Goal: Task Accomplishment & Management: Manage account settings

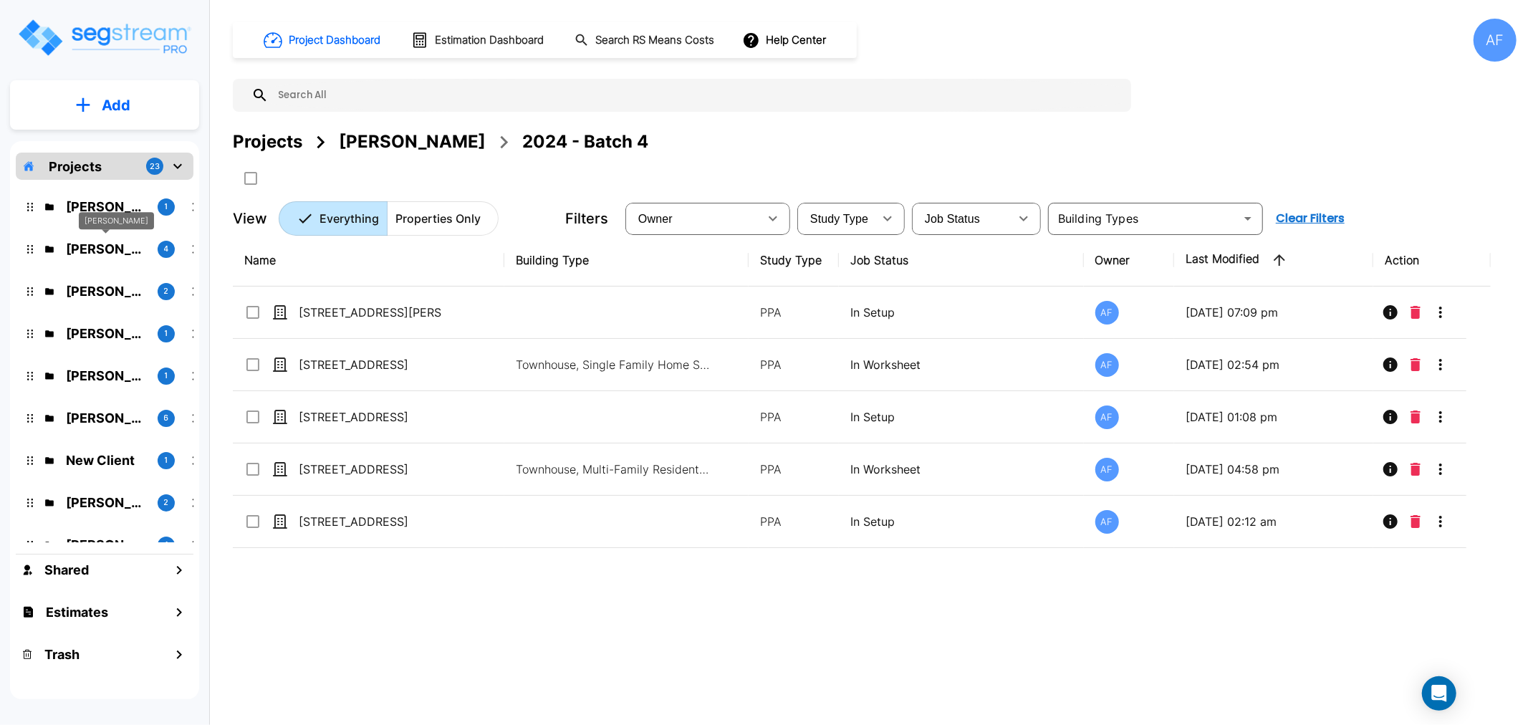
click at [105, 249] on p "[PERSON_NAME]" at bounding box center [106, 248] width 80 height 19
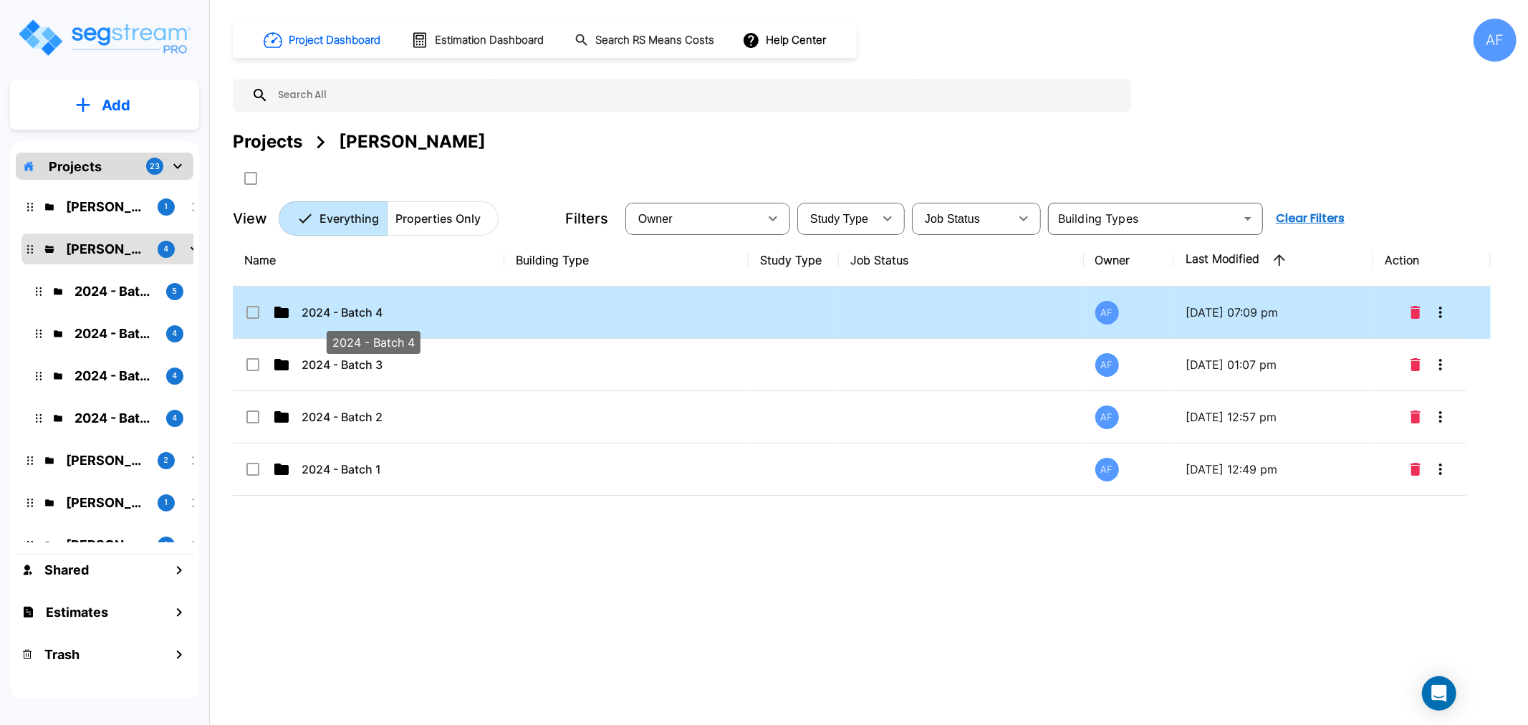
click at [353, 310] on p "2024 - Batch 4" at bounding box center [373, 312] width 143 height 17
checkbox input "true"
click at [353, 310] on p "2024 - Batch 4" at bounding box center [373, 312] width 143 height 17
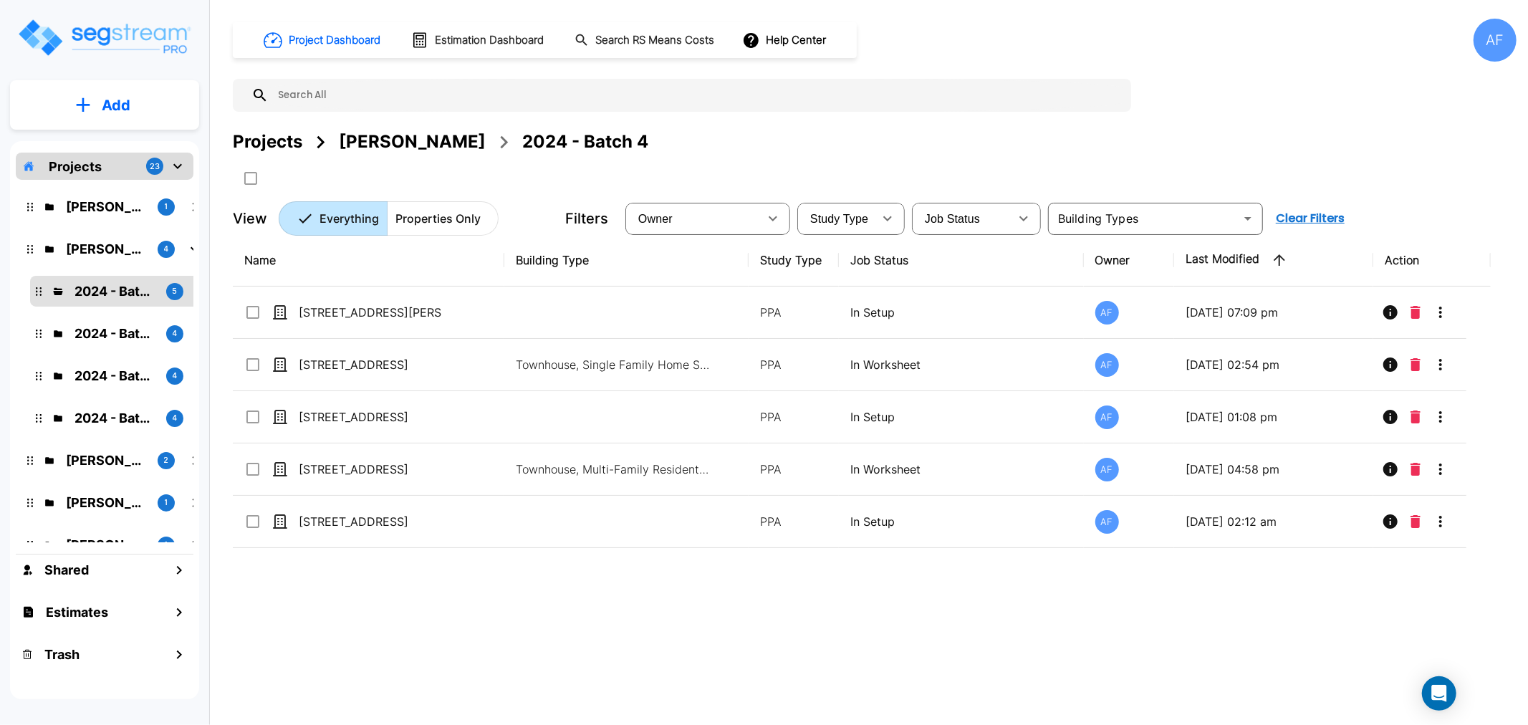
click at [393, 613] on div "Name Building Type Study Type Job Status Owner Last Modified Action 371 MacDono…" at bounding box center [862, 458] width 1258 height 449
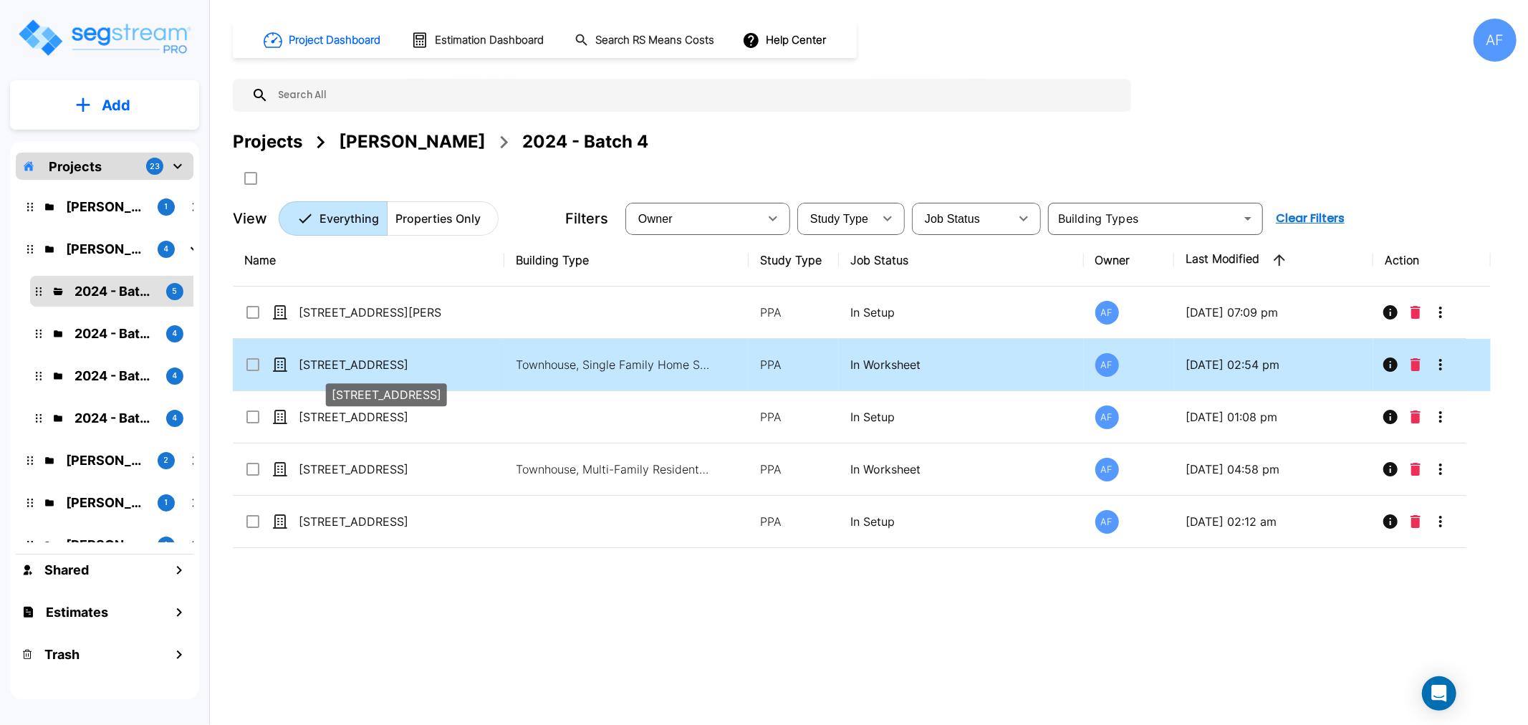
click at [330, 363] on p "1583 E 15th St" at bounding box center [370, 364] width 143 height 17
checkbox input "true"
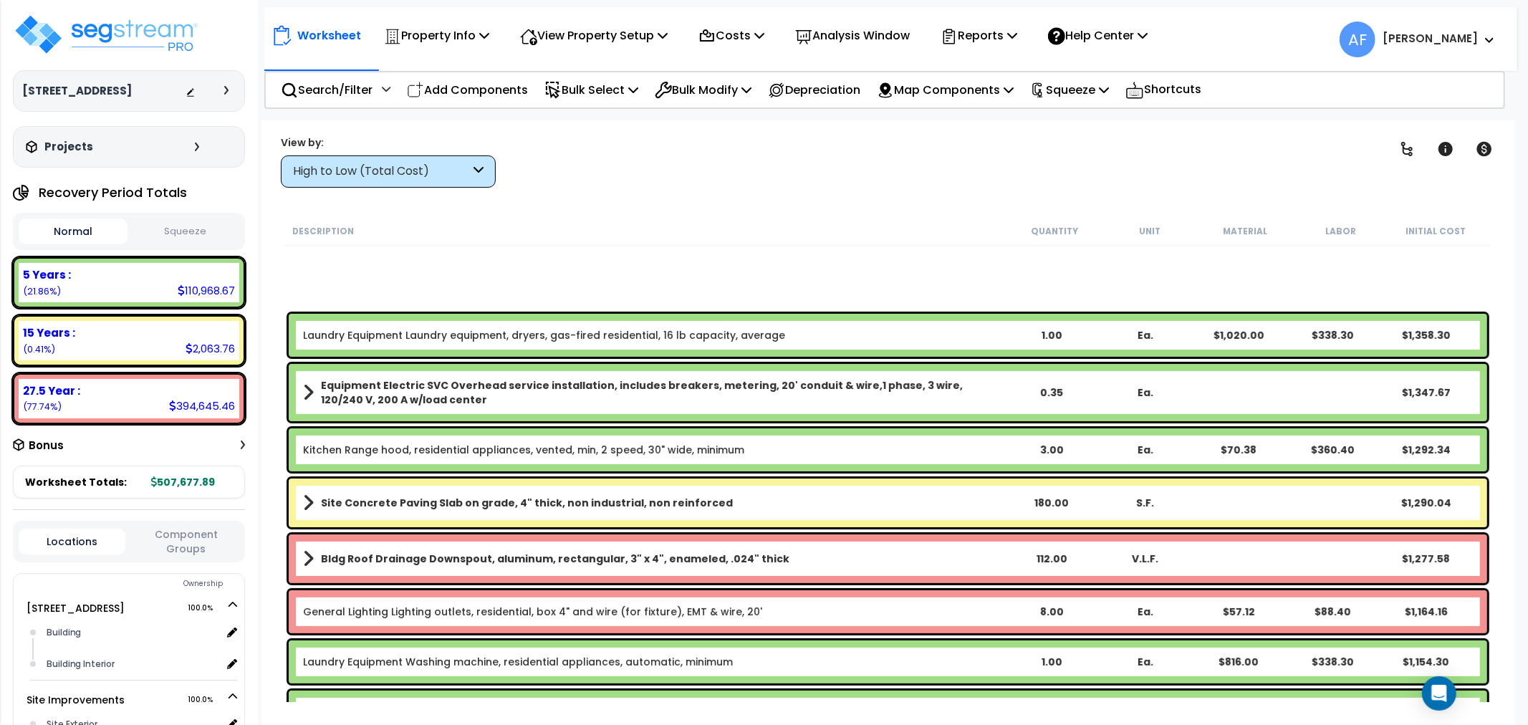
scroll to position [4776, 0]
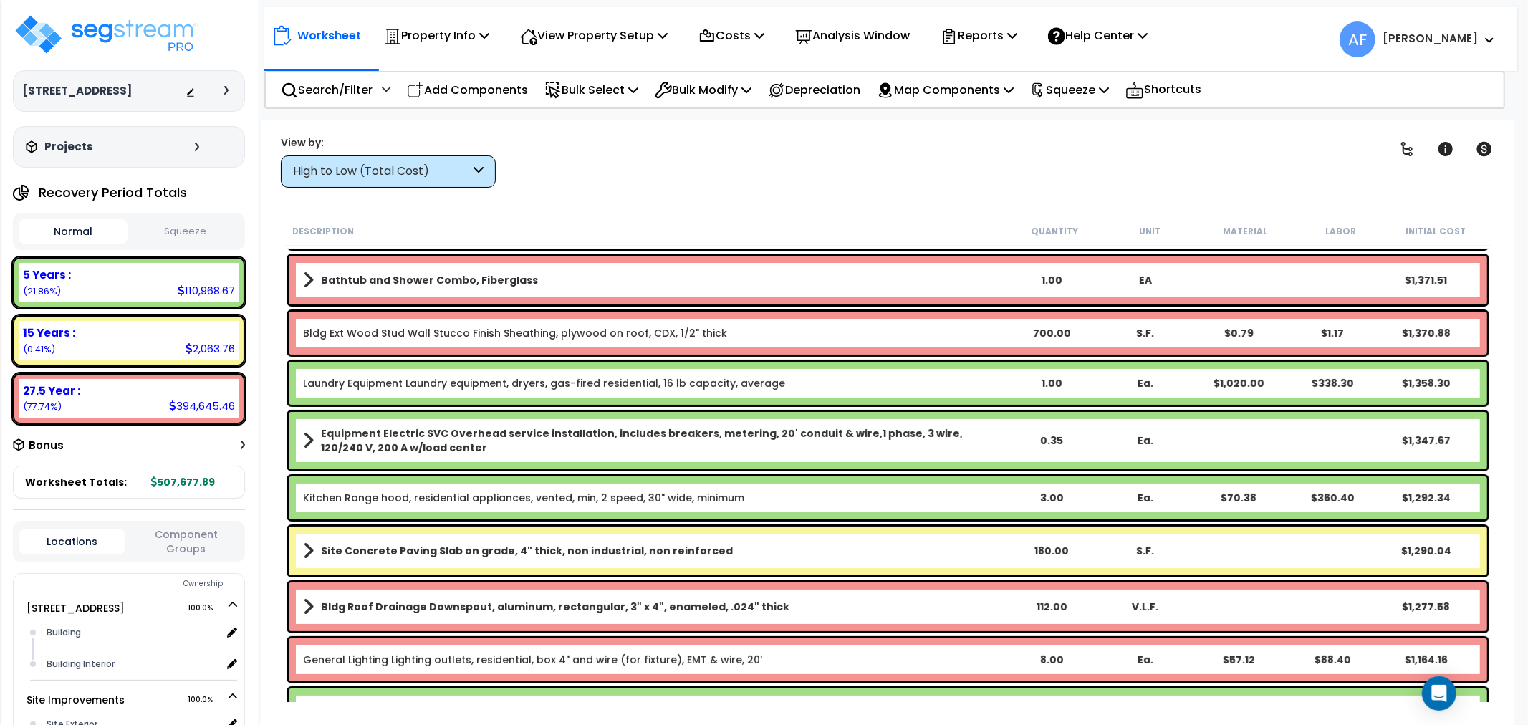
click at [464, 171] on div "High to Low (Total Cost)" at bounding box center [381, 171] width 177 height 16
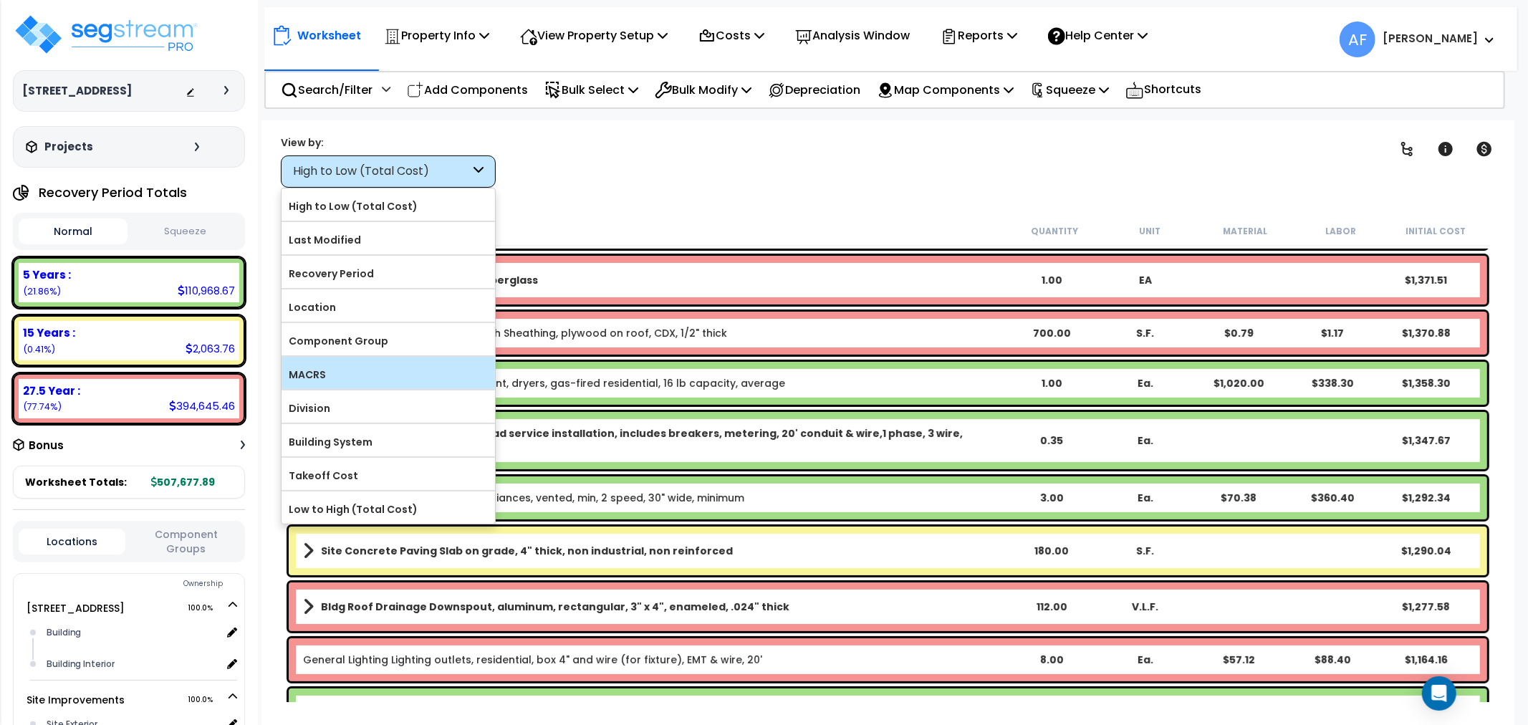
click at [333, 370] on label "MACRS" at bounding box center [389, 374] width 214 height 21
click at [0, 0] on input "MACRS" at bounding box center [0, 0] width 0 height 0
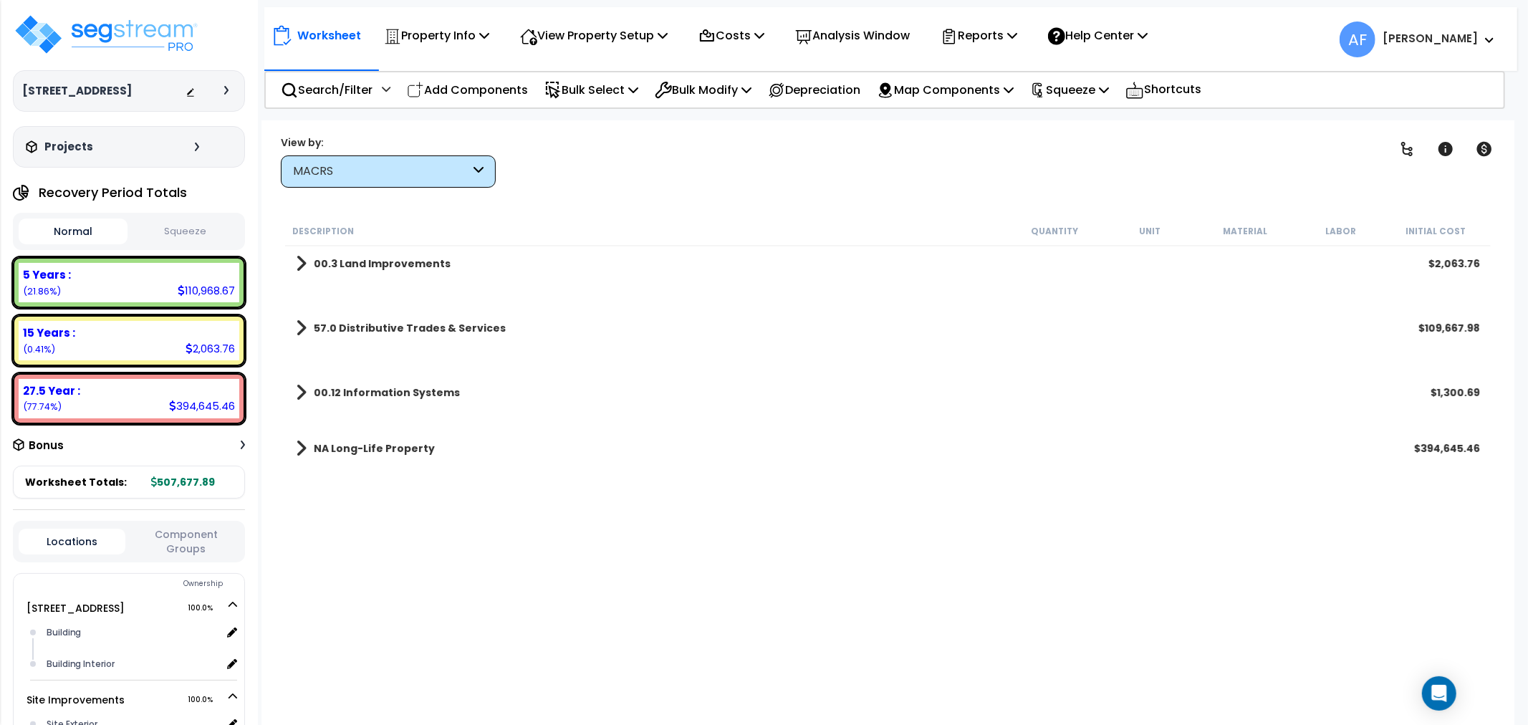
scroll to position [0, 0]
click at [299, 266] on span at bounding box center [301, 264] width 11 height 20
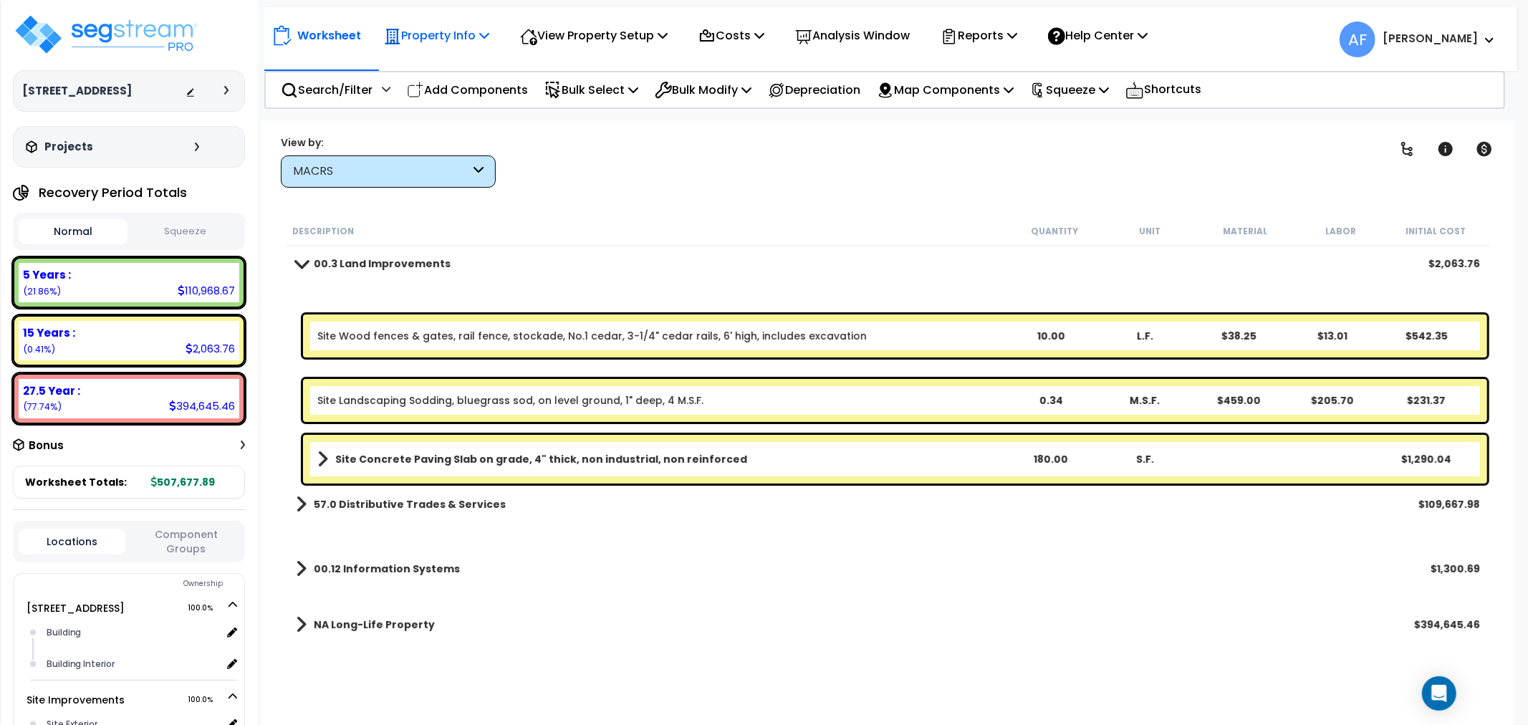
click at [474, 37] on p "Property Info" at bounding box center [436, 35] width 105 height 19
click at [467, 72] on link "Property Setup" at bounding box center [448, 68] width 142 height 29
click at [302, 263] on span at bounding box center [301, 263] width 20 height 11
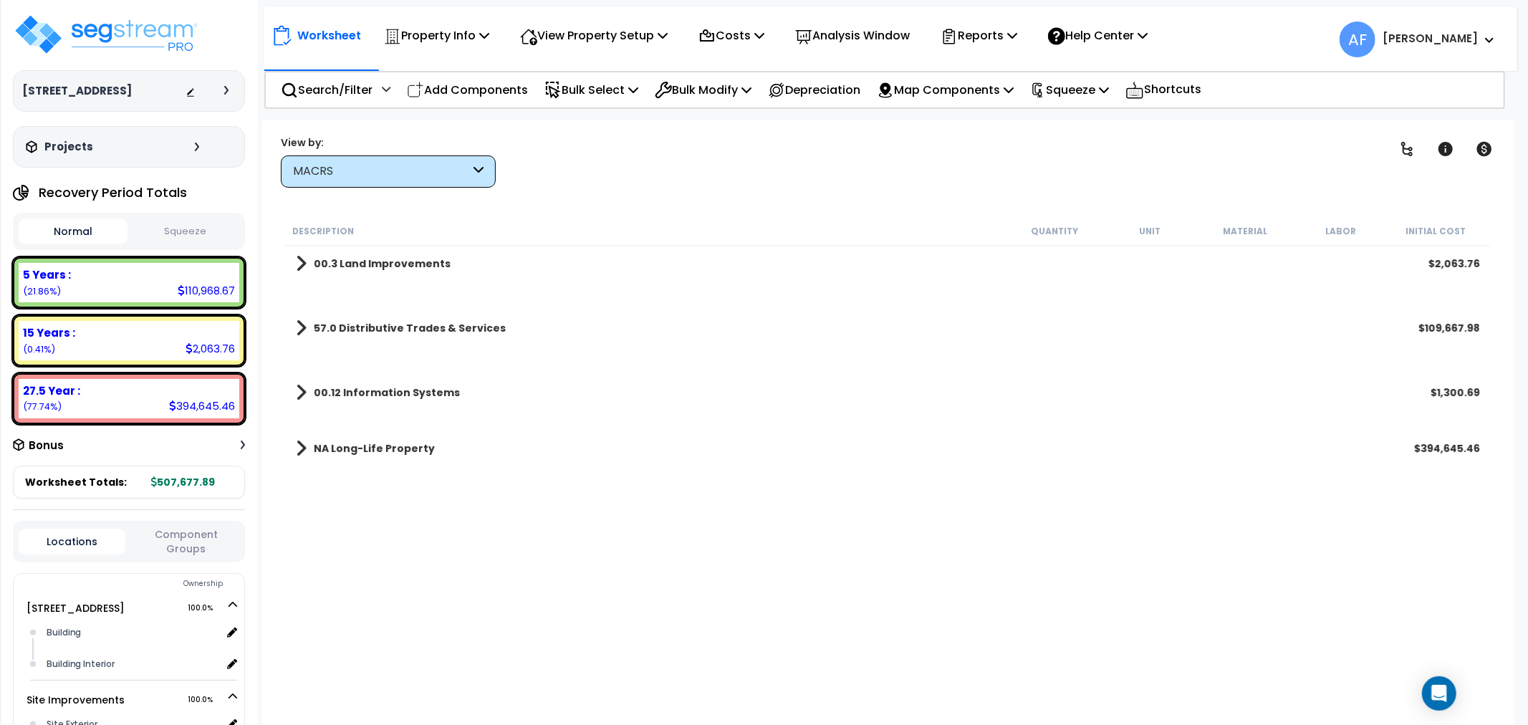
click at [302, 320] on span at bounding box center [301, 328] width 11 height 20
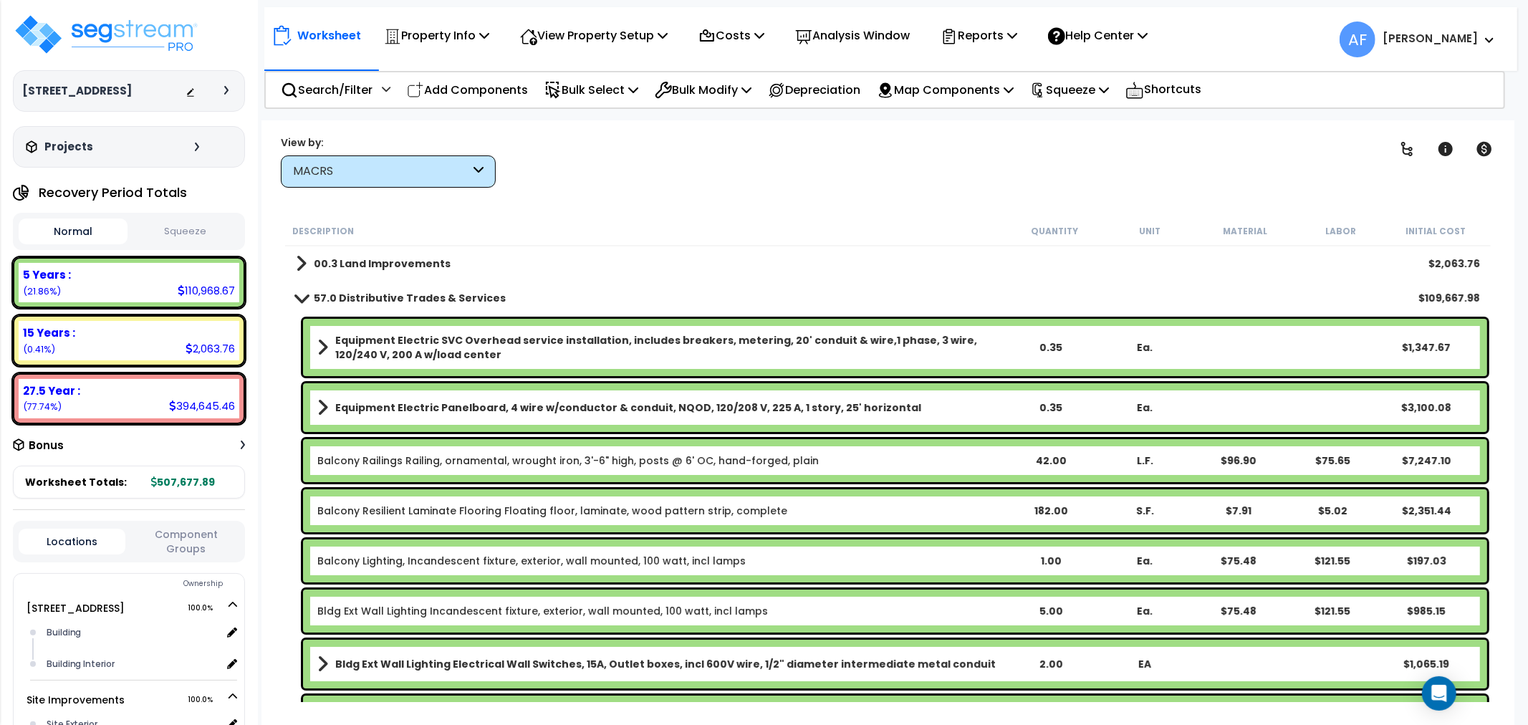
click at [507, 344] on b "Equipment Electric SVC Overhead service installation, includes breakers, meteri…" at bounding box center [669, 347] width 668 height 29
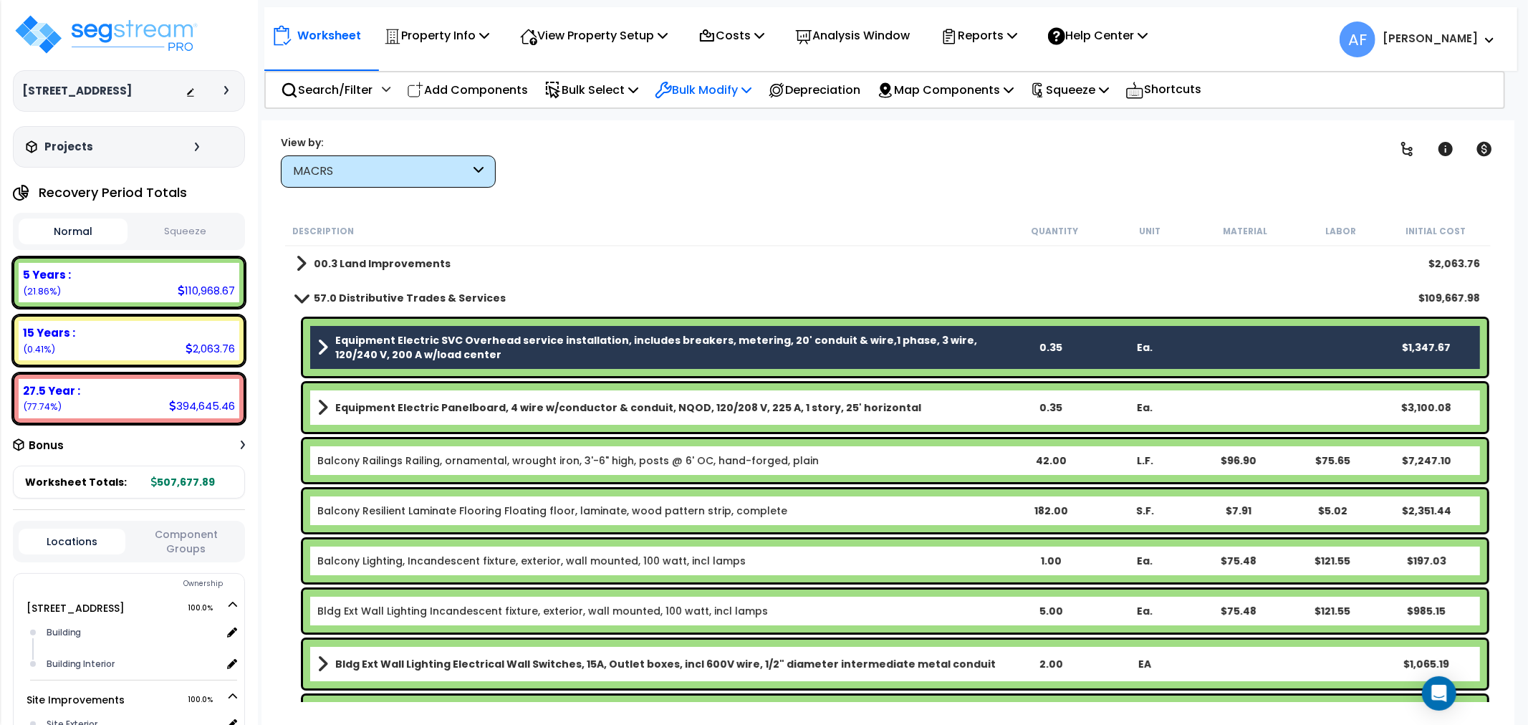
click at [742, 81] on p "Bulk Modify" at bounding box center [703, 89] width 97 height 19
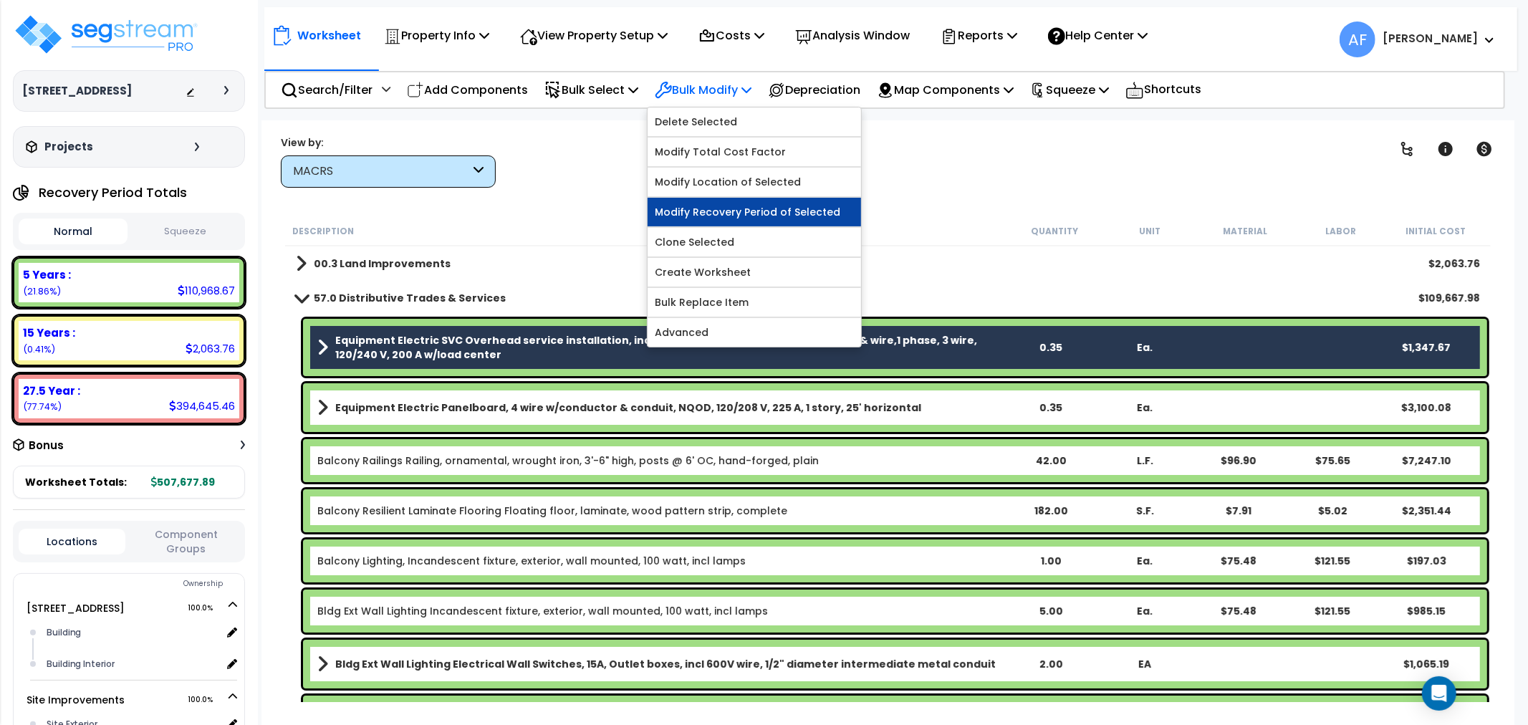
click at [722, 201] on link "Modify Recovery Period of Selected" at bounding box center [755, 212] width 214 height 29
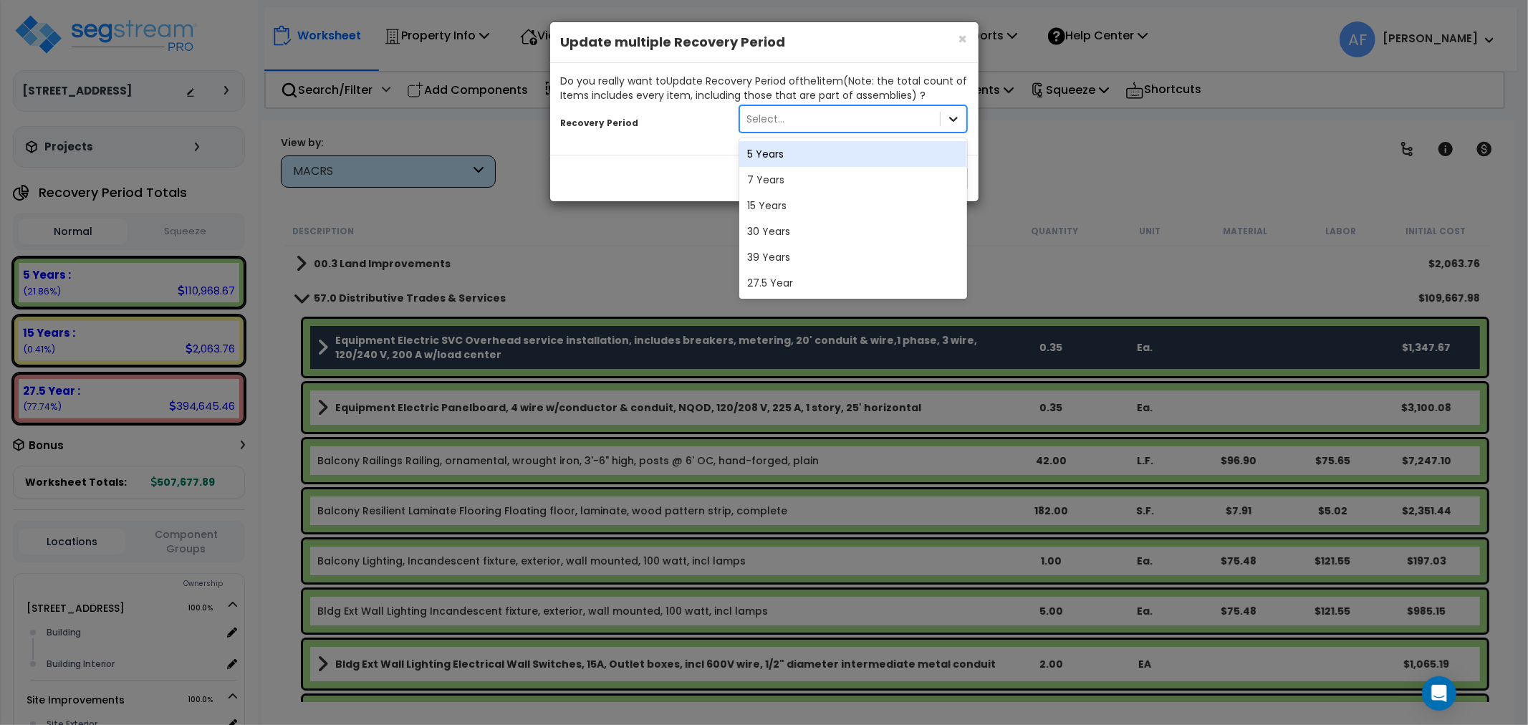
click at [964, 124] on div at bounding box center [954, 119] width 26 height 26
click at [776, 277] on div "27.5 Year" at bounding box center [853, 283] width 229 height 26
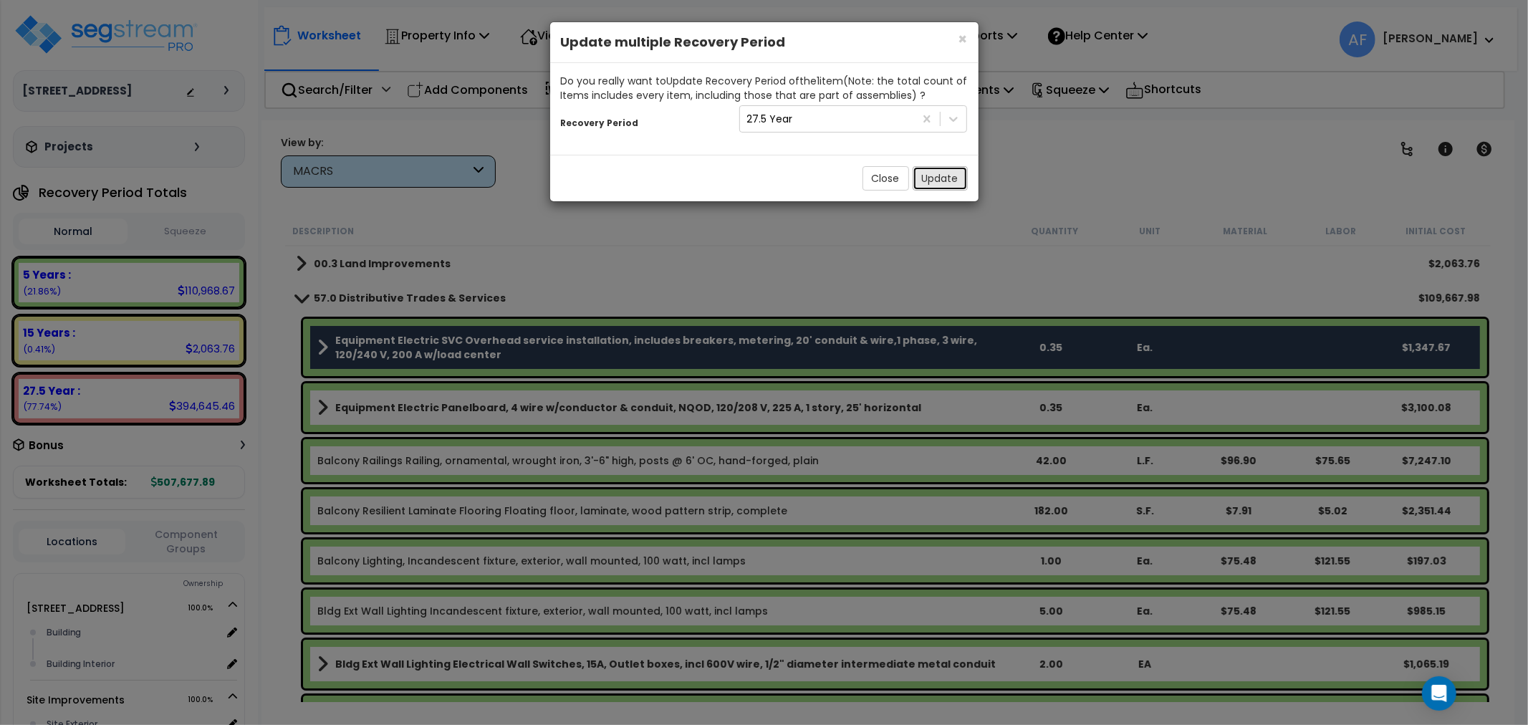
click at [937, 177] on button "Update" at bounding box center [940, 178] width 55 height 24
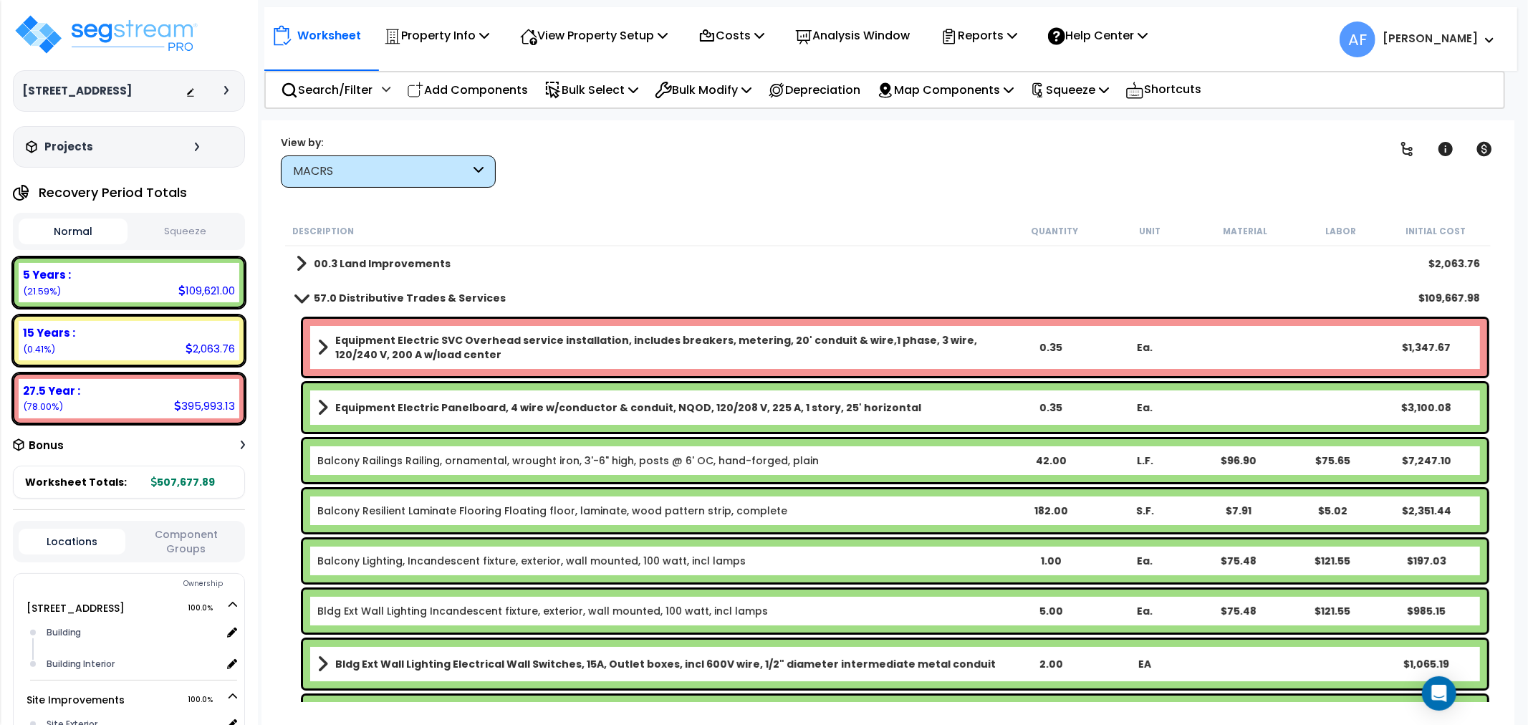
click at [675, 203] on div "Worksheet Property Info Property Setup Add Property Unit Template property Clon…" at bounding box center [888, 482] width 1253 height 725
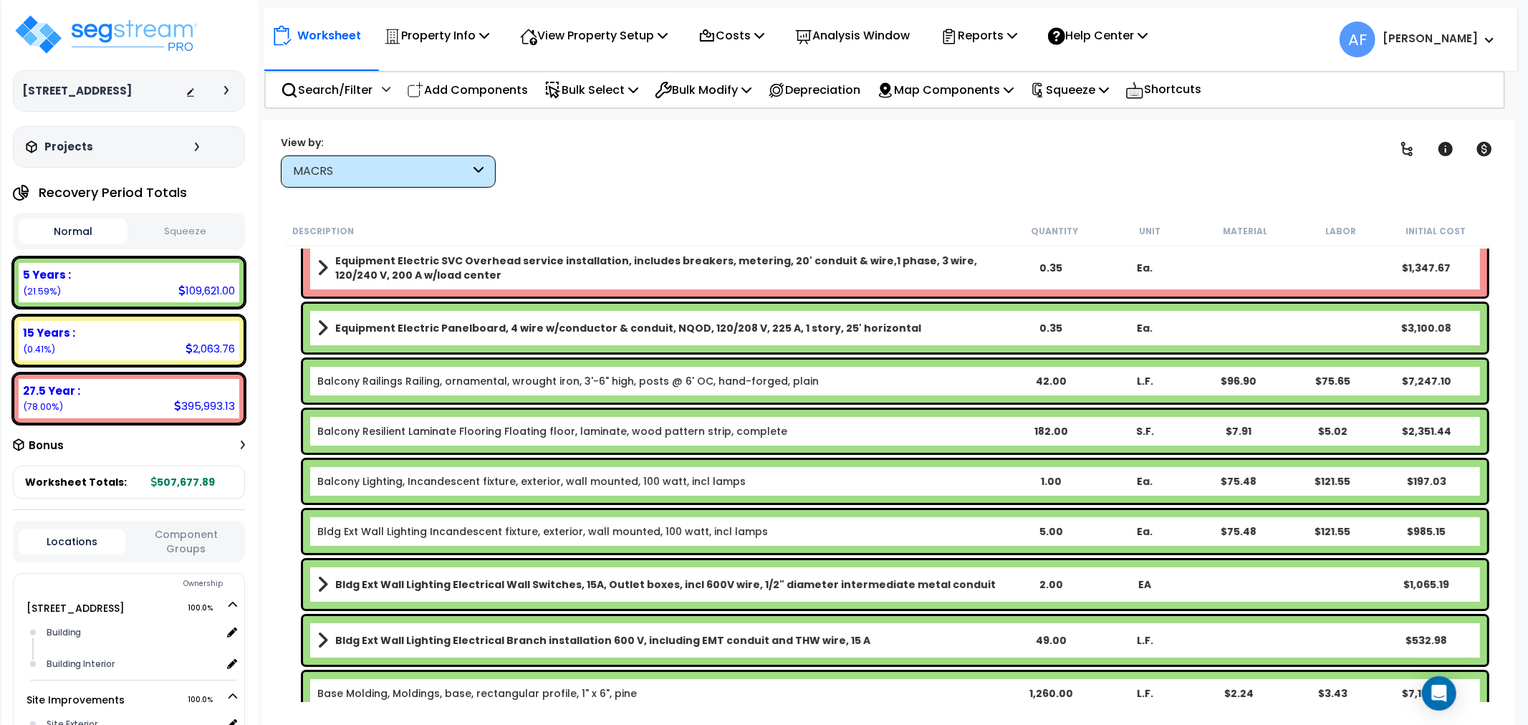
click at [550, 384] on link "Balcony Railings Railing, ornamental, wrought iron, 3'-6" high, posts @ 6' OC, …" at bounding box center [568, 381] width 502 height 14
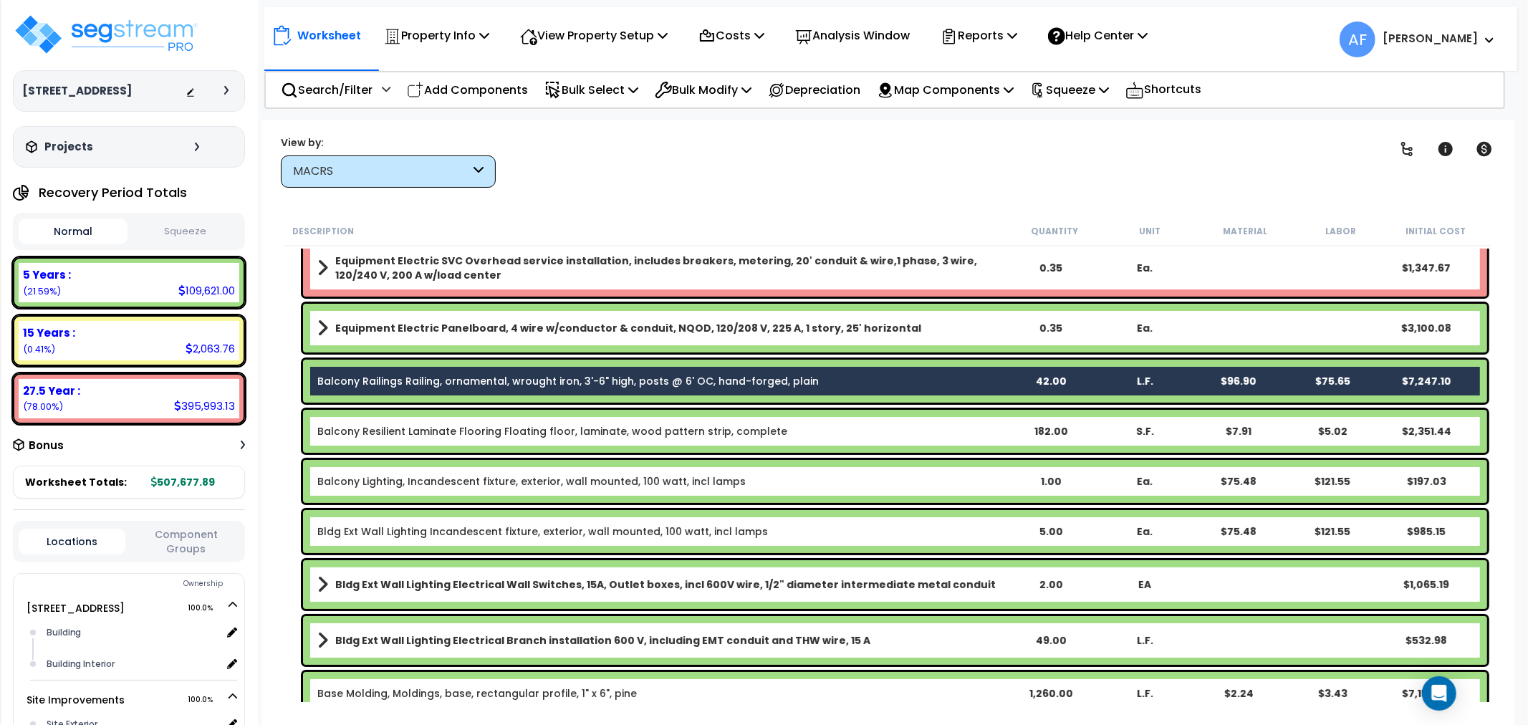
click at [618, 192] on div "Worksheet Property Info Property Setup Add Property Unit Template property Clon…" at bounding box center [888, 482] width 1253 height 725
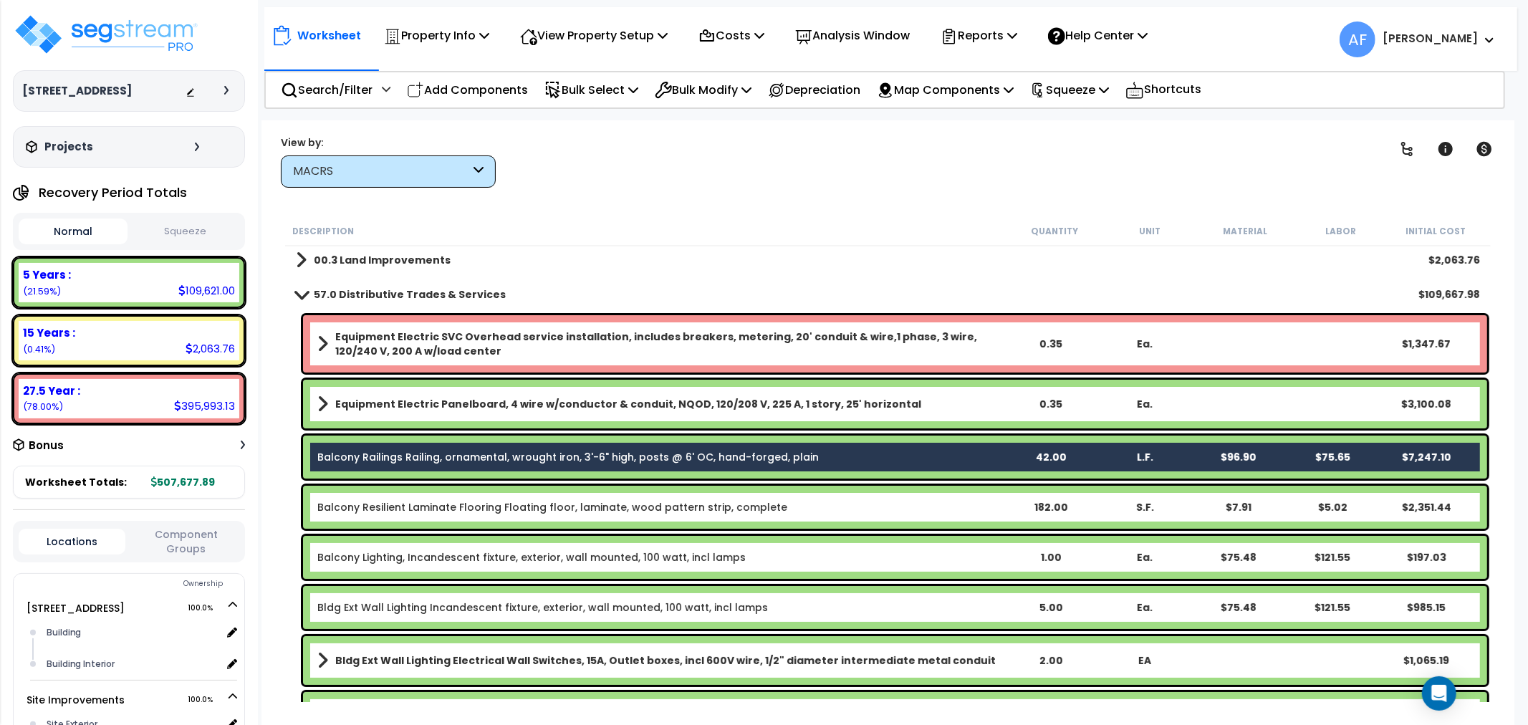
scroll to position [0, 0]
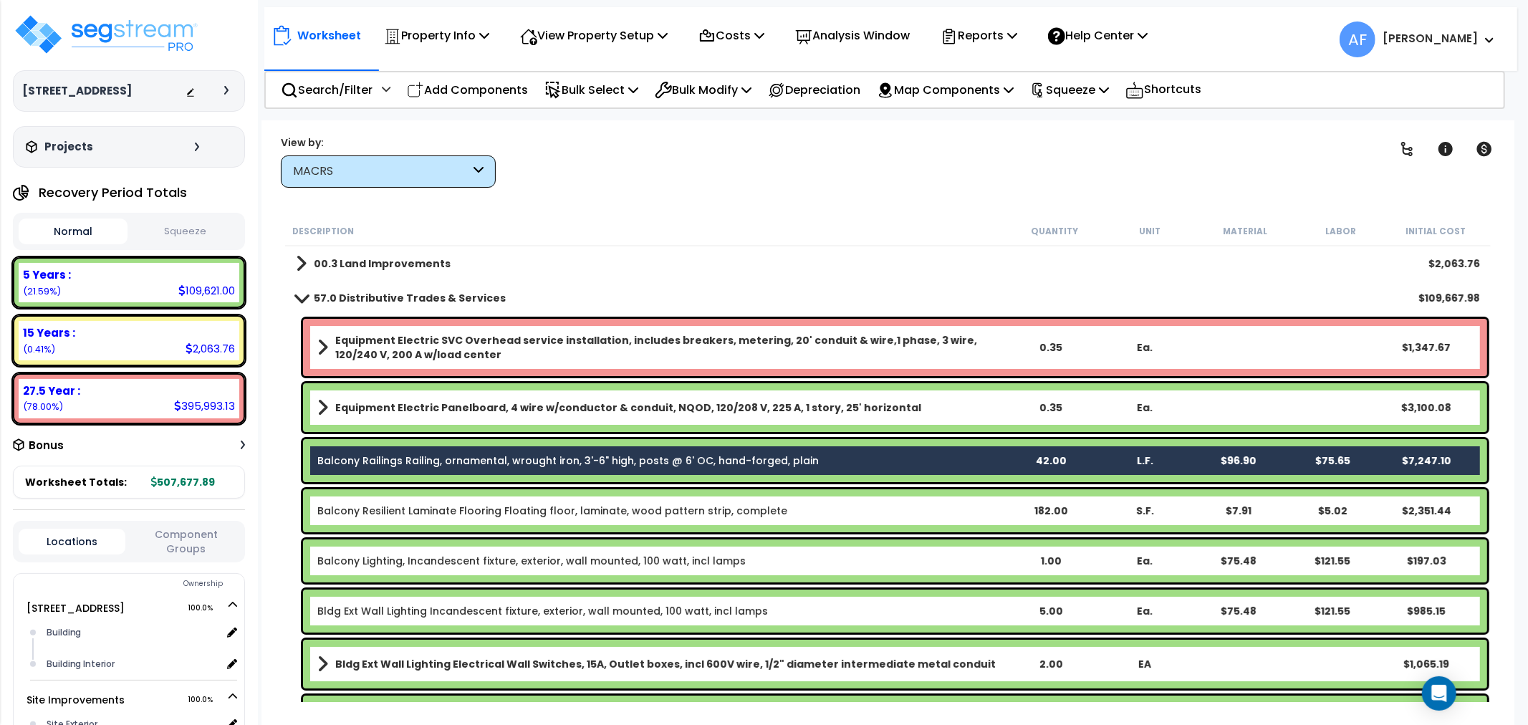
click at [661, 231] on div "Description" at bounding box center [649, 231] width 715 height 14
click at [752, 90] on icon at bounding box center [747, 89] width 10 height 11
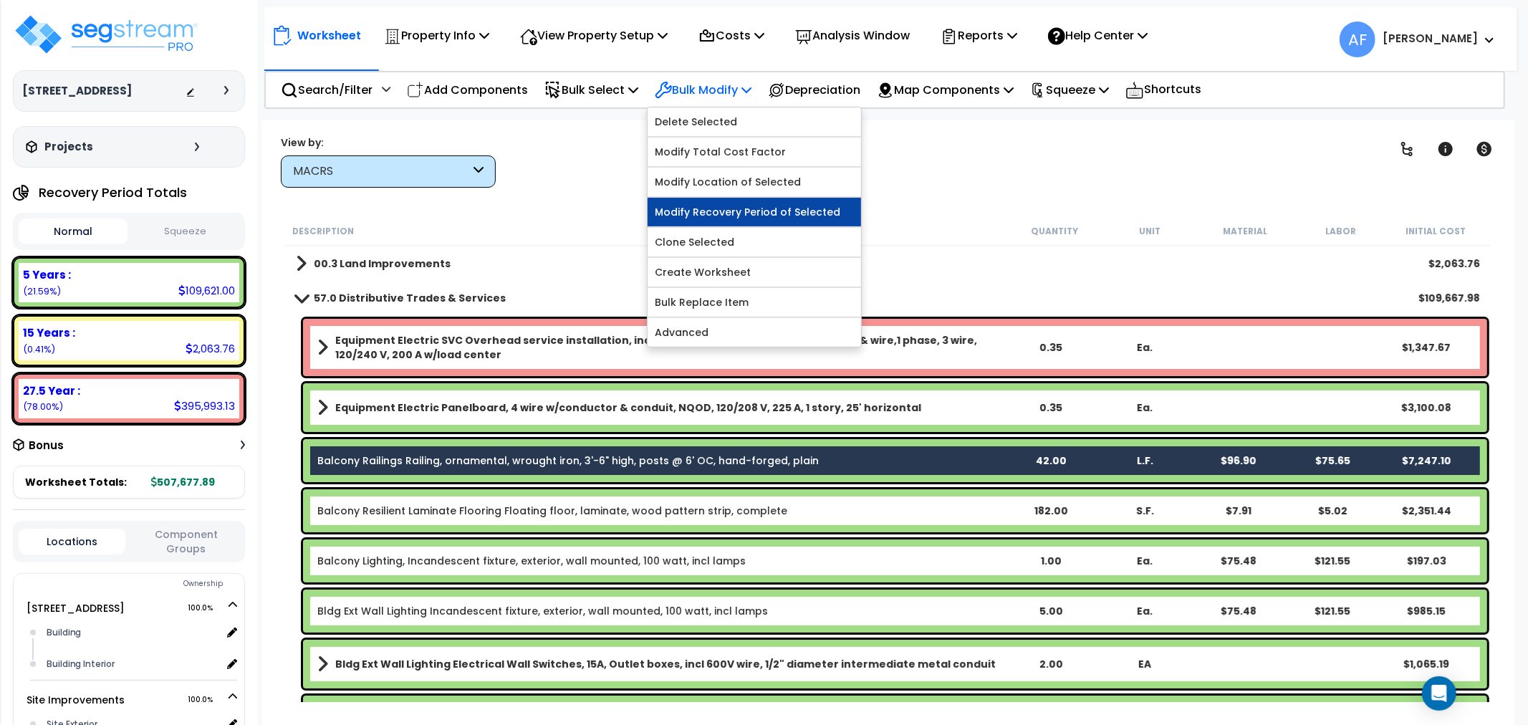
click at [710, 210] on link "Modify Recovery Period of Selected" at bounding box center [755, 212] width 214 height 29
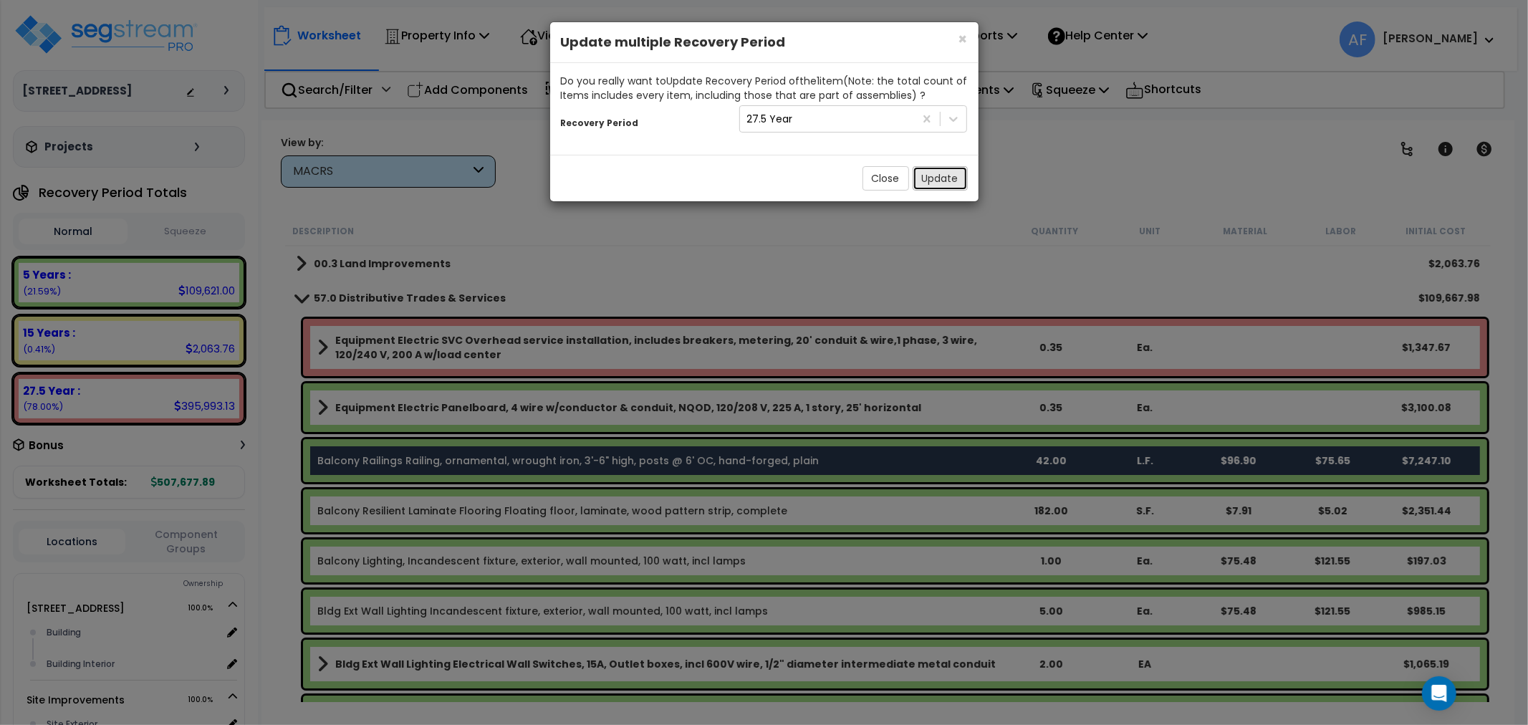
click at [944, 179] on button "Update" at bounding box center [940, 178] width 55 height 24
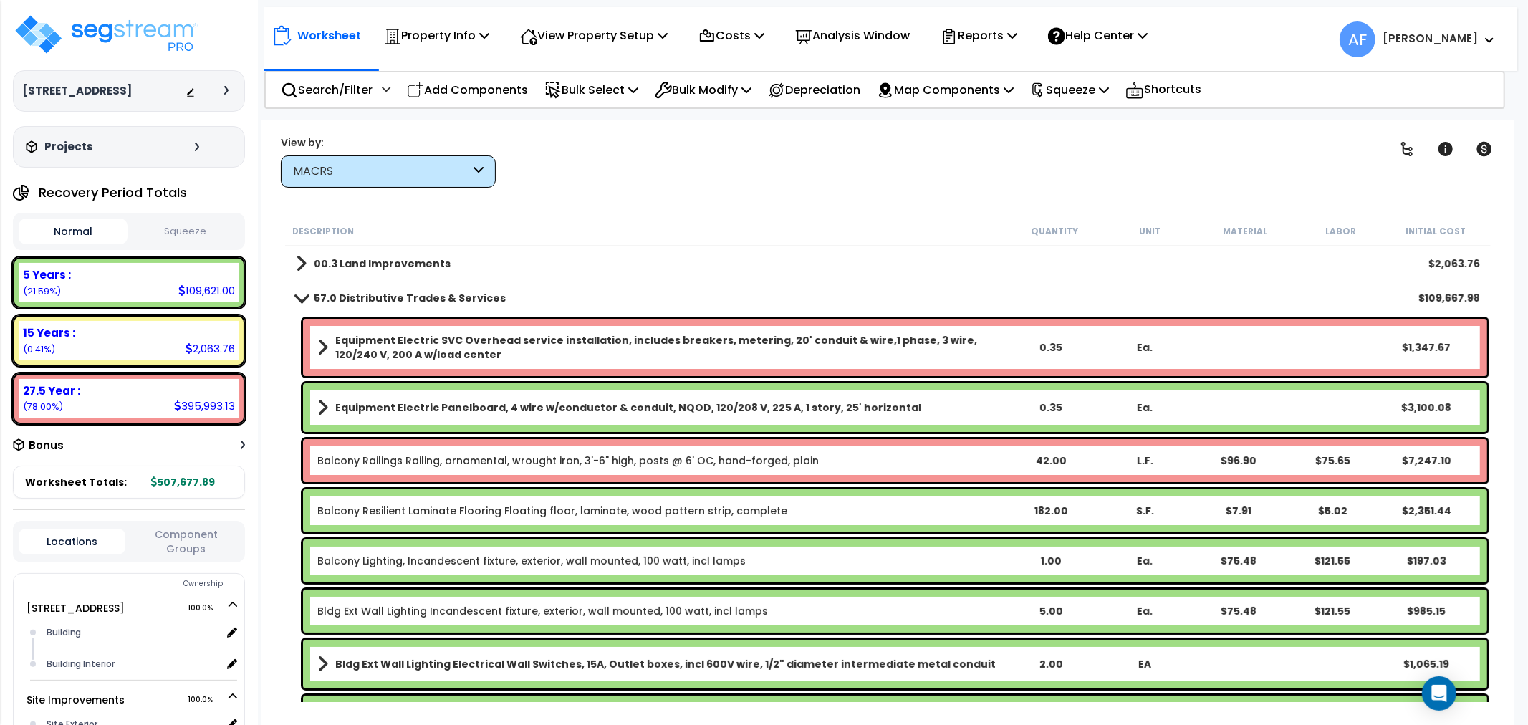
click at [800, 182] on div "Clear Filters" at bounding box center [938, 161] width 849 height 53
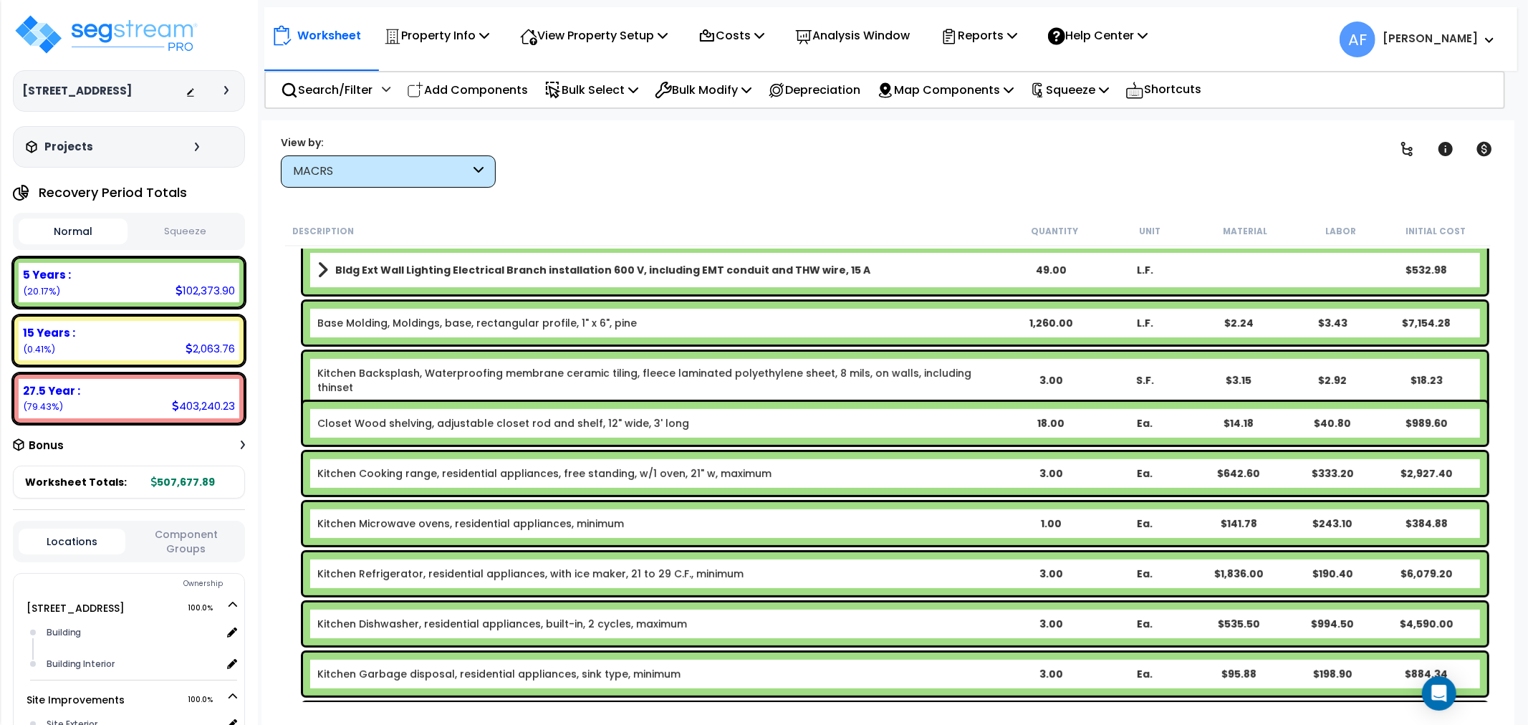
scroll to position [477, 0]
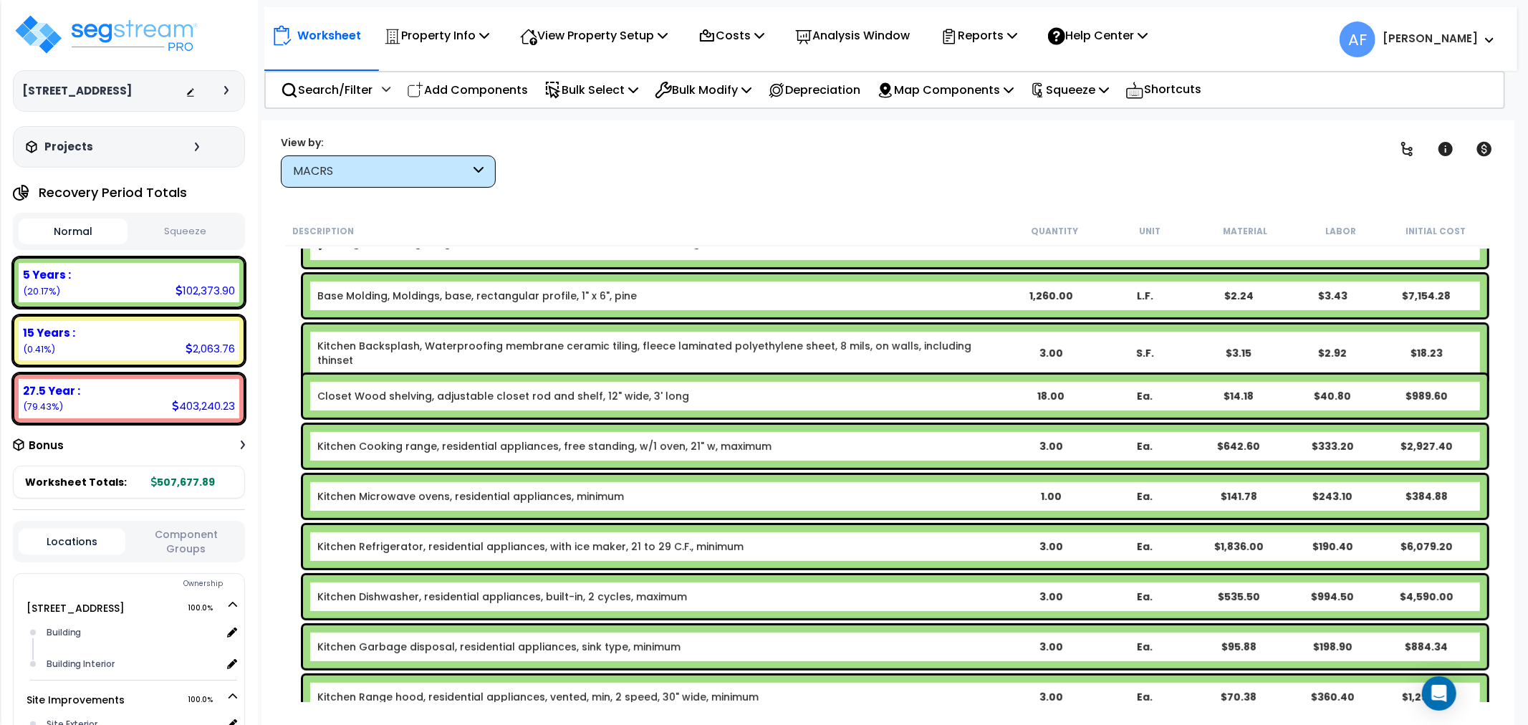
click at [640, 339] on link "Kitchen Backsplash, Waterproofing membrane ceramic tiling, fleece laminated pol…" at bounding box center [660, 353] width 686 height 29
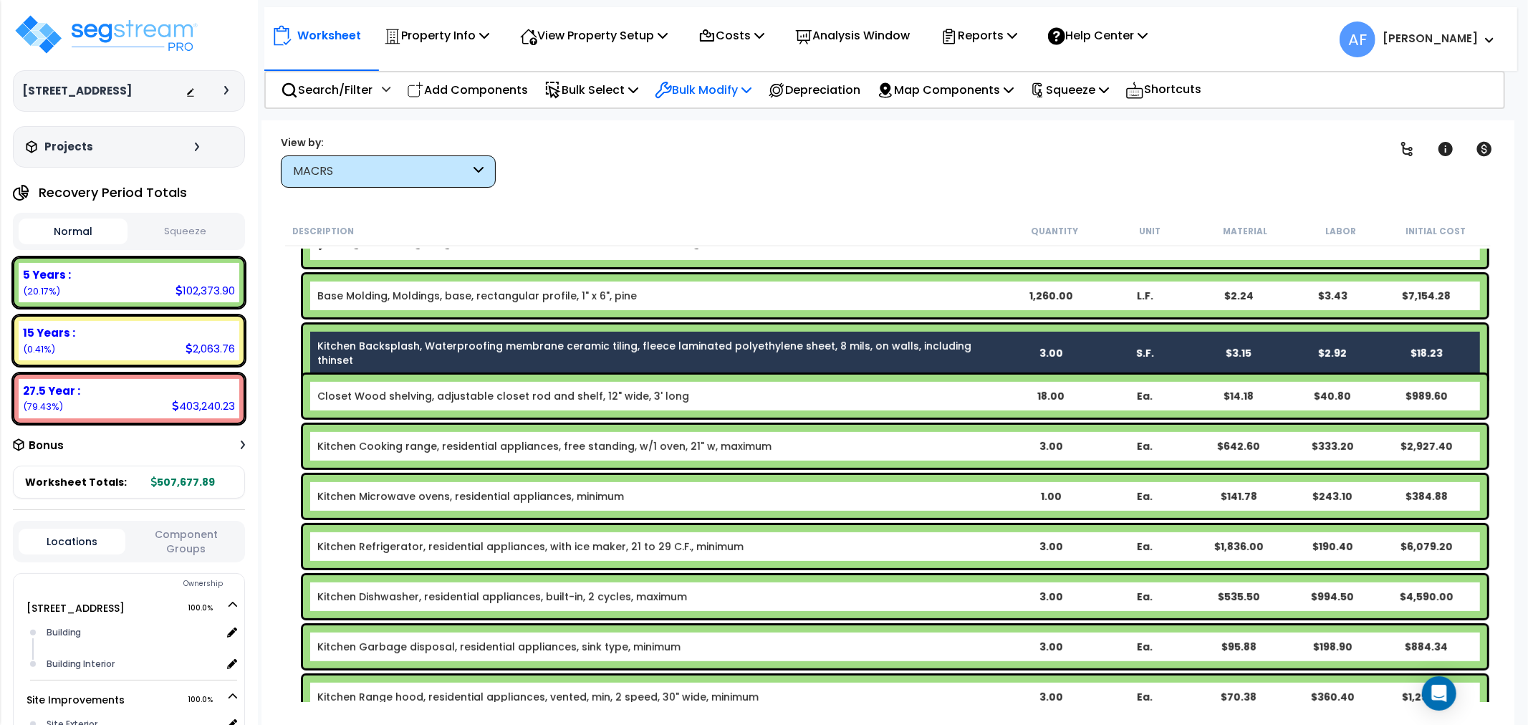
click at [738, 85] on p "Bulk Modify" at bounding box center [703, 89] width 97 height 19
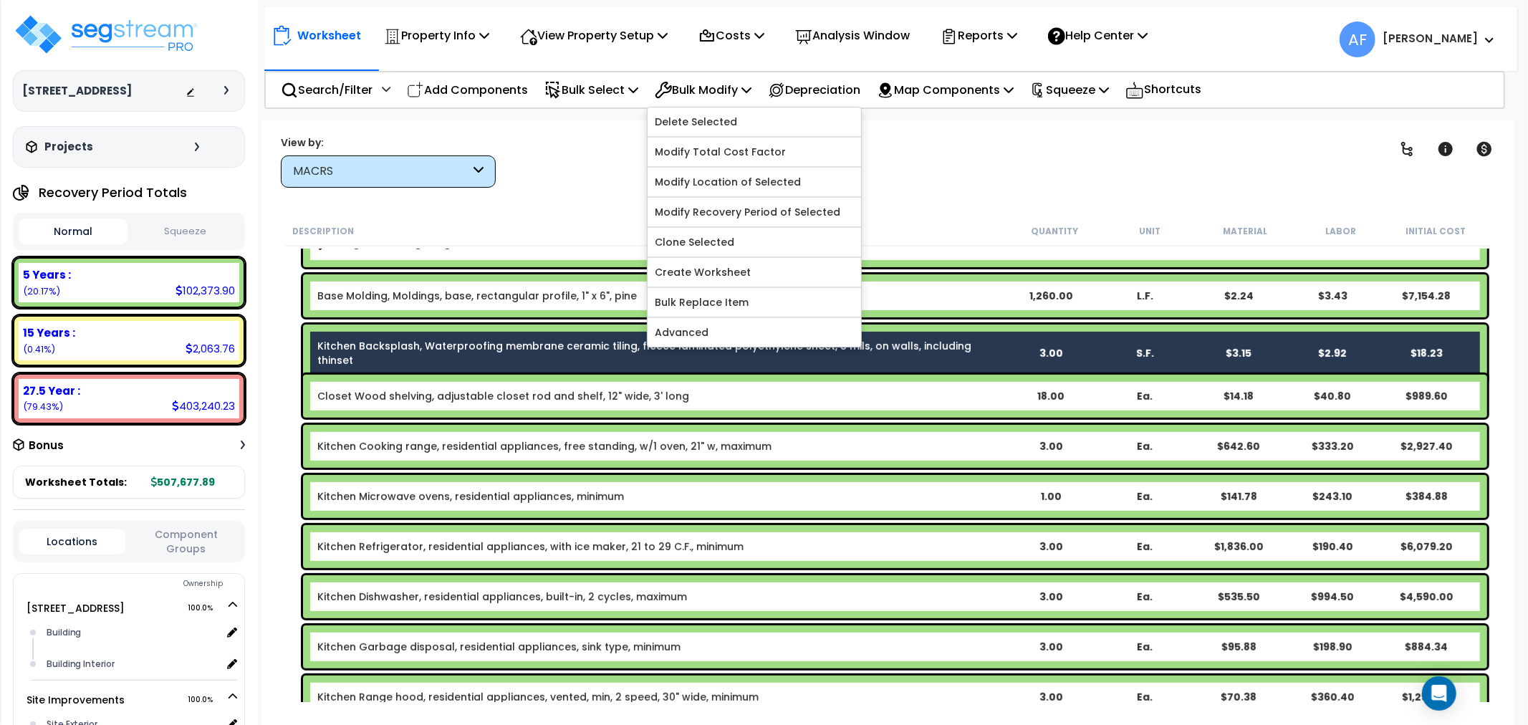
click at [968, 148] on div "Clear Filters" at bounding box center [938, 161] width 849 height 53
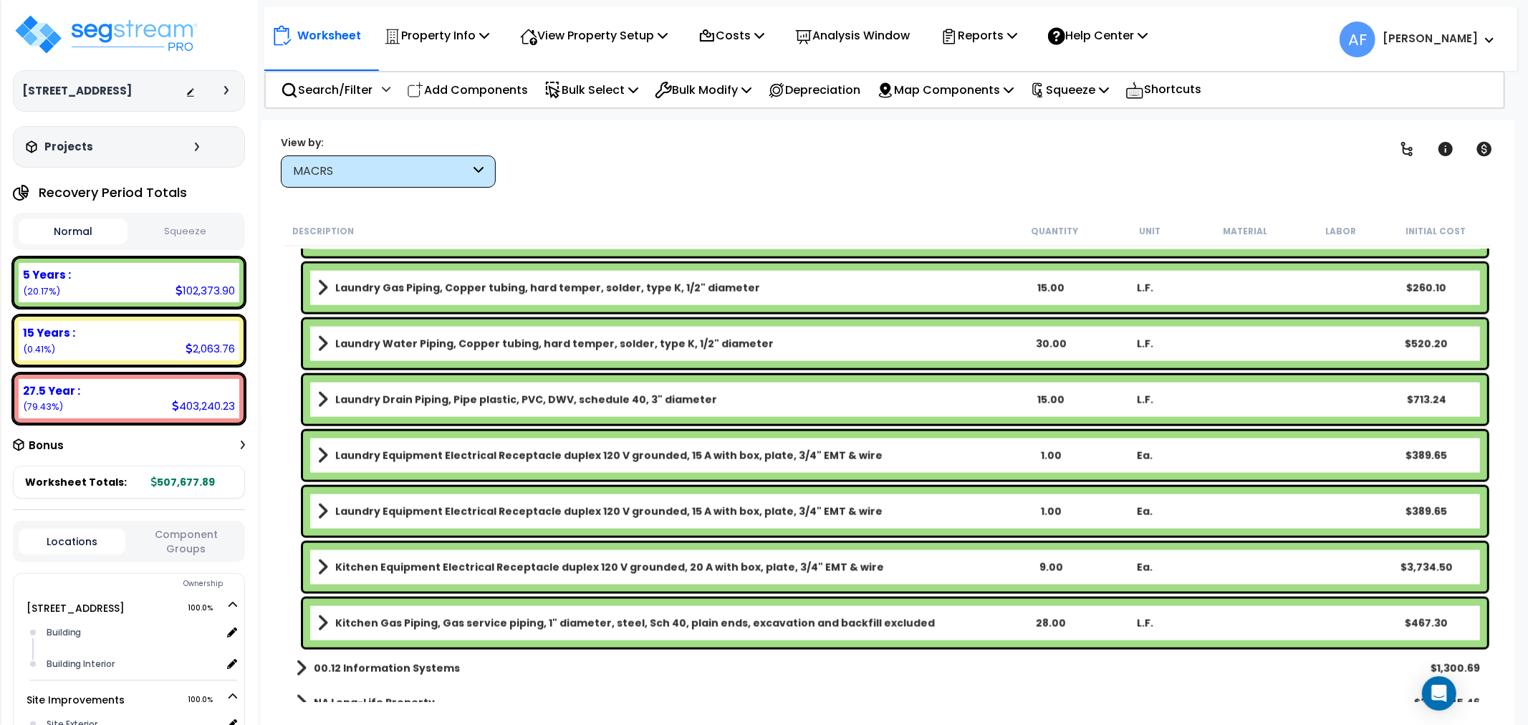
scroll to position [1718, 0]
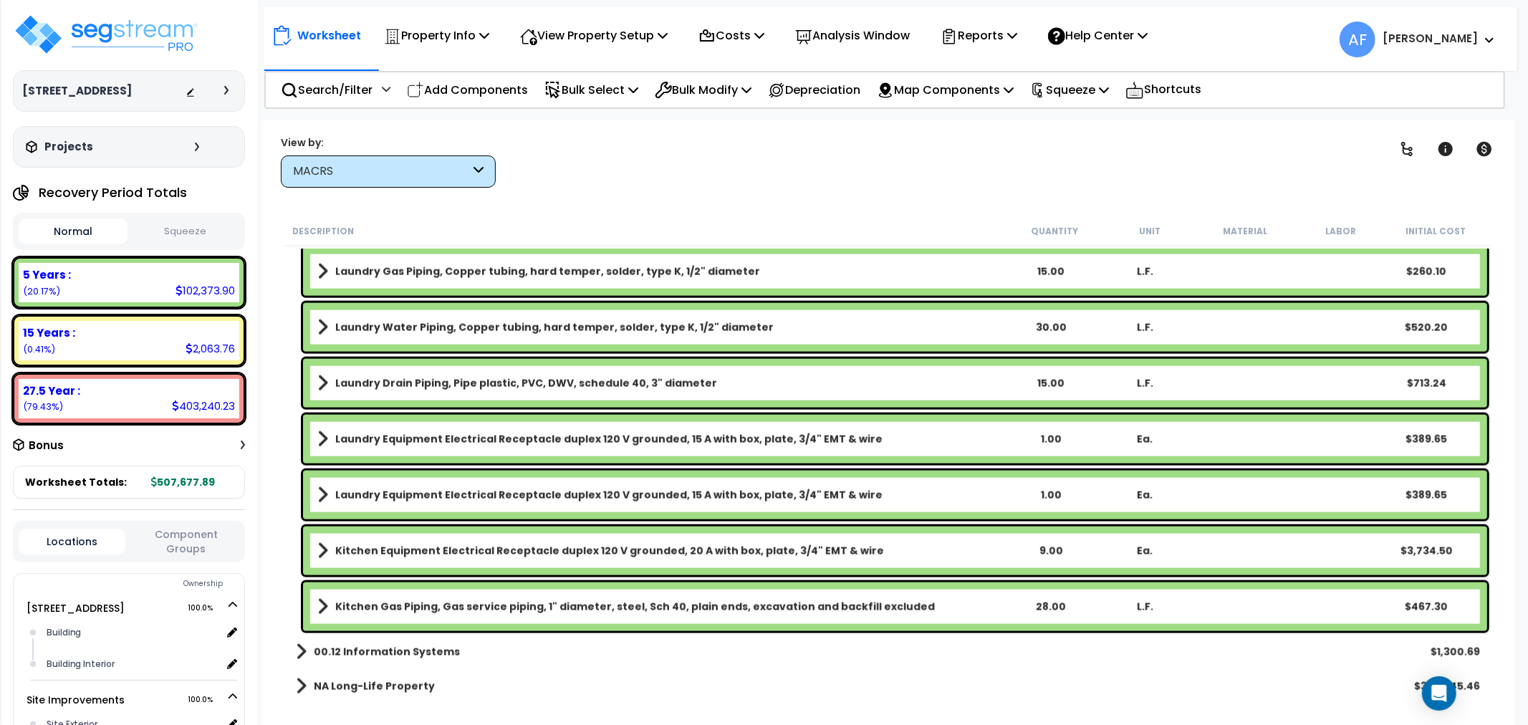
click at [312, 646] on link "00.12 Information Systems" at bounding box center [378, 652] width 164 height 20
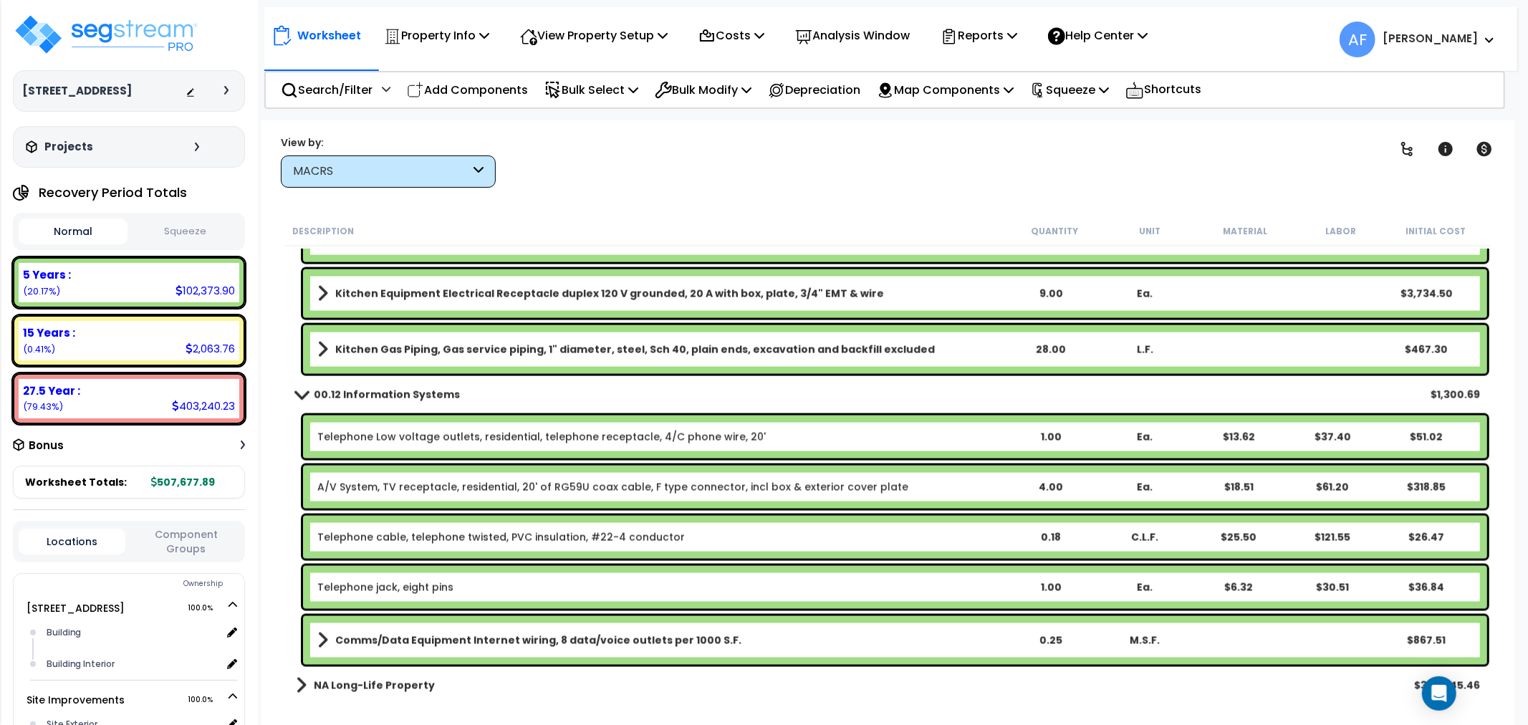
scroll to position [62, 0]
click at [298, 676] on span at bounding box center [301, 686] width 11 height 20
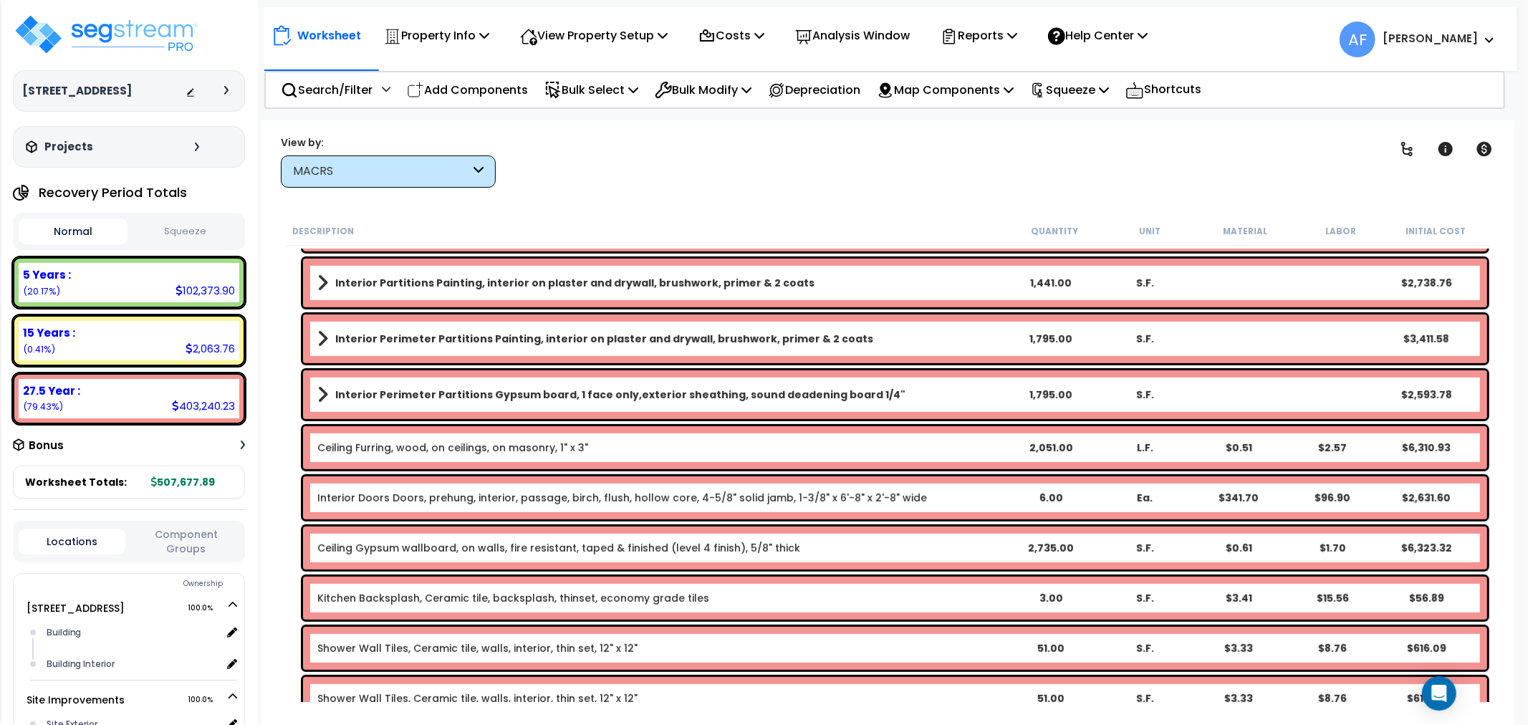
scroll to position [5240, 0]
click at [489, 39] on p "View Property Setup" at bounding box center [436, 35] width 105 height 19
click at [584, 108] on link "View Questionnaire" at bounding box center [584, 98] width 142 height 29
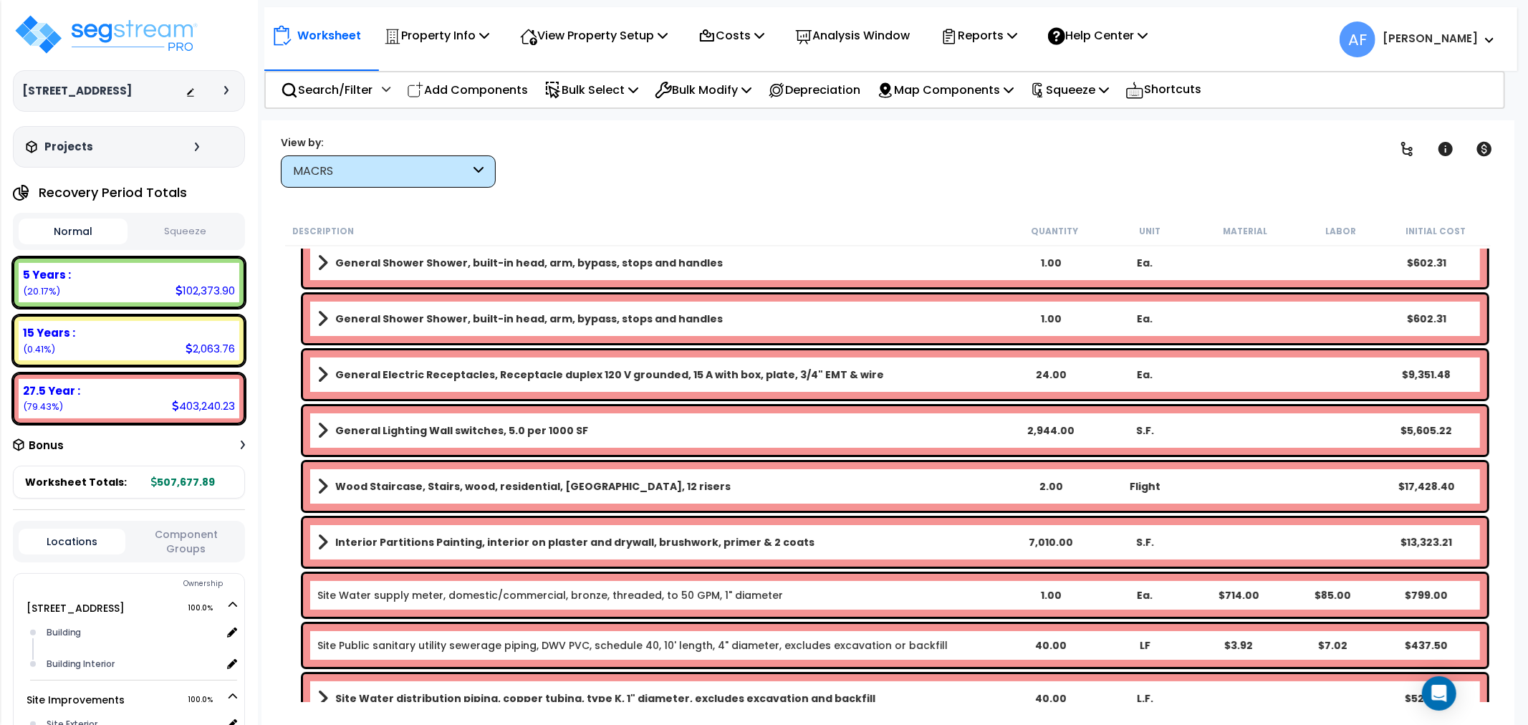
scroll to position [9239, 0]
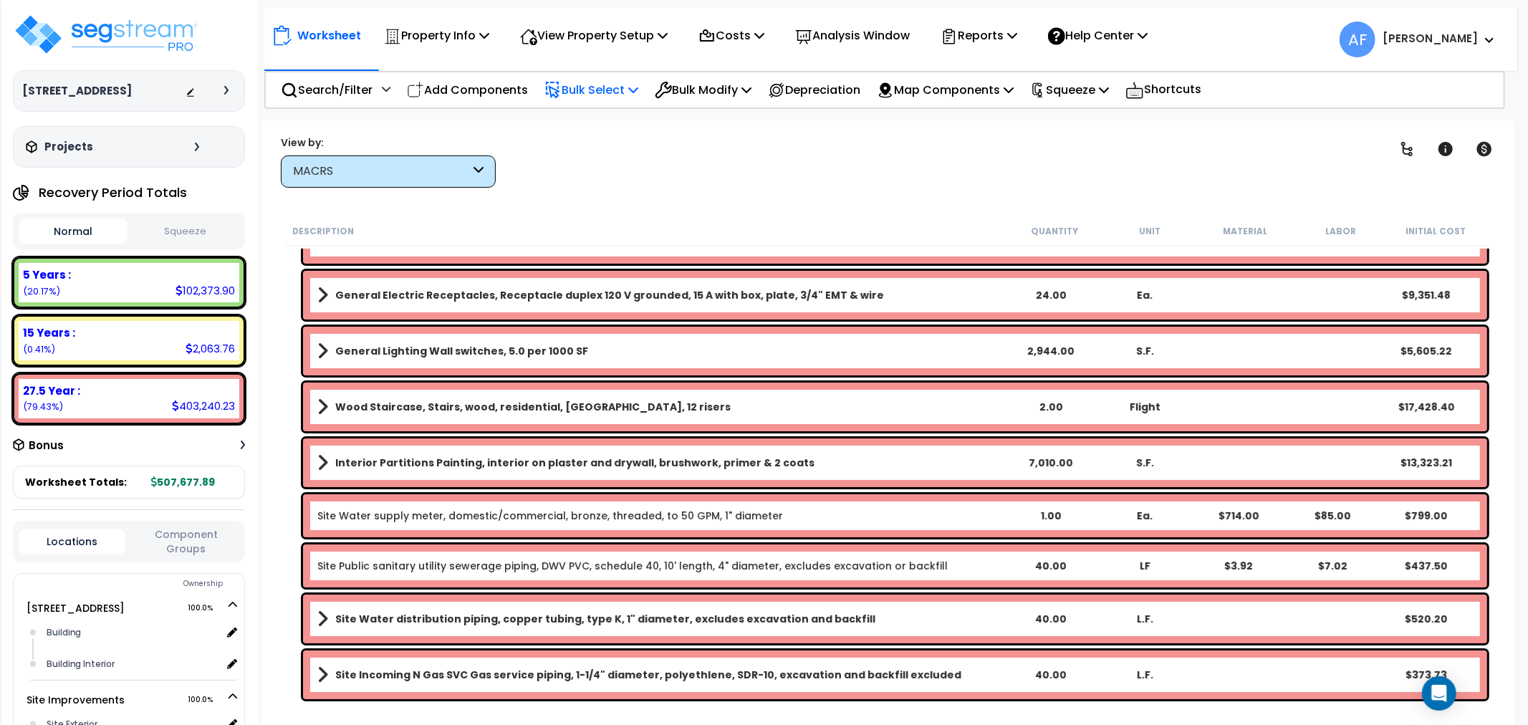
click at [605, 93] on p "Bulk Select" at bounding box center [592, 89] width 94 height 19
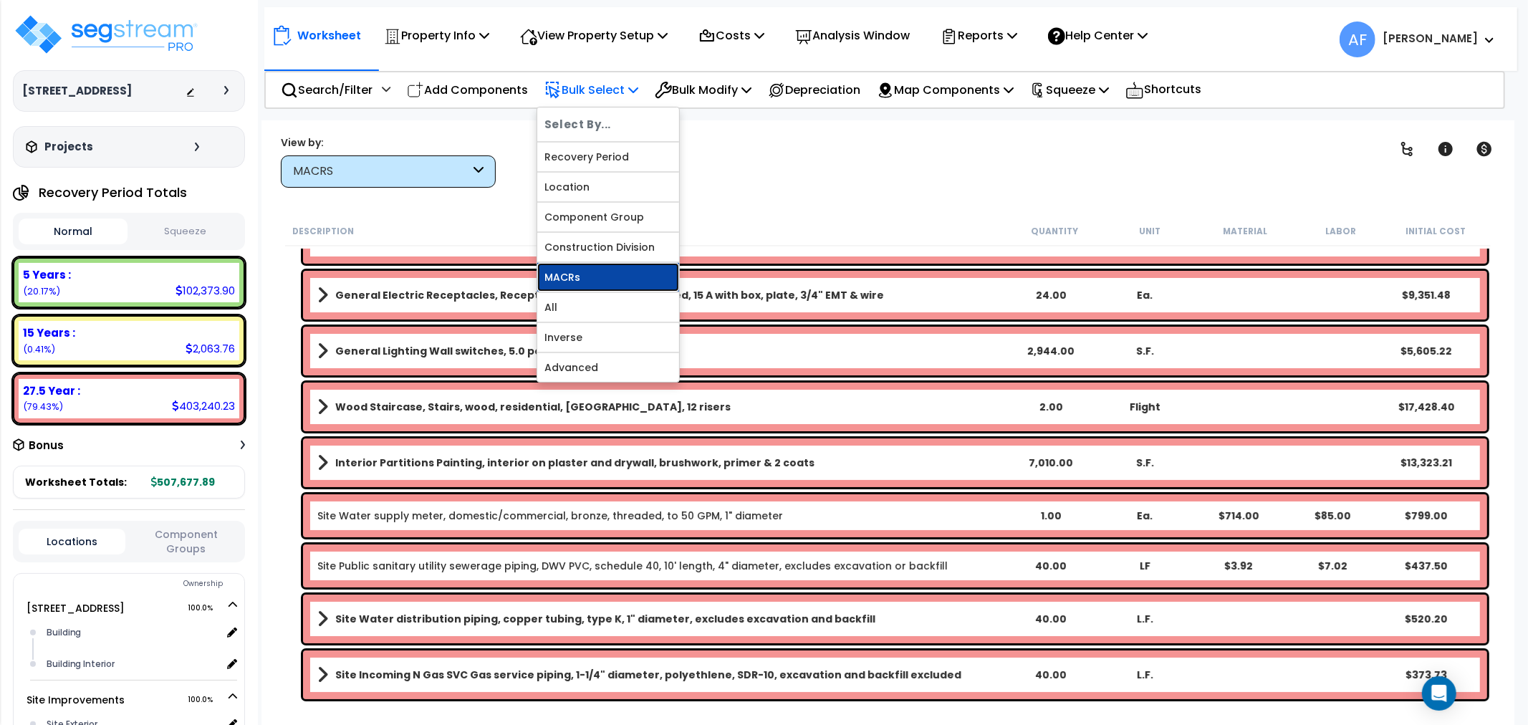
click at [562, 277] on link "MACRs" at bounding box center [608, 277] width 142 height 29
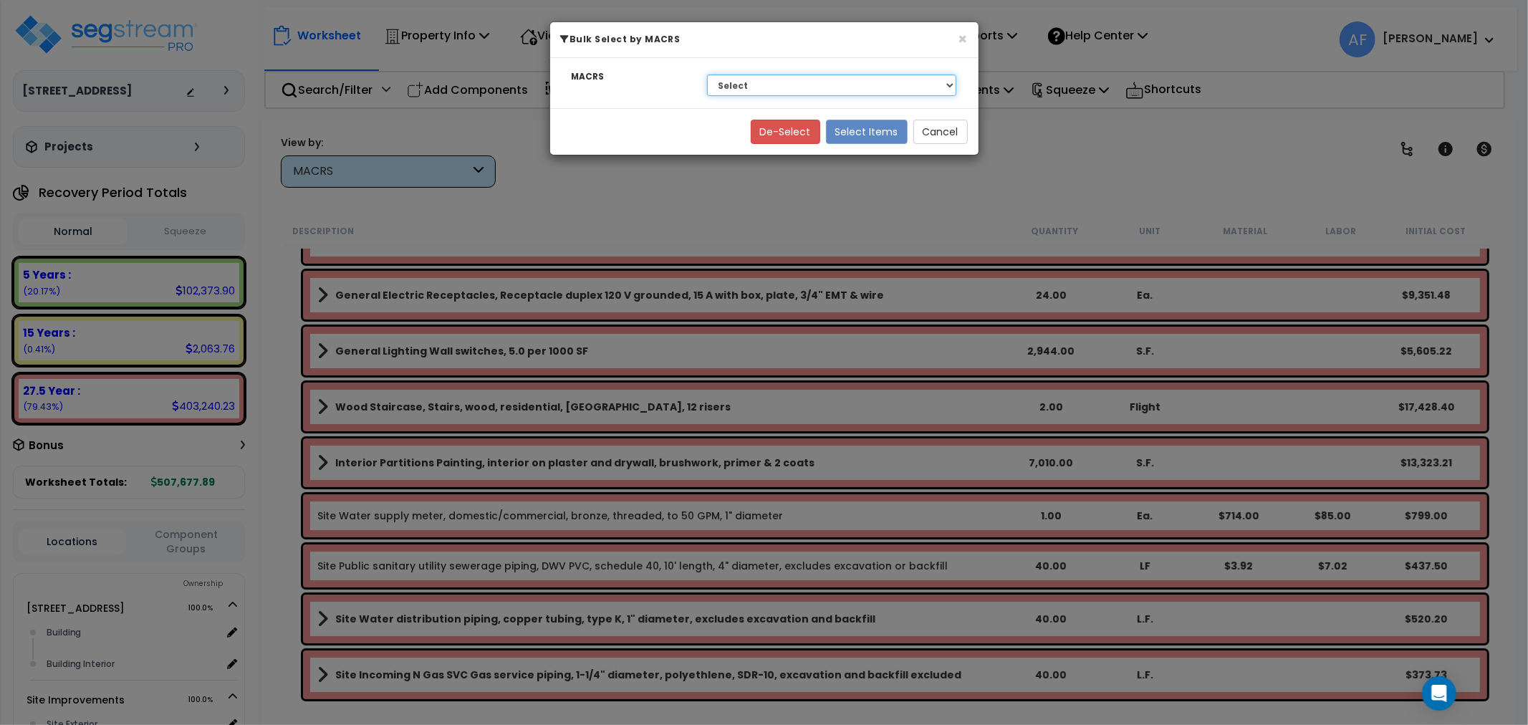
click at [790, 84] on select "Select NA Long-Life Property 00.12 Information Systems 00.3 Land Improvements 5…" at bounding box center [832, 85] width 250 height 21
select select "3669"
click at [707, 75] on select "Select NA Long-Life Property 00.12 Information Systems 00.3 Land Improvements 5…" at bounding box center [832, 85] width 250 height 21
click at [871, 136] on button "Select Items" at bounding box center [867, 132] width 82 height 24
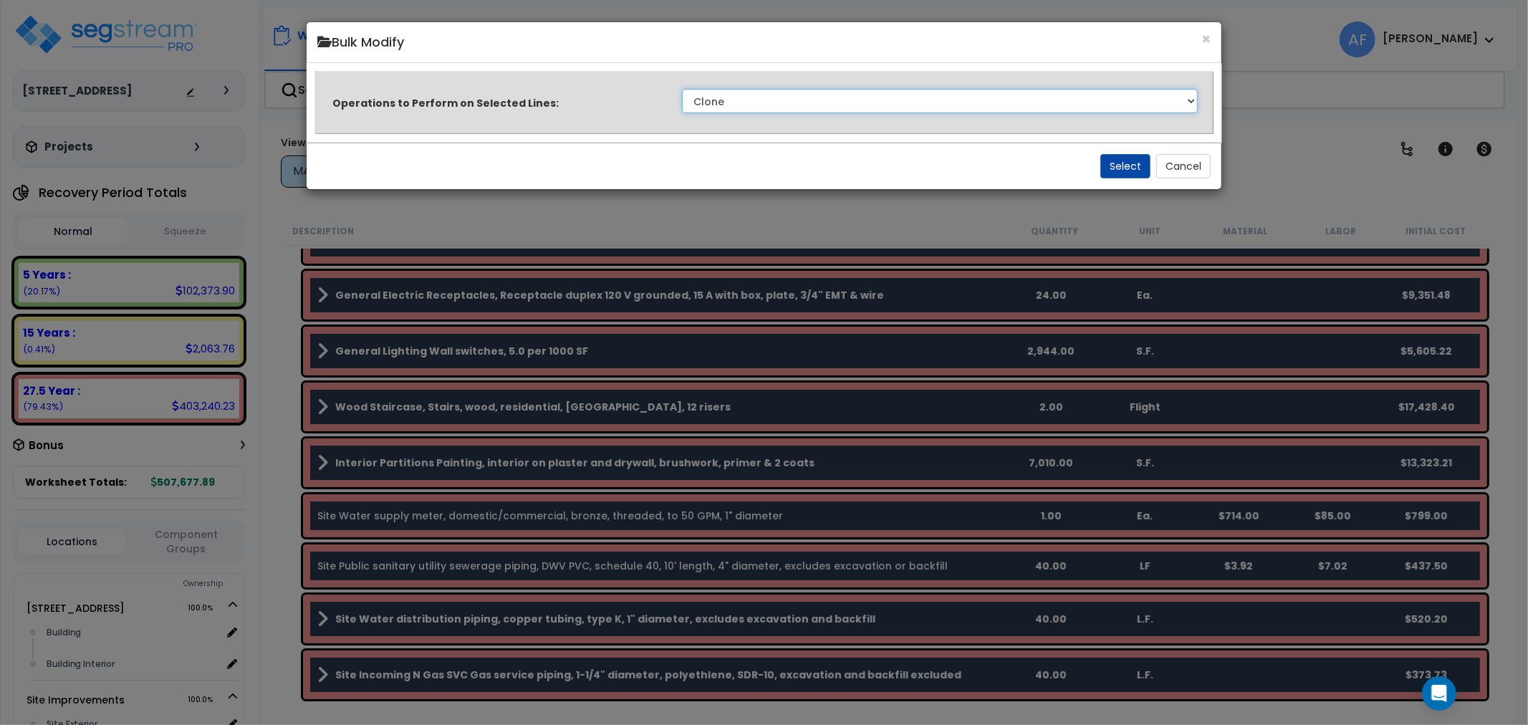
click at [1111, 98] on select "Clone Delete Delete Zero Quantities Modify Component Group Modify Cost Sources …" at bounding box center [940, 101] width 517 height 24
select select "modifyTotalCostFactor"
click at [682, 89] on select "Clone Delete Delete Zero Quantities Modify Component Group Modify Cost Sources …" at bounding box center [940, 101] width 517 height 24
click at [1133, 172] on button "Select" at bounding box center [1126, 166] width 50 height 24
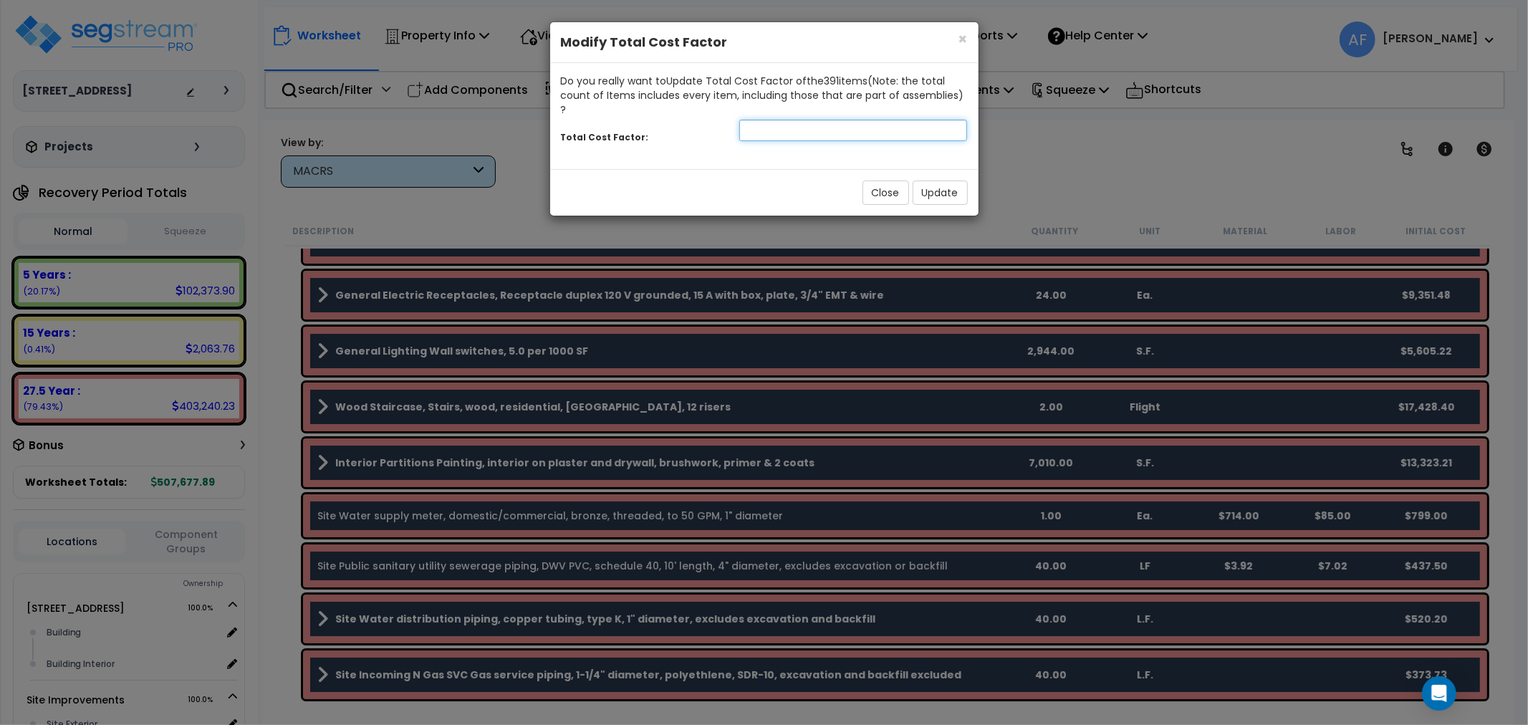
click at [743, 120] on input "number" at bounding box center [853, 130] width 229 height 21
type input "0.7"
click at [943, 181] on button "Update" at bounding box center [940, 193] width 55 height 24
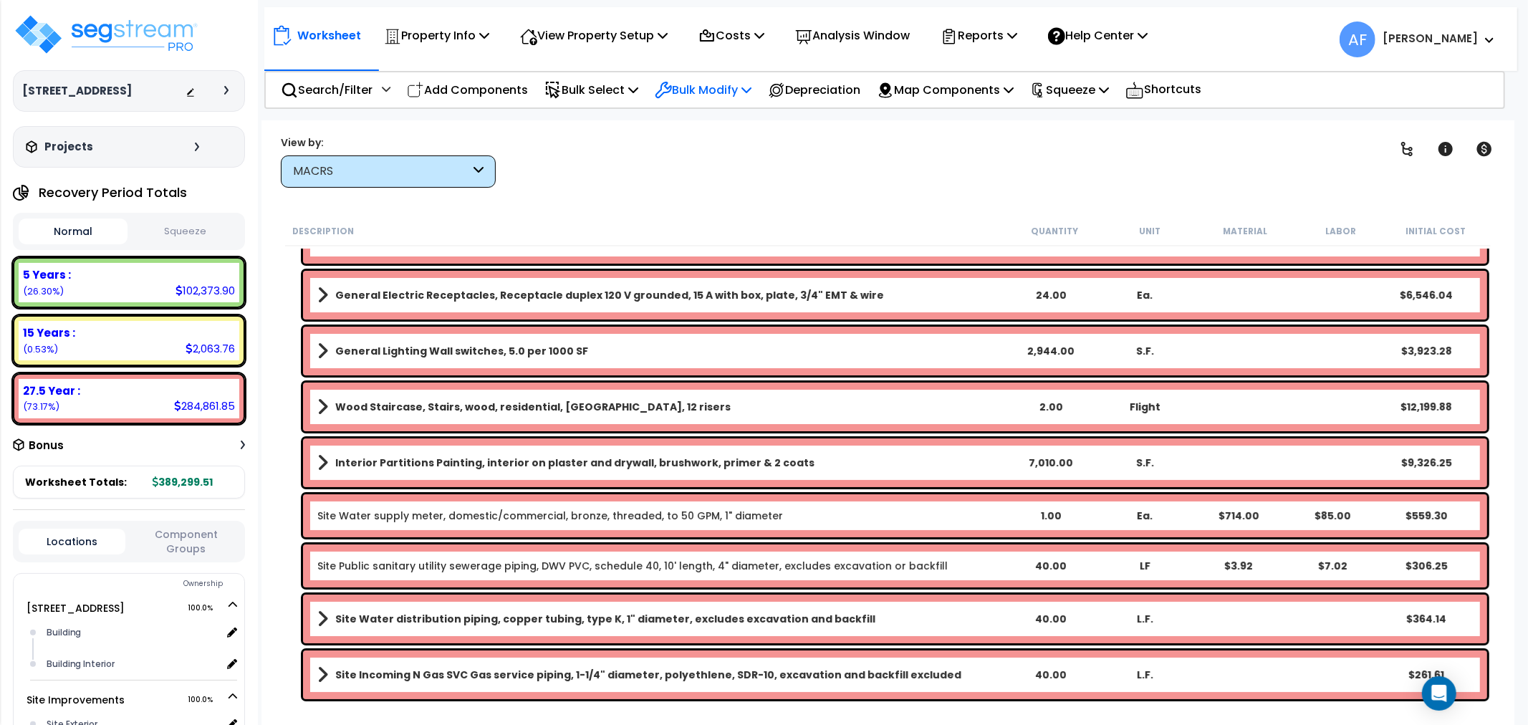
click at [708, 87] on p "Bulk Modify" at bounding box center [703, 89] width 97 height 19
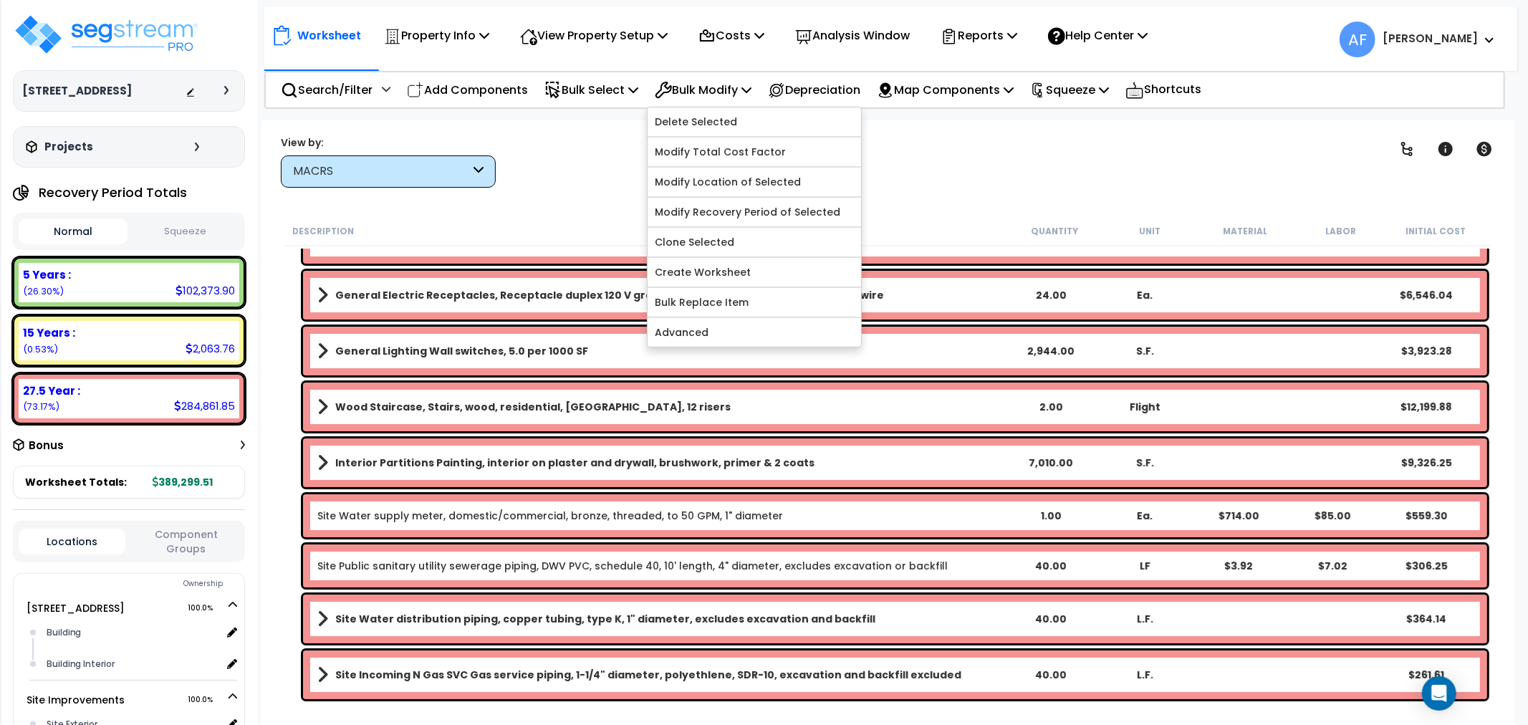
click at [604, 161] on div "Clear Filters" at bounding box center [938, 161] width 849 height 53
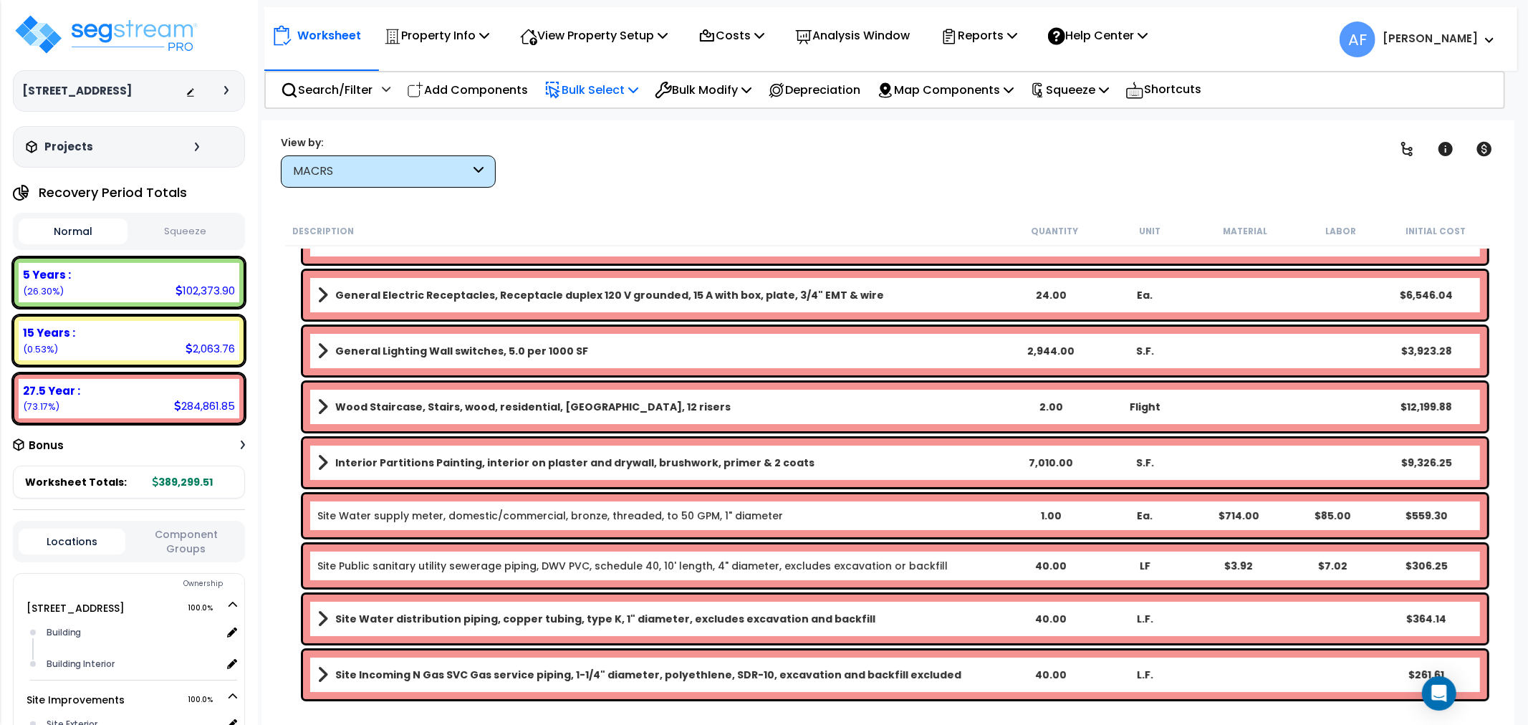
click at [617, 88] on p "Bulk Select" at bounding box center [592, 89] width 94 height 19
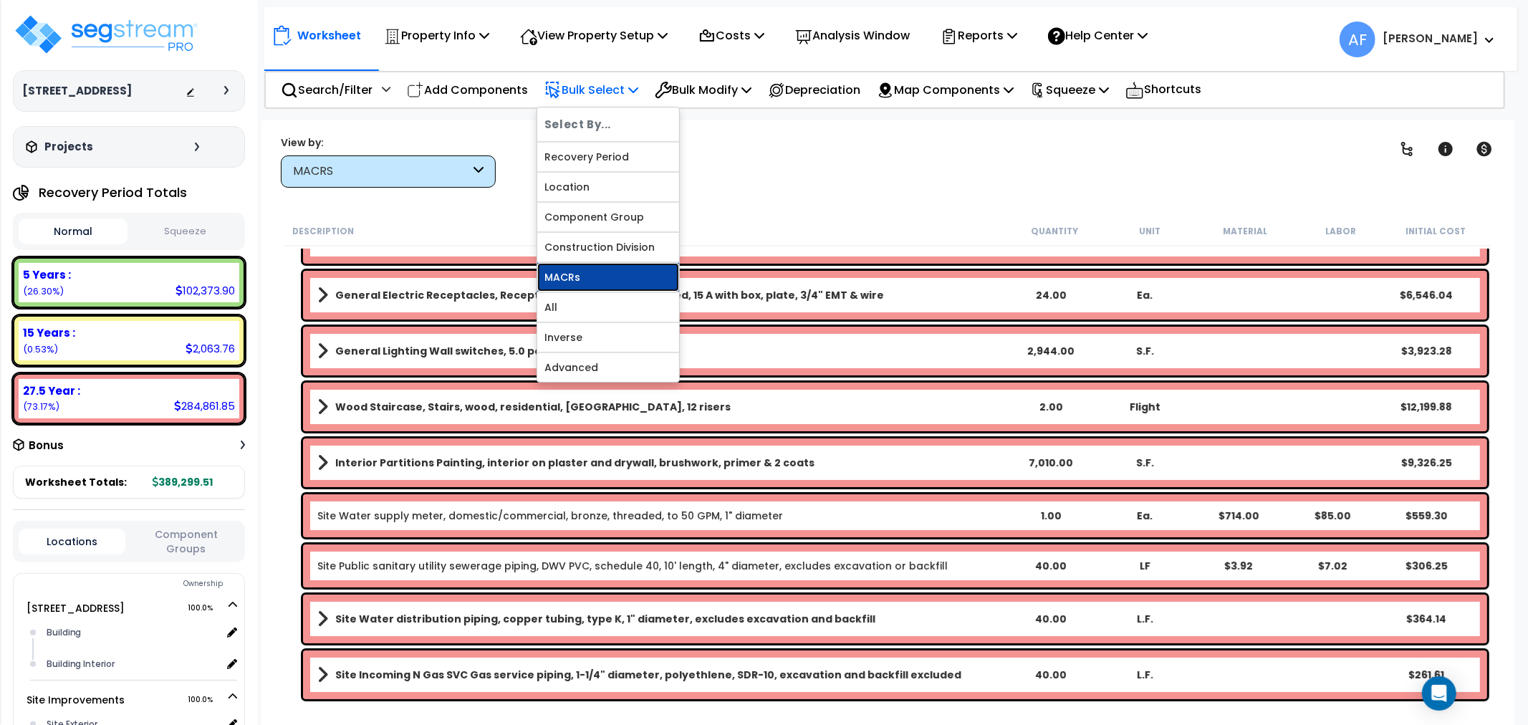
click at [590, 266] on link "MACRs" at bounding box center [608, 277] width 142 height 29
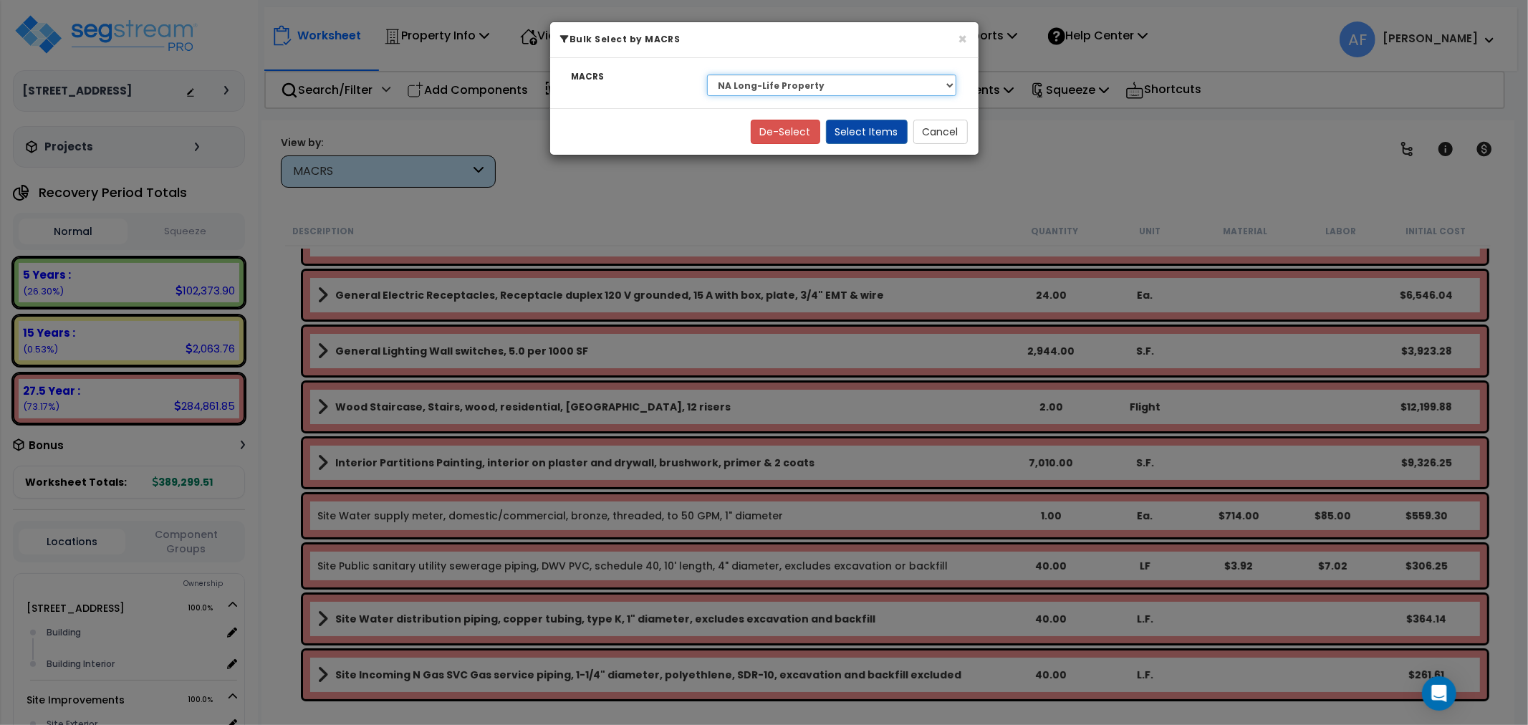
click at [834, 77] on select "Select NA Long-Life Property 00.12 Information Systems 00.3 Land Improvements 5…" at bounding box center [832, 85] width 250 height 21
select select "3668"
click at [707, 75] on select "Select NA Long-Life Property 00.12 Information Systems 00.3 Land Improvements 5…" at bounding box center [832, 85] width 250 height 21
click at [869, 130] on button "Select Items" at bounding box center [867, 132] width 82 height 24
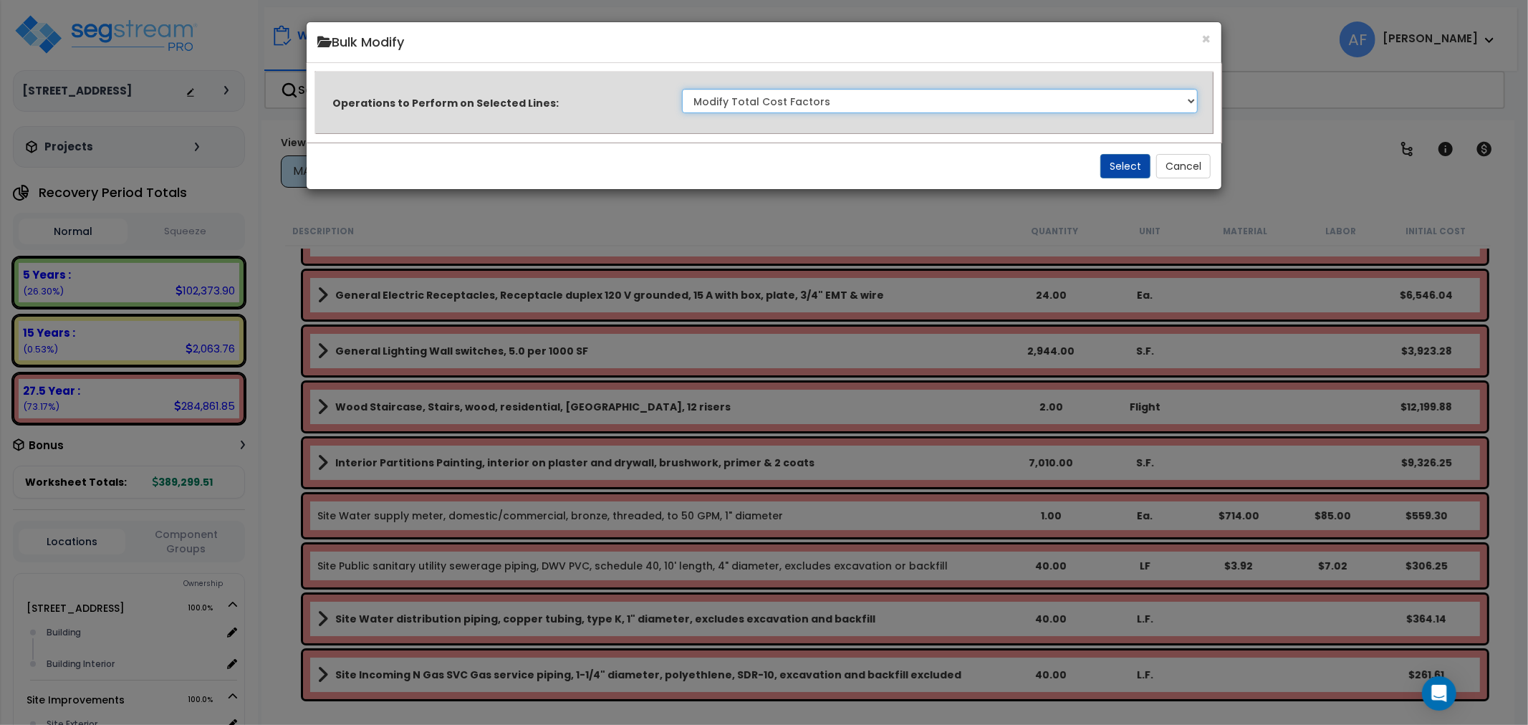
click at [845, 96] on select "Clone Delete Delete Zero Quantities Modify Component Group Modify Cost Sources …" at bounding box center [940, 101] width 517 height 24
click at [649, 181] on div "Select Cancel" at bounding box center [765, 166] width 916 height 47
click at [1106, 163] on button "Select" at bounding box center [1126, 166] width 50 height 24
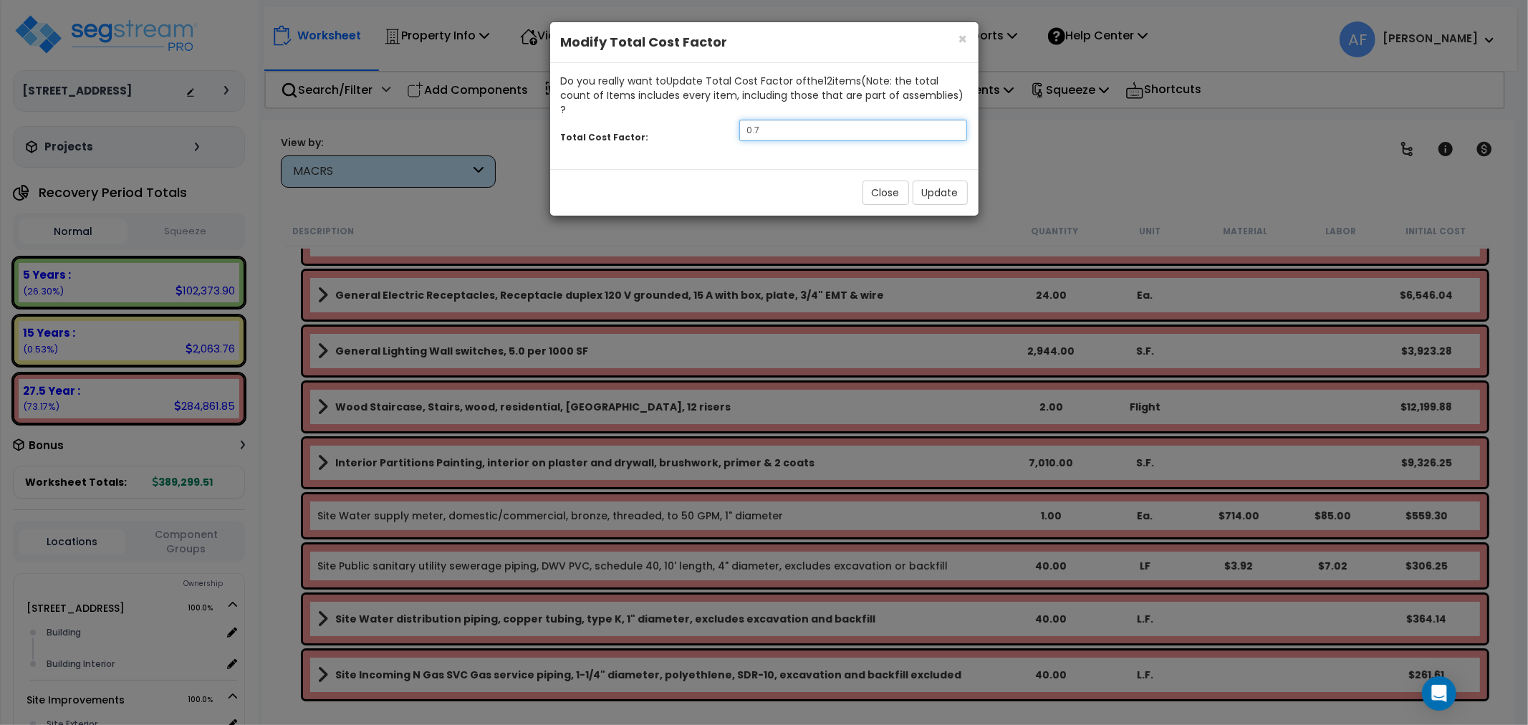
drag, startPoint x: 775, startPoint y: 117, endPoint x: 690, endPoint y: 126, distance: 85.8
click at [691, 126] on div "Total Cost Factor: 0.7" at bounding box center [764, 132] width 428 height 31
type input "0.95"
click at [939, 181] on button "Update" at bounding box center [940, 193] width 55 height 24
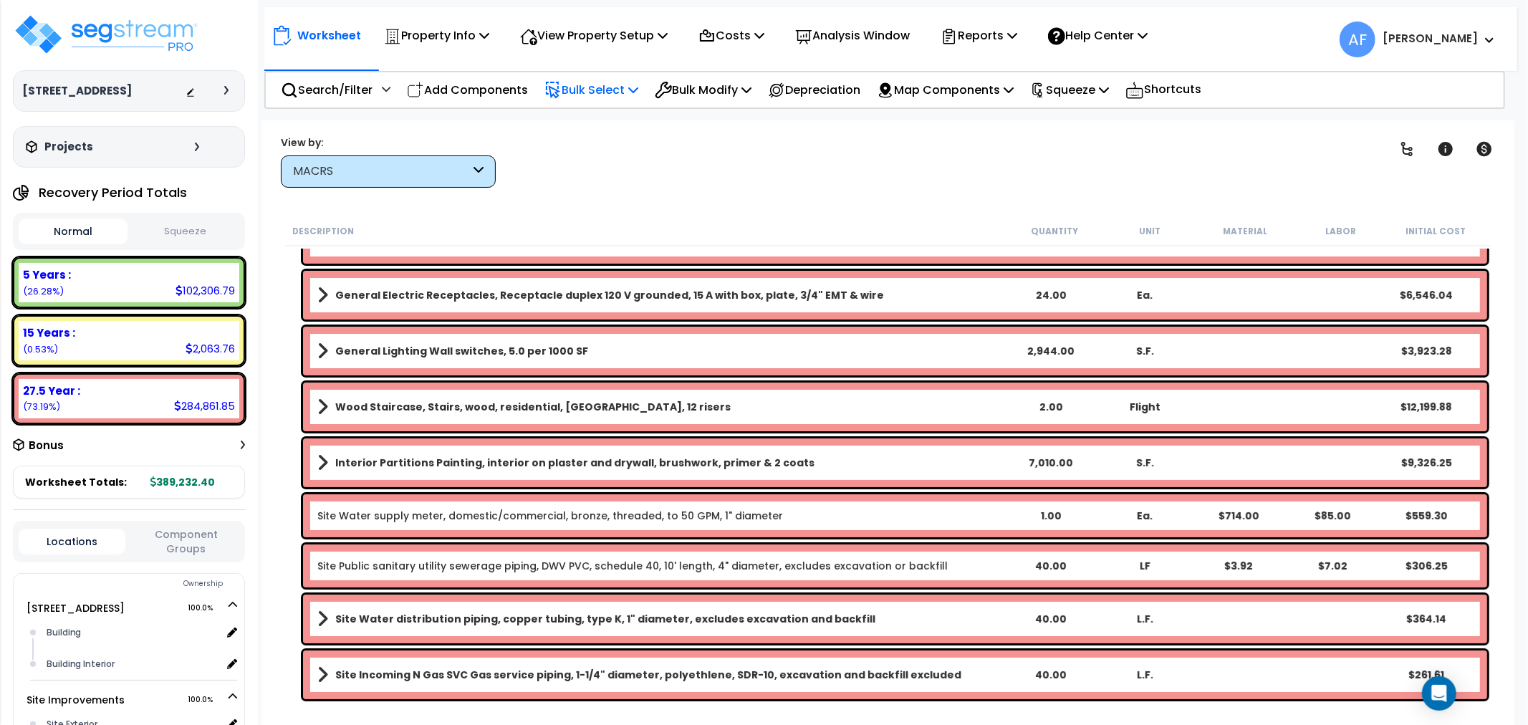
click at [620, 92] on p "Bulk Select" at bounding box center [592, 89] width 94 height 19
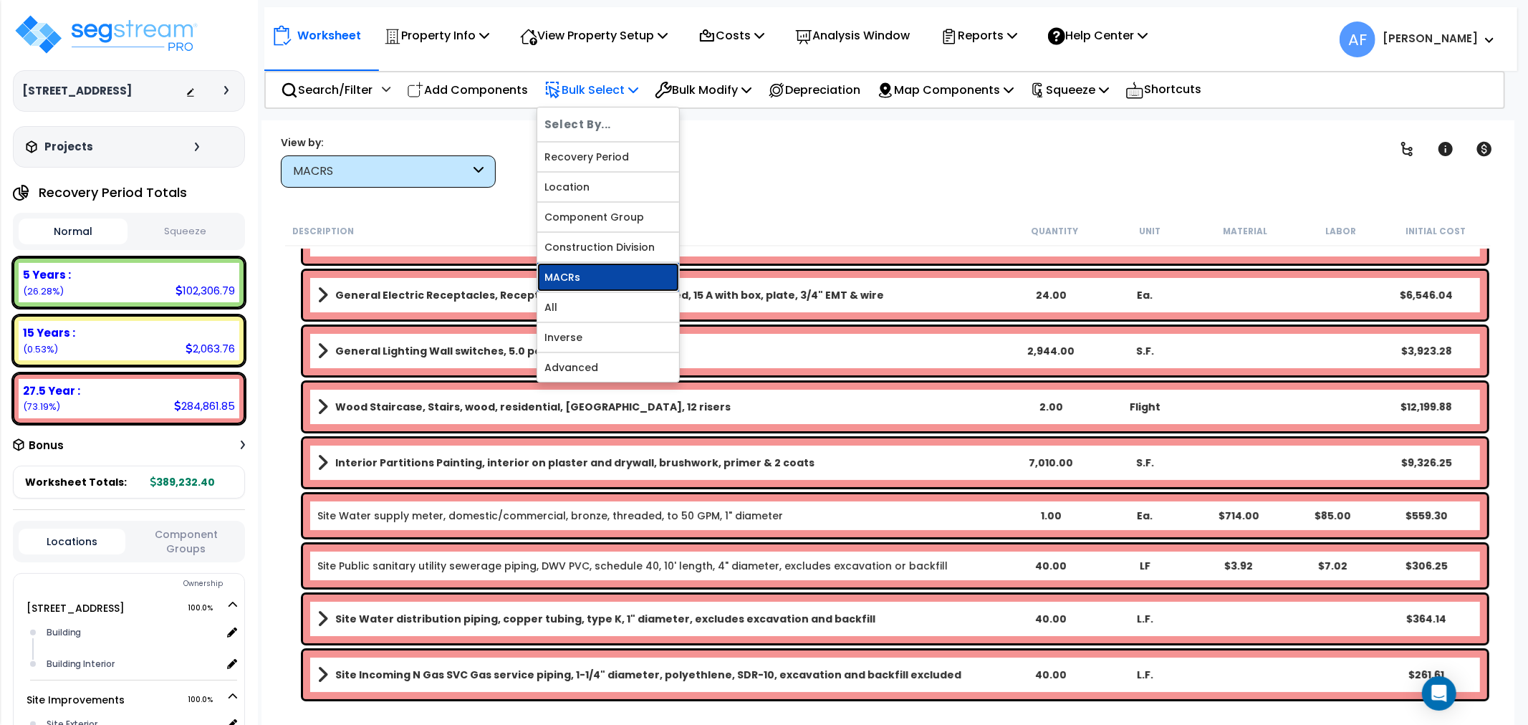
click at [576, 275] on link "MACRs" at bounding box center [608, 277] width 142 height 29
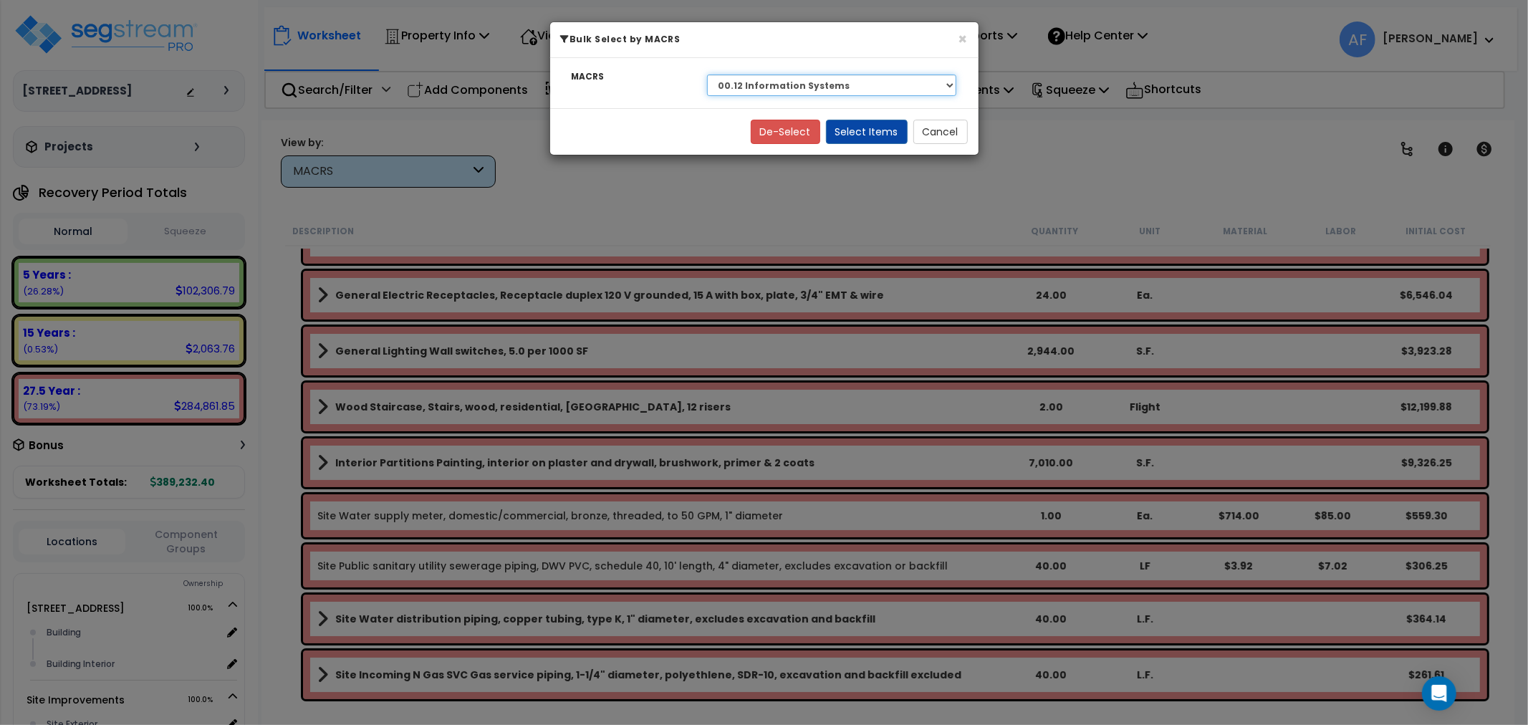
click at [842, 87] on select "Select NA Long-Life Property 00.12 Information Systems 00.3 Land Improvements 5…" at bounding box center [832, 85] width 250 height 21
select select "3666"
click at [707, 75] on select "Select NA Long-Life Property 00.12 Information Systems 00.3 Land Improvements 5…" at bounding box center [832, 85] width 250 height 21
click at [883, 125] on button "Select Items" at bounding box center [867, 132] width 82 height 24
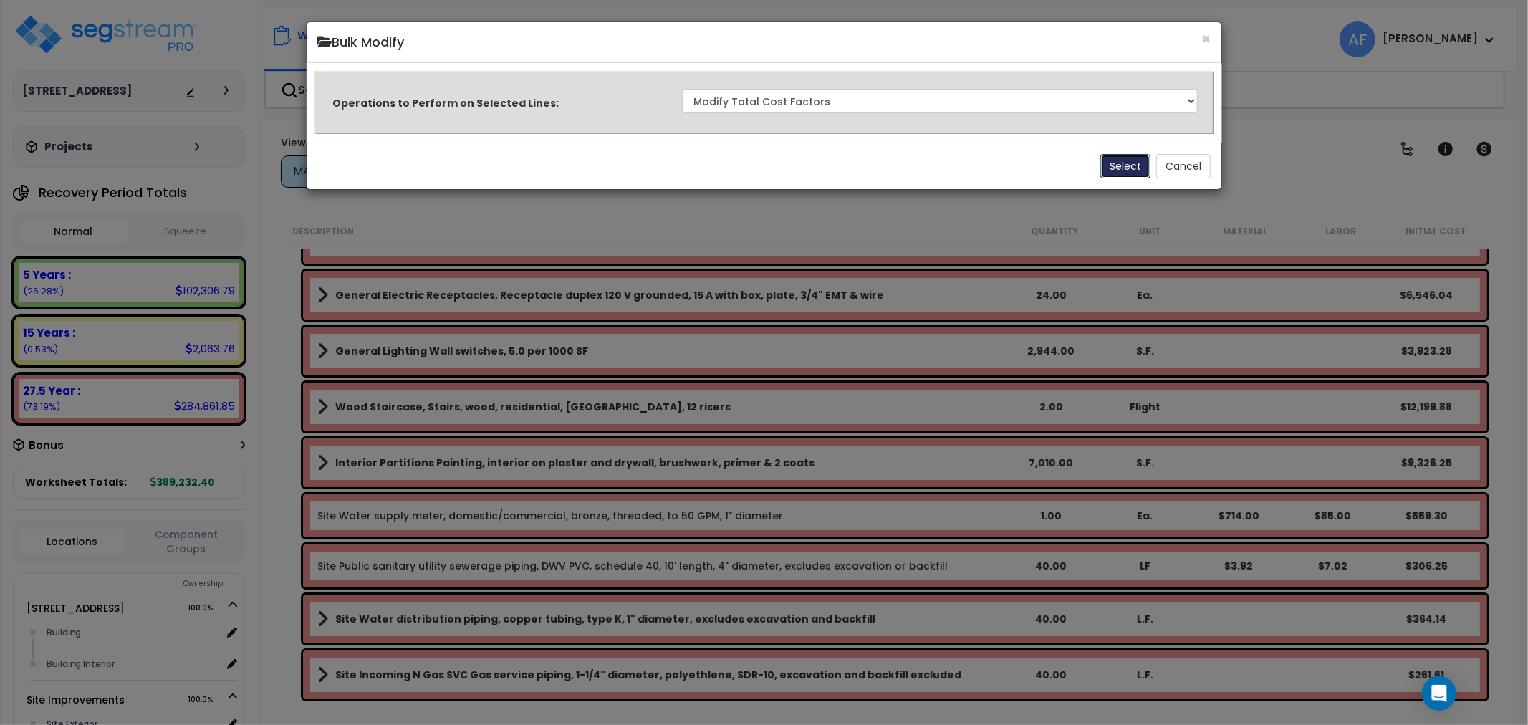
click at [1121, 169] on button "Select" at bounding box center [1126, 166] width 50 height 24
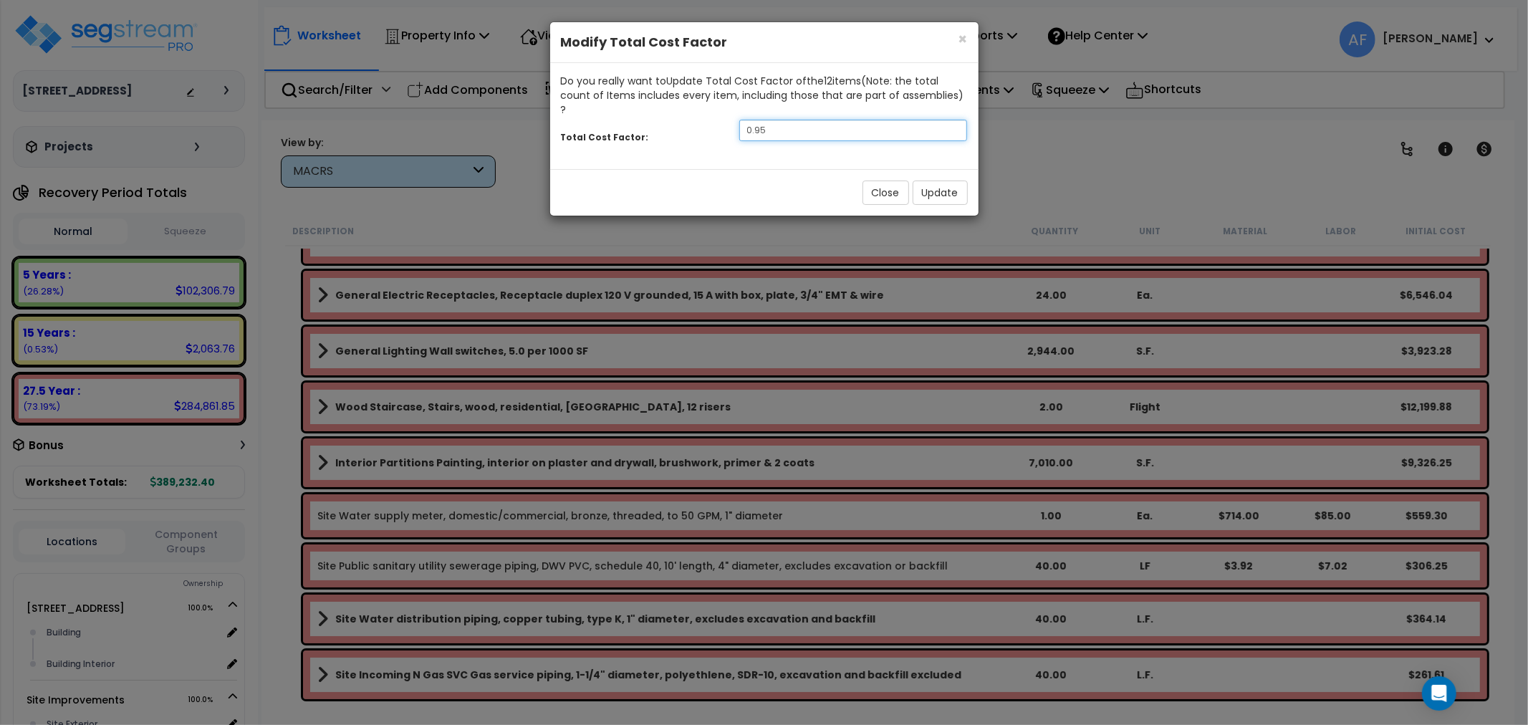
click at [795, 120] on input "0.95" at bounding box center [853, 130] width 229 height 21
type input "0.9"
click at [952, 181] on button "Update" at bounding box center [940, 193] width 55 height 24
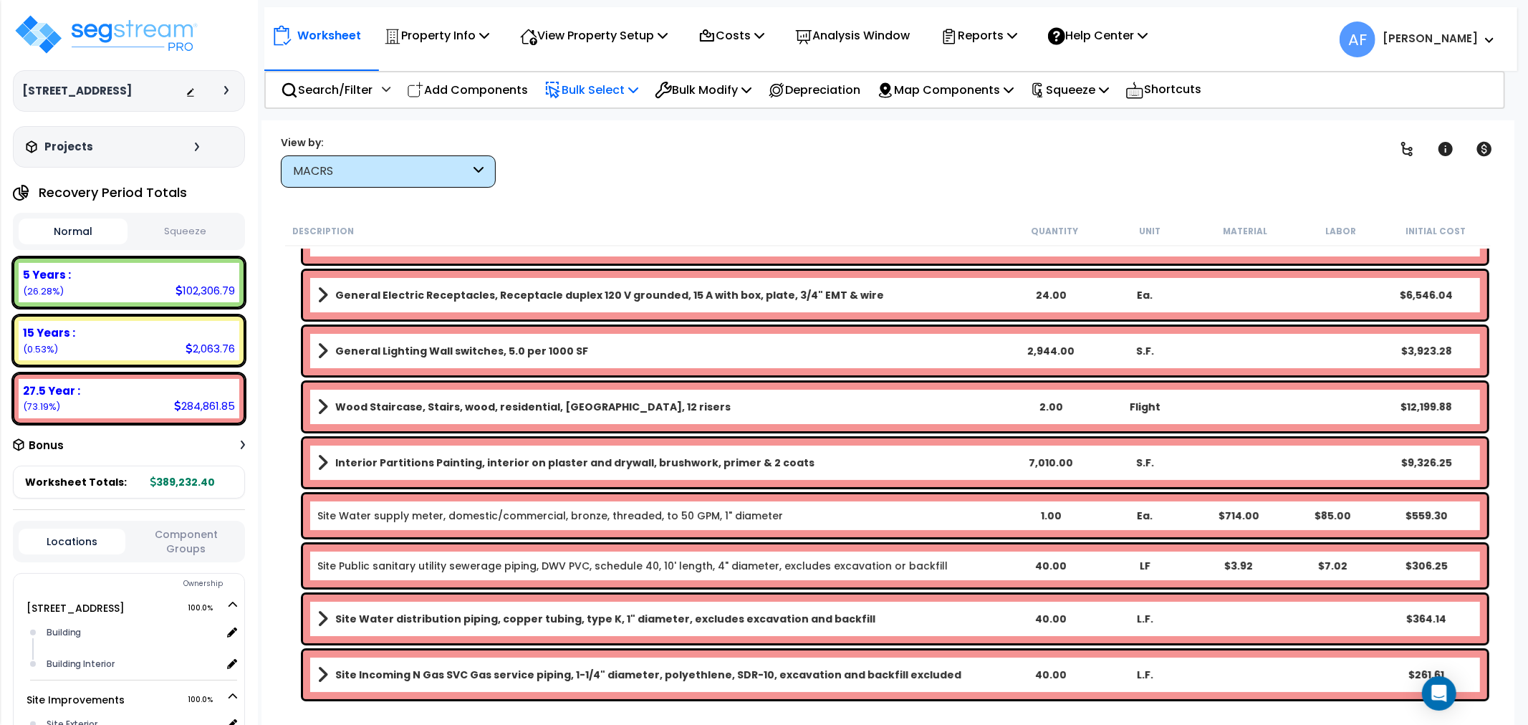
click at [623, 84] on p "Bulk Select" at bounding box center [592, 89] width 94 height 19
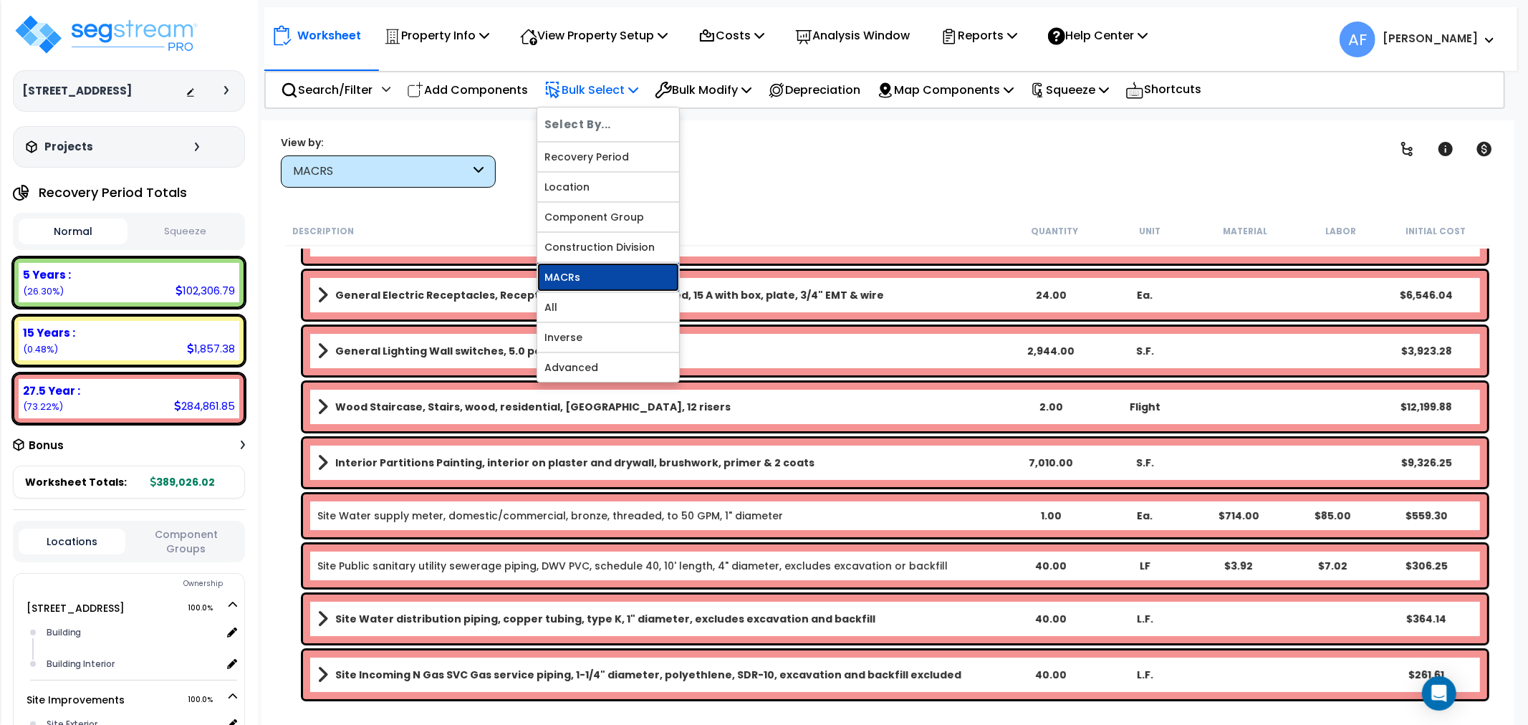
click at [582, 281] on link "MACRs" at bounding box center [608, 277] width 142 height 29
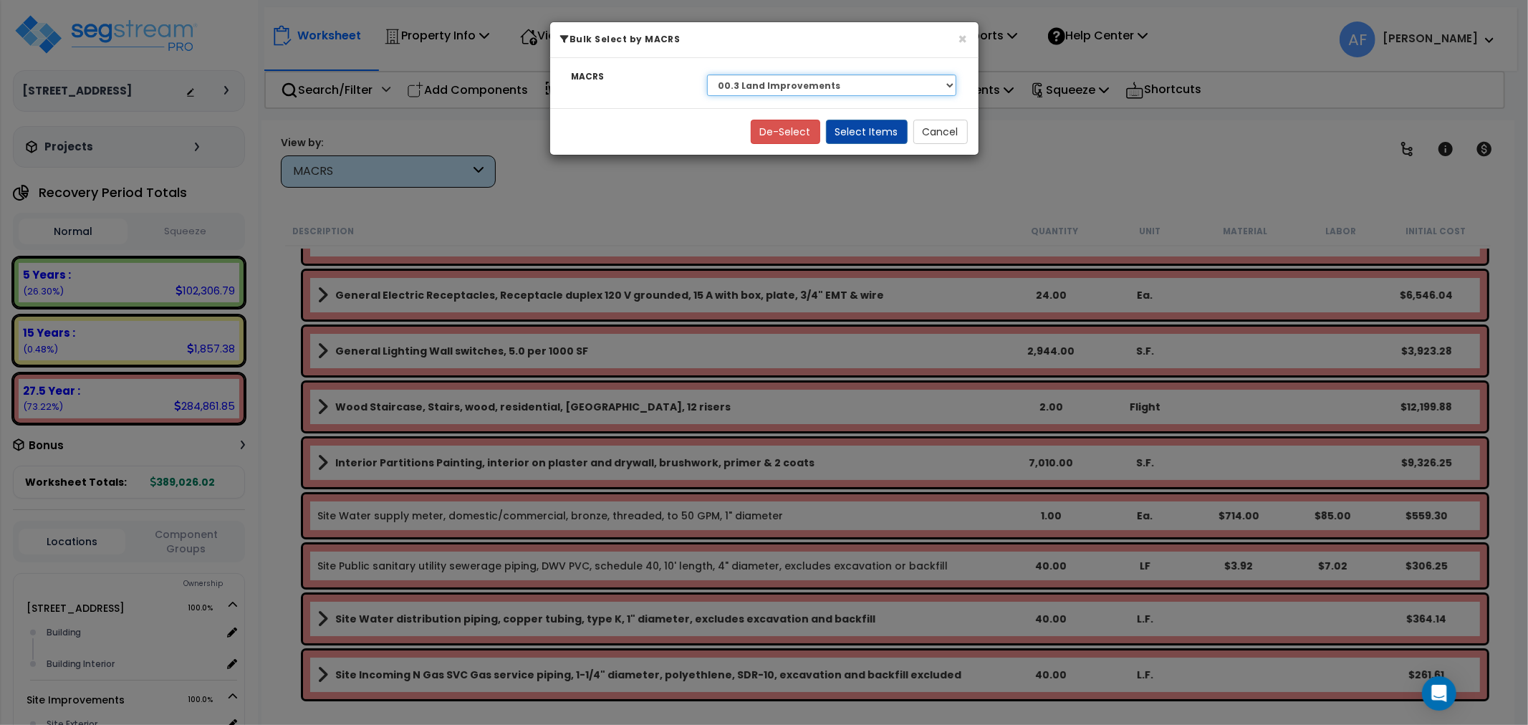
click at [886, 77] on select "Select NA Long-Life Property 00.12 Information Systems 00.3 Land Improvements 5…" at bounding box center [832, 85] width 250 height 21
select select "3667"
click at [707, 75] on select "Select NA Long-Life Property 00.12 Information Systems 00.3 Land Improvements 5…" at bounding box center [832, 85] width 250 height 21
click at [868, 127] on button "Select Items" at bounding box center [867, 132] width 82 height 24
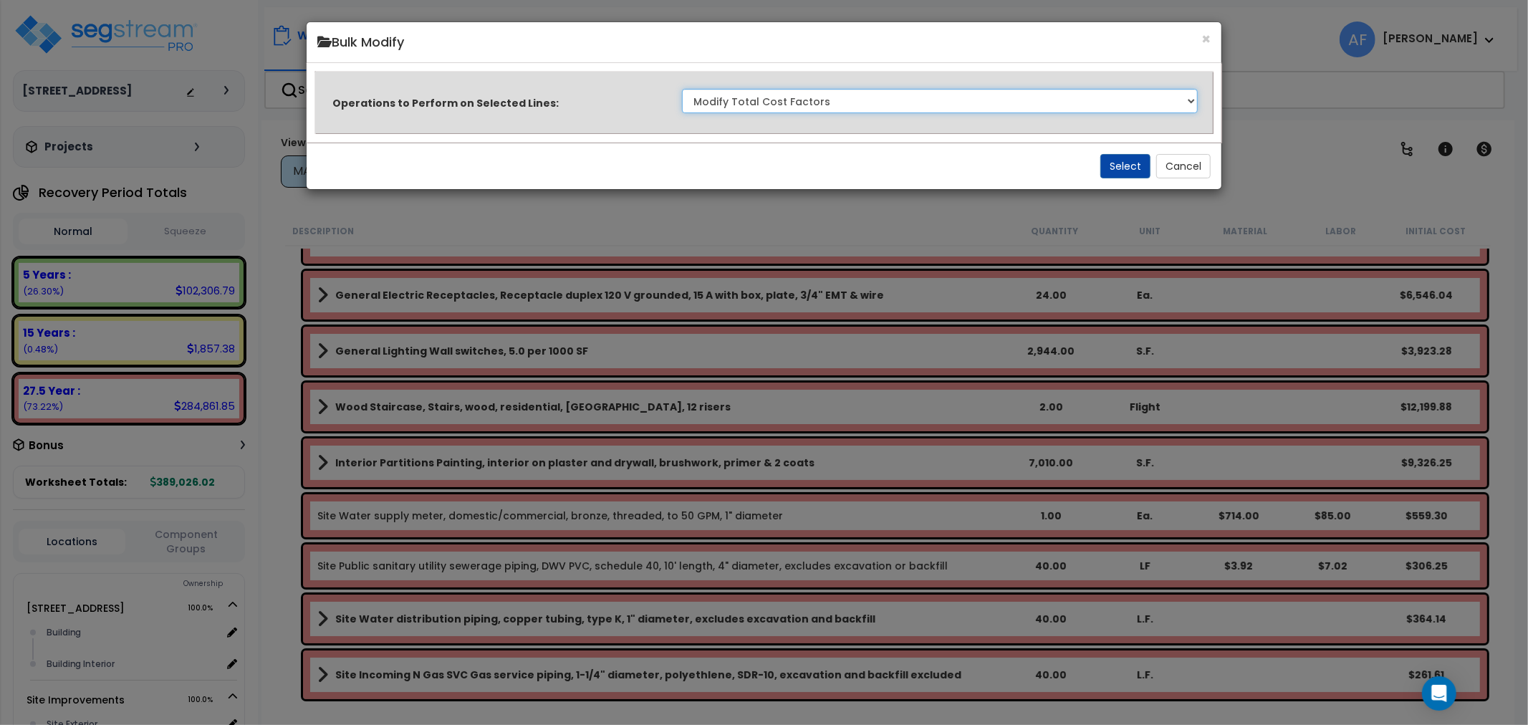
click at [873, 107] on select "Clone Delete Delete Zero Quantities Modify Component Group Modify Cost Sources …" at bounding box center [940, 101] width 517 height 24
click at [1327, 213] on div "× Bulk Modify Operations to Perform on Selected Lines: Clone Delete Delete Zero…" at bounding box center [764, 362] width 1528 height 725
click at [1098, 160] on div "Select Cancel" at bounding box center [765, 166] width 916 height 47
click at [1121, 162] on button "Select" at bounding box center [1126, 166] width 50 height 24
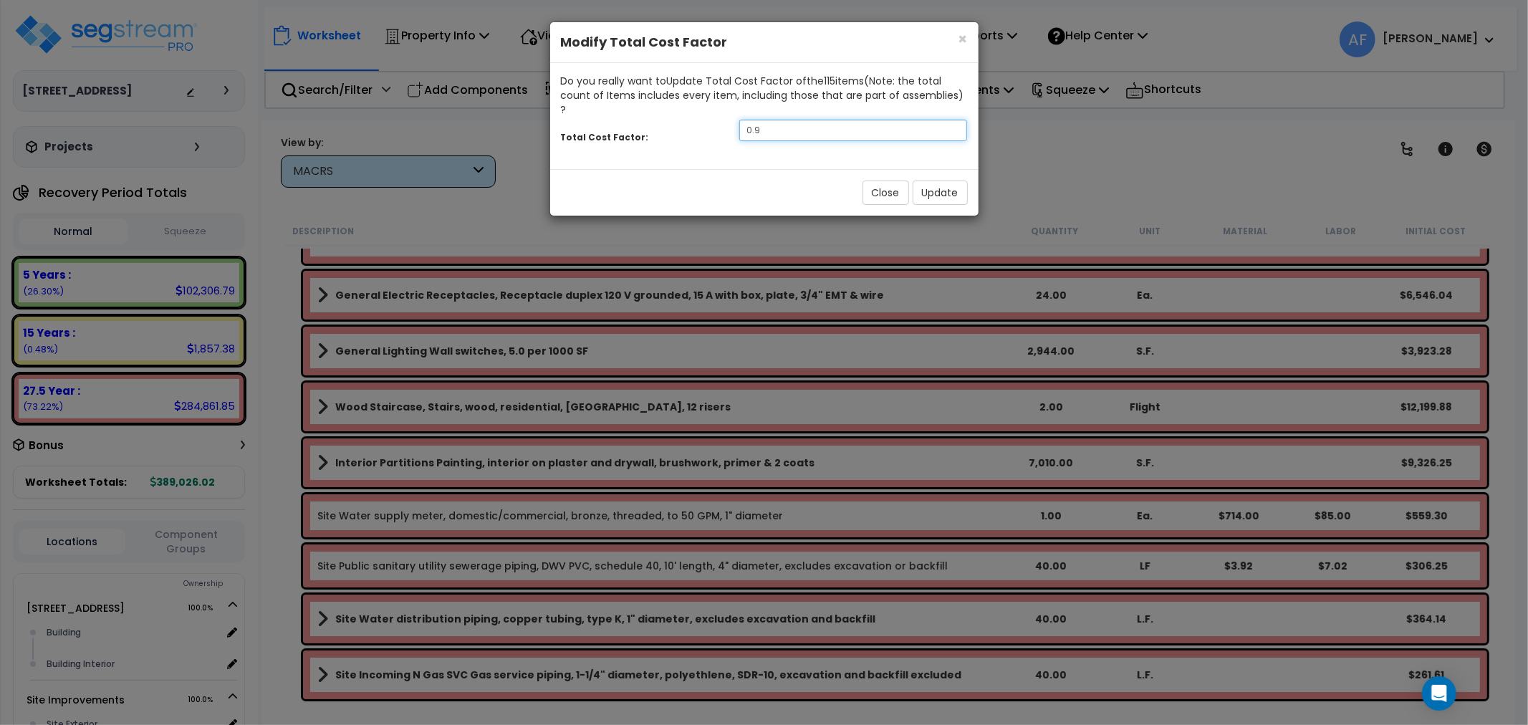
click at [810, 120] on input "0.9" at bounding box center [853, 130] width 229 height 21
type input "0.95"
click at [951, 181] on button "Update" at bounding box center [940, 193] width 55 height 24
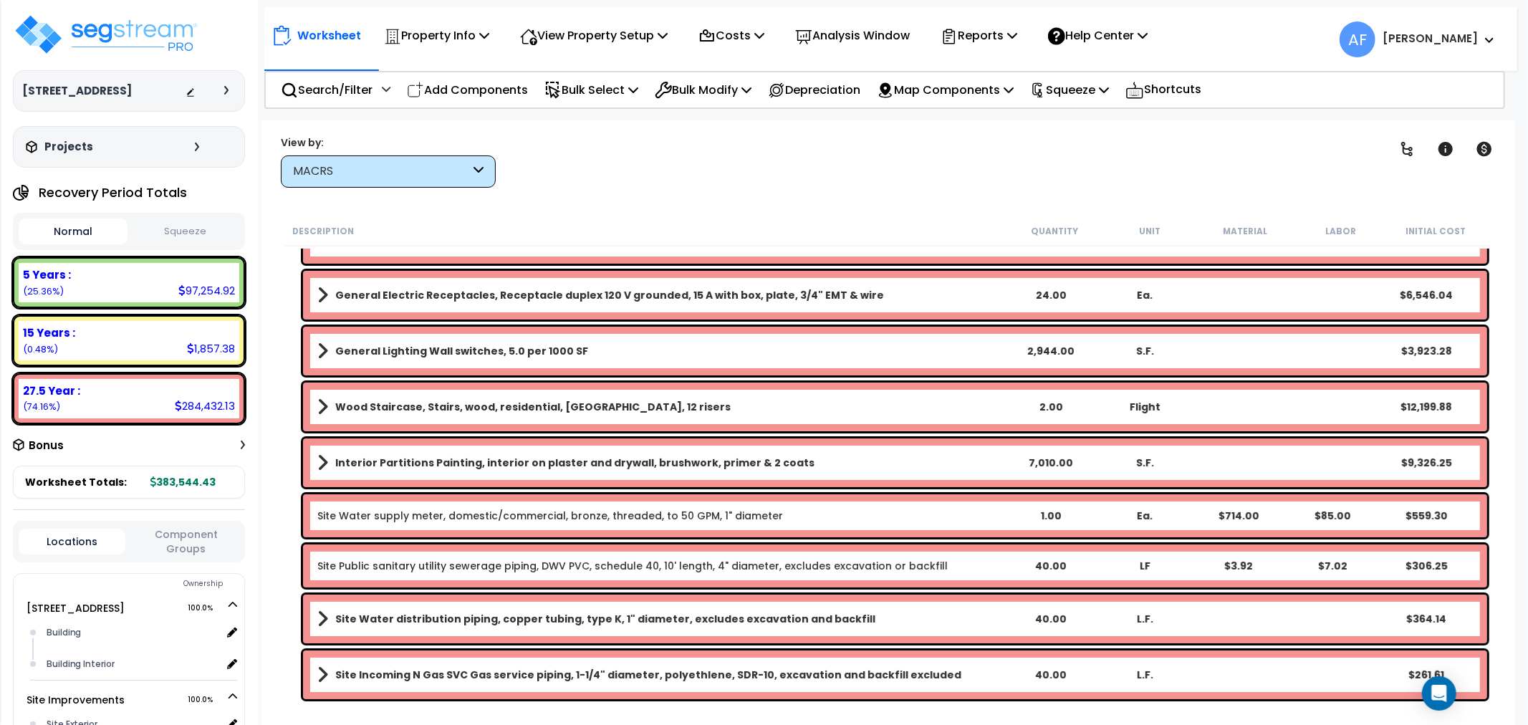
click at [845, 229] on div "Description" at bounding box center [649, 231] width 715 height 14
click at [708, 87] on p "Bulk Modify" at bounding box center [703, 89] width 97 height 19
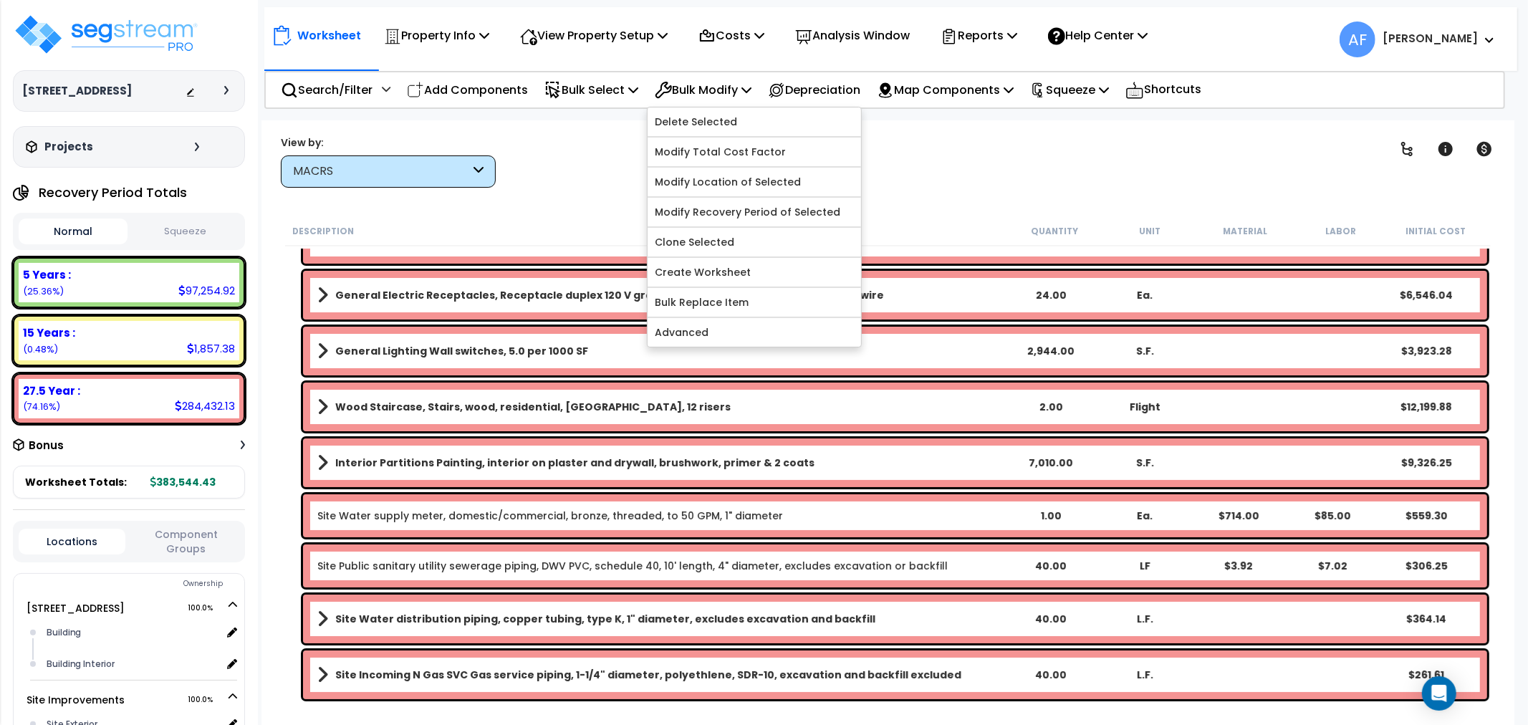
click at [912, 158] on div "Clear Filters" at bounding box center [938, 161] width 849 height 53
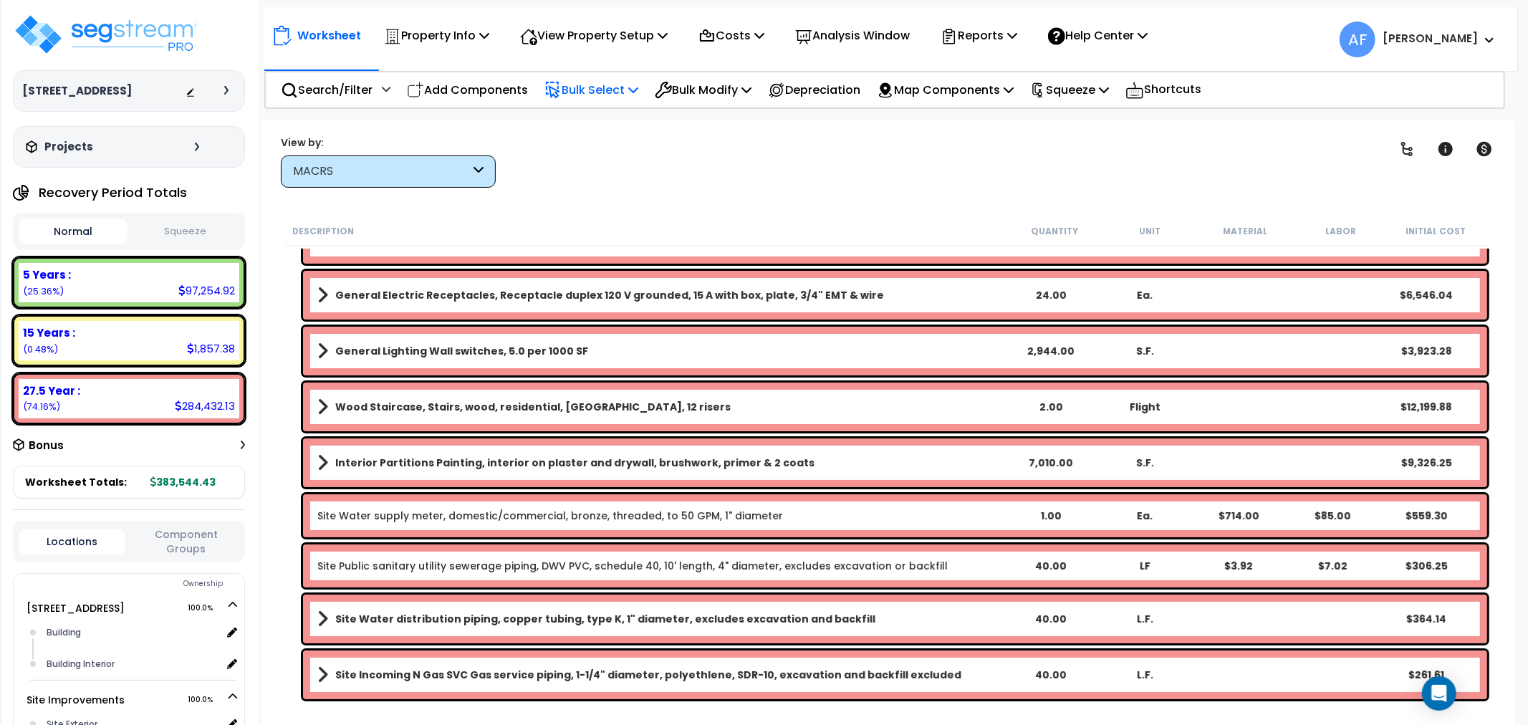
click at [619, 82] on p "Bulk Select" at bounding box center [592, 89] width 94 height 19
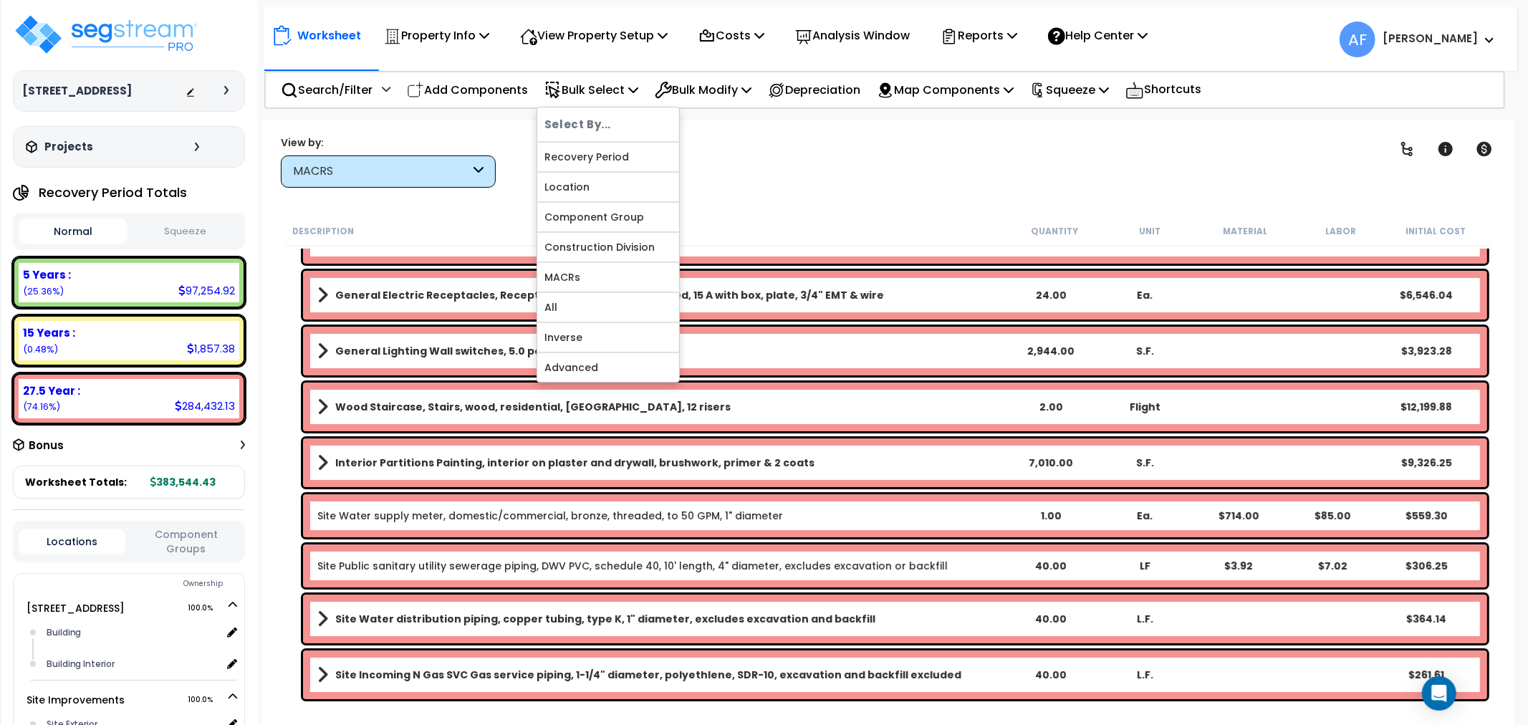
click at [792, 219] on div "Description Quantity Unit Material Labor Initial Cost" at bounding box center [888, 231] width 1206 height 30
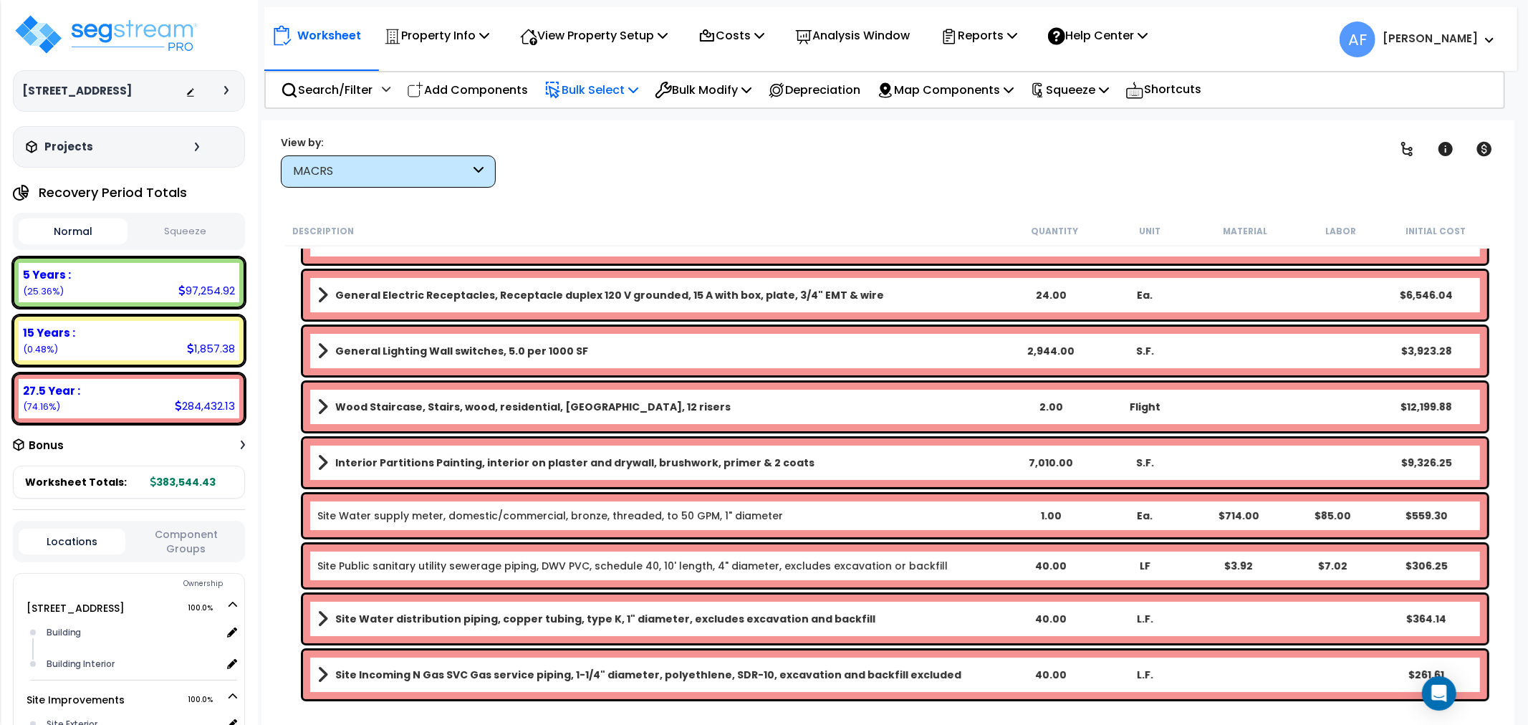
click at [603, 83] on p "Bulk Select" at bounding box center [592, 89] width 94 height 19
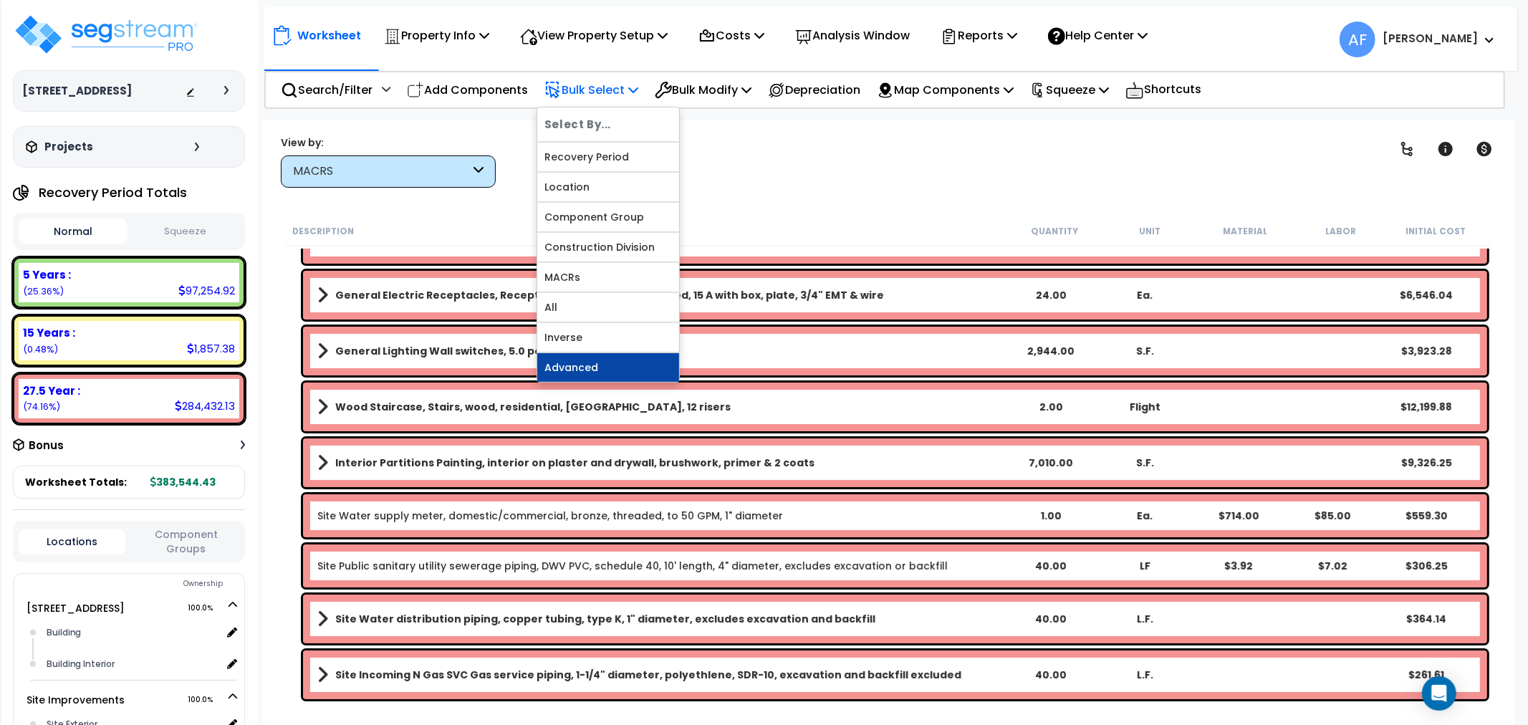
click at [606, 370] on link "Advanced" at bounding box center [608, 367] width 142 height 29
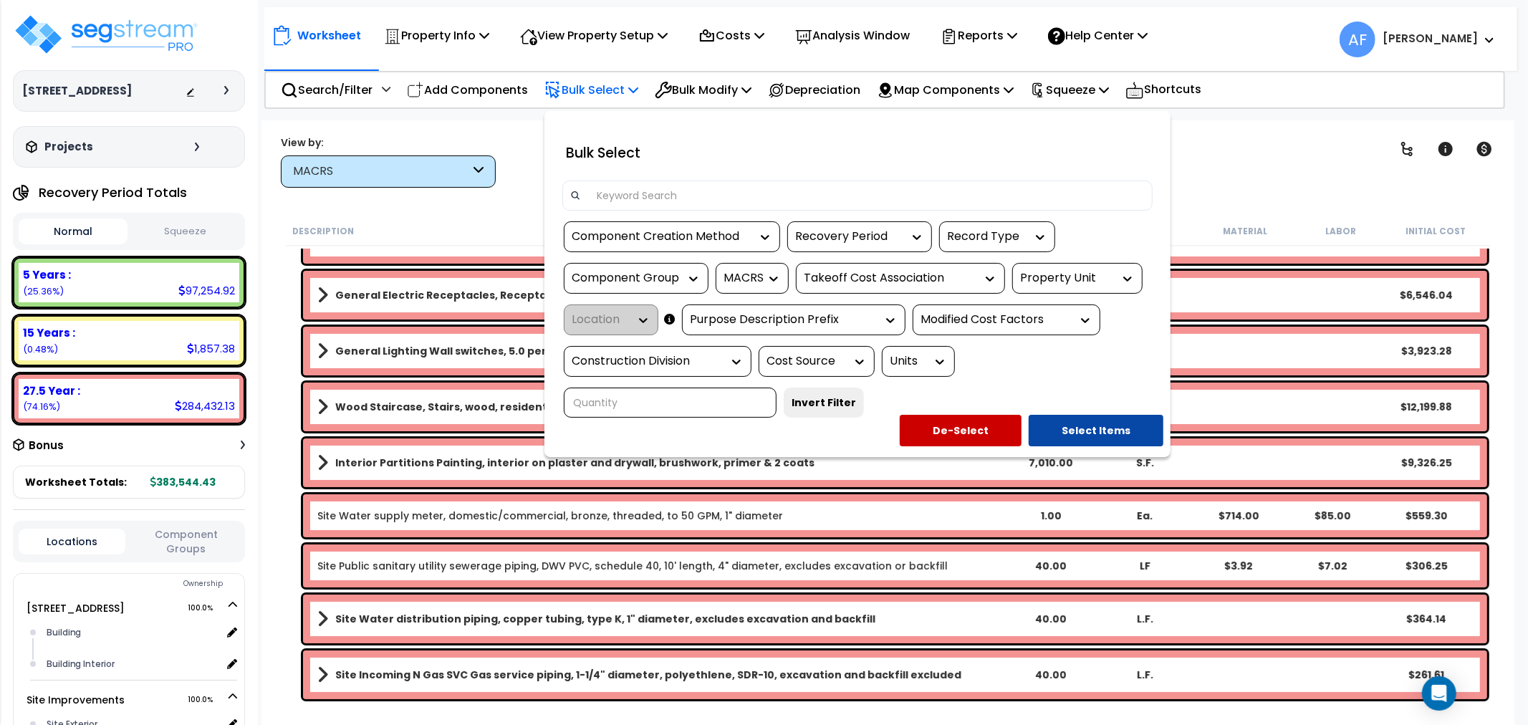
click at [742, 355] on icon at bounding box center [736, 362] width 14 height 14
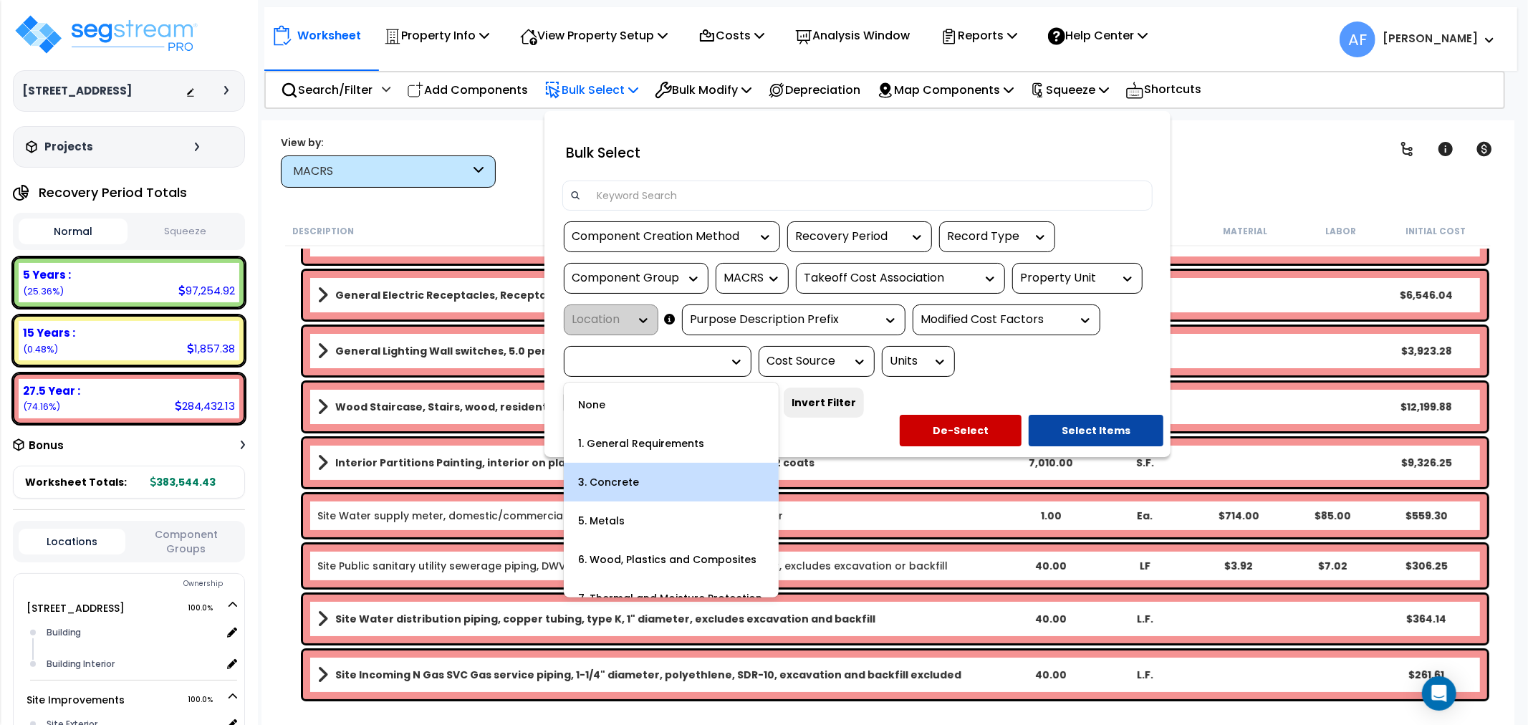
scroll to position [80, 0]
click at [658, 478] on div "6. Wood, Plastics and Composites" at bounding box center [671, 480] width 215 height 39
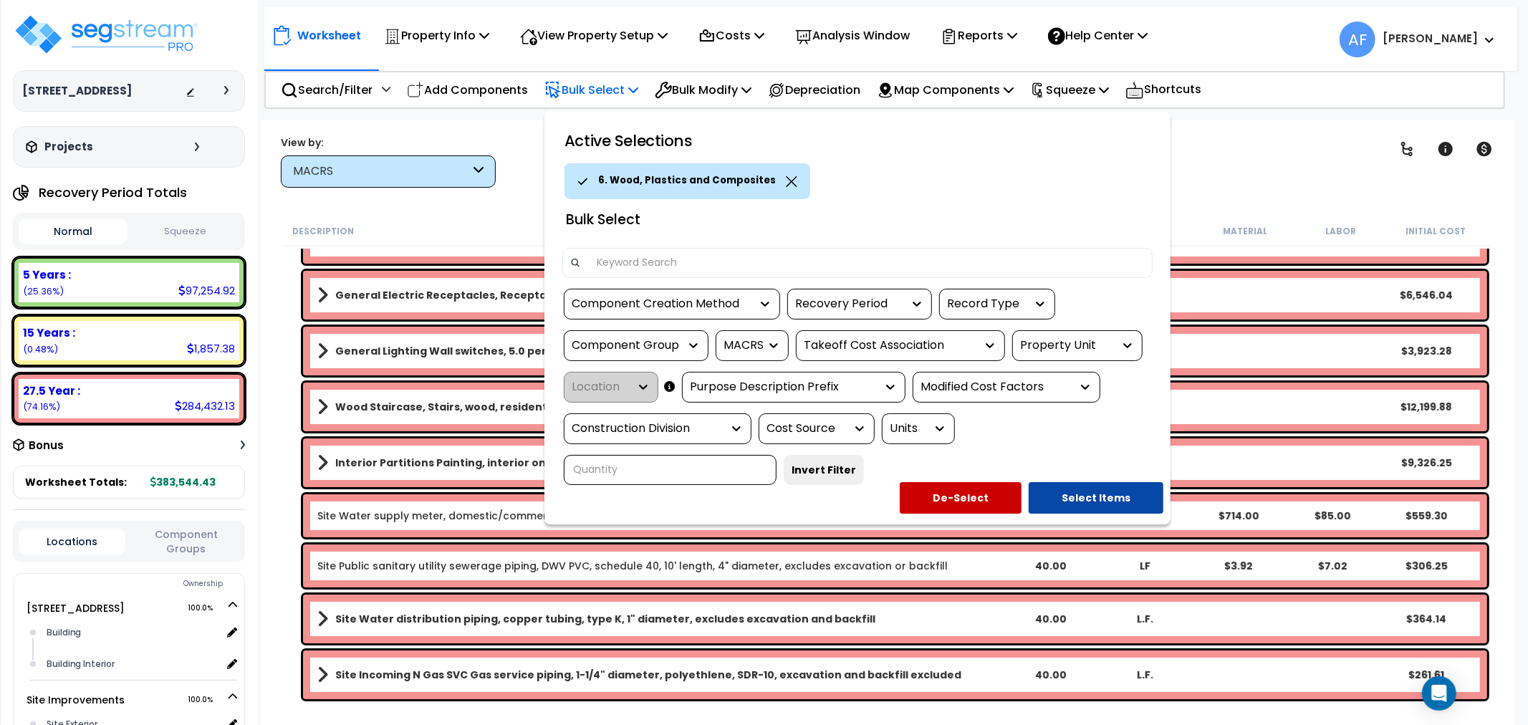
click at [741, 427] on icon at bounding box center [736, 428] width 14 height 14
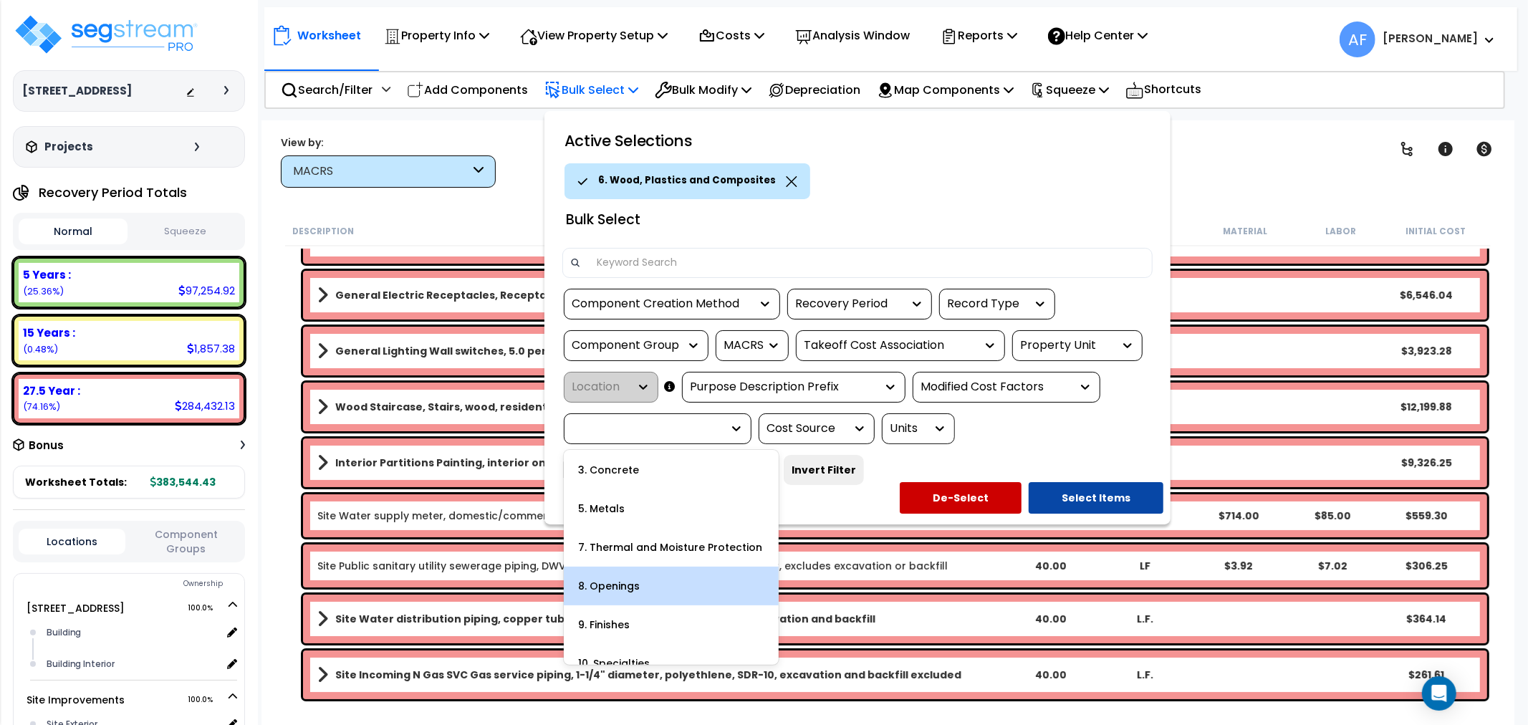
scroll to position [159, 0]
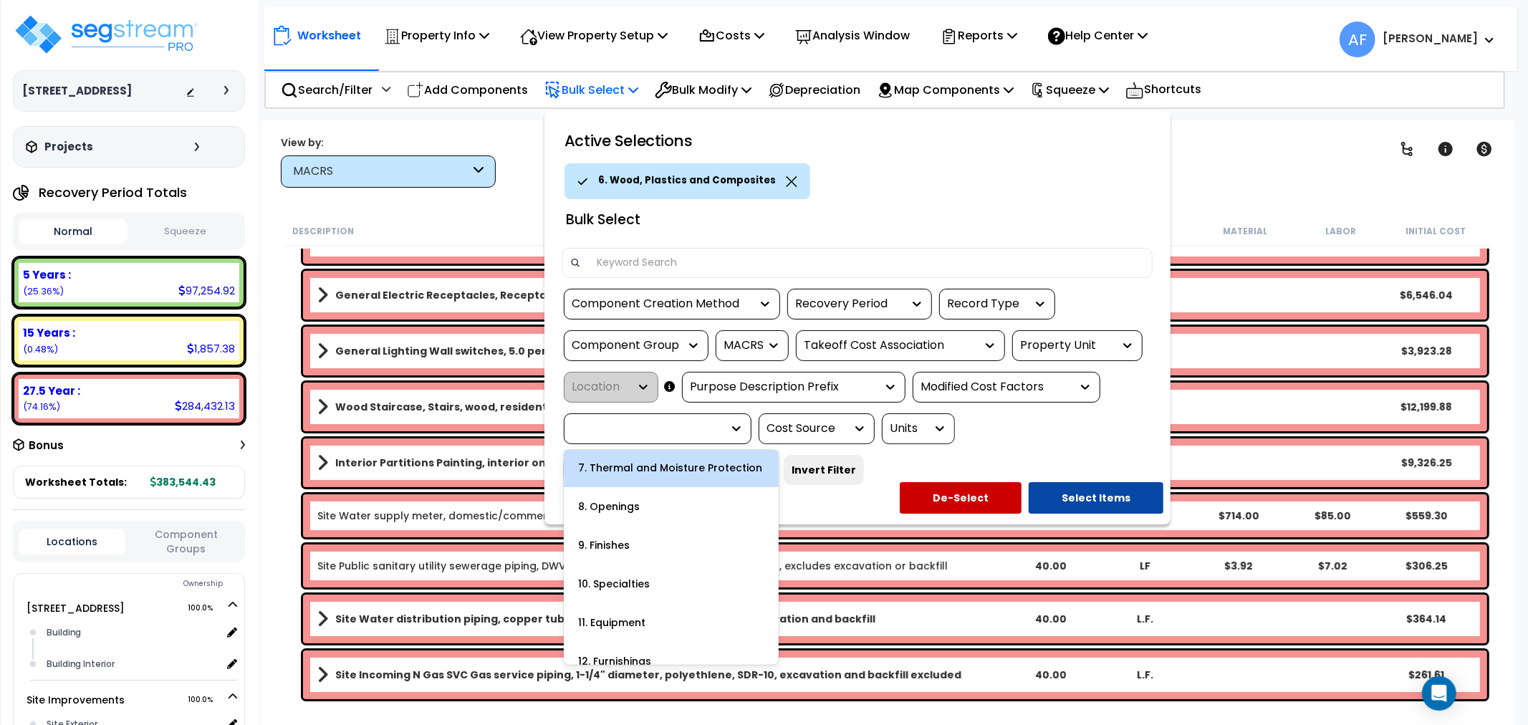
click at [696, 464] on div "7. Thermal and Moisture Protection" at bounding box center [671, 468] width 215 height 39
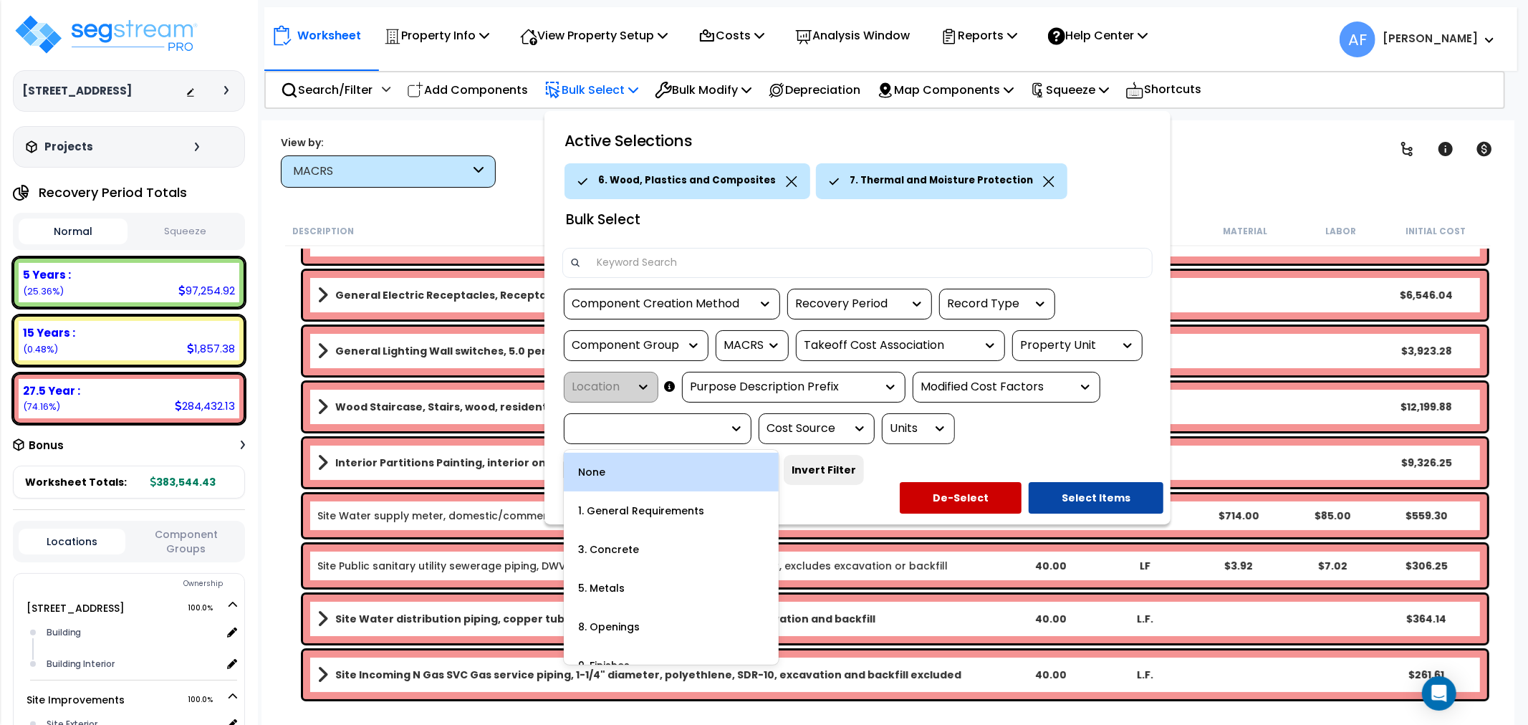
click at [741, 425] on icon at bounding box center [736, 428] width 14 height 14
click at [744, 421] on icon at bounding box center [736, 428] width 14 height 14
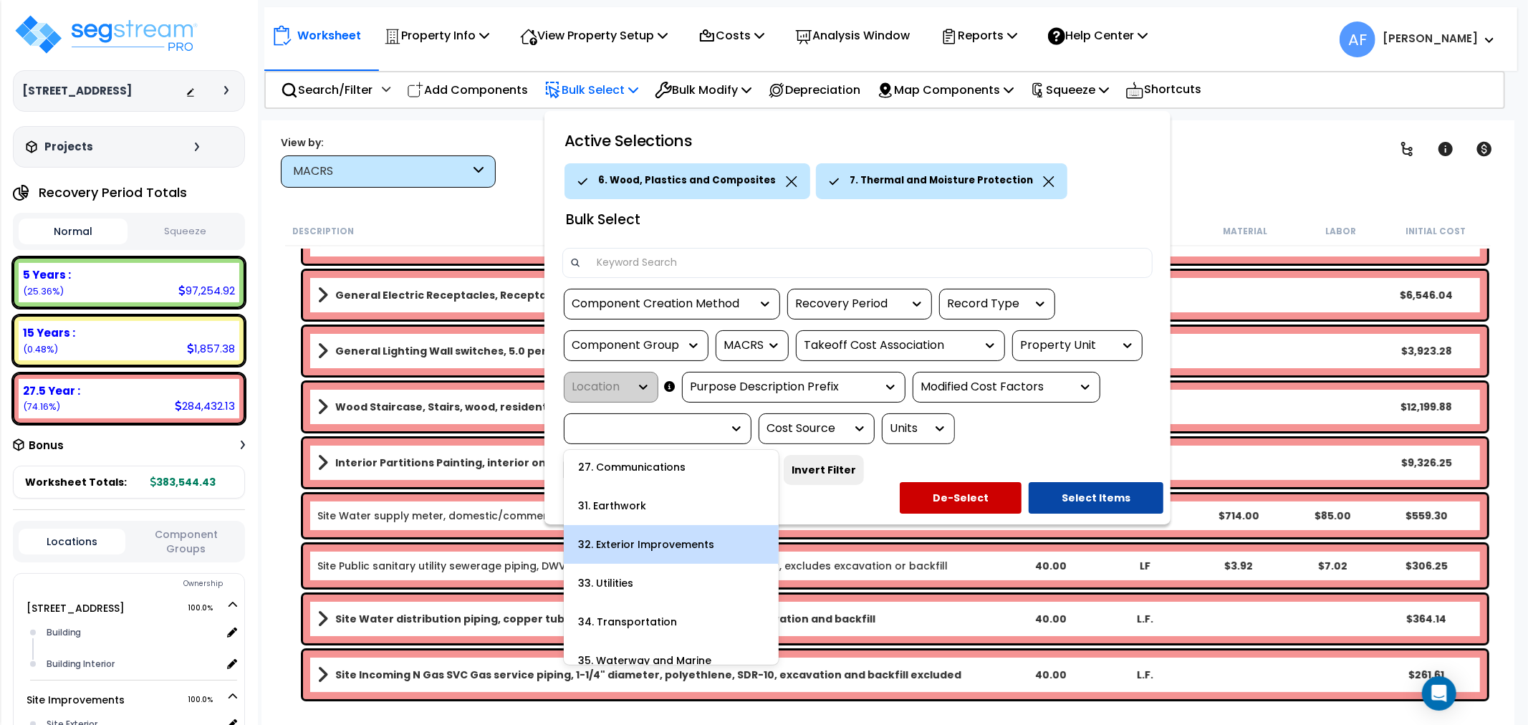
scroll to position [584, 0]
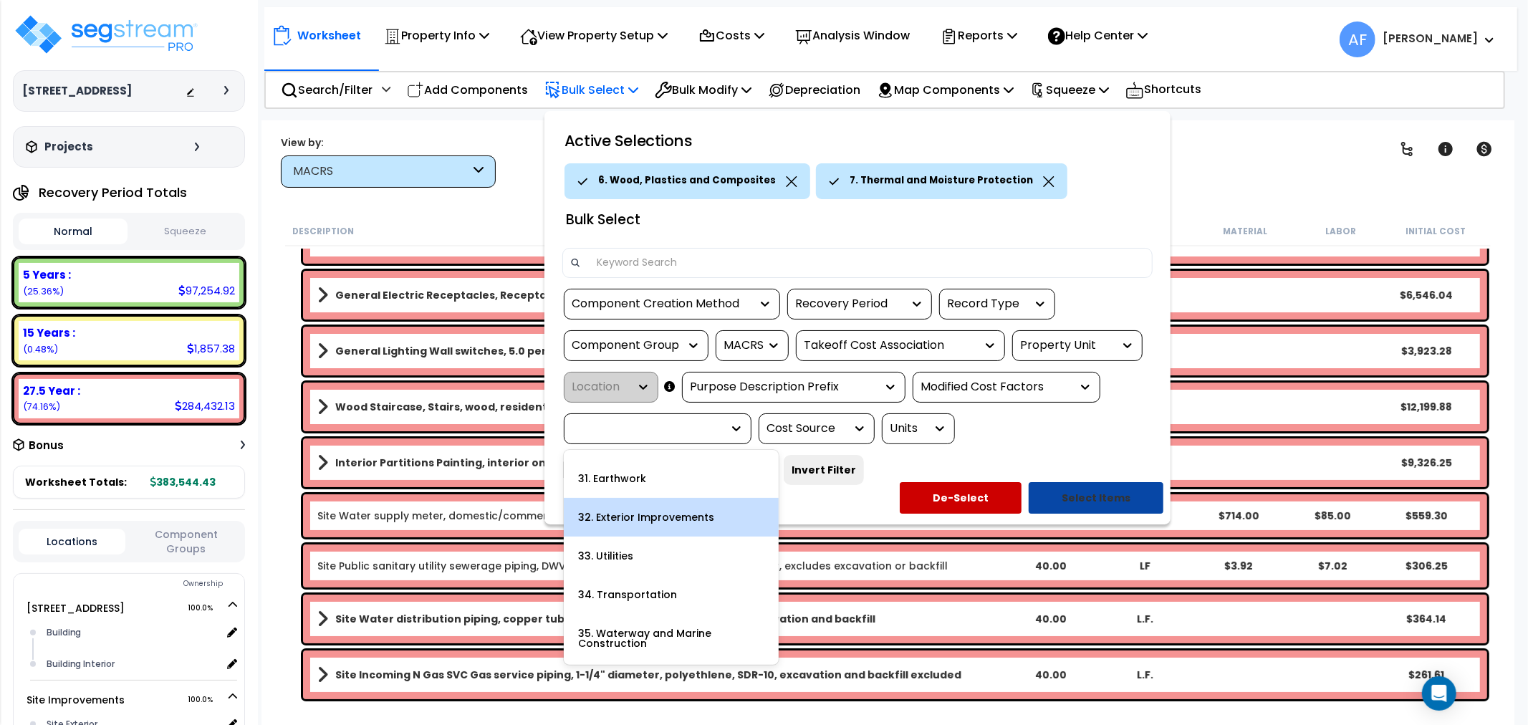
click at [1108, 502] on button "Select Items" at bounding box center [1096, 498] width 135 height 32
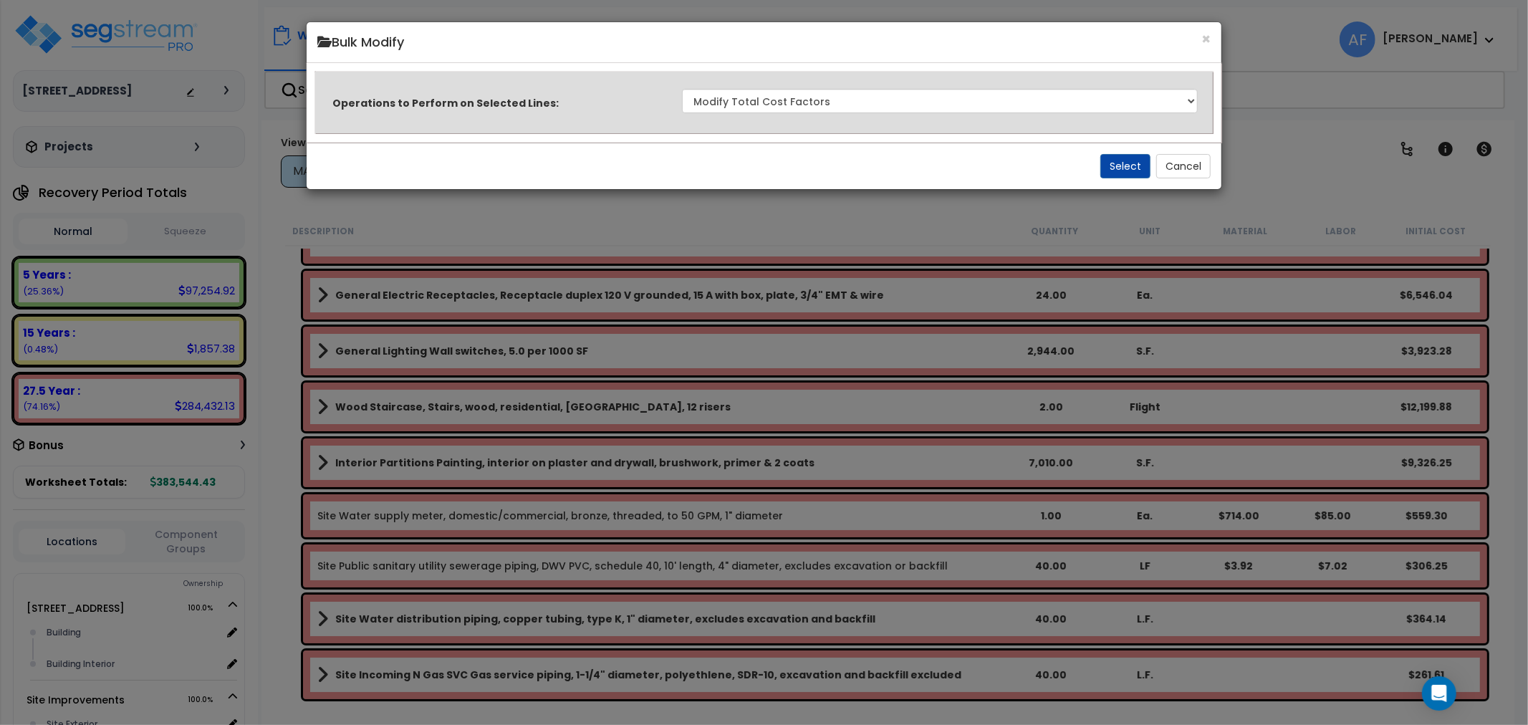
click at [1130, 150] on div "Select Cancel" at bounding box center [765, 166] width 916 height 47
click at [1126, 163] on button "Select" at bounding box center [1126, 166] width 50 height 24
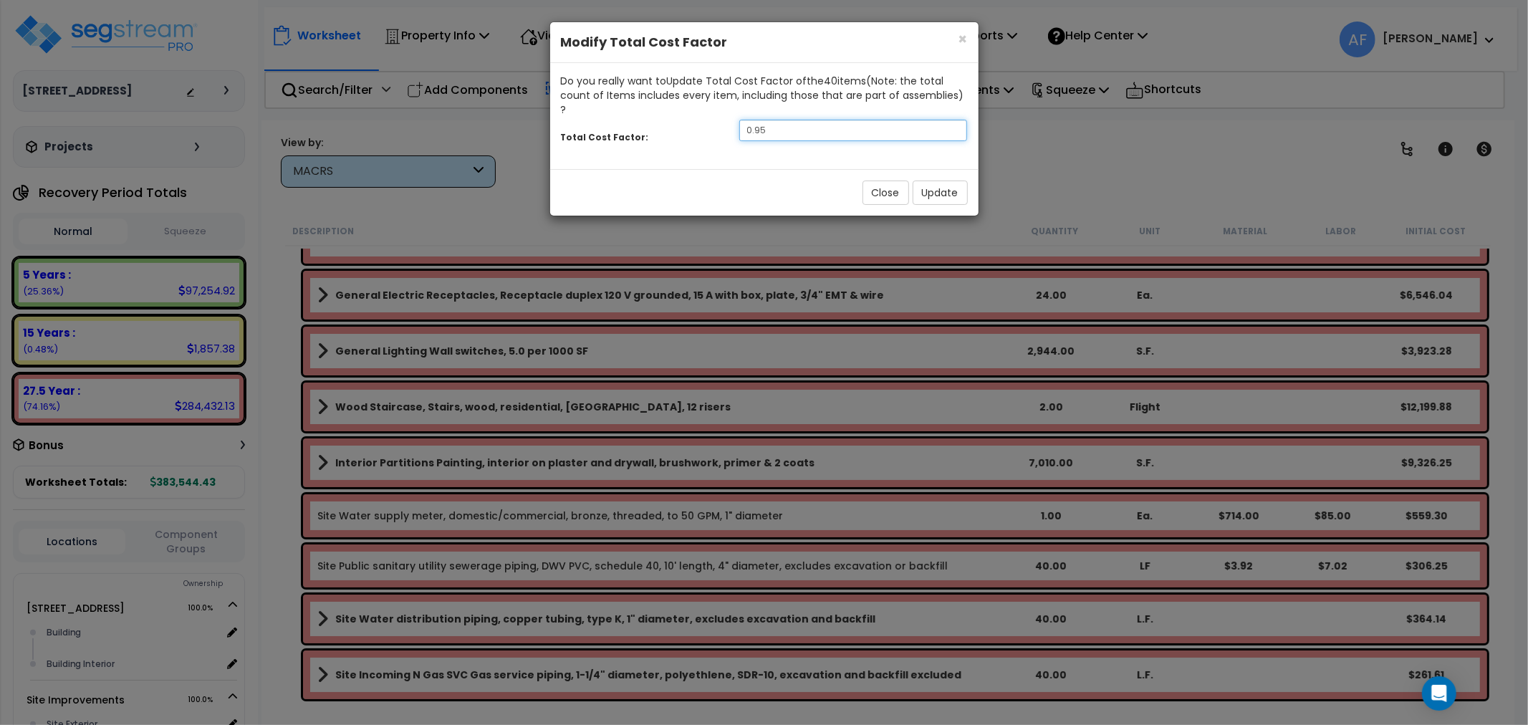
click at [792, 120] on input "0.95" at bounding box center [853, 130] width 229 height 21
type input "0.65"
click at [955, 181] on button "Update" at bounding box center [940, 193] width 55 height 24
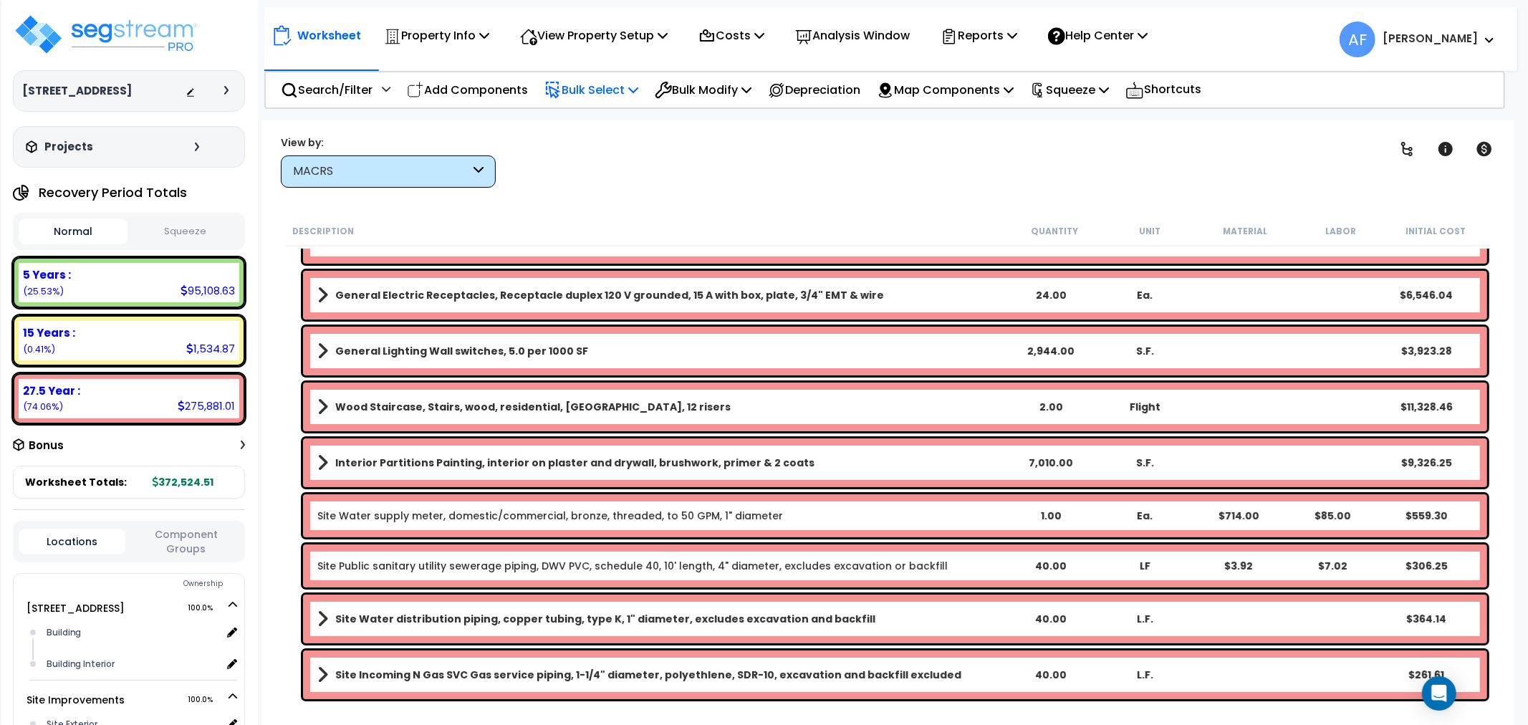
click at [714, 183] on div "Clear Filters" at bounding box center [938, 161] width 849 height 53
click at [711, 71] on div "Search/Filter Additional Search / Filter Add Components Bulk Select Select By..…" at bounding box center [884, 90] width 1241 height 38
click at [708, 81] on p "Bulk Modify" at bounding box center [703, 89] width 97 height 19
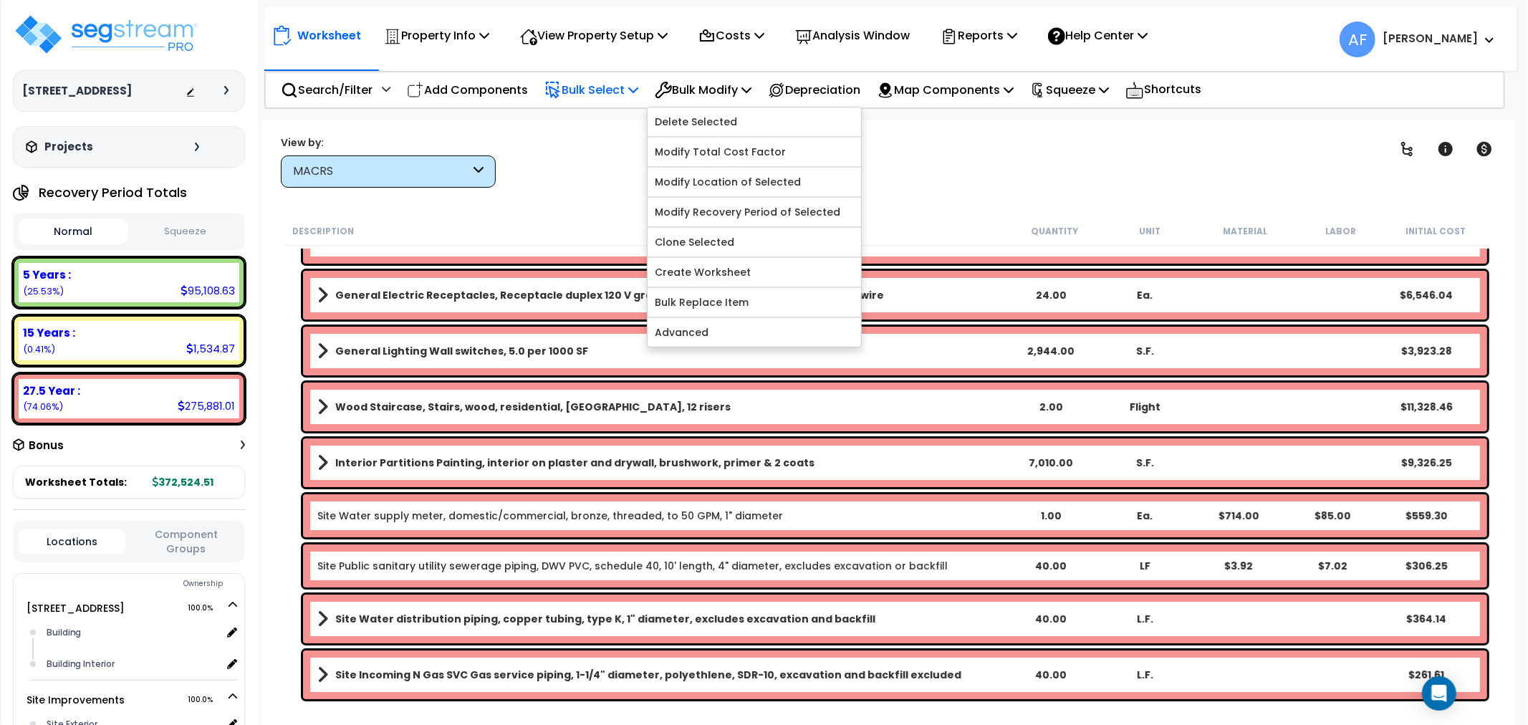
click at [620, 228] on div "Description" at bounding box center [649, 231] width 715 height 14
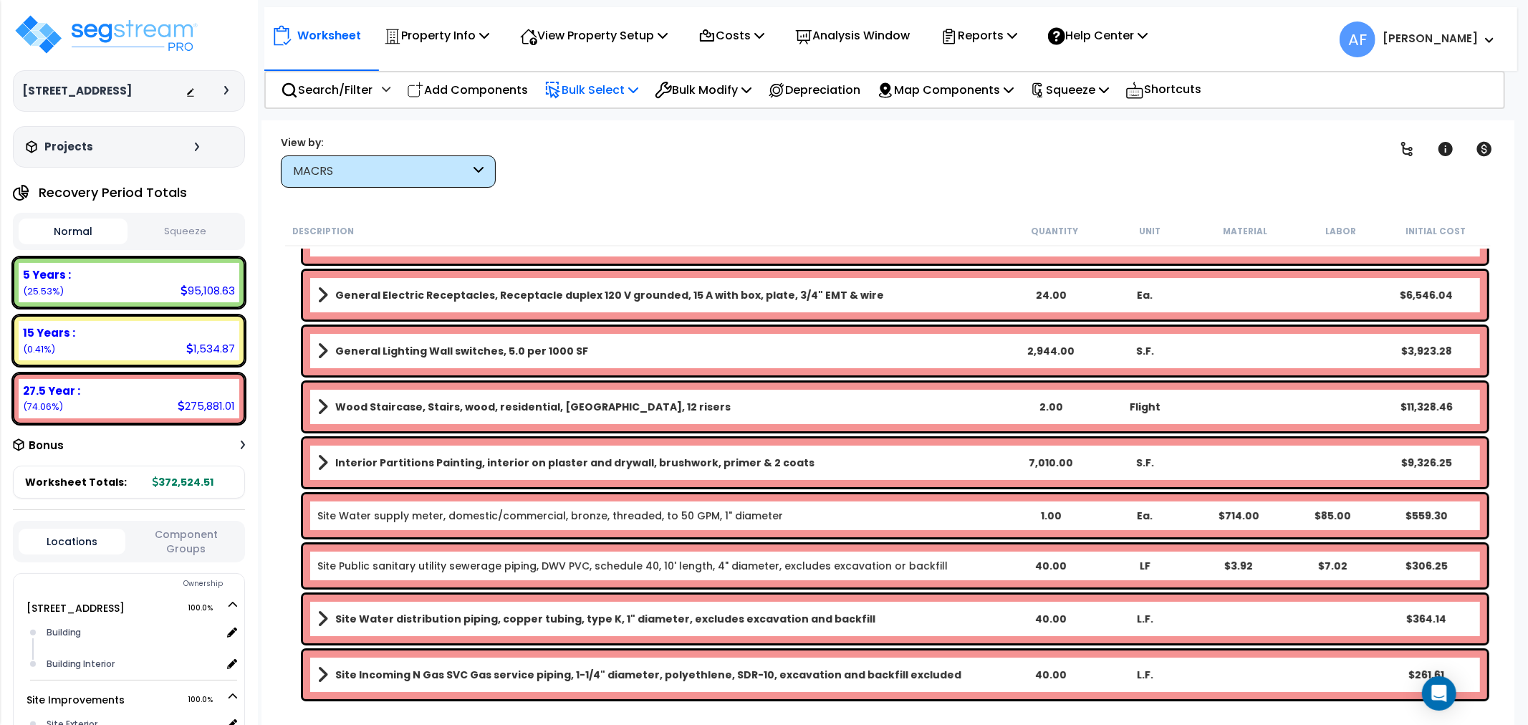
click at [615, 91] on p "Bulk Select" at bounding box center [592, 89] width 94 height 19
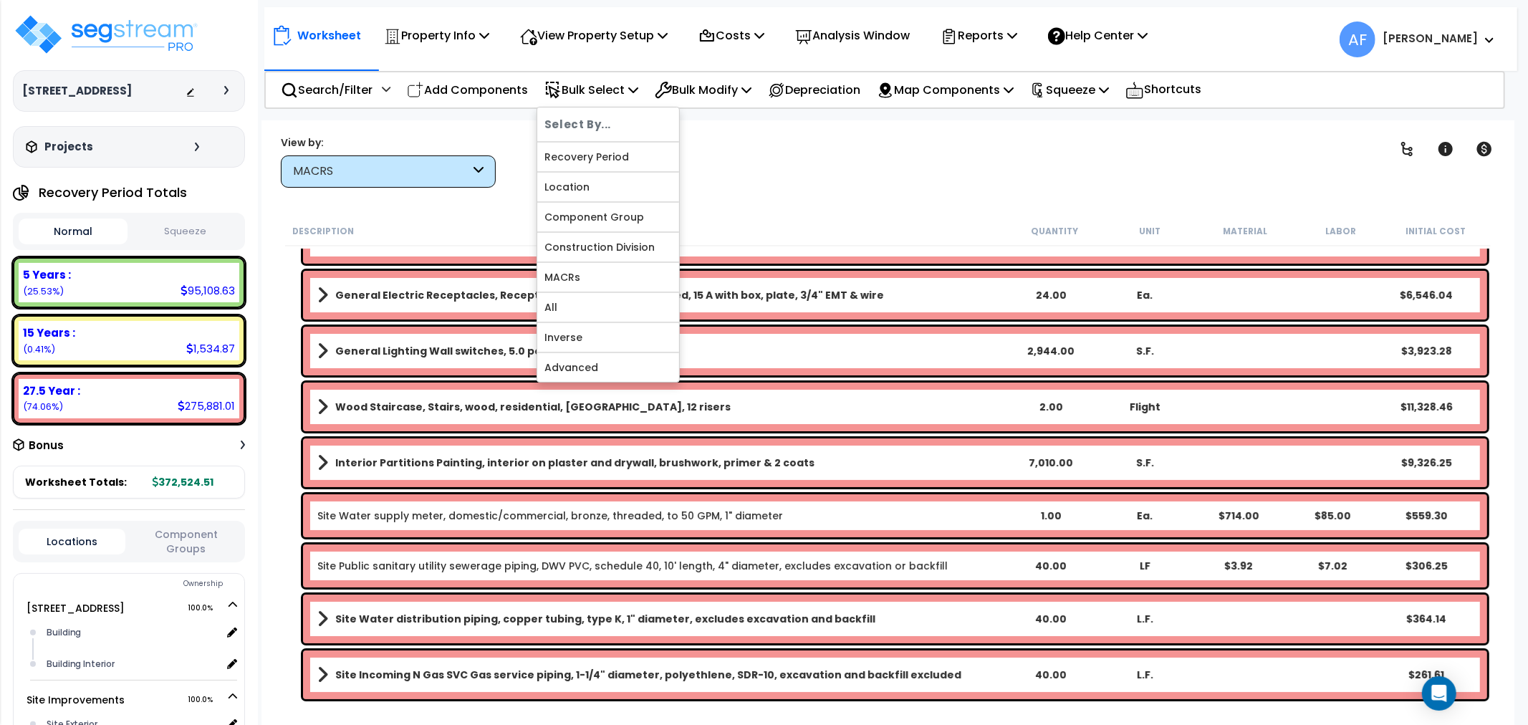
click at [815, 208] on div "Worksheet Property Info Property Setup Add Property Unit Template property Clon…" at bounding box center [888, 482] width 1253 height 725
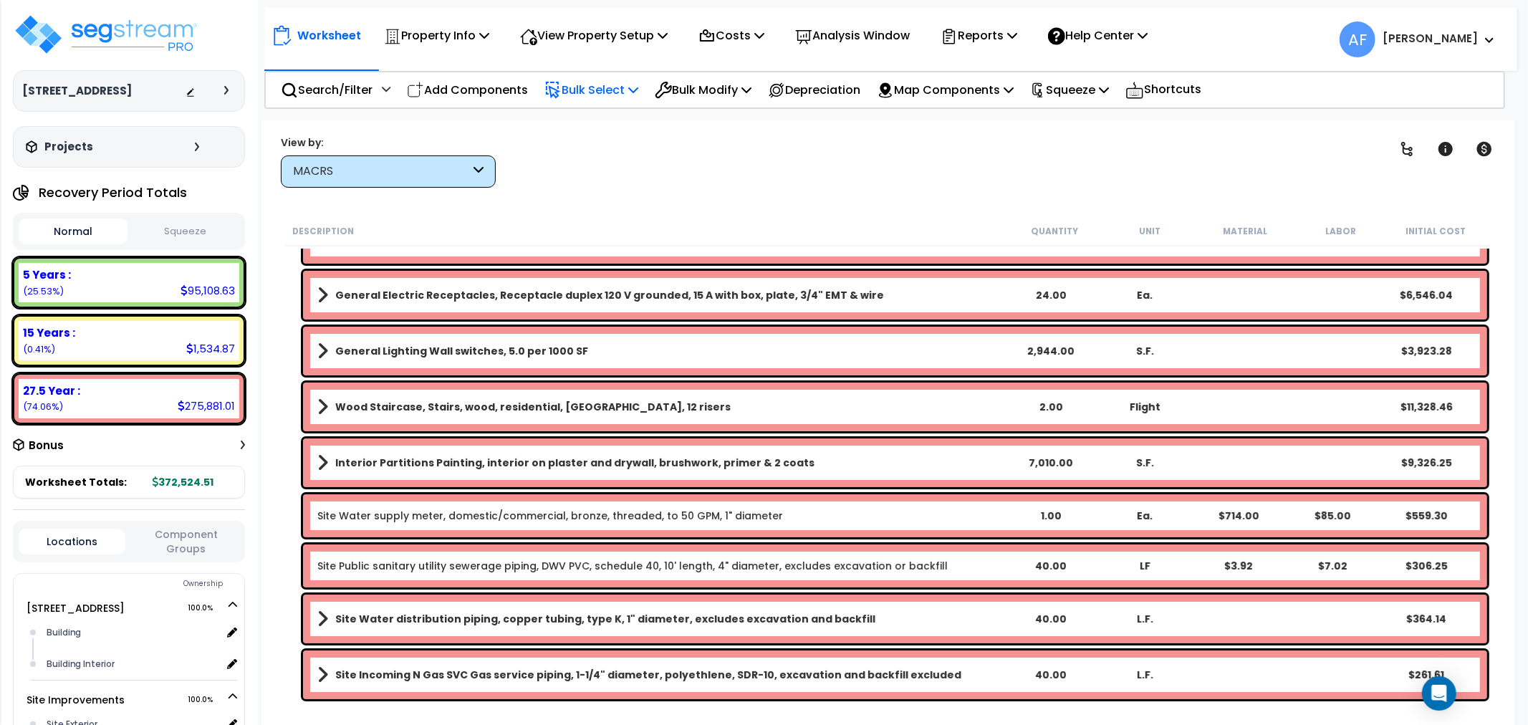
click at [610, 80] on p "Bulk Select" at bounding box center [592, 89] width 94 height 19
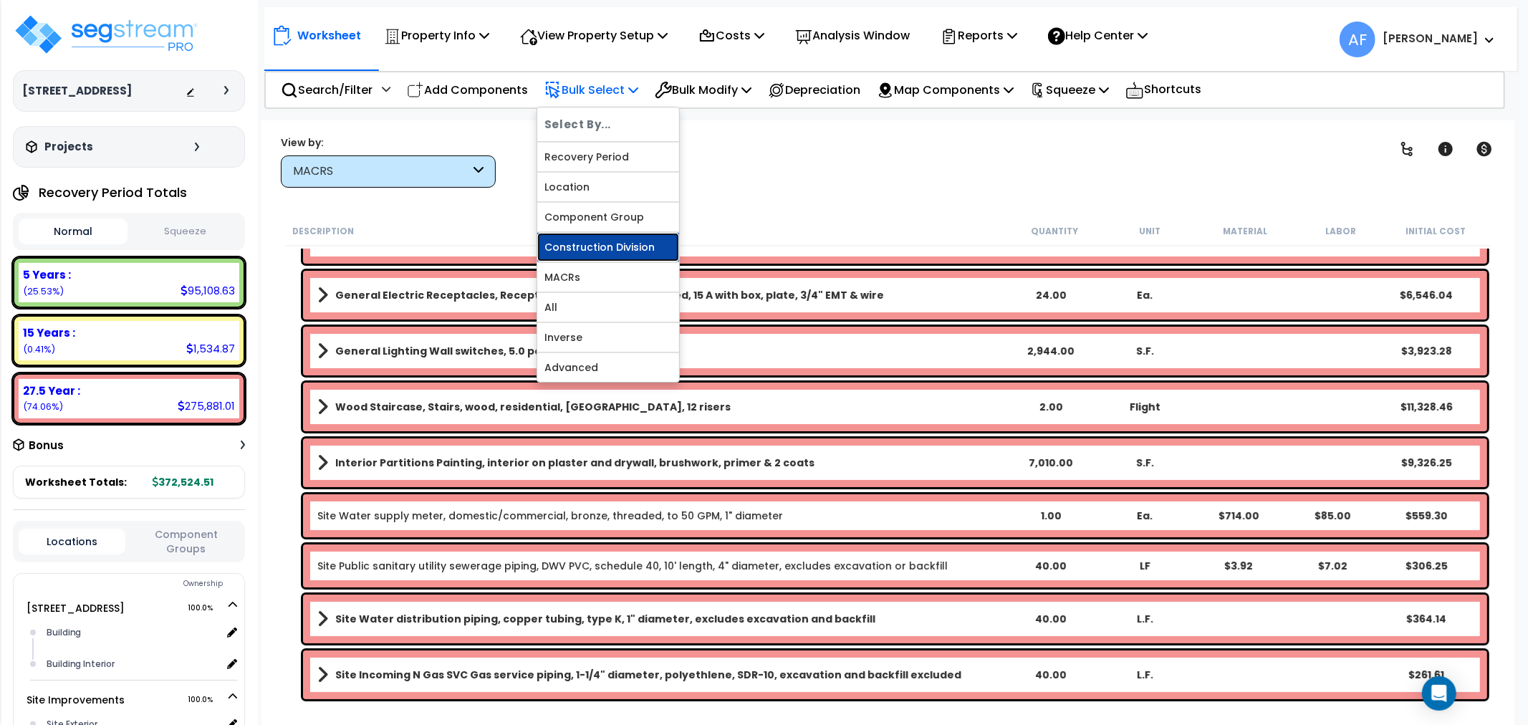
click at [612, 253] on link "Construction Division" at bounding box center [608, 247] width 142 height 29
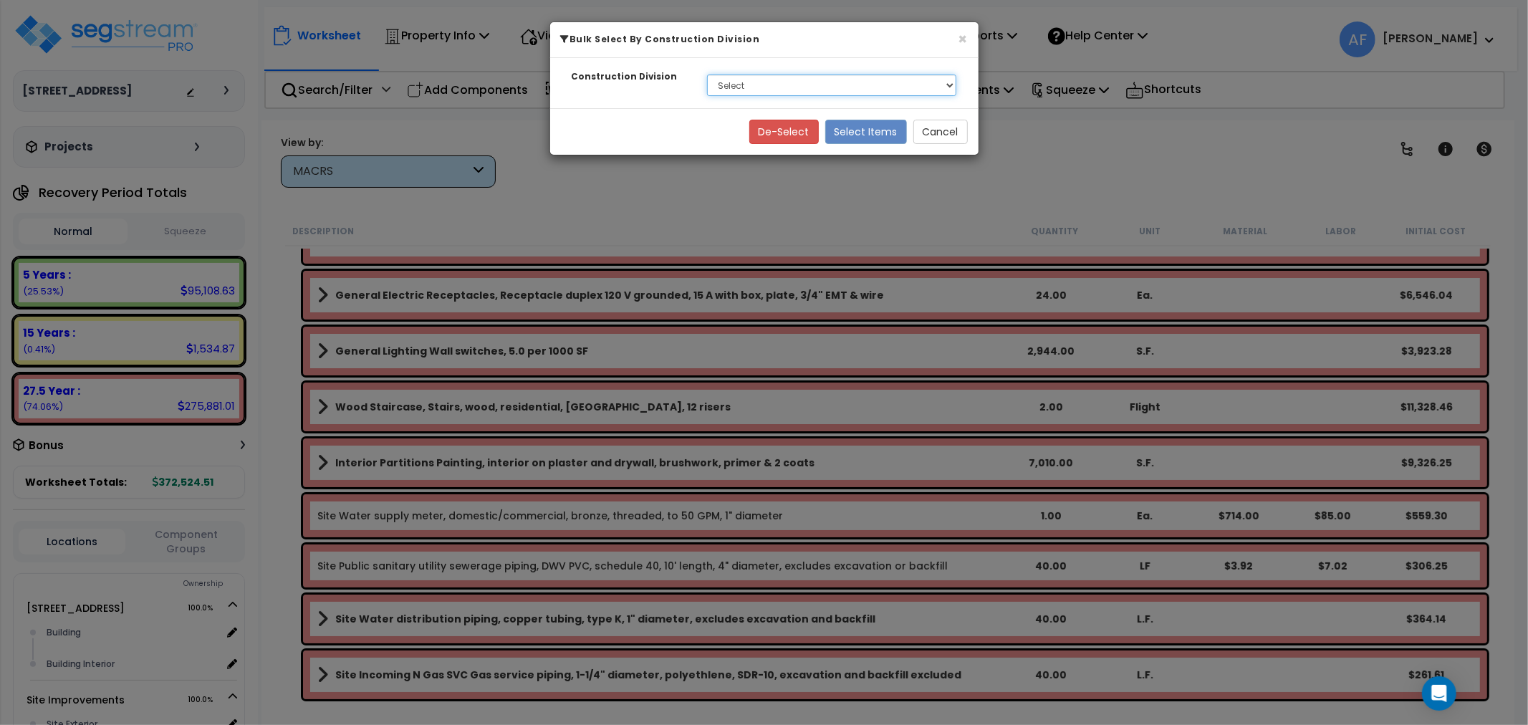
click at [843, 81] on select "Select None 1. General Requirements 3. Concrete 5. Metals 6. Wood, Plastics and…" at bounding box center [832, 85] width 250 height 21
select select "3"
click at [707, 75] on select "Select None 1. General Requirements 3. Concrete 5. Metals 6. Wood, Plastics and…" at bounding box center [832, 85] width 250 height 21
click at [868, 136] on button "Select Items" at bounding box center [866, 132] width 82 height 24
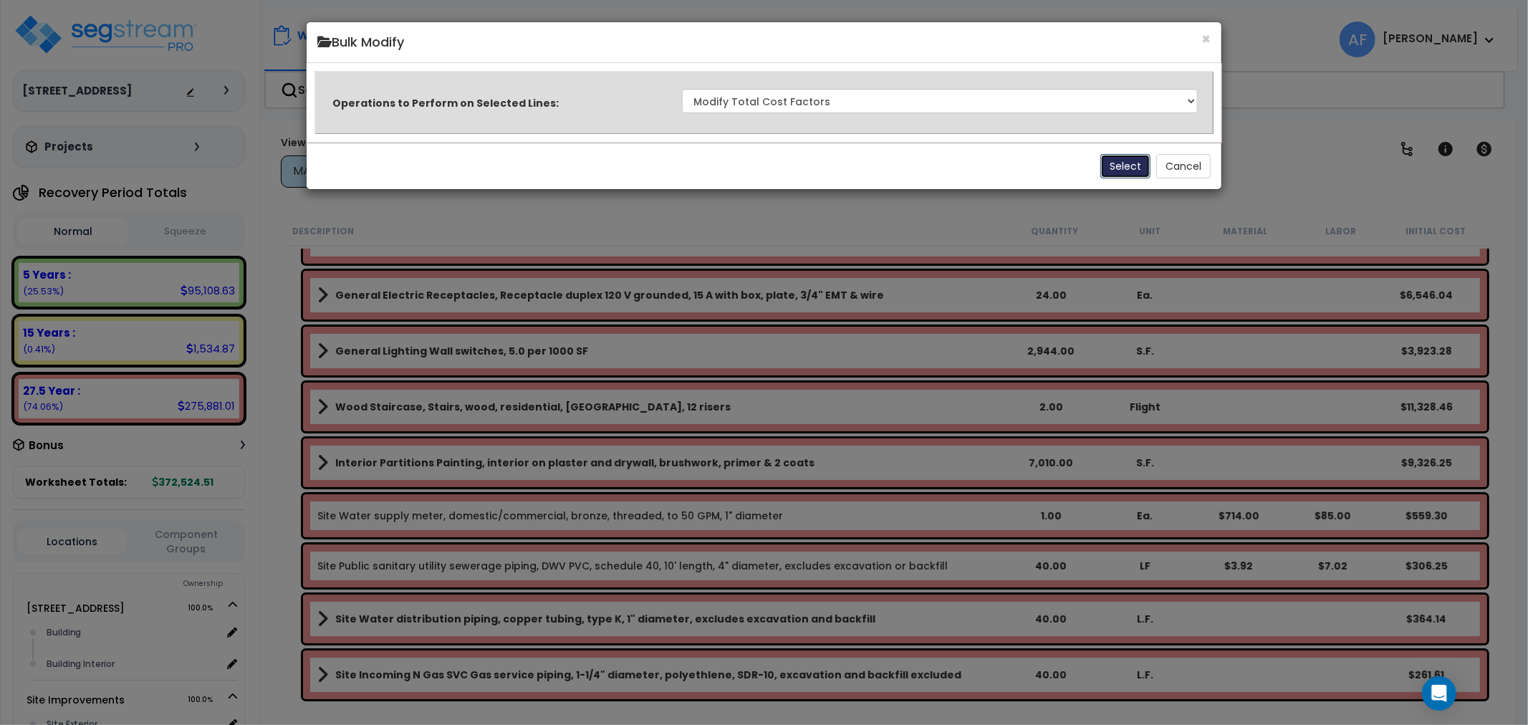
click at [1118, 173] on button "Select" at bounding box center [1126, 166] width 50 height 24
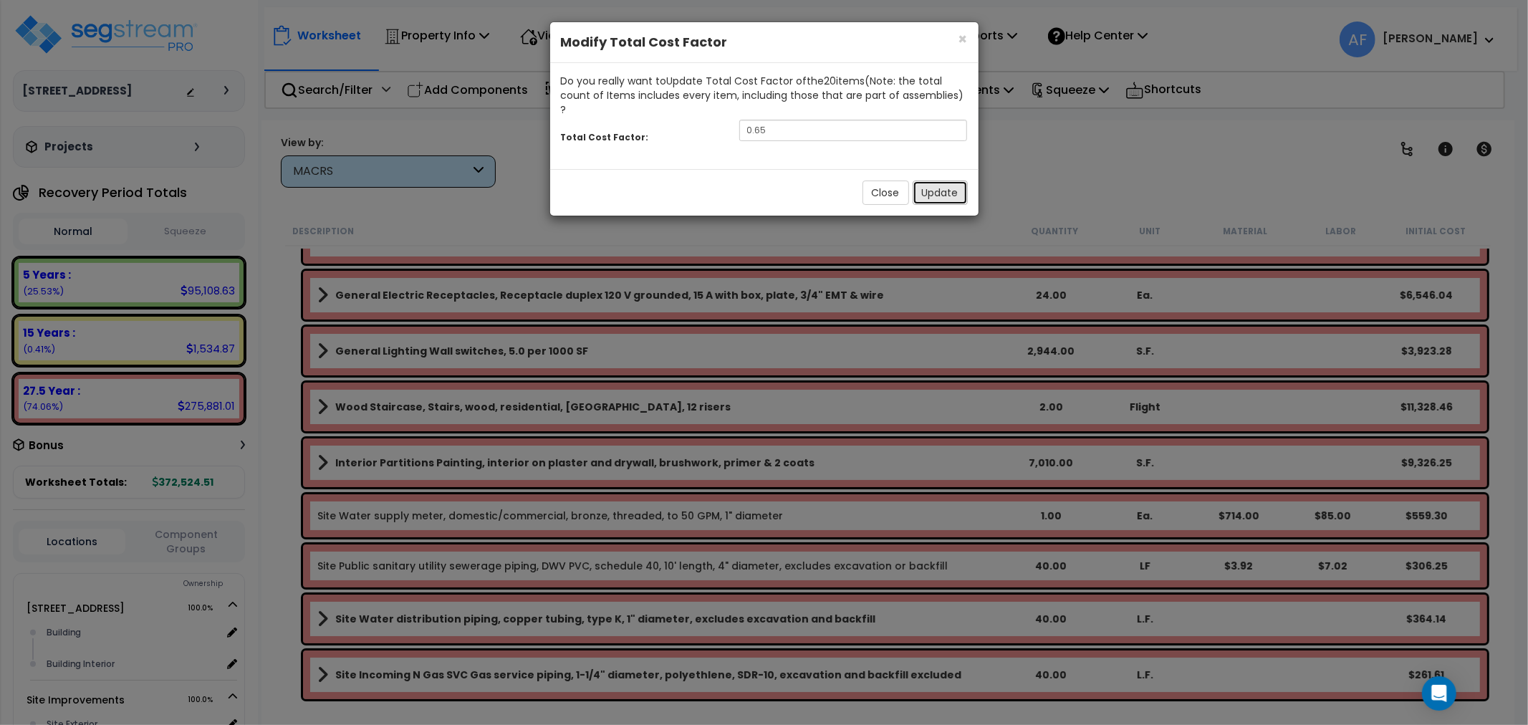
click at [949, 181] on button "Update" at bounding box center [940, 193] width 55 height 24
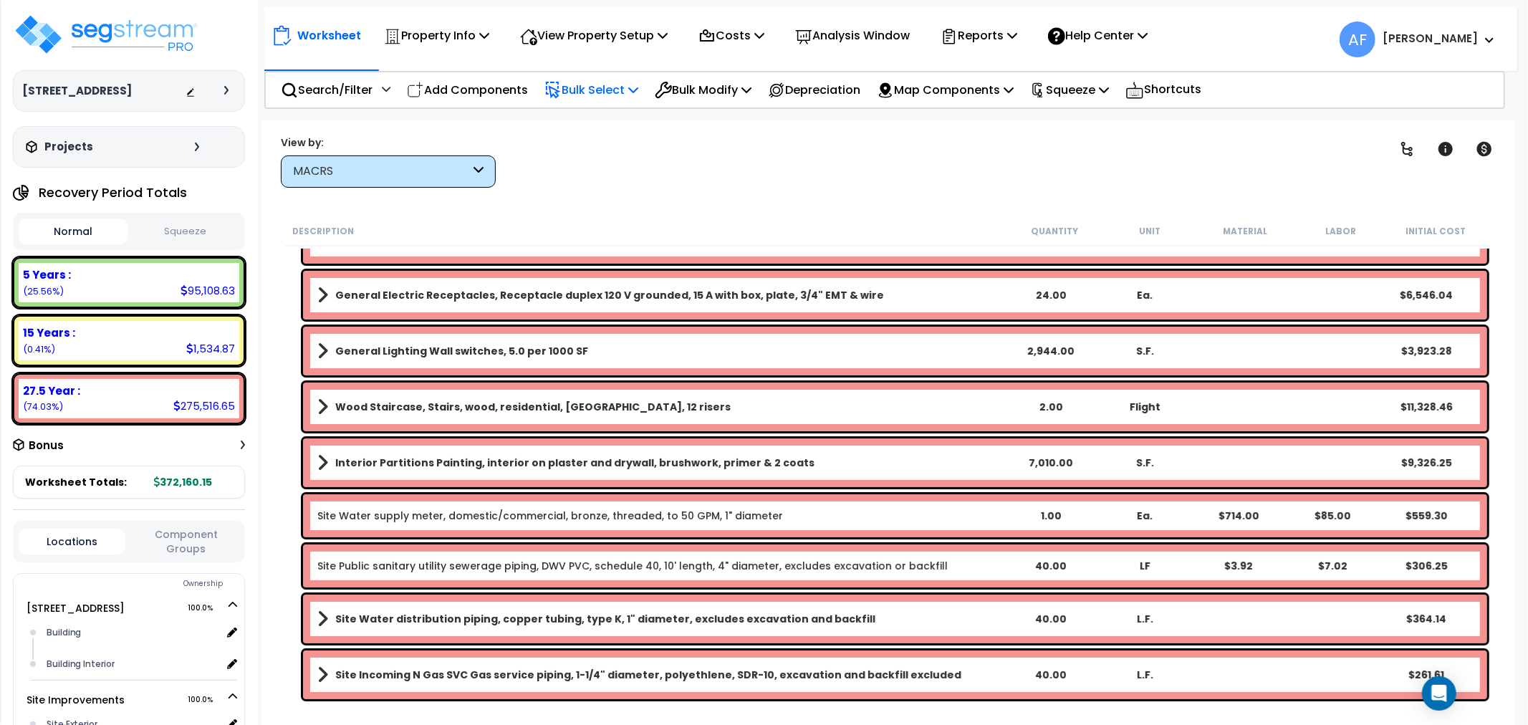
click at [638, 87] on icon at bounding box center [633, 89] width 10 height 11
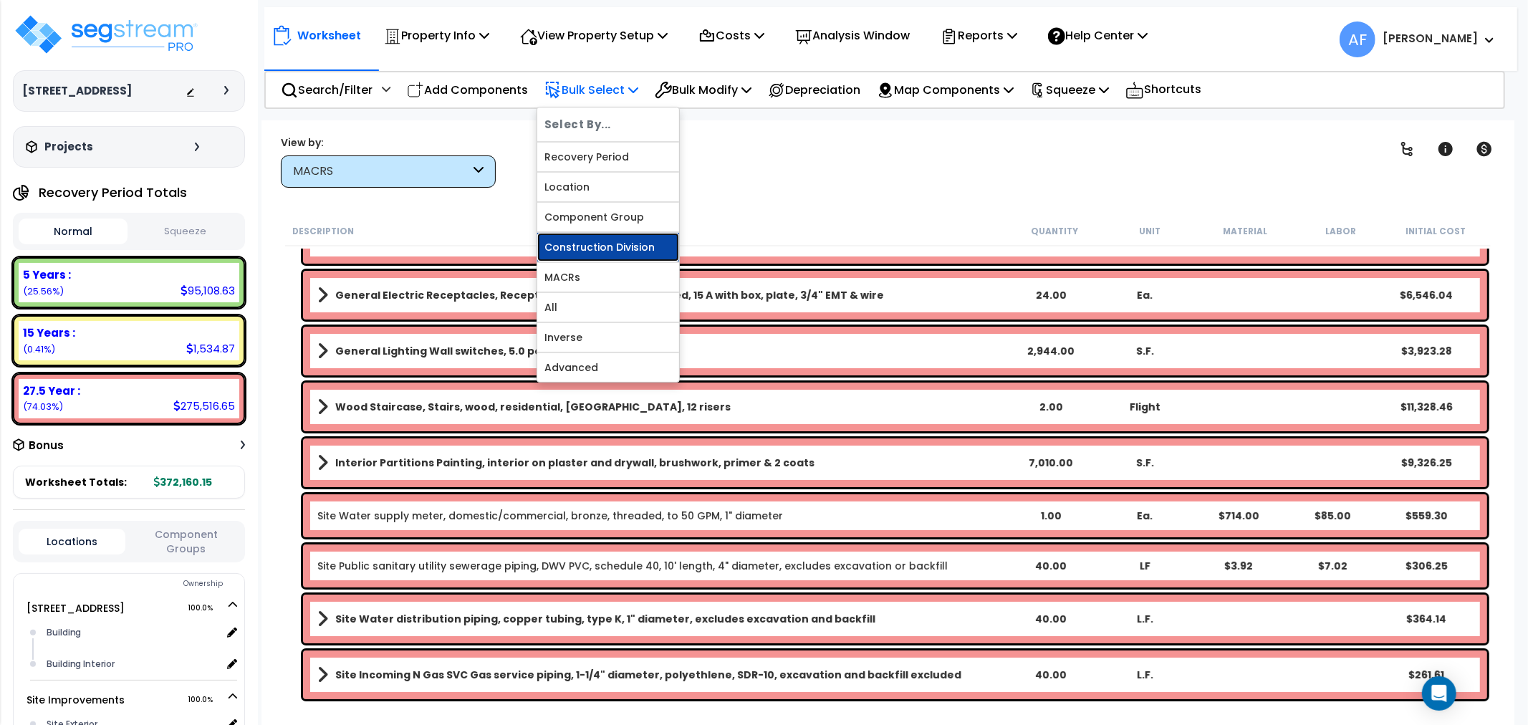
click at [600, 239] on link "Construction Division" at bounding box center [608, 247] width 142 height 29
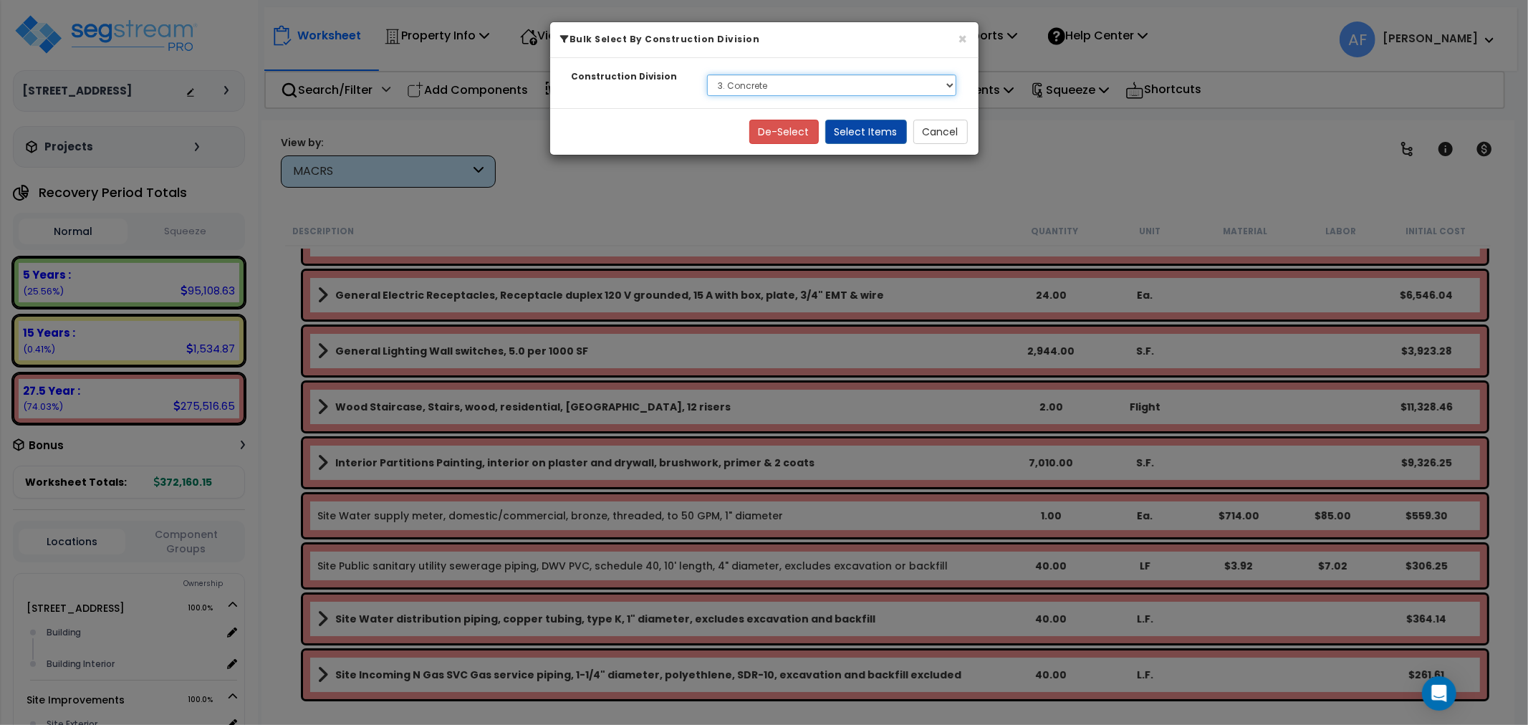
click at [896, 86] on select "Select None 1. General Requirements 3. Concrete 5. Metals 6. Wood, Plastics and…" at bounding box center [832, 85] width 250 height 21
click at [992, 165] on div "× Bulk Select By Construction Division Construction Division Select None 1. Gen…" at bounding box center [764, 362] width 1528 height 725
click at [957, 30] on div "× Bulk Select By Construction Division" at bounding box center [764, 40] width 428 height 36
click at [961, 44] on button "×" at bounding box center [963, 39] width 9 height 15
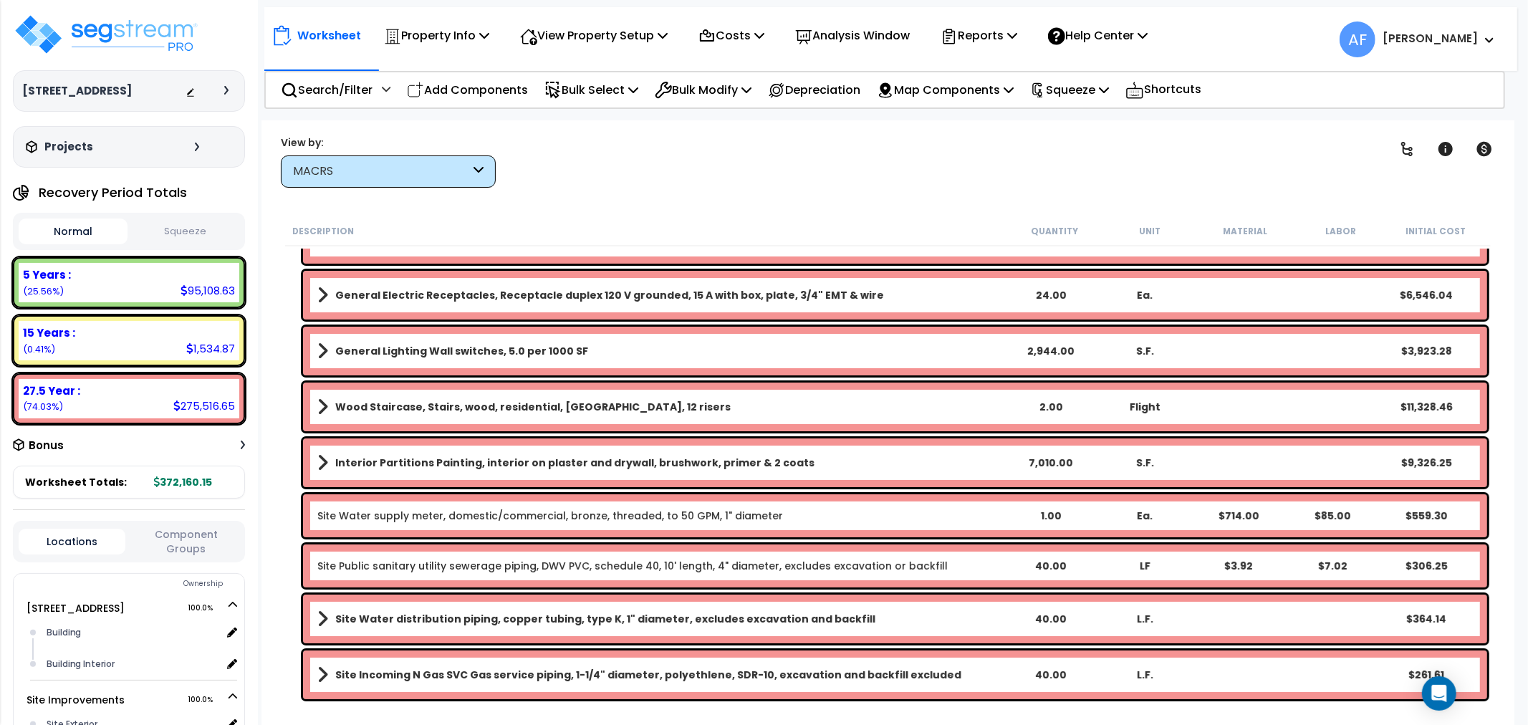
click at [982, 159] on div "Clear Filters" at bounding box center [938, 161] width 849 height 53
click at [173, 39] on img at bounding box center [106, 34] width 186 height 43
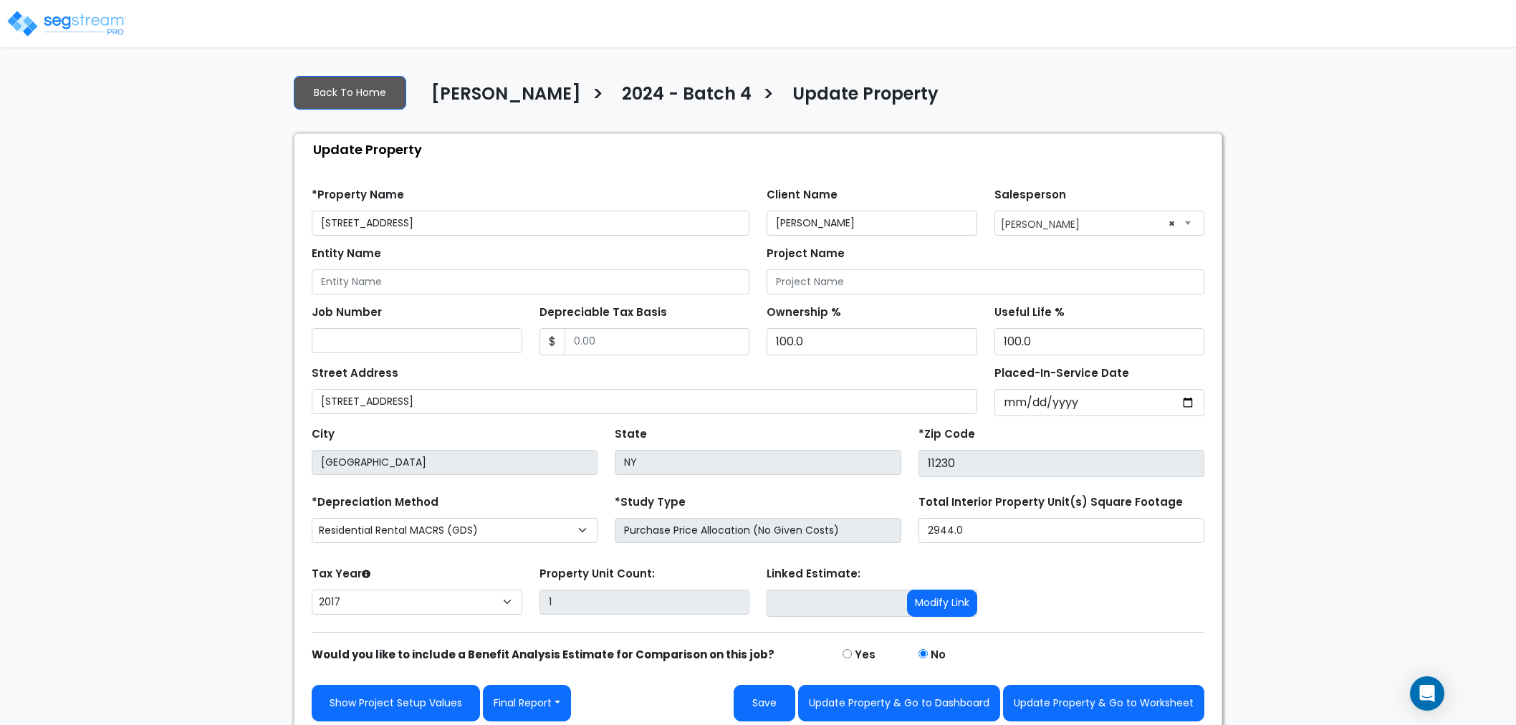
select select "2017"
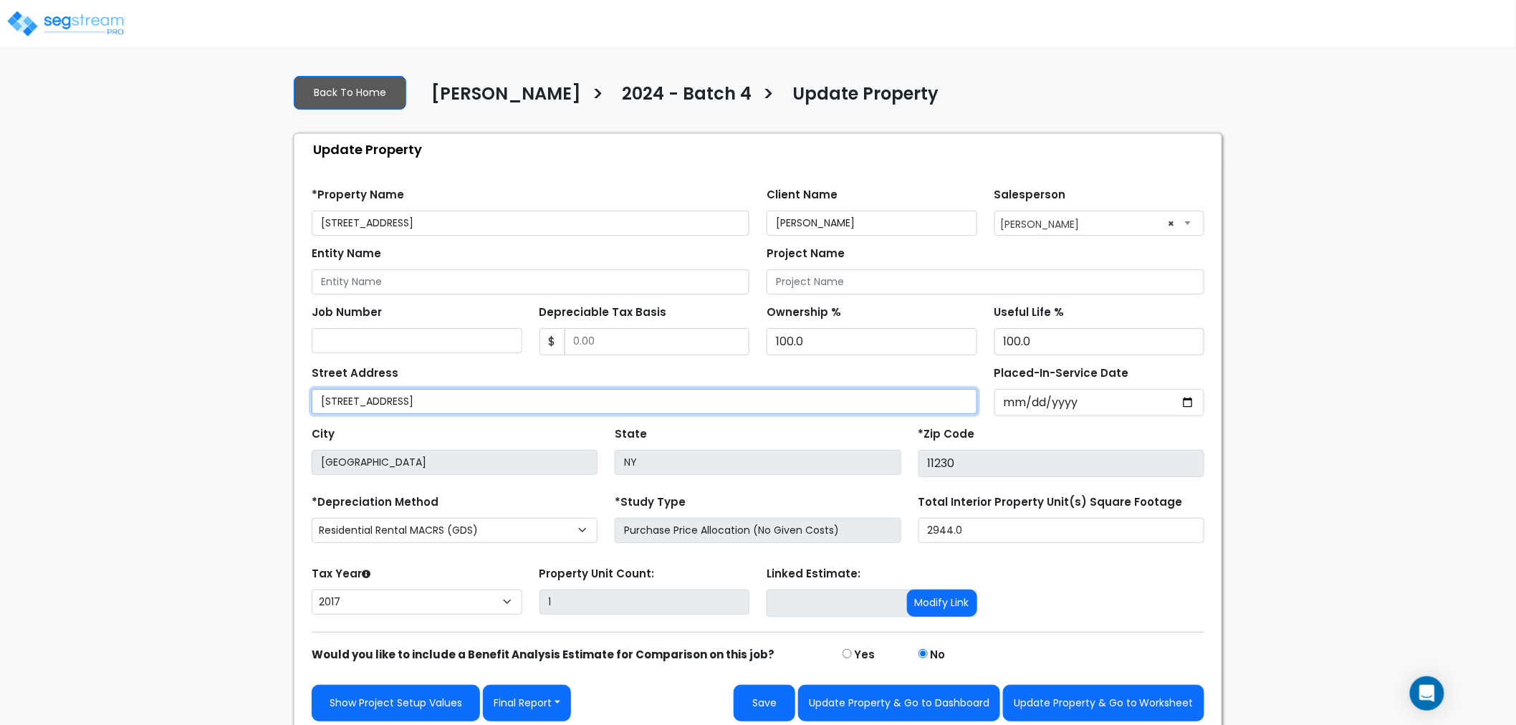
drag, startPoint x: 440, startPoint y: 403, endPoint x: 305, endPoint y: 402, distance: 135.4
click at [306, 403] on div "Street Address 1583 E 15th St" at bounding box center [644, 390] width 683 height 54
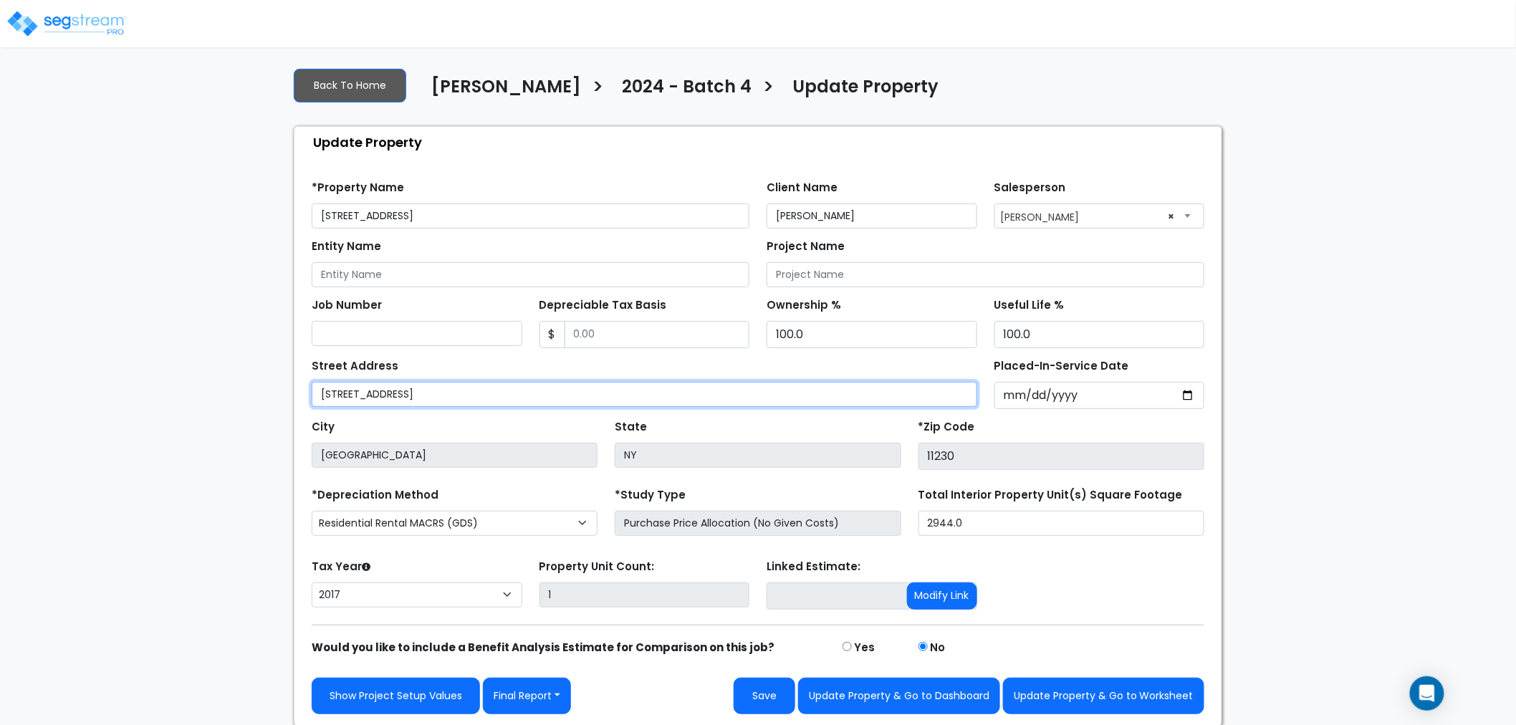
scroll to position [9, 0]
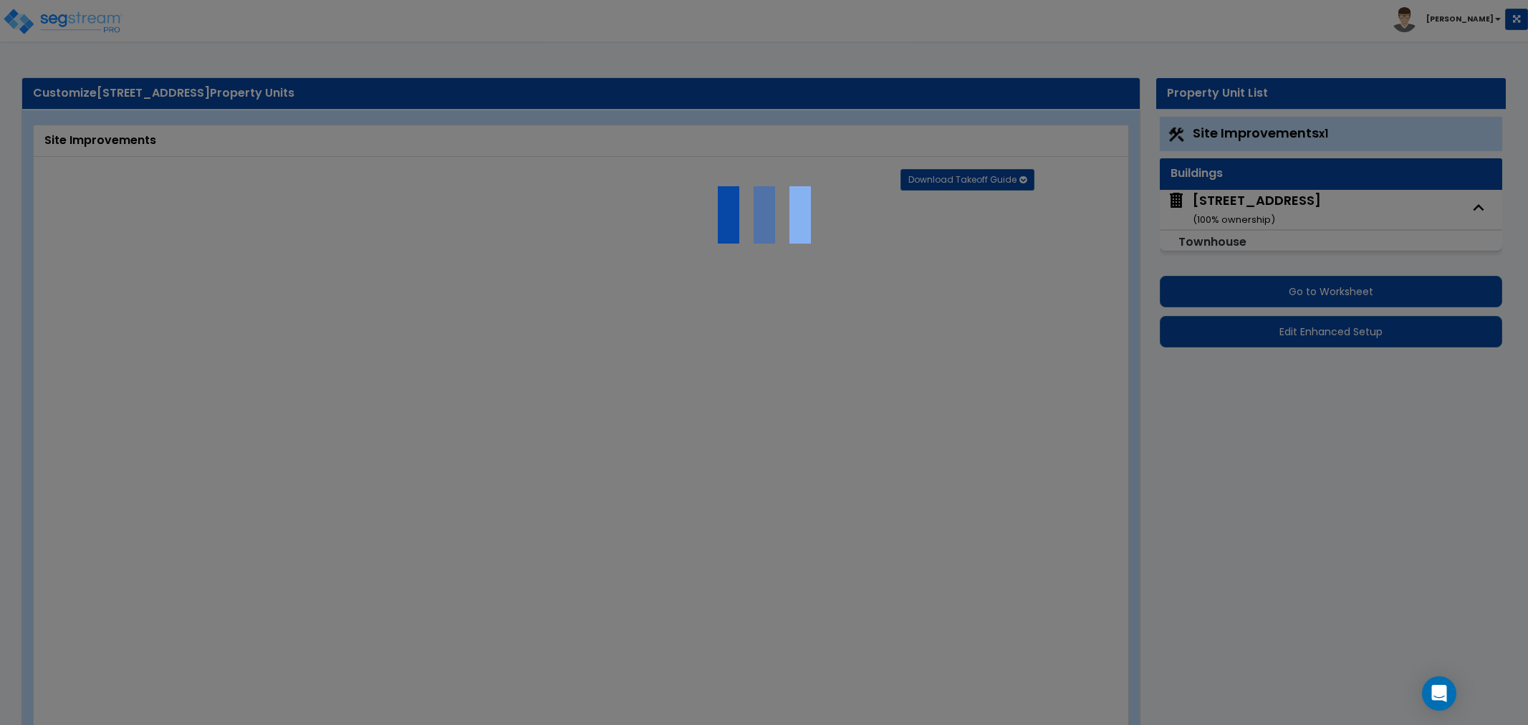
select select "2"
type input "1500"
select select "2"
type input "180"
radio input "true"
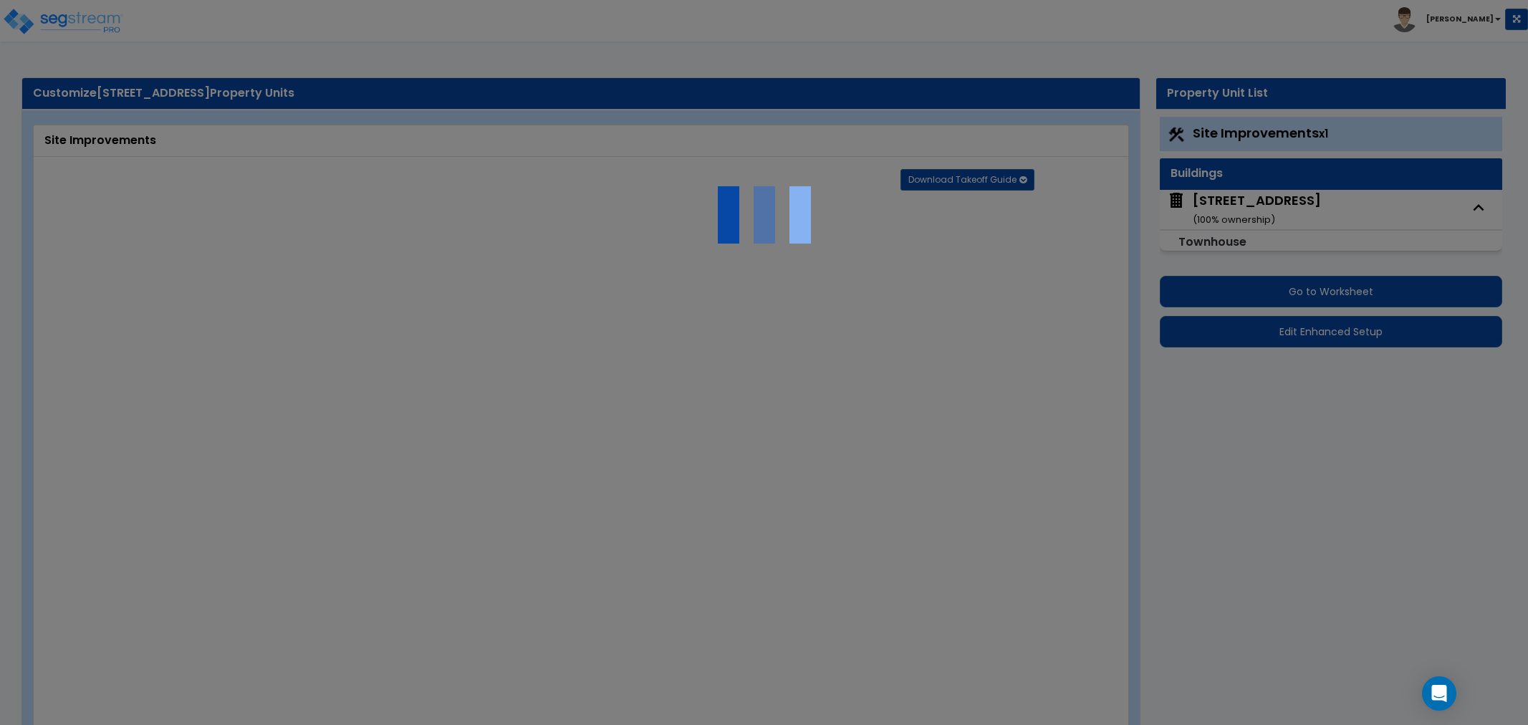
radio input "true"
select select "2"
type input "339"
radio input "true"
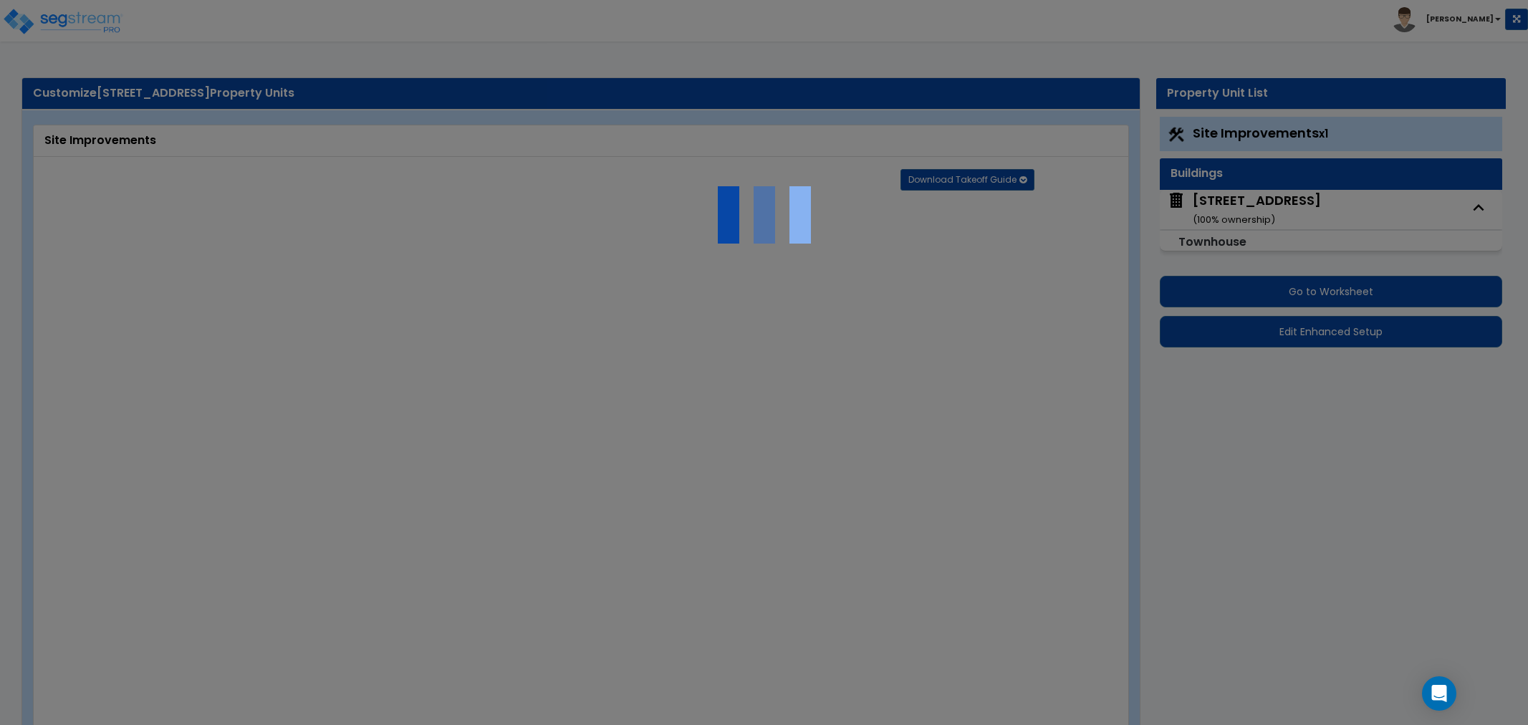
type input "10"
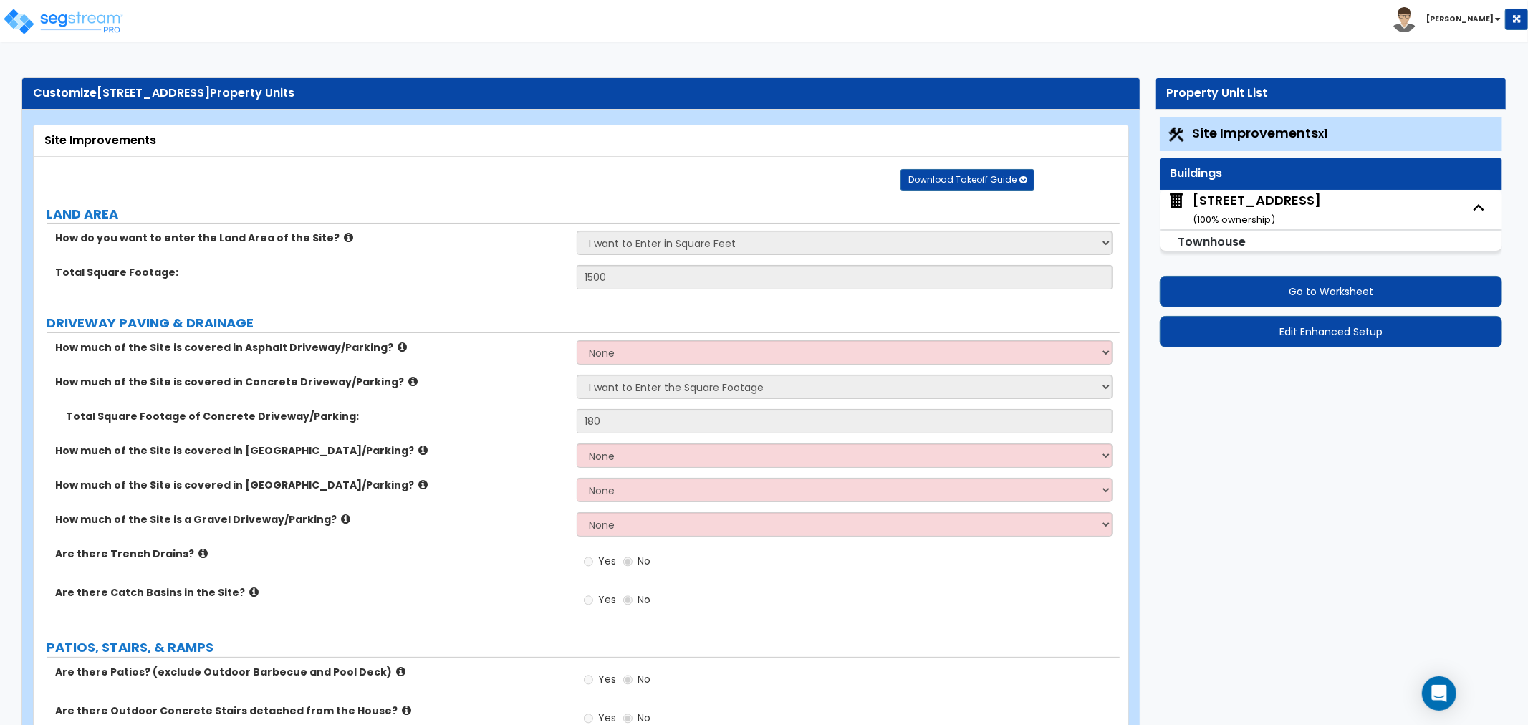
click at [1240, 193] on div "1583 E 15th Street ( 100 % ownership)" at bounding box center [1257, 209] width 128 height 37
select select "2"
select select "3"
select select "7"
select select "2"
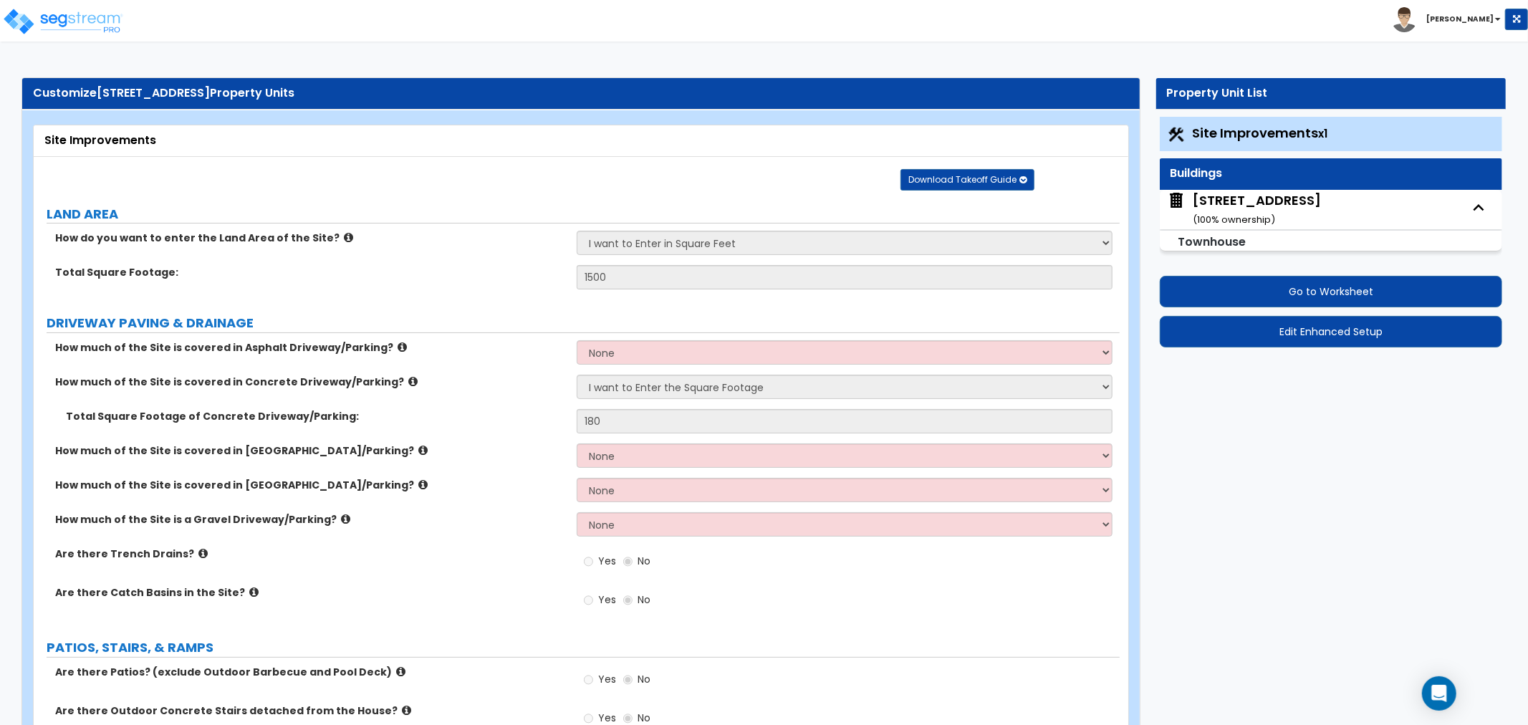
select select "3"
select select "1"
select select "2"
select select "4"
select select "7"
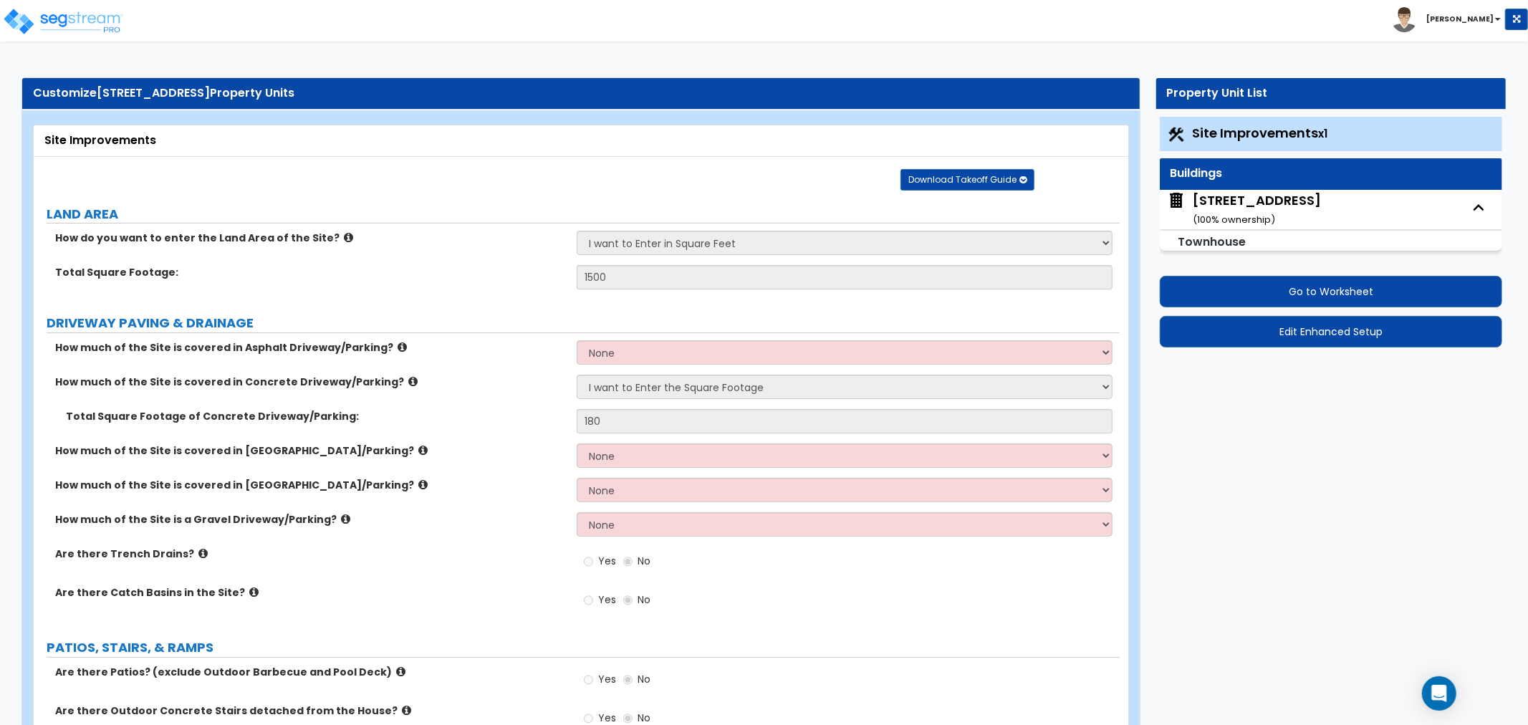
select select "2"
select select "4"
select select "2"
select select "1"
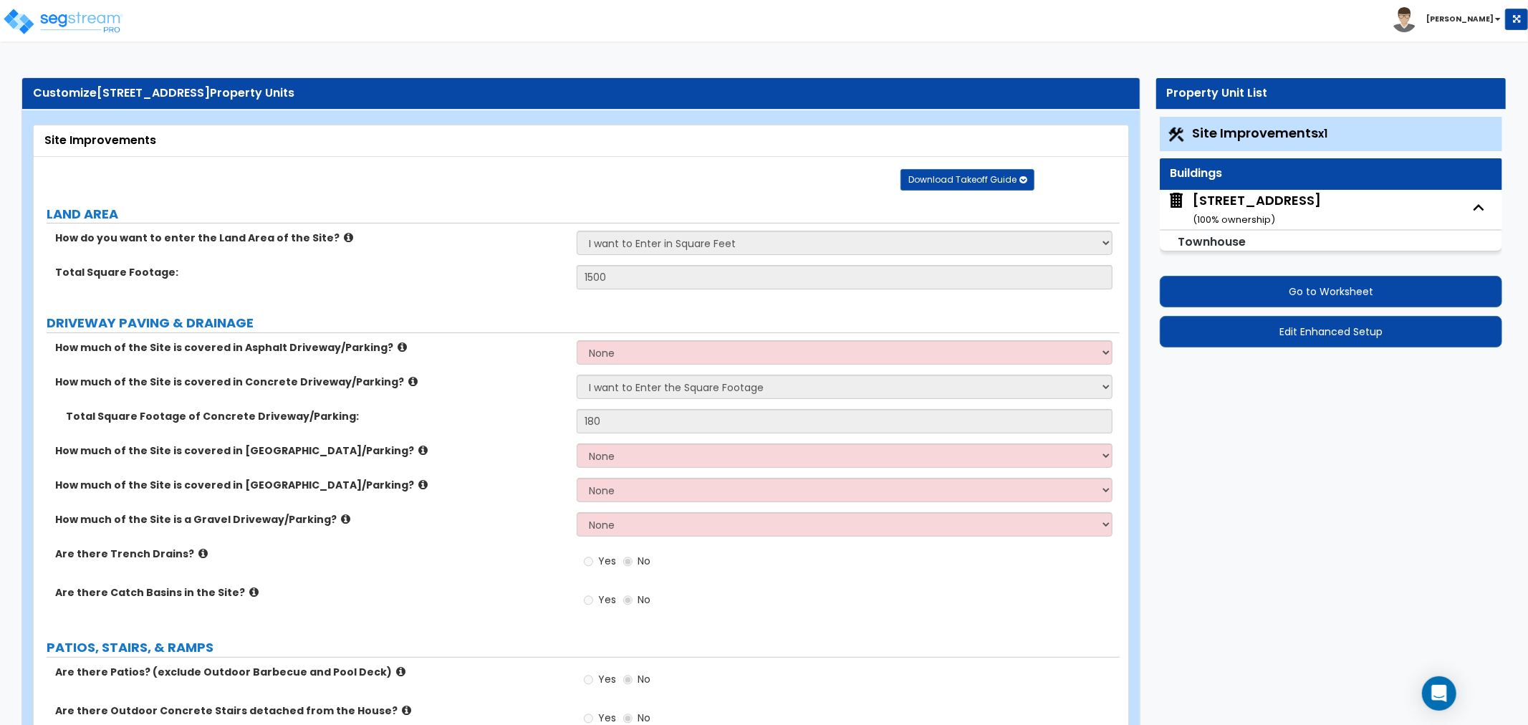
select select "3"
select select "5"
select select "2"
select select "1"
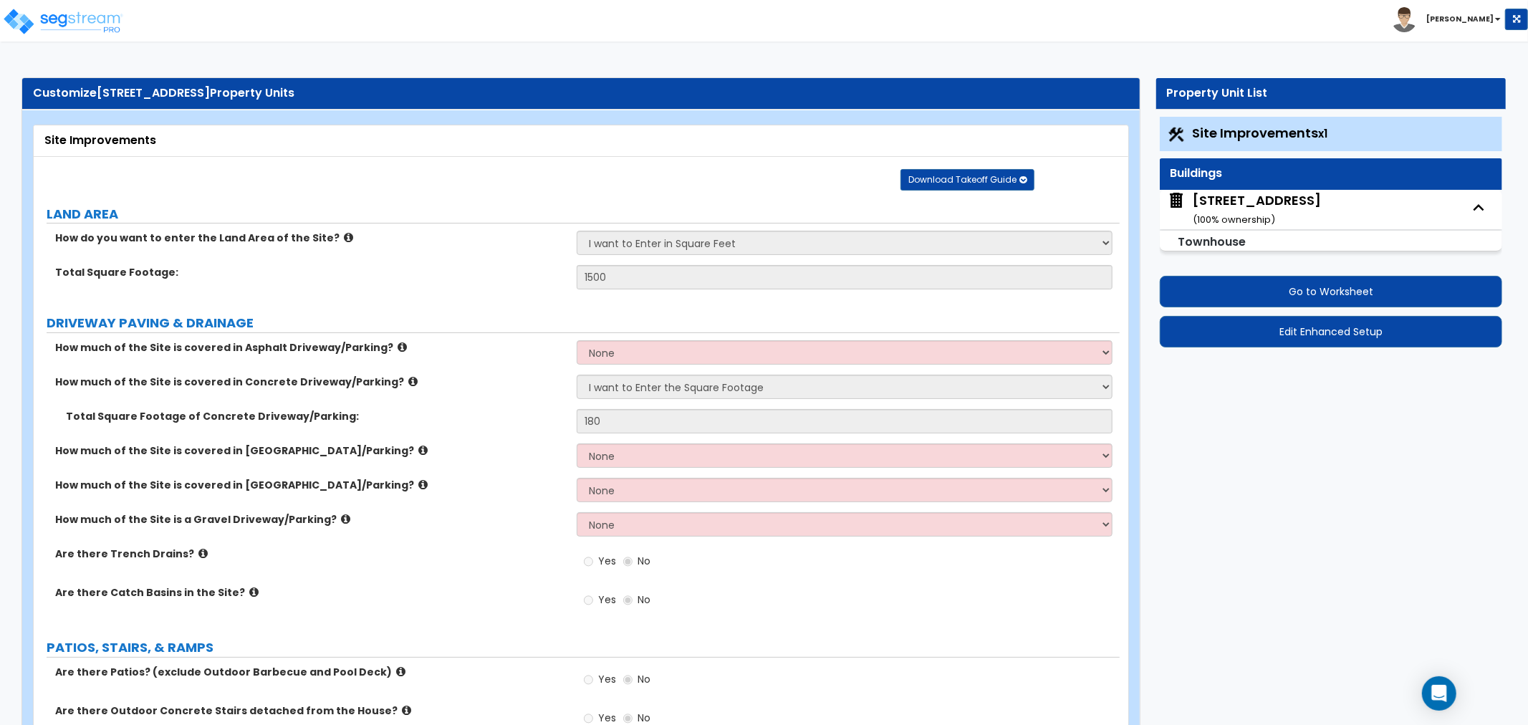
select select "1"
select select "2"
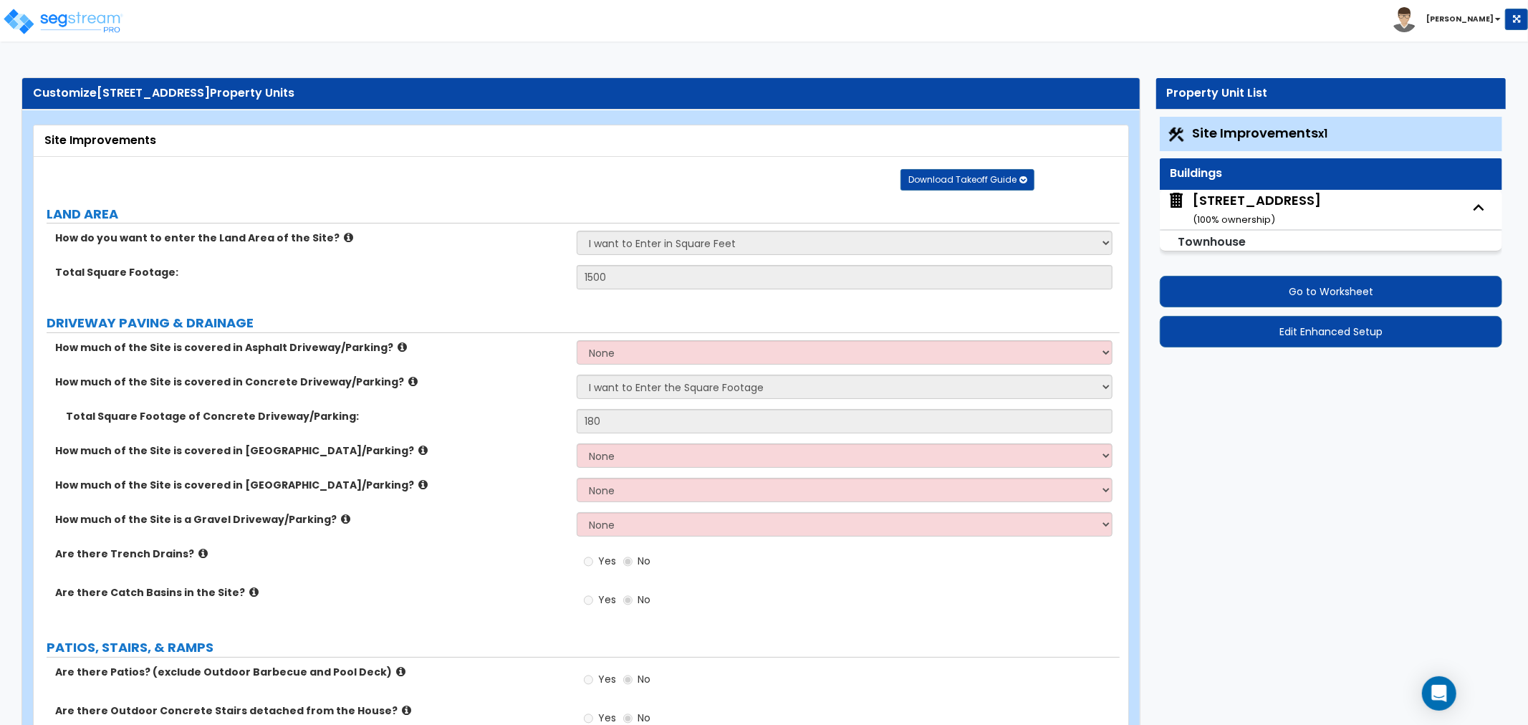
select select "2"
select select "3"
select select "4"
select select "1"
select select "2"
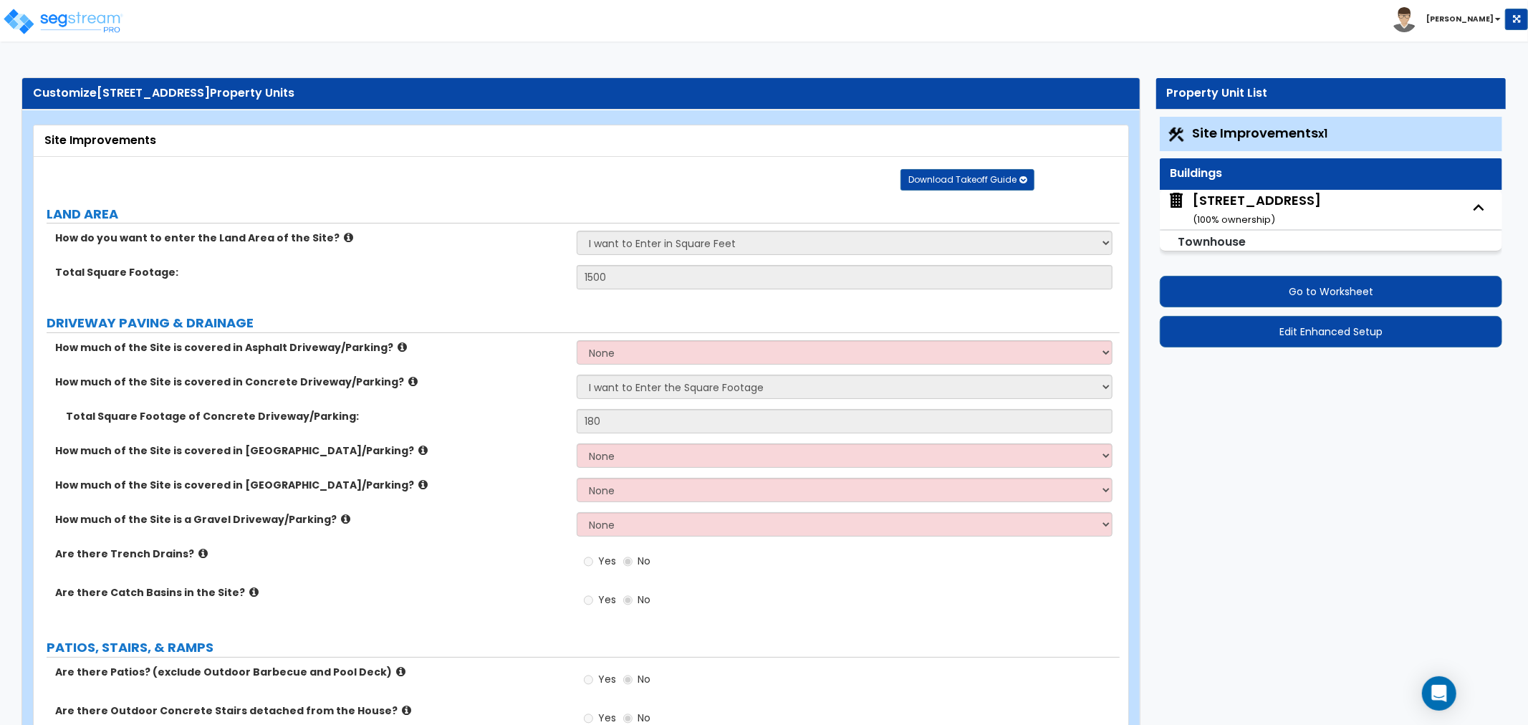
select select "1"
select select "3"
select select "4"
select select "1"
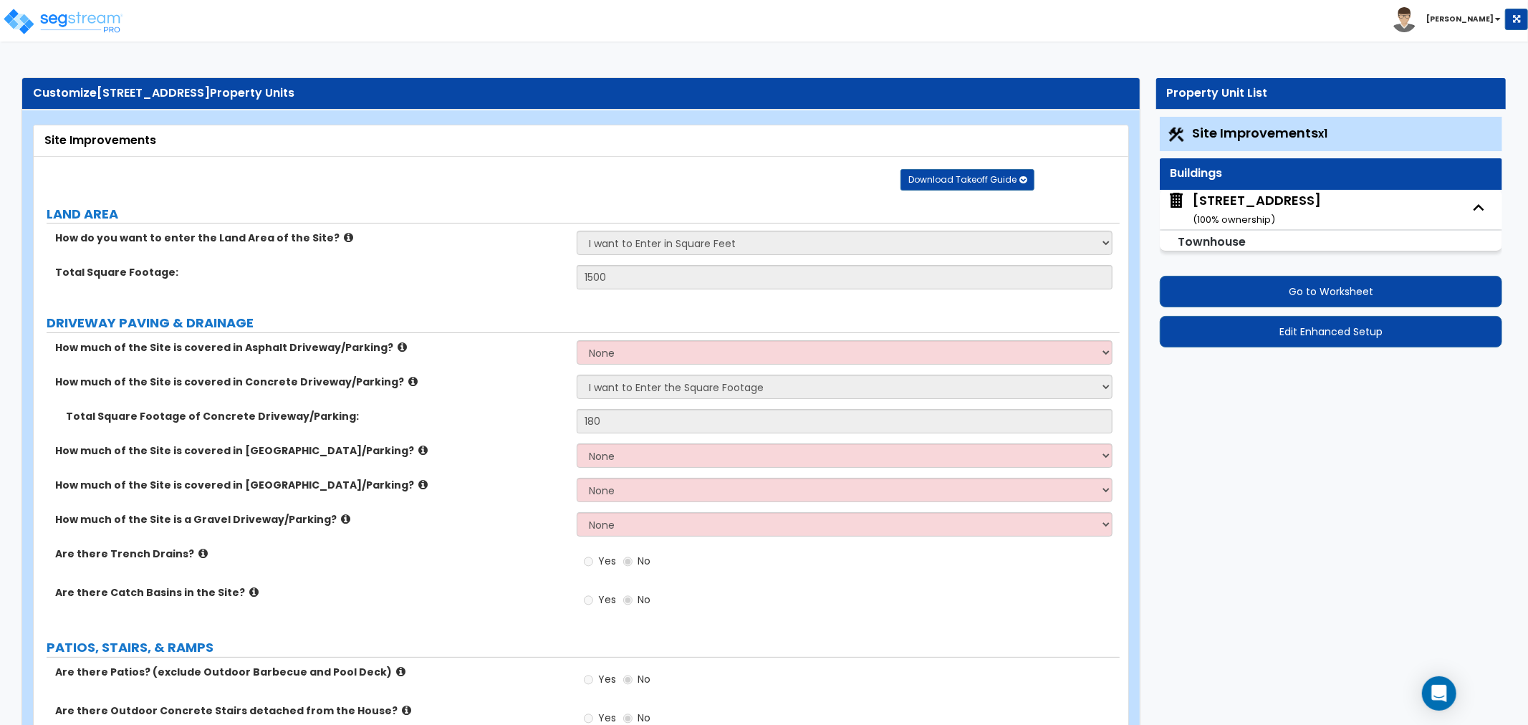
select select "2"
select select "1"
select select "3"
select select "4"
select select "1"
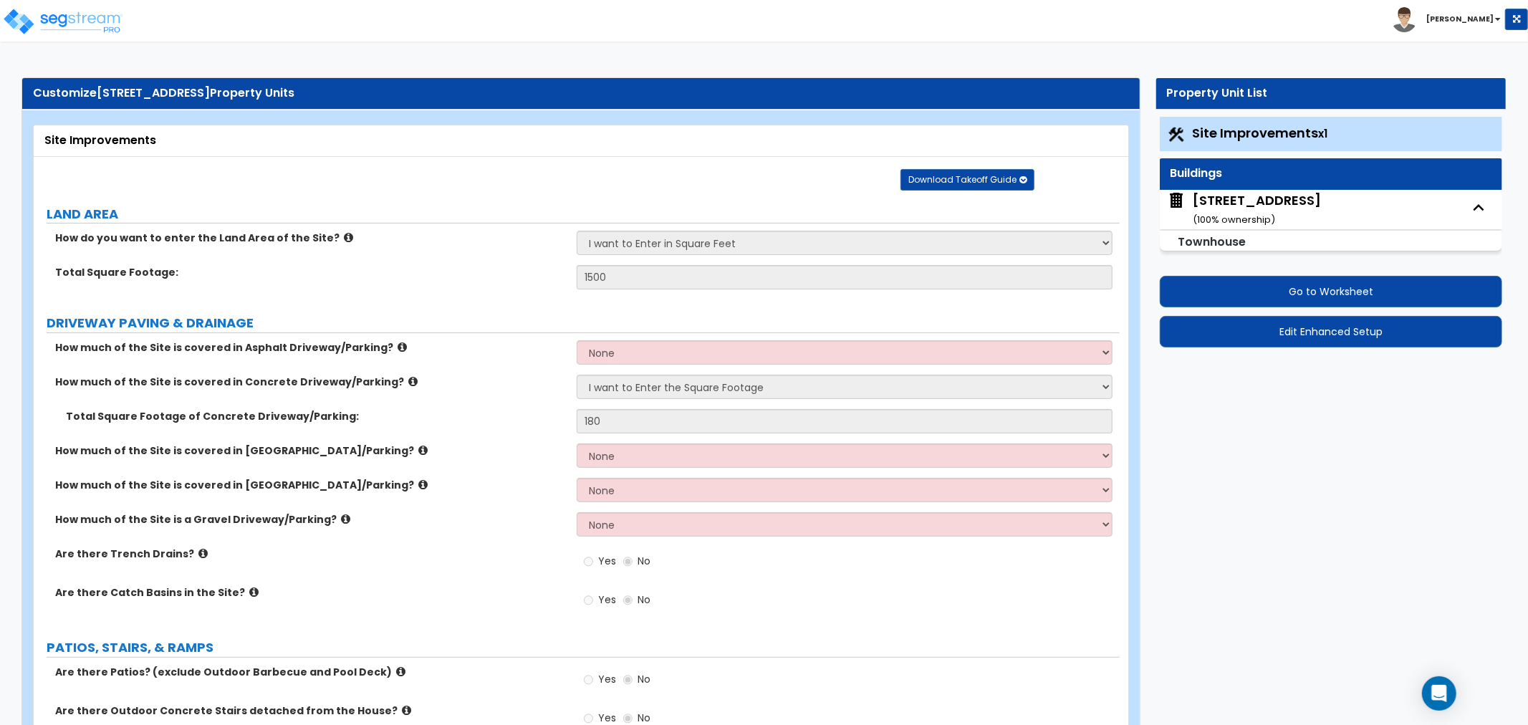
select select "2"
select select "1"
select select "3"
select select "4"
select select "1"
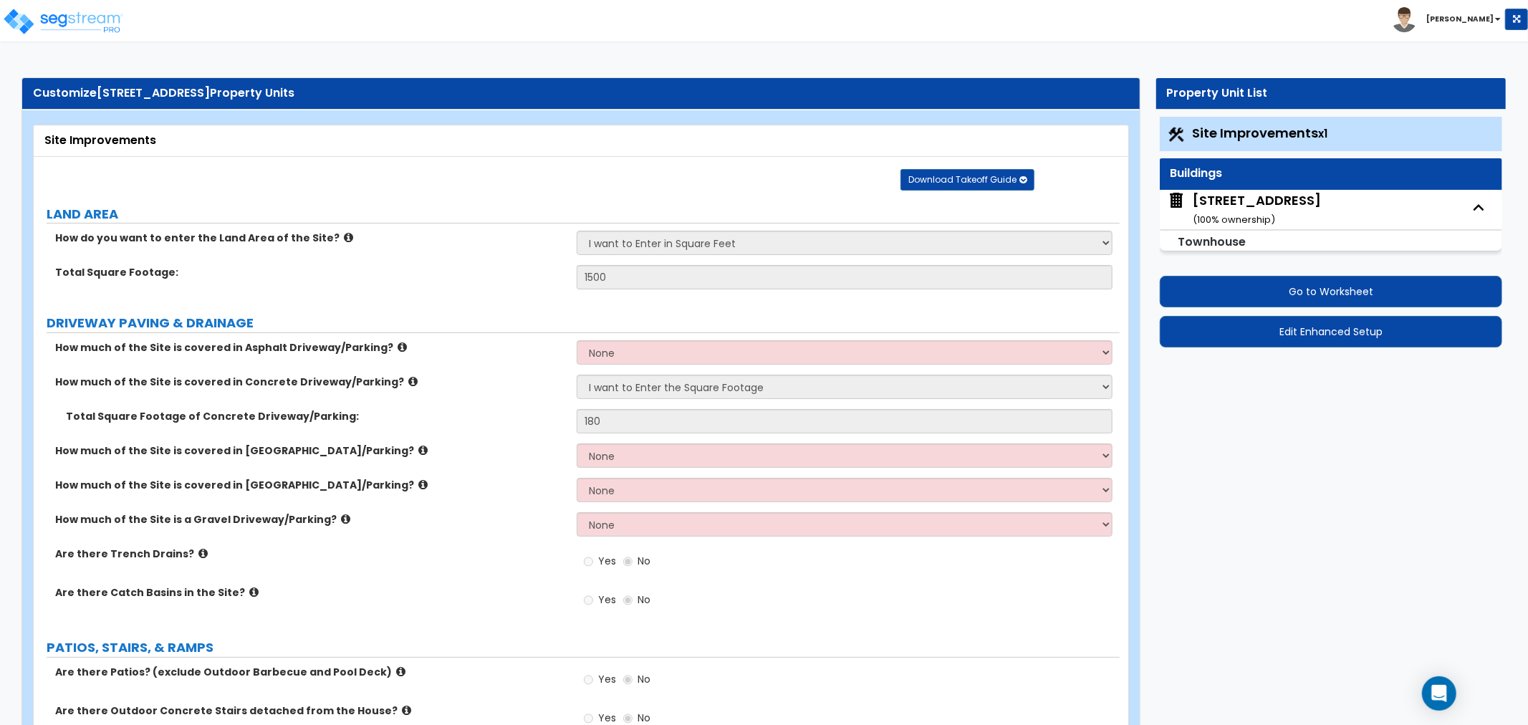
select select "1"
select select "2"
select select "1"
select select "3"
select select "4"
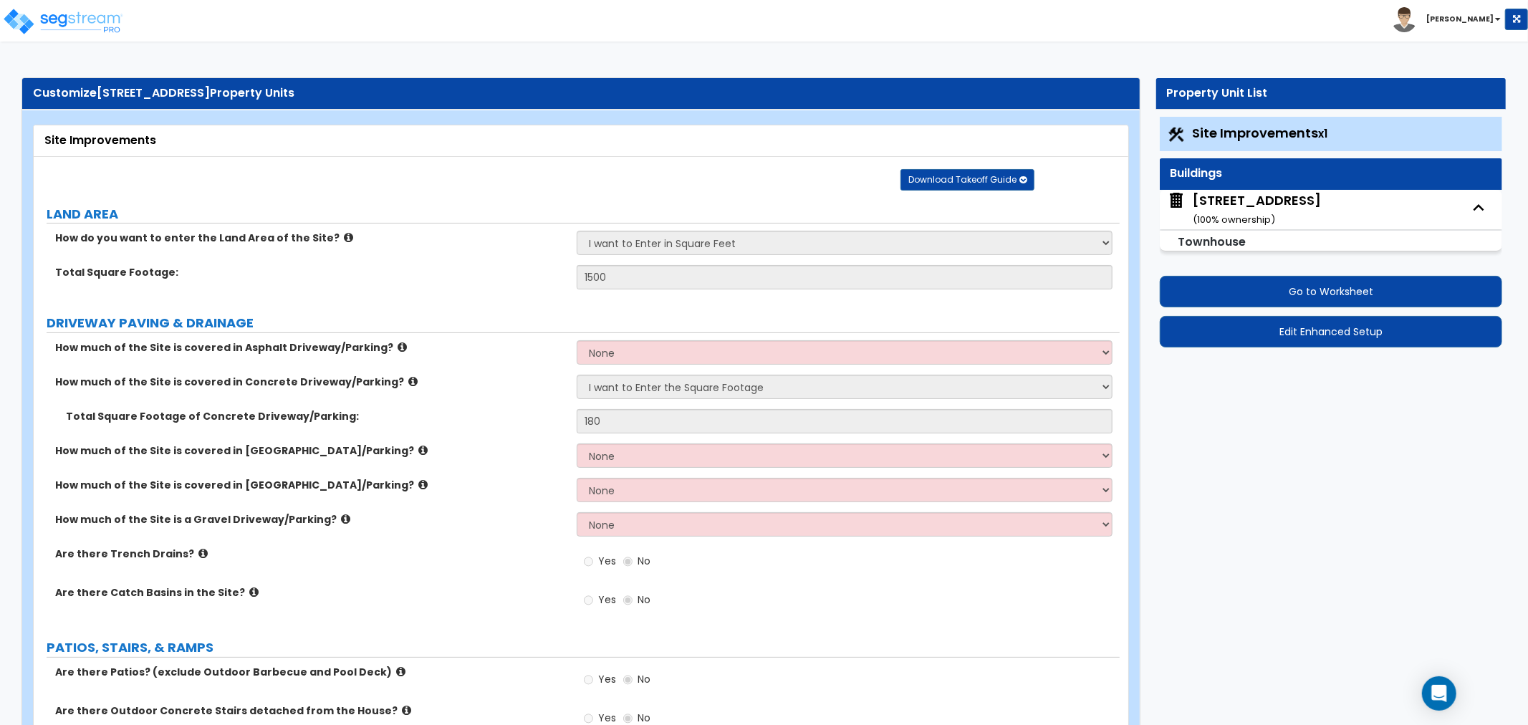
select select "1"
select select "2"
select select "1"
select select "3"
select select "4"
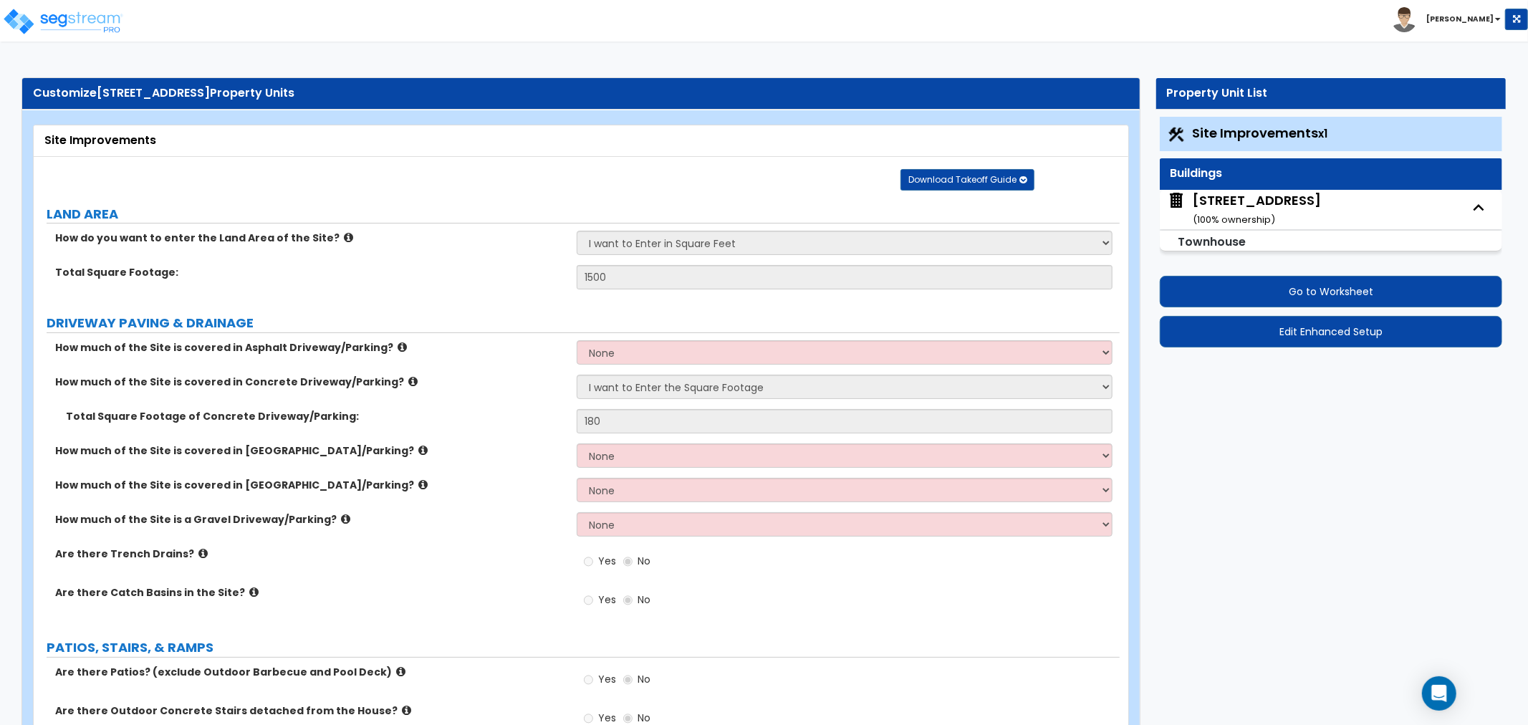
select select "1"
select select "2"
select select "1"
select select "2"
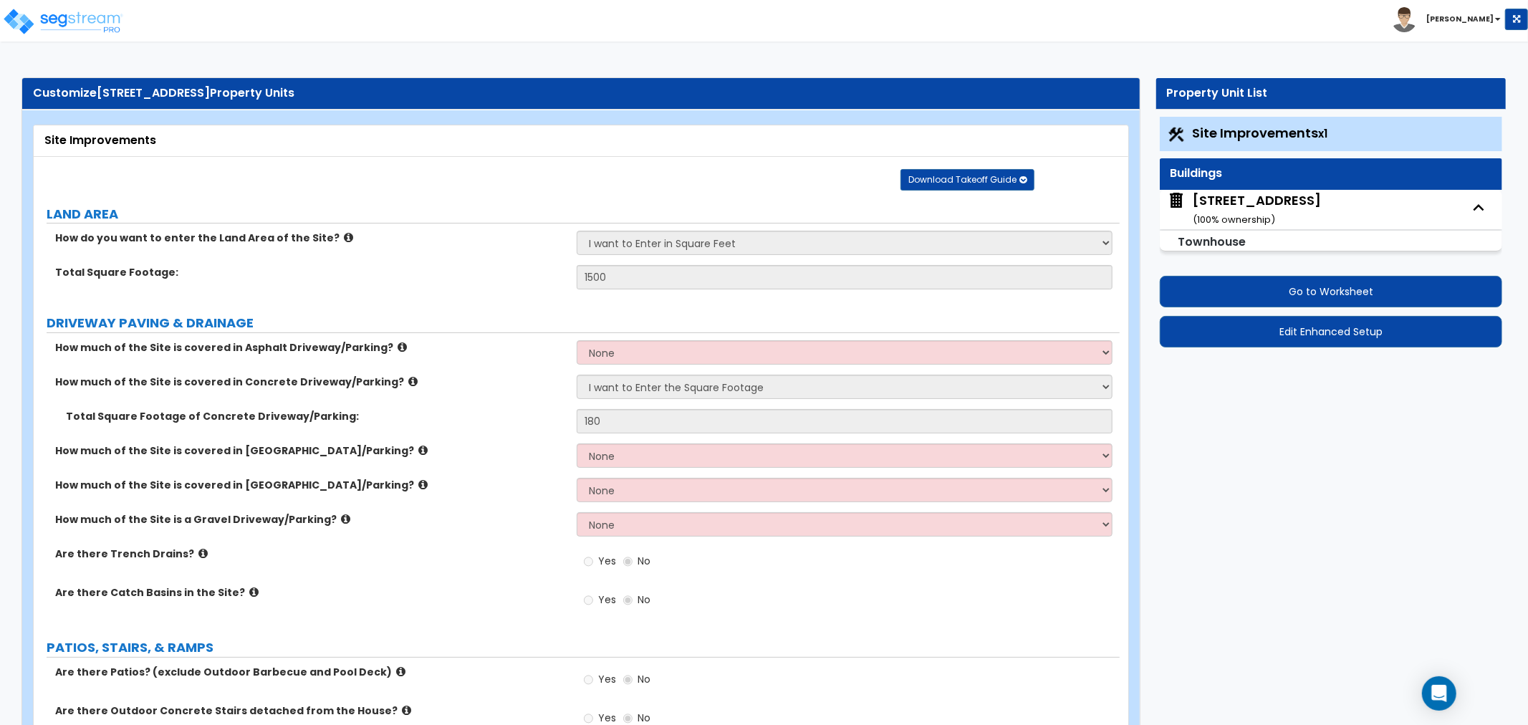
select select "5"
select select "2"
select select "3"
select select "4"
select select "6"
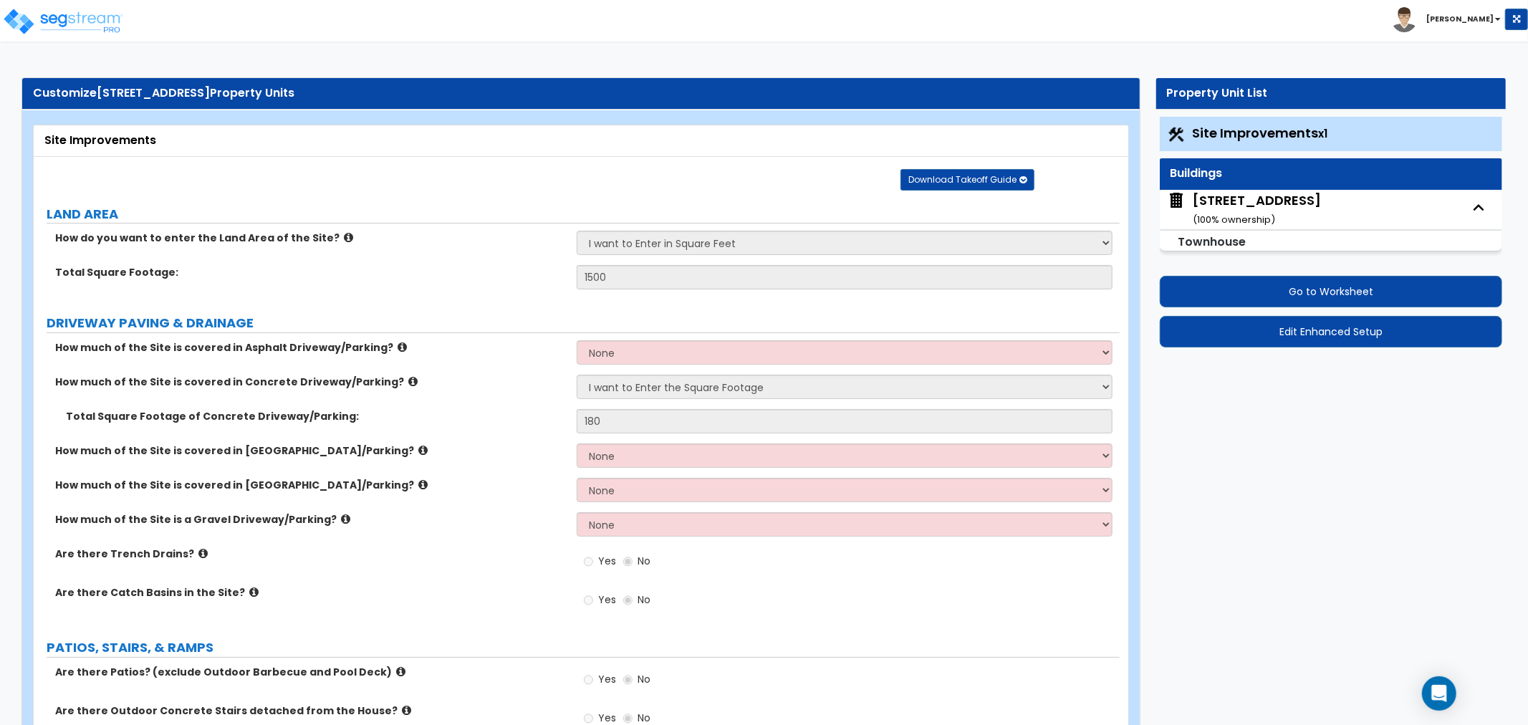
select select "3"
select select "1"
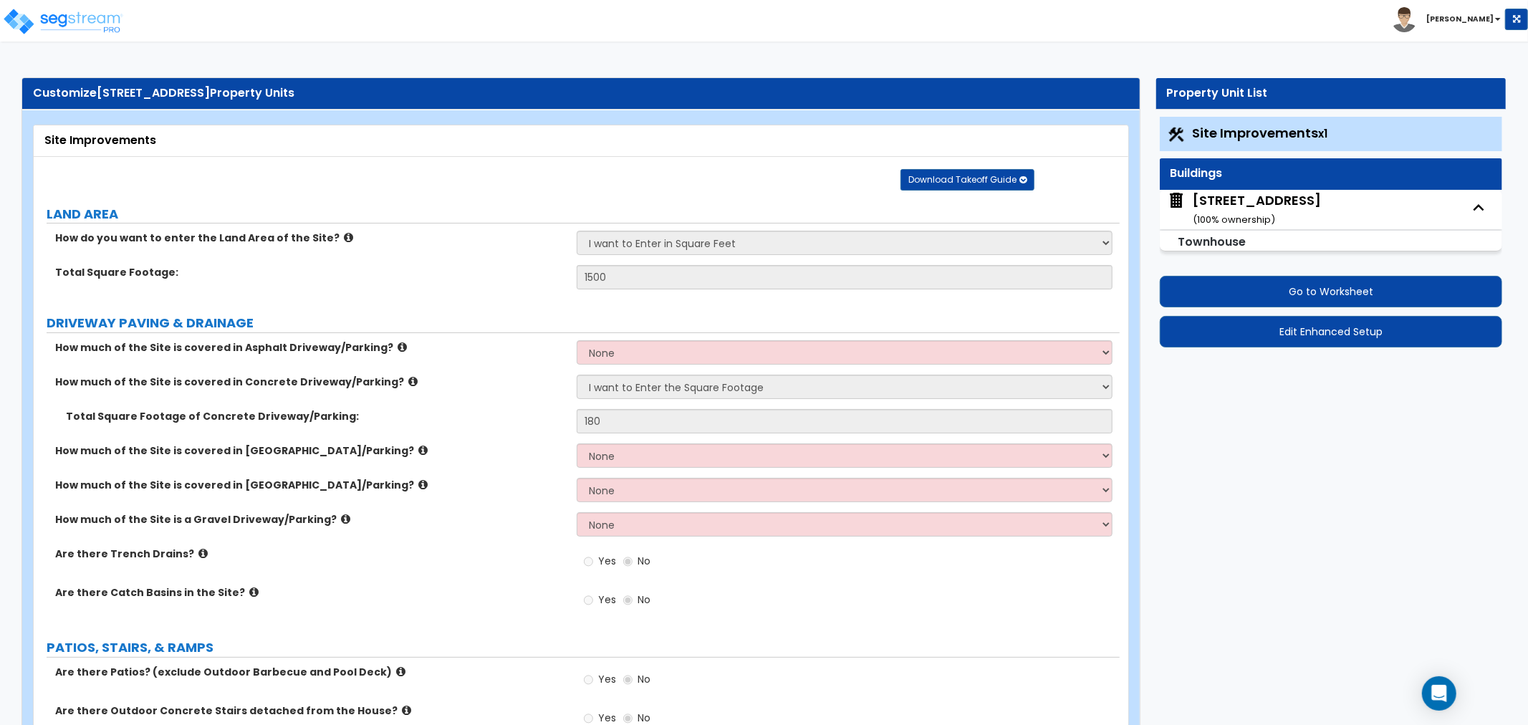
select select "1"
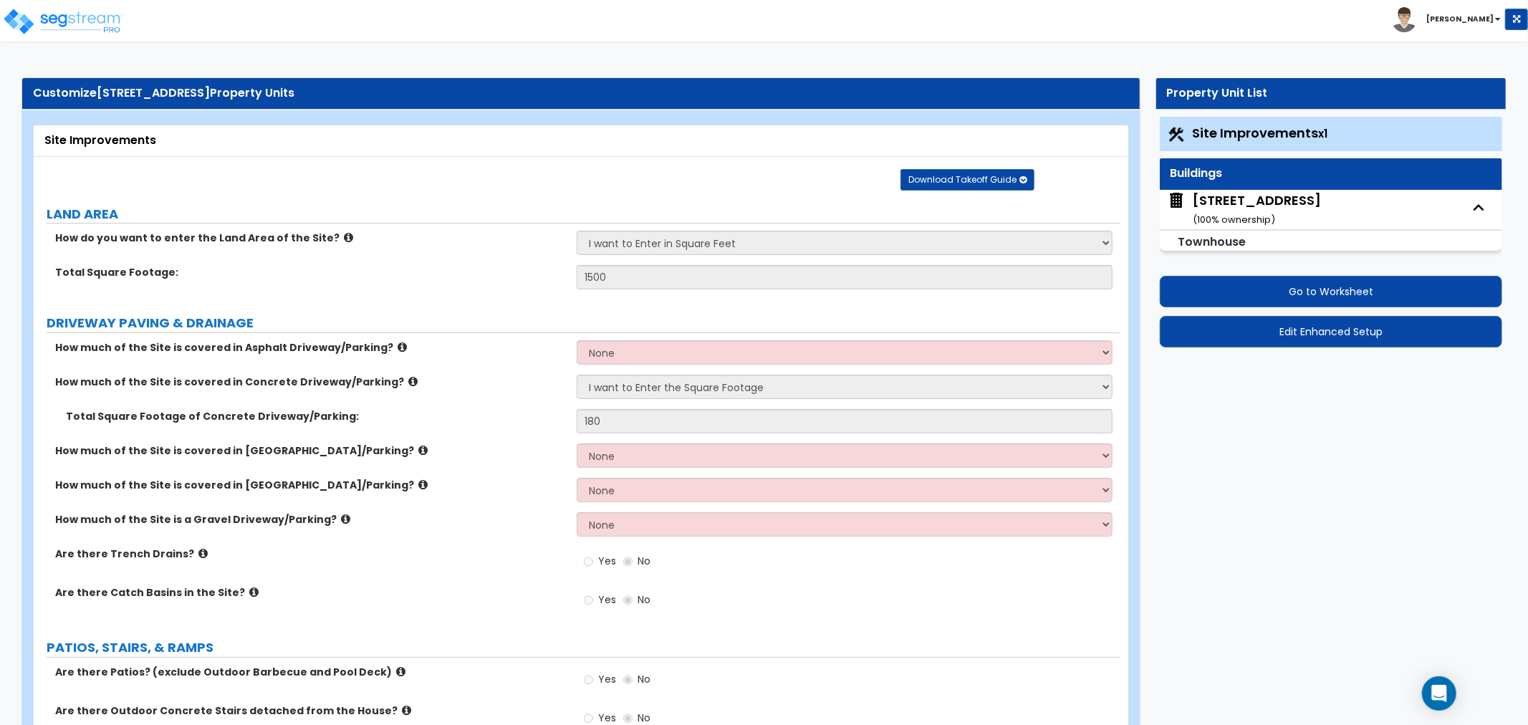
select select "2"
select select "1"
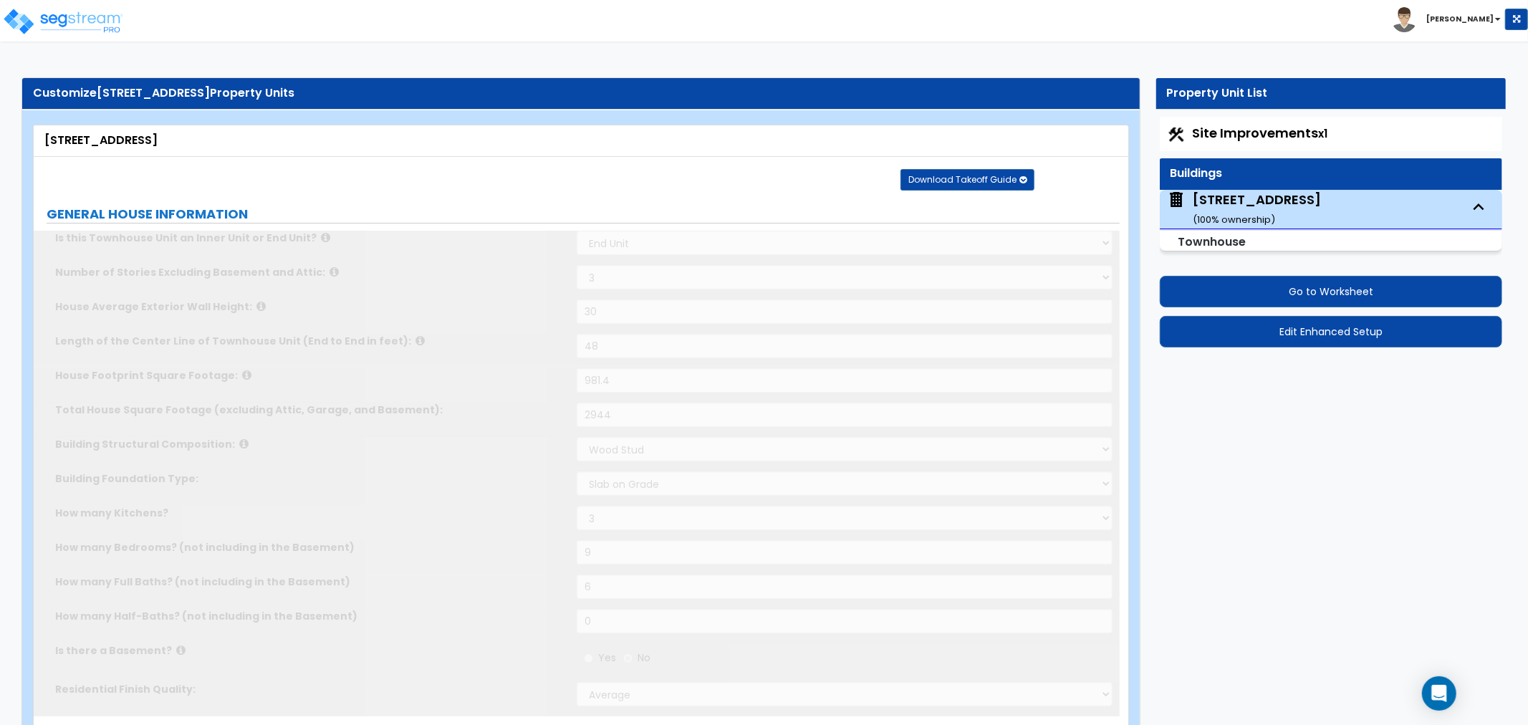
type input "5"
select select "2"
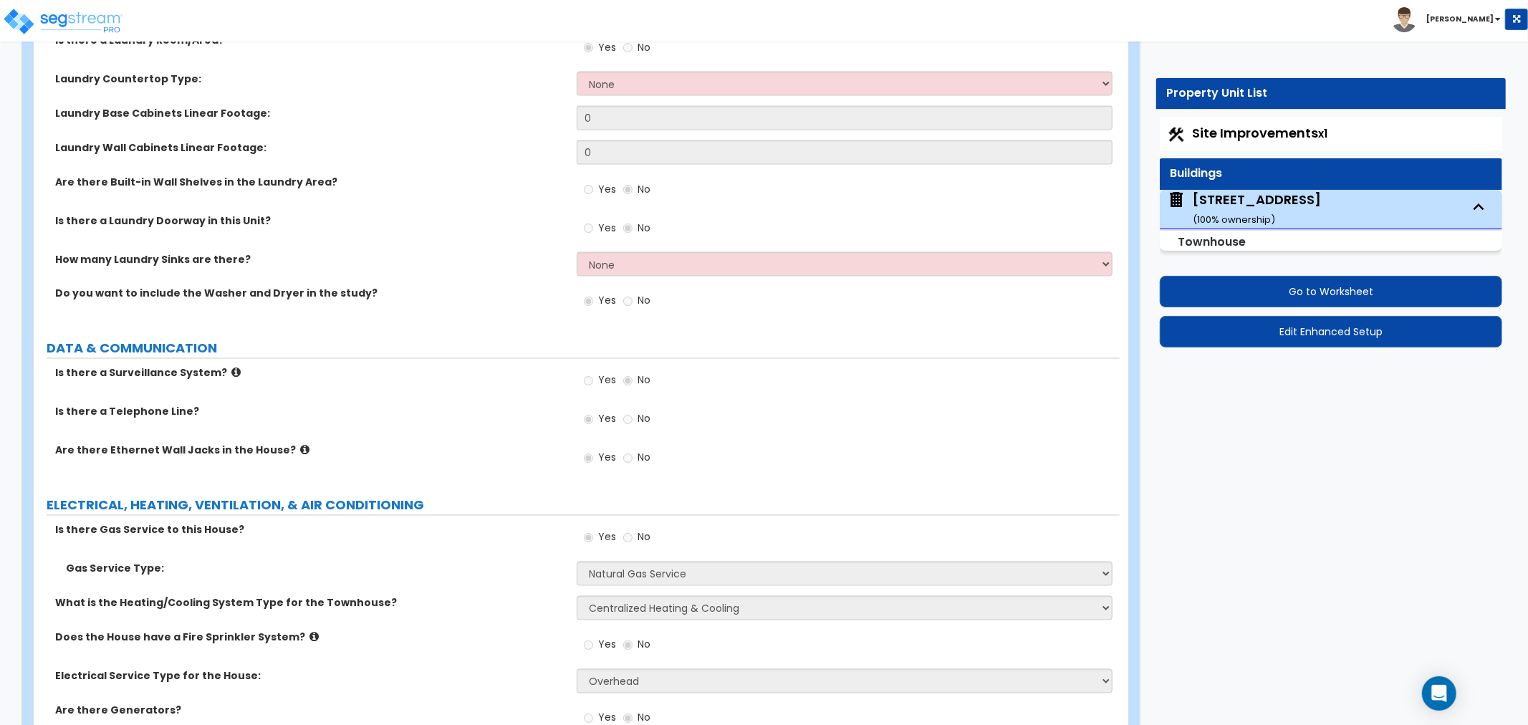
scroll to position [6683, 0]
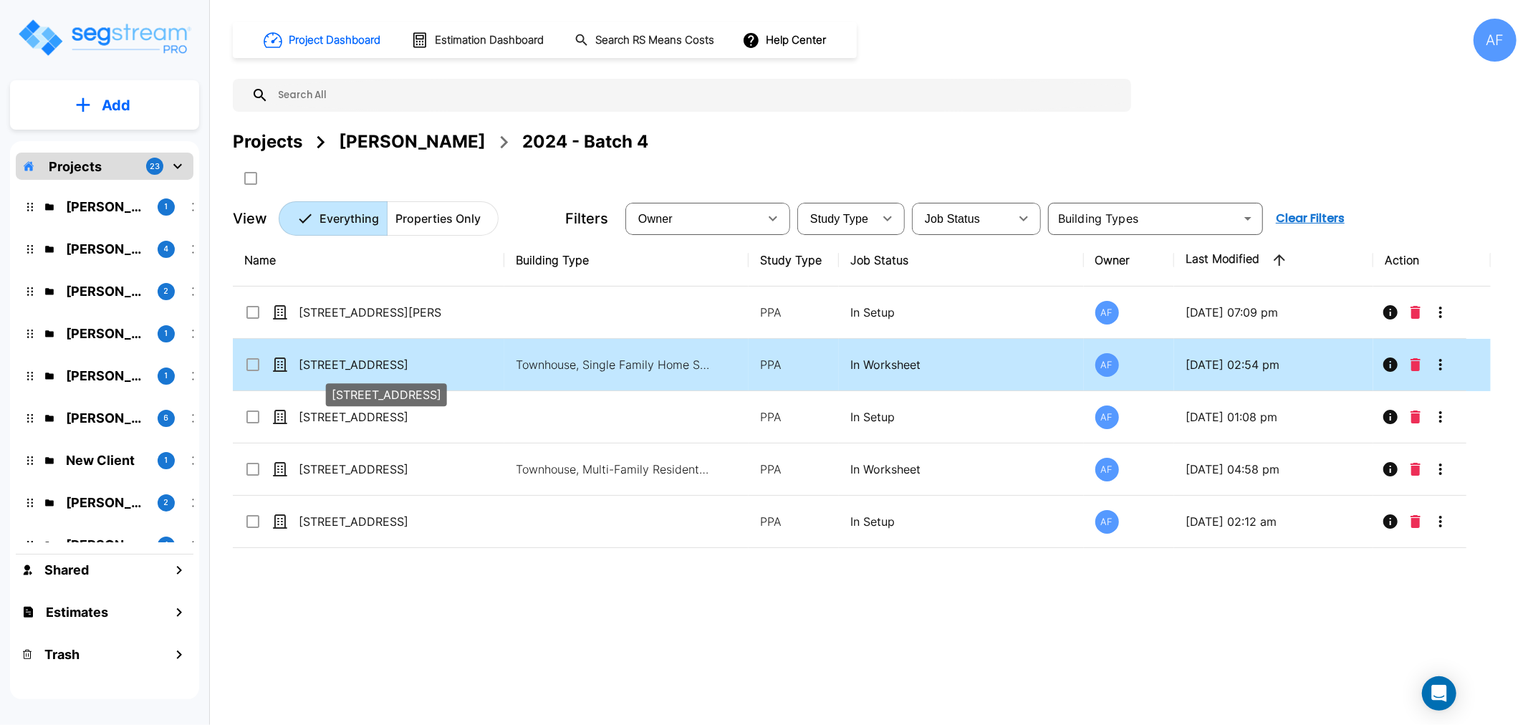
click at [337, 366] on p "[STREET_ADDRESS]" at bounding box center [370, 364] width 143 height 17
checkbox input "true"
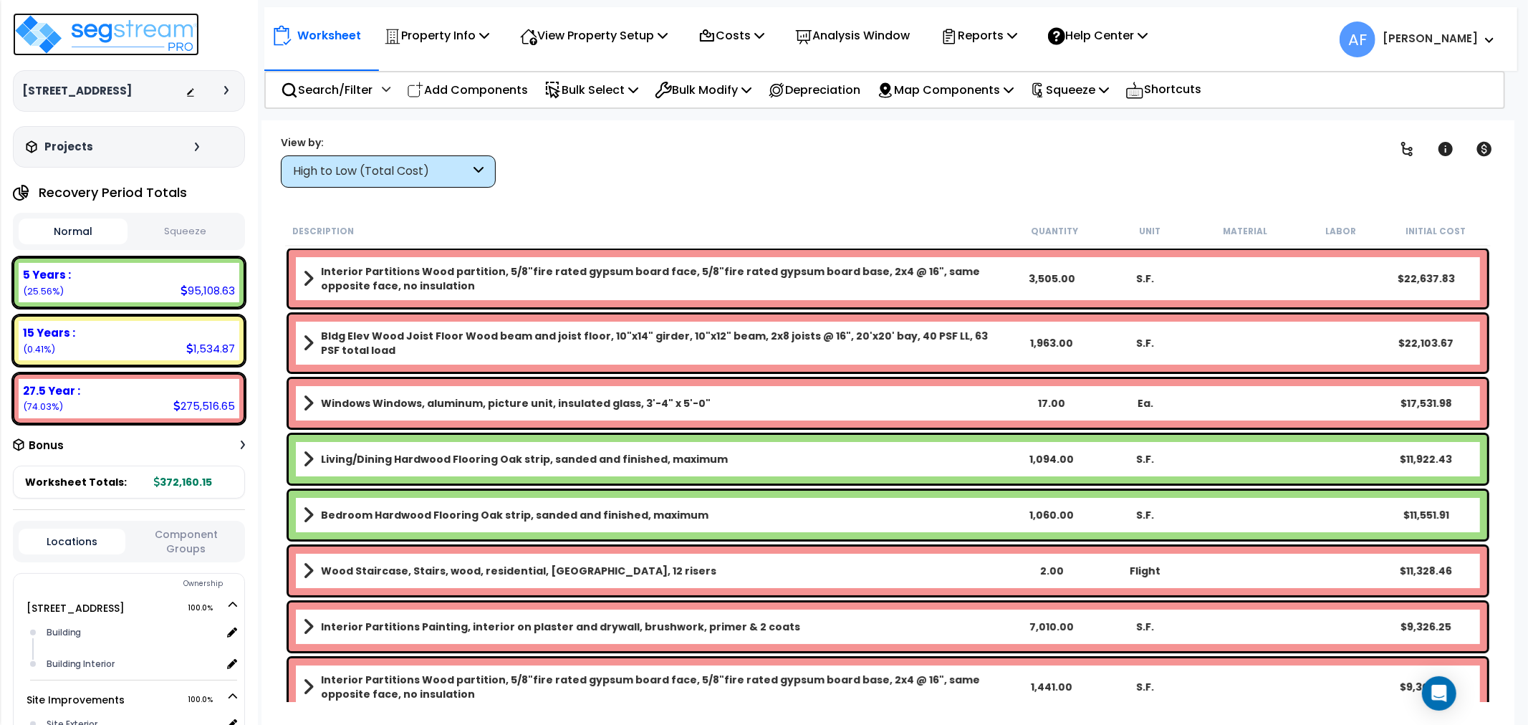
click at [158, 37] on img at bounding box center [106, 34] width 186 height 43
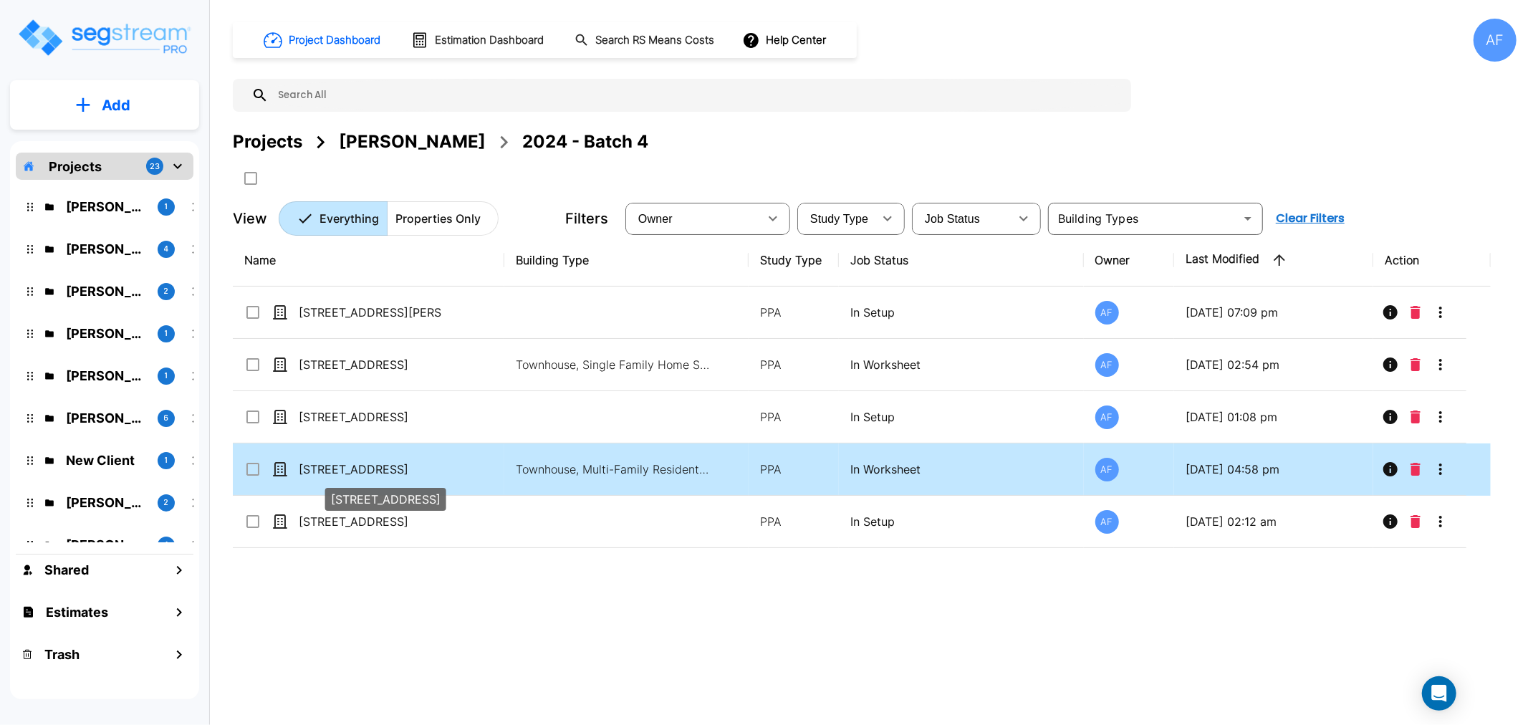
click at [317, 467] on p "[STREET_ADDRESS]" at bounding box center [370, 469] width 143 height 17
checkbox input "true"
click at [317, 467] on p "[STREET_ADDRESS]" at bounding box center [370, 469] width 143 height 17
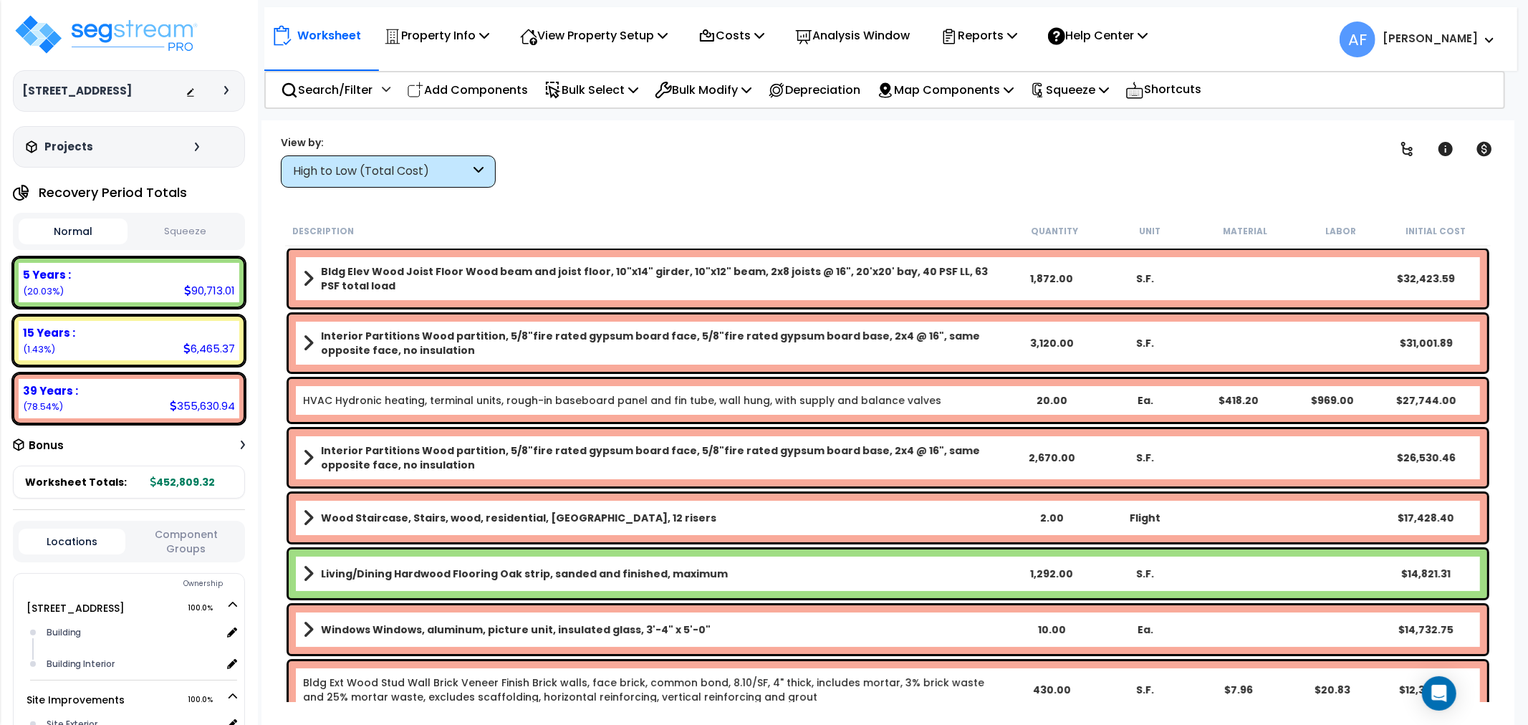
click at [408, 166] on div "High to Low (Total Cost)" at bounding box center [381, 171] width 177 height 16
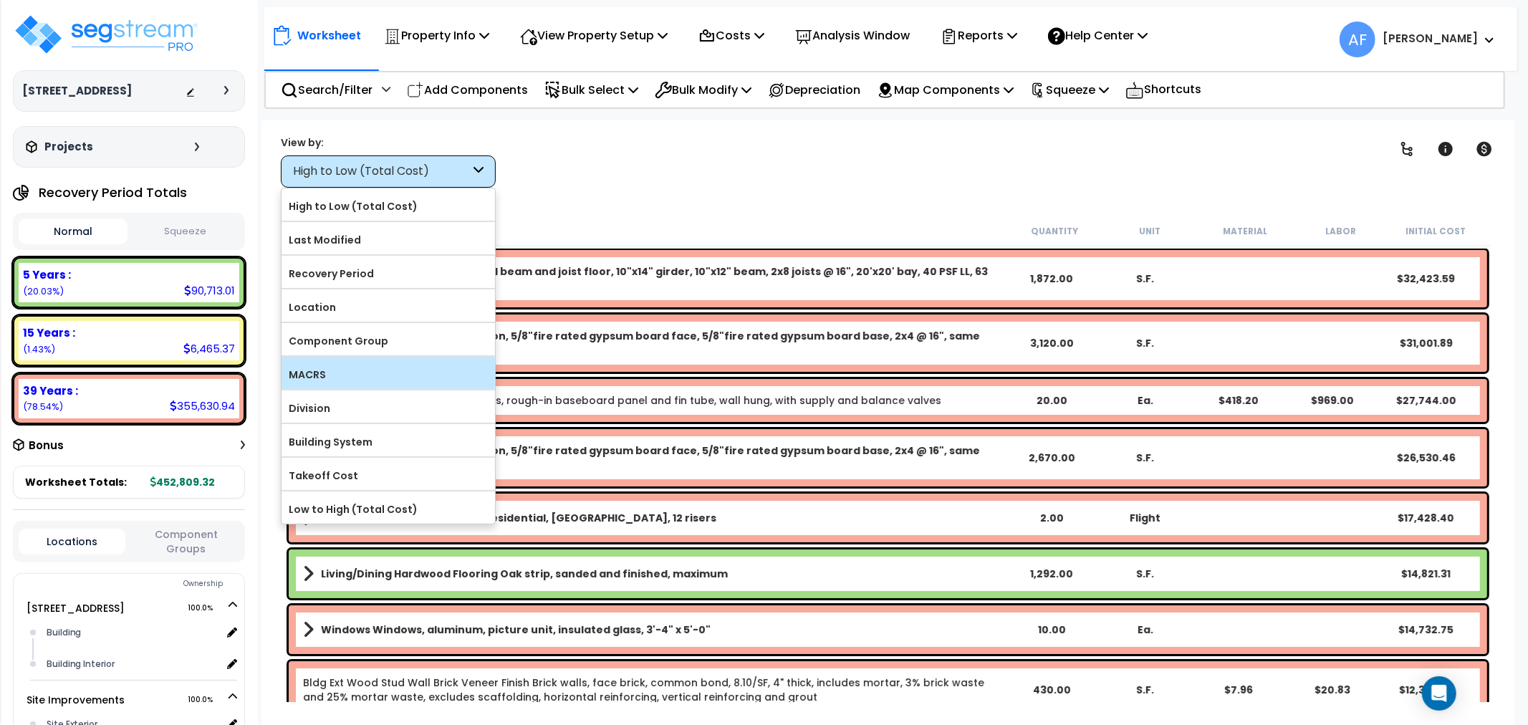
click at [345, 370] on label "MACRS" at bounding box center [389, 374] width 214 height 21
click at [0, 0] on input "MACRS" at bounding box center [0, 0] width 0 height 0
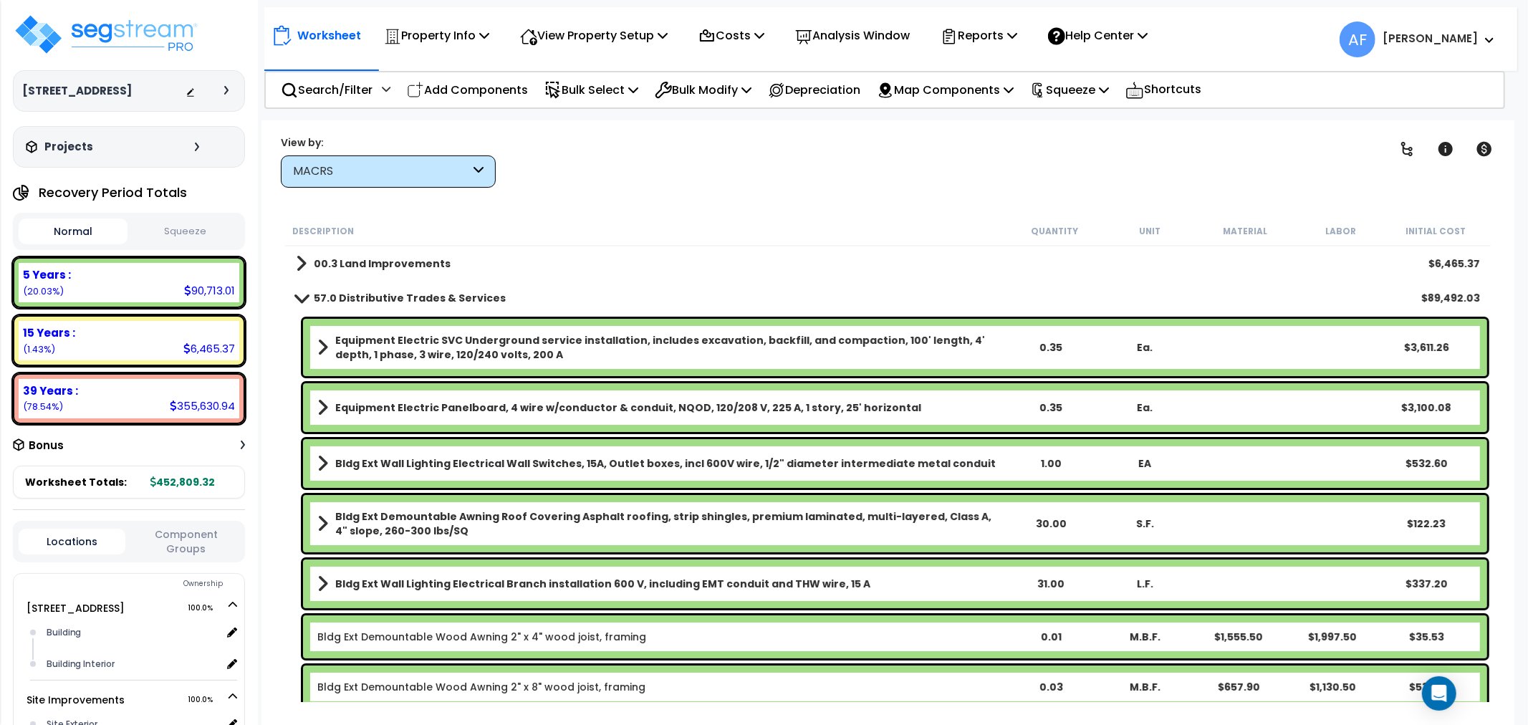
click at [307, 260] on link "00.3 Land Improvements" at bounding box center [373, 264] width 155 height 20
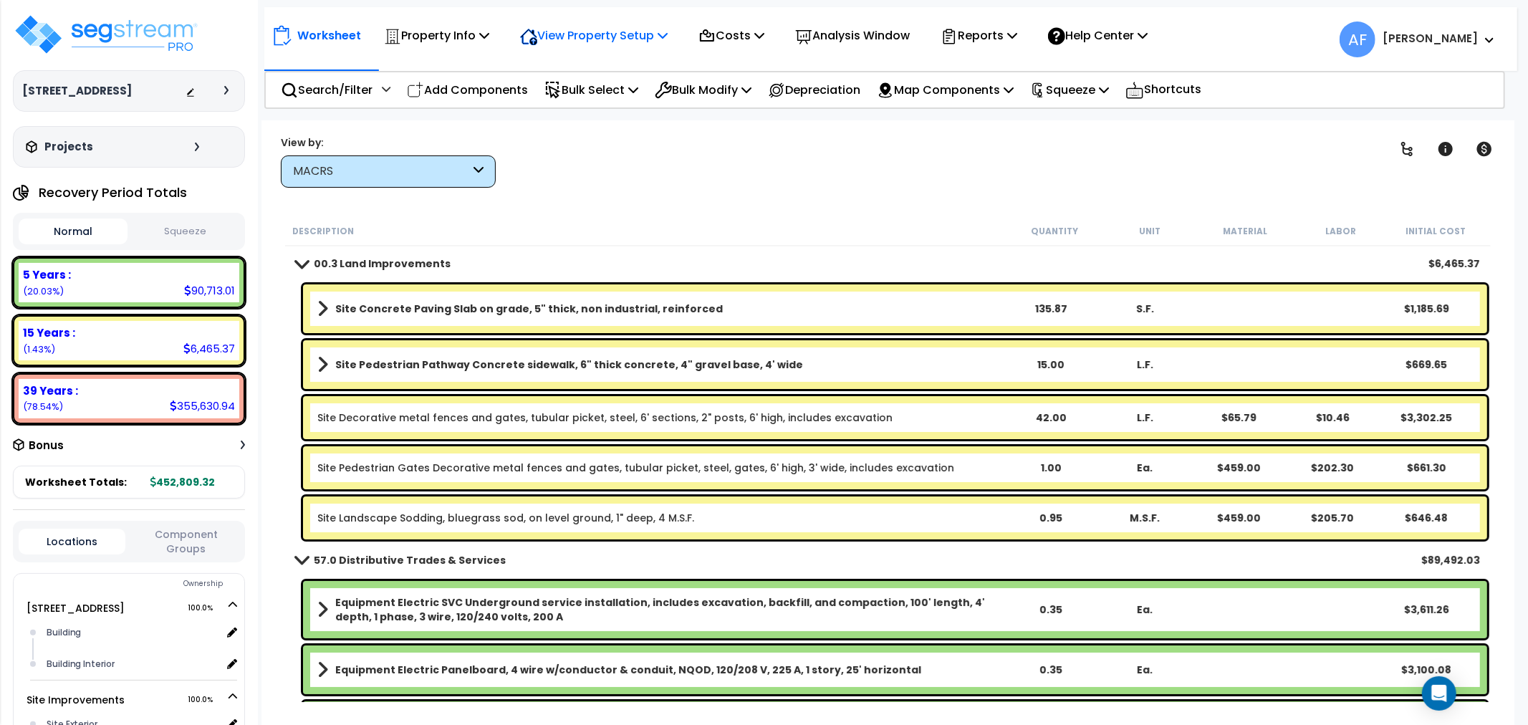
click at [489, 26] on p "View Property Setup" at bounding box center [436, 35] width 105 height 19
click at [565, 100] on link "View Questionnaire" at bounding box center [584, 98] width 142 height 29
click at [452, 27] on p "Property Info" at bounding box center [436, 35] width 105 height 19
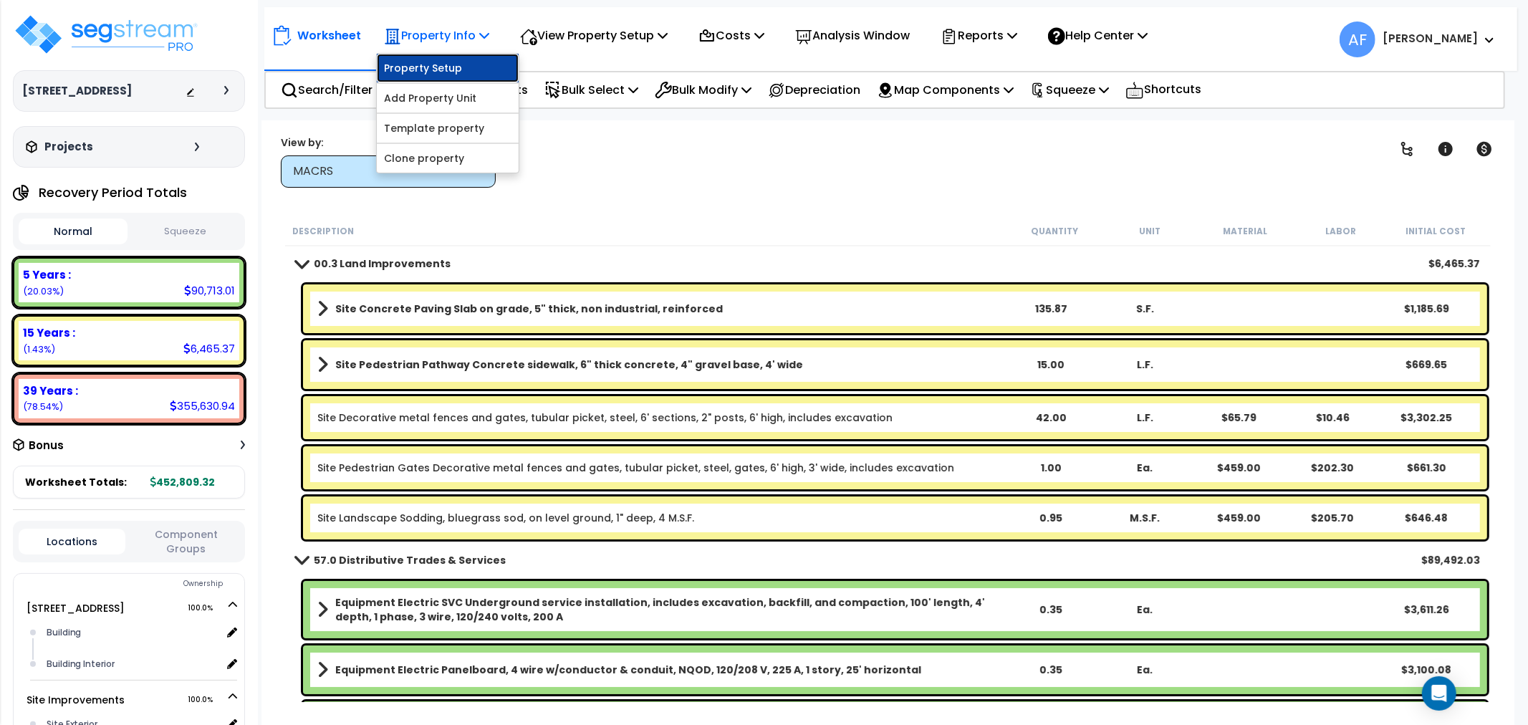
click at [447, 75] on link "Property Setup" at bounding box center [448, 68] width 142 height 29
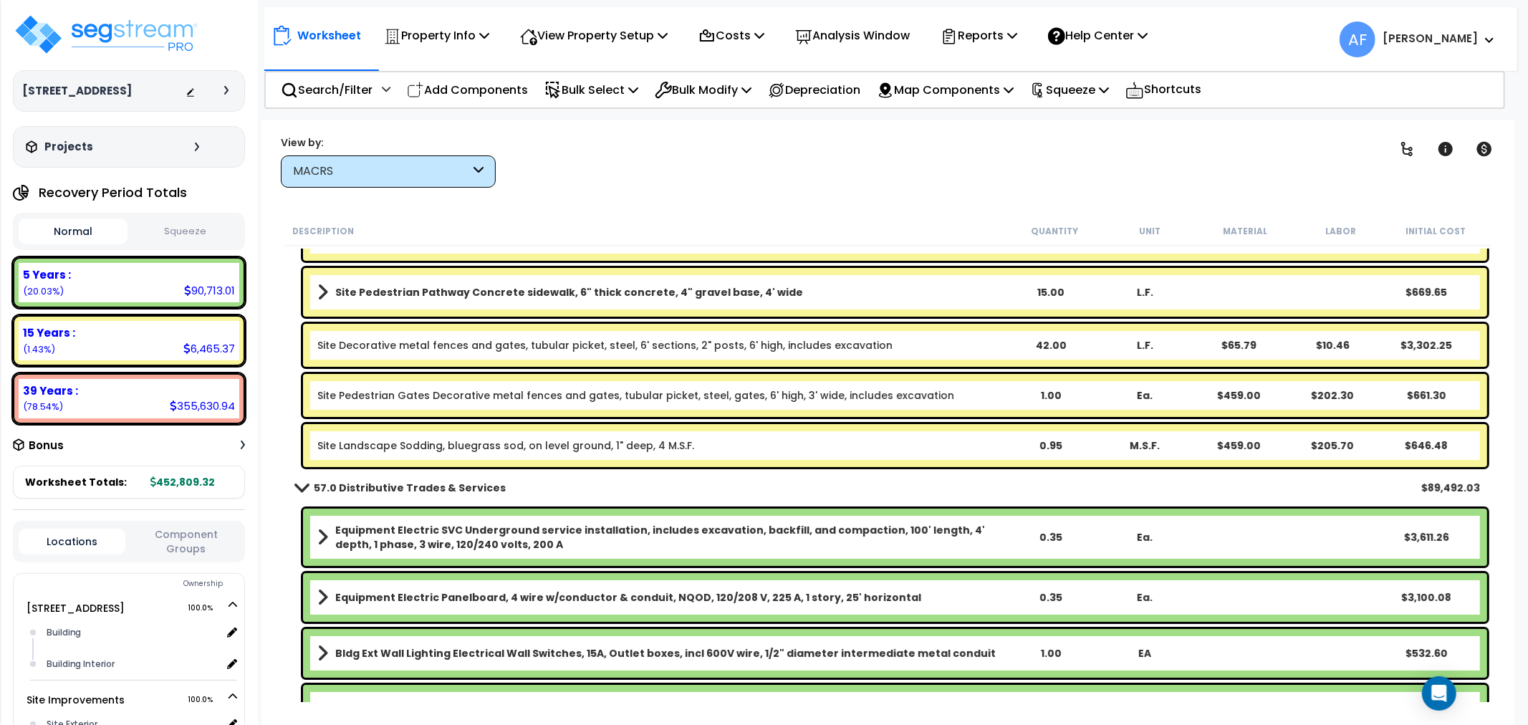
scroll to position [318, 0]
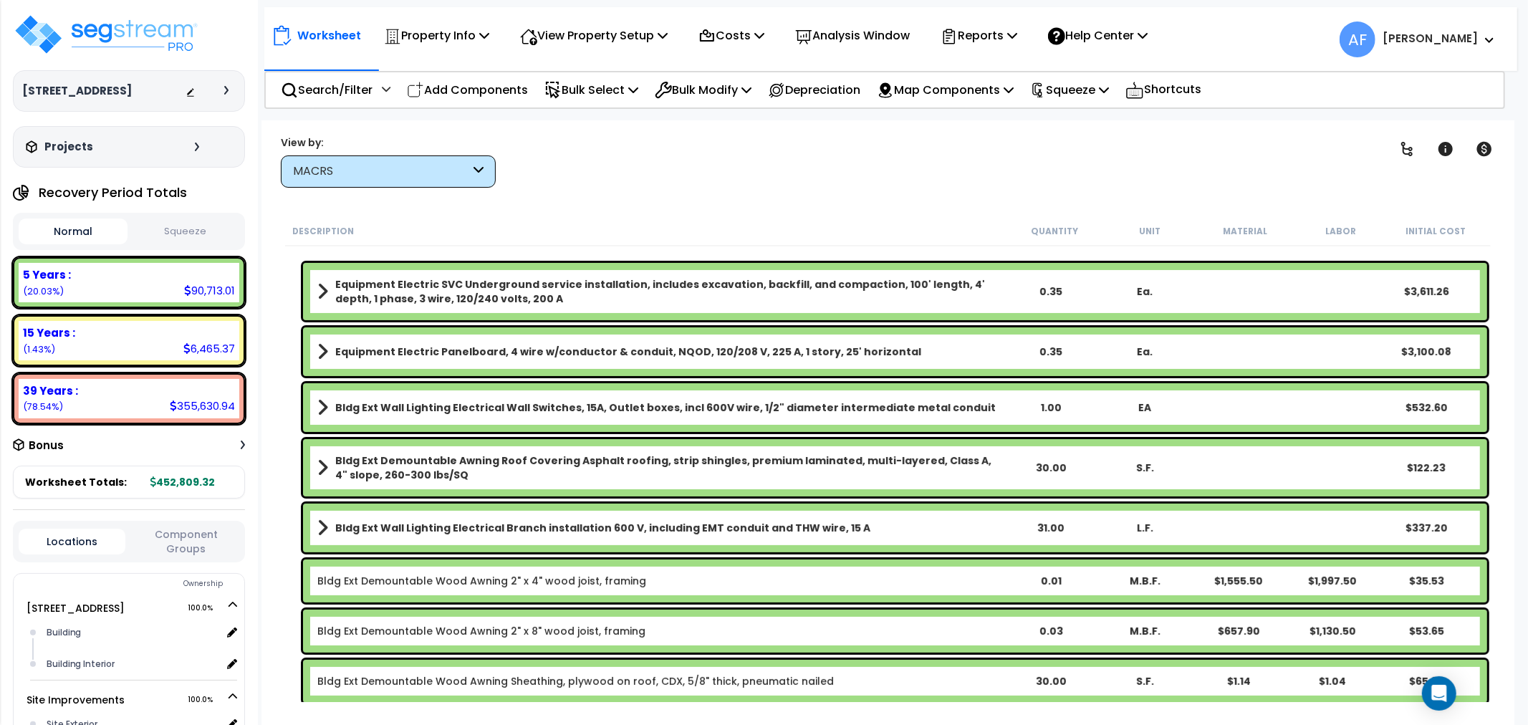
click at [527, 280] on b "Equipment Electric SVC Underground service installation, includes excavation, b…" at bounding box center [669, 291] width 668 height 29
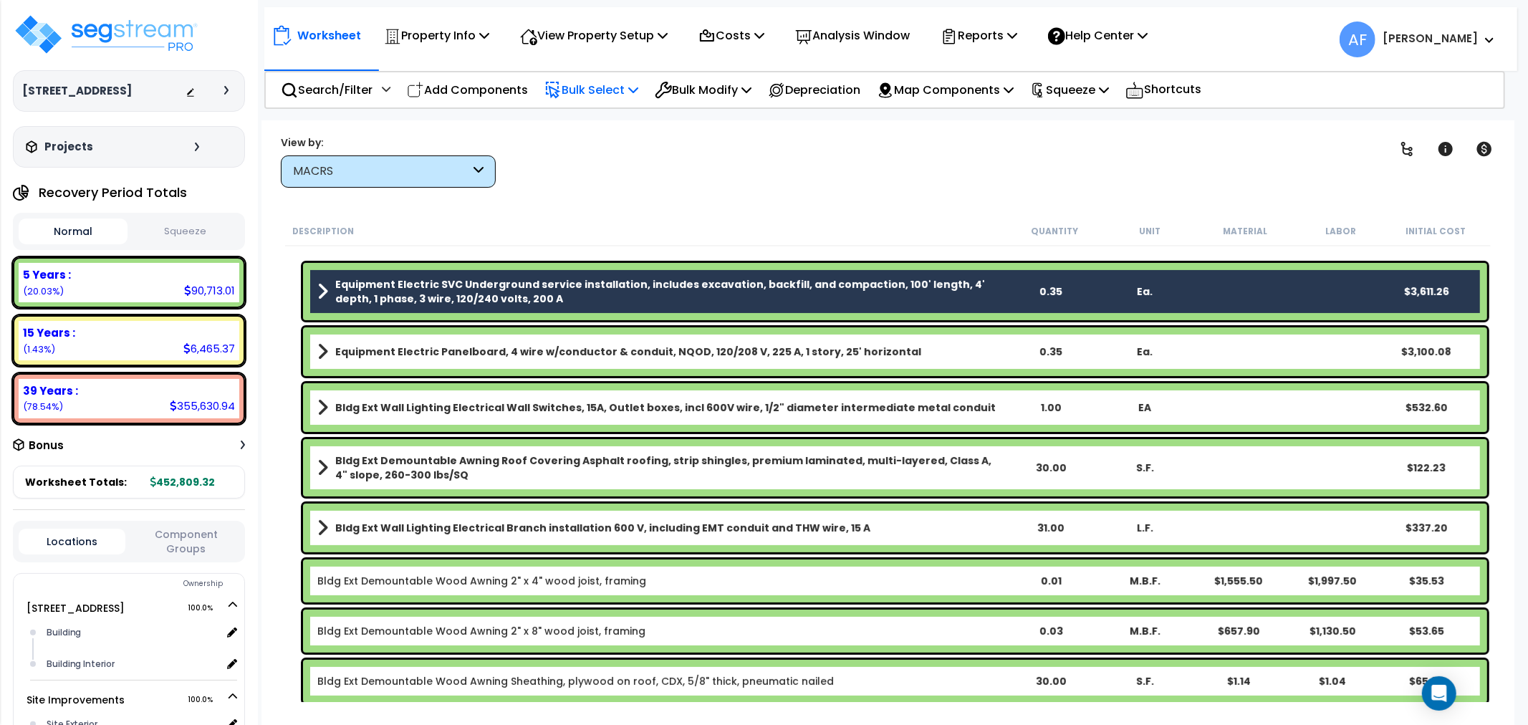
click at [623, 86] on p "Bulk Select" at bounding box center [592, 89] width 94 height 19
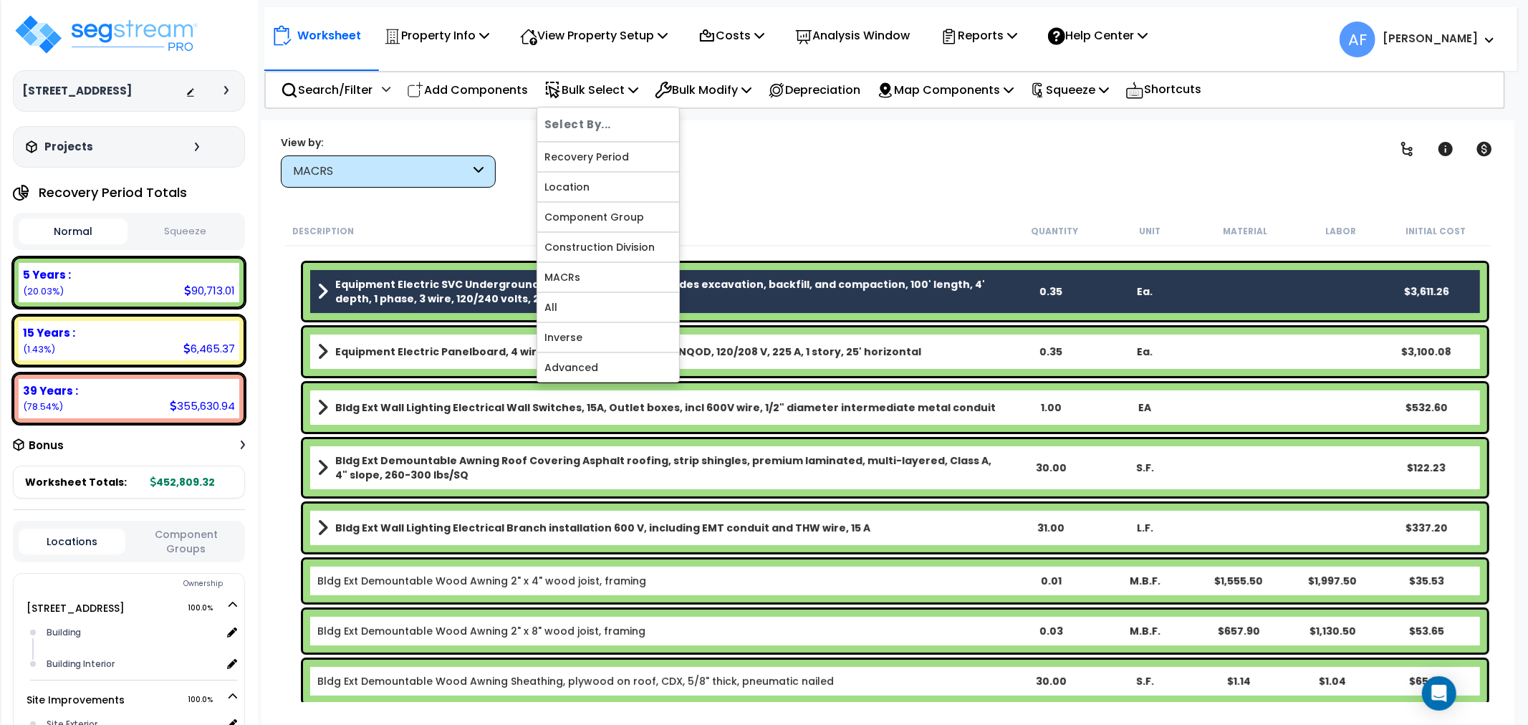
click at [735, 172] on div "Clear Filters" at bounding box center [938, 161] width 849 height 53
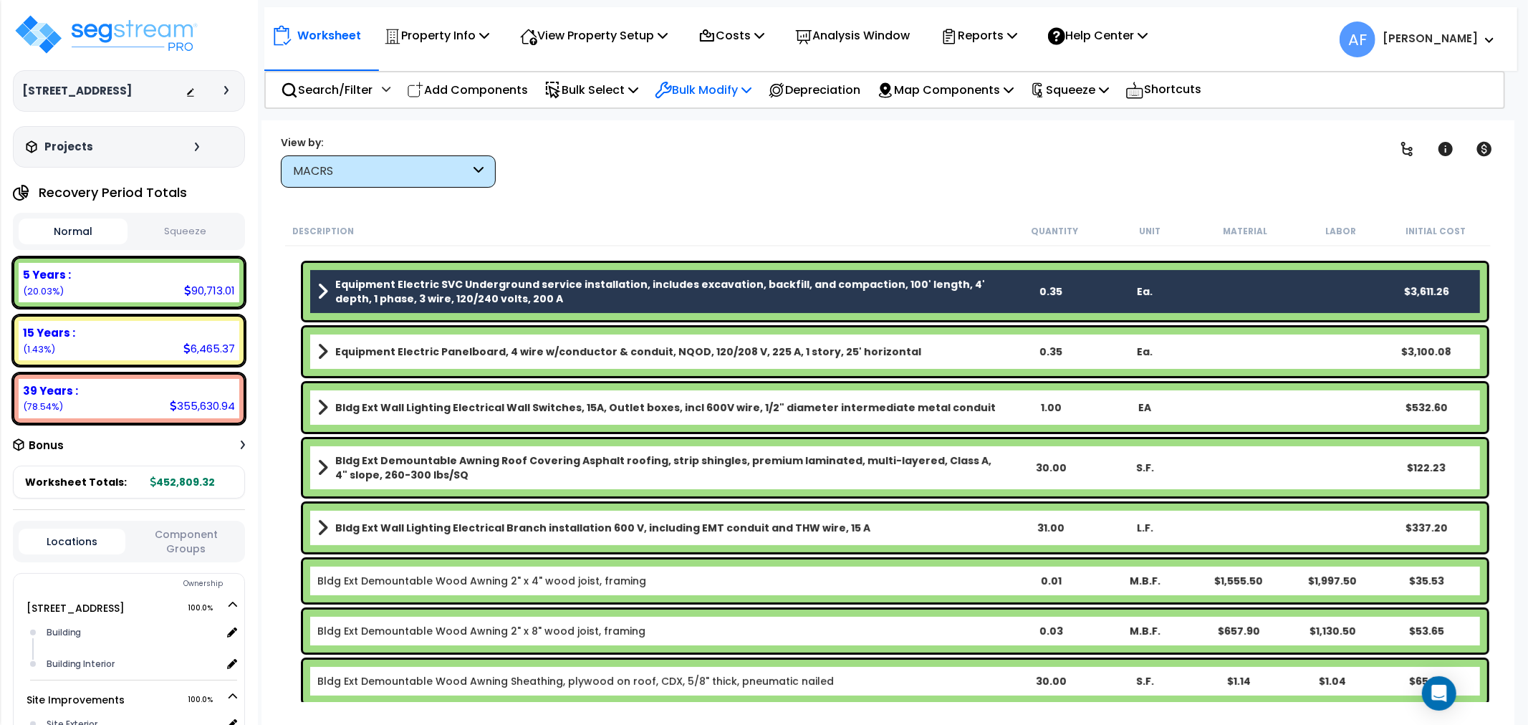
click at [704, 89] on p "Bulk Modify" at bounding box center [703, 89] width 97 height 19
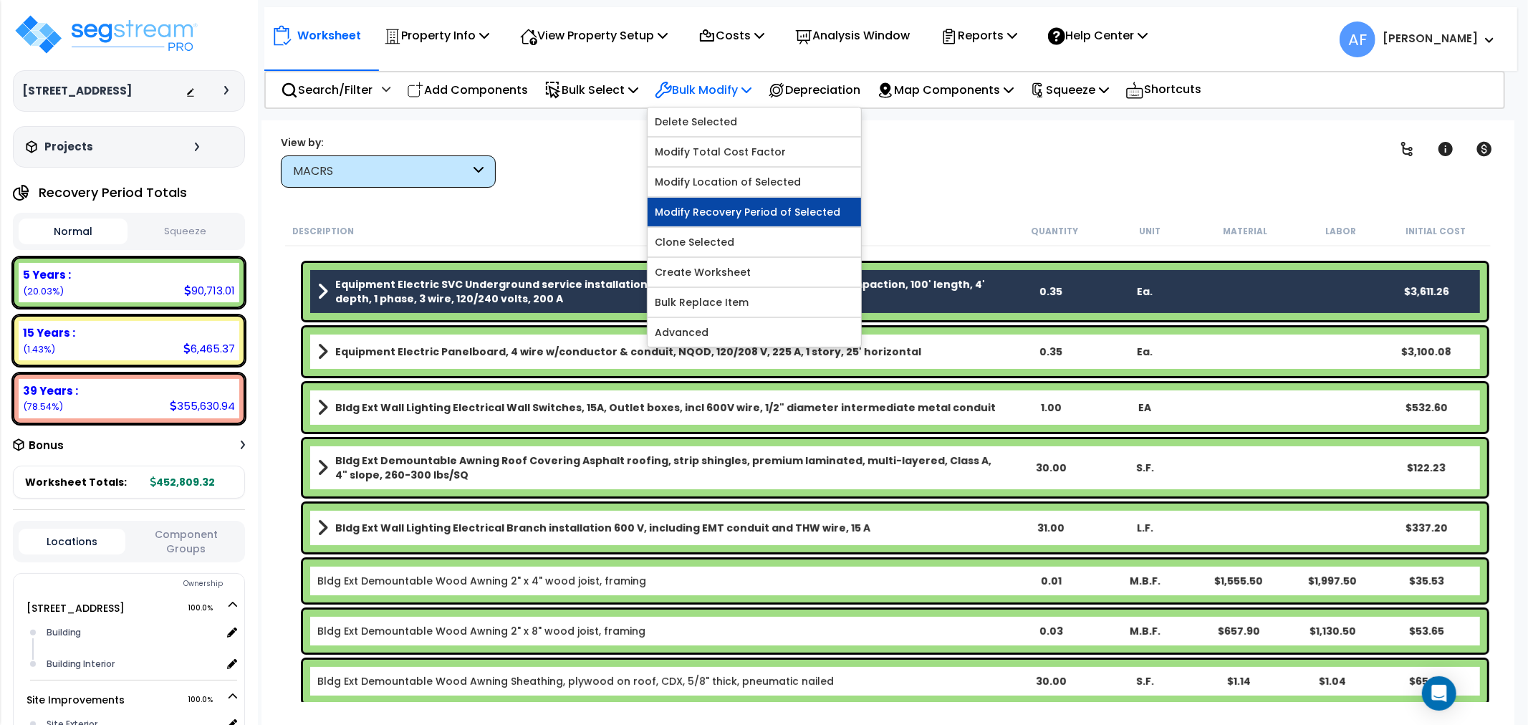
click at [720, 212] on link "Modify Recovery Period of Selected" at bounding box center [755, 212] width 214 height 29
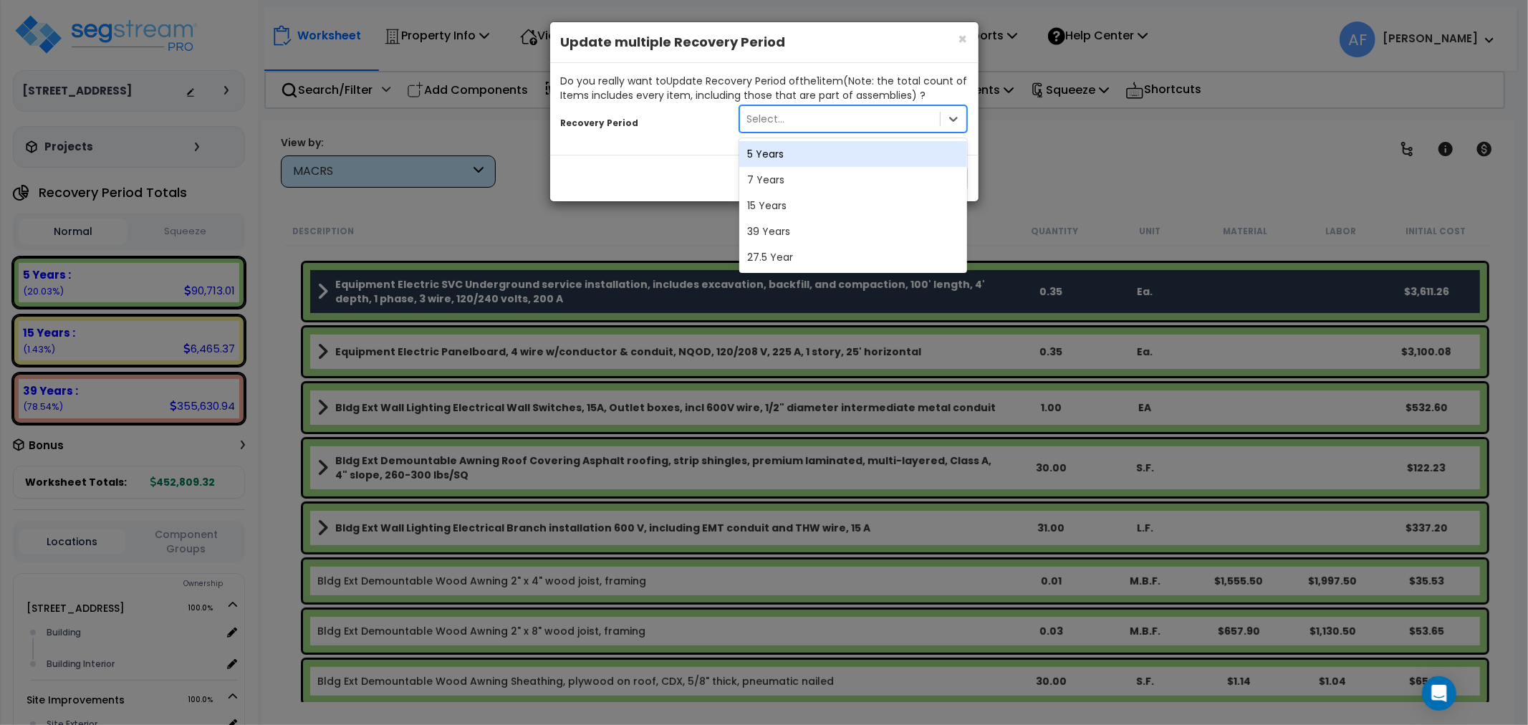
click at [926, 115] on div "Select..." at bounding box center [840, 118] width 201 height 23
click at [764, 249] on div "27.5 Year" at bounding box center [853, 257] width 229 height 26
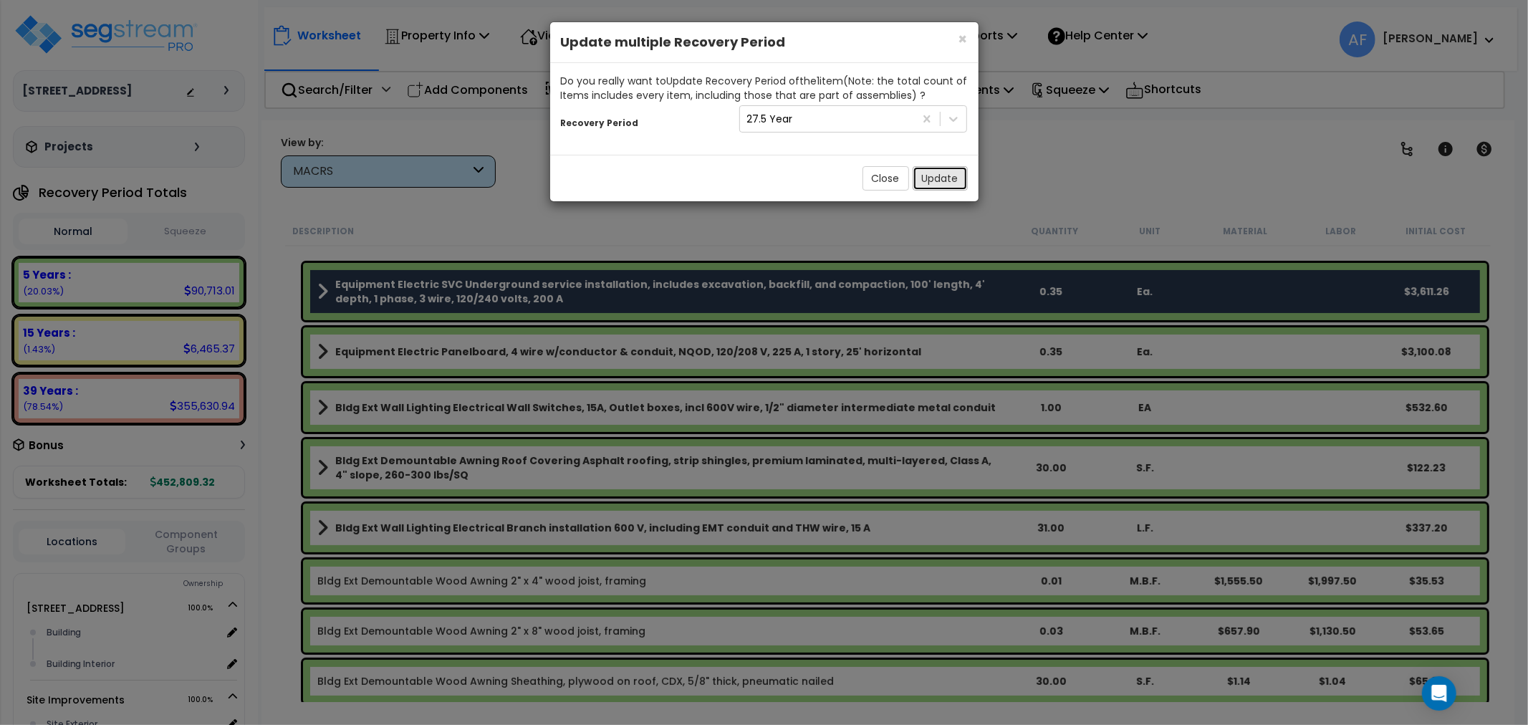
click at [934, 178] on button "Update" at bounding box center [940, 178] width 55 height 24
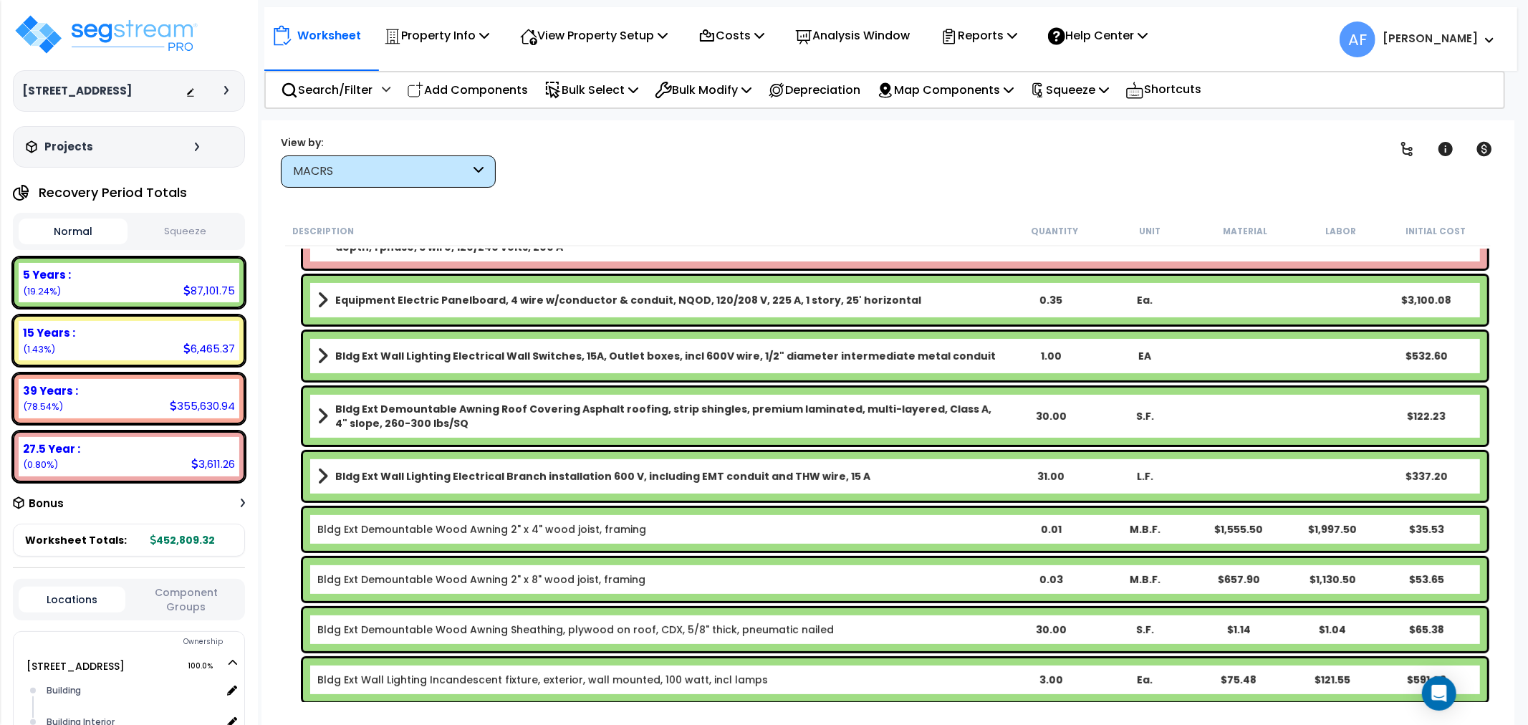
scroll to position [398, 0]
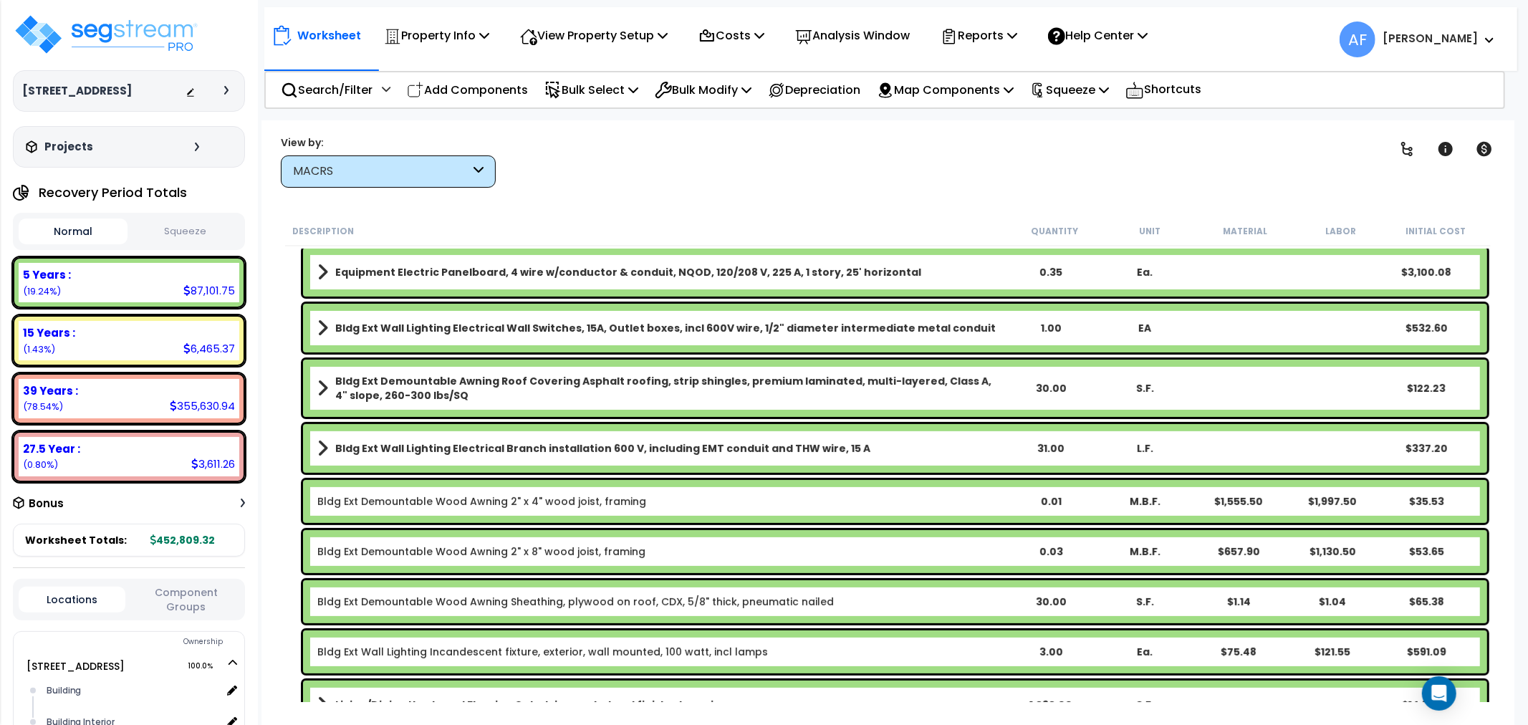
click at [743, 196] on div "Worksheet Property Info Property Setup Add Property Unit Template property Clon…" at bounding box center [888, 482] width 1253 height 725
click at [623, 89] on p "Bulk Select" at bounding box center [592, 89] width 94 height 19
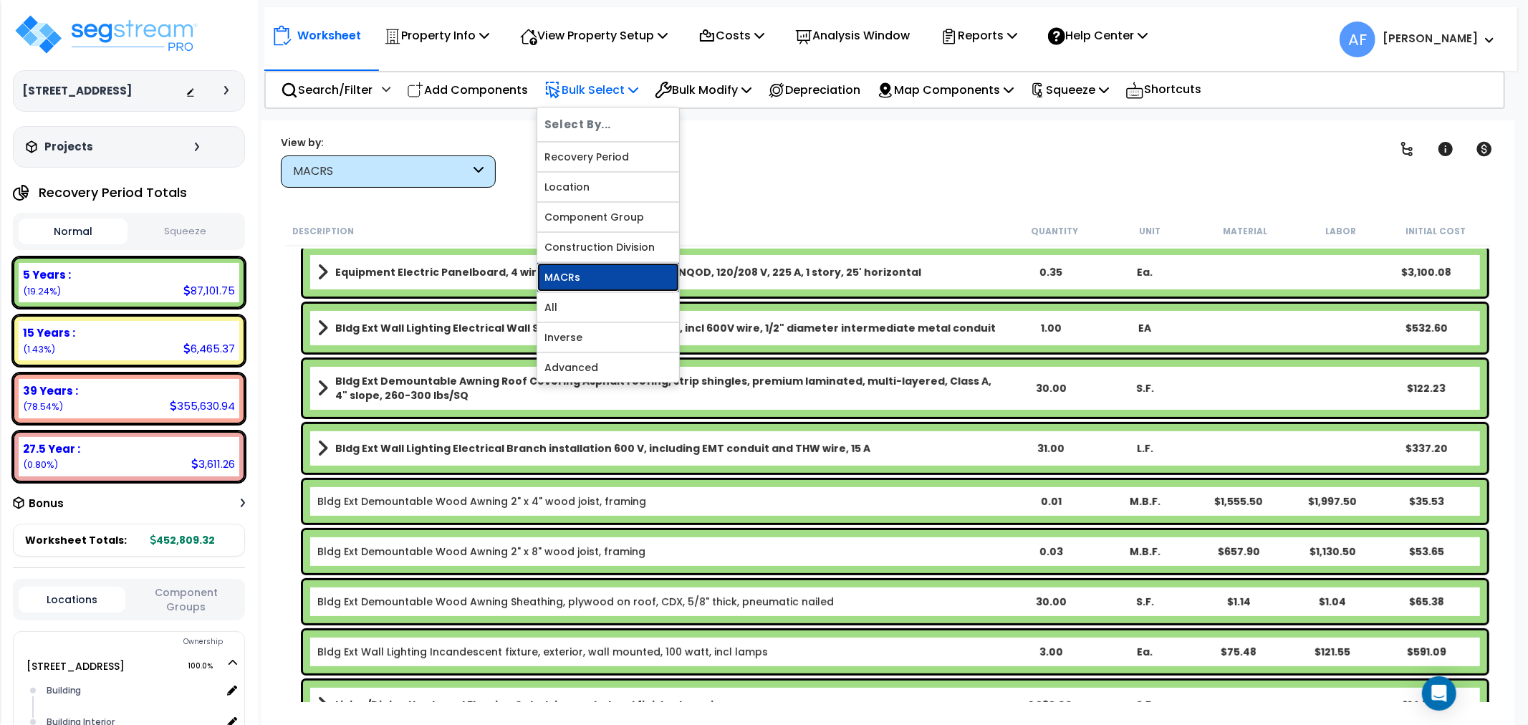
click at [575, 272] on link "MACRs" at bounding box center [608, 277] width 142 height 29
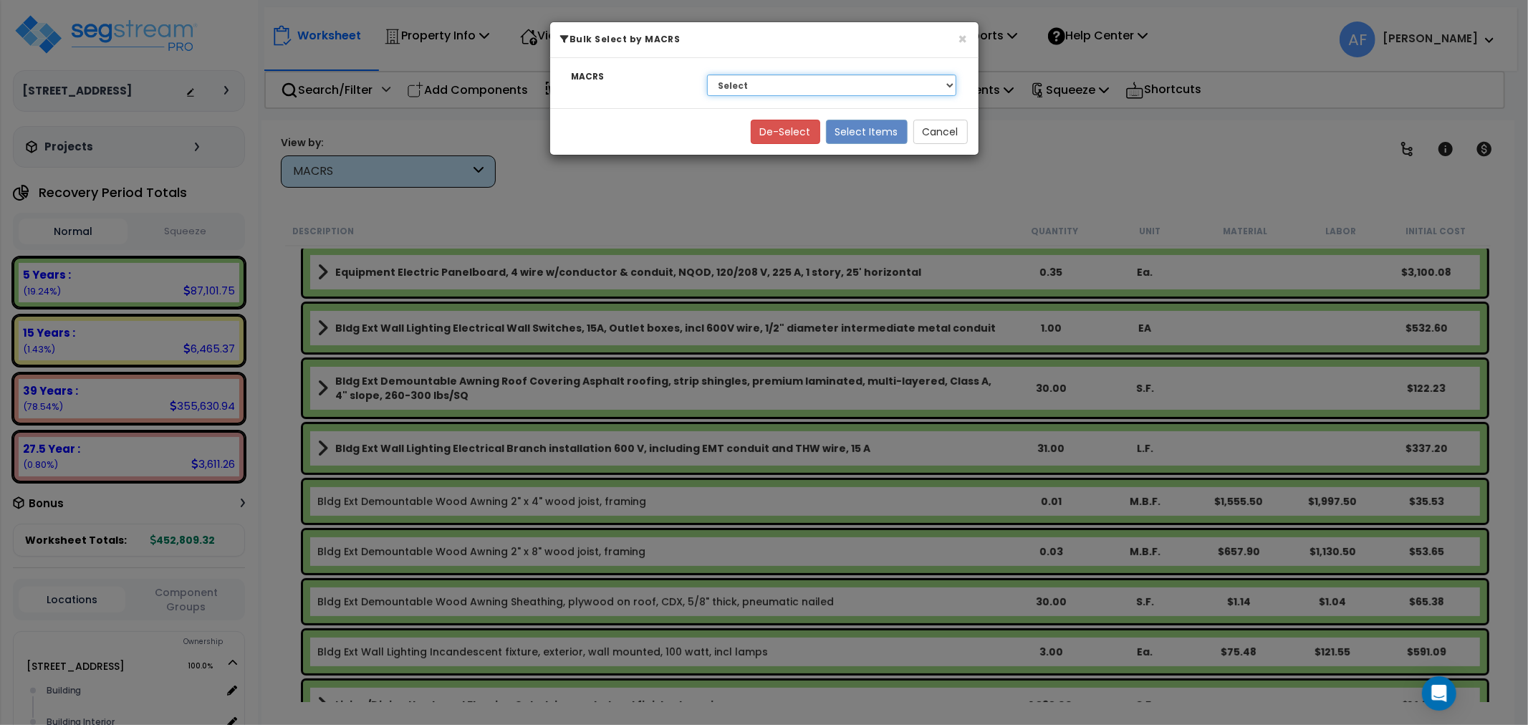
click at [848, 76] on select "Select NA Long-Life Property 00.12 Information Systems 00.3 Land Improvements 5…" at bounding box center [832, 85] width 250 height 21
select select "3669"
click at [707, 75] on select "Select NA Long-Life Property 00.12 Information Systems 00.3 Land Improvements 5…" at bounding box center [832, 85] width 250 height 21
click at [848, 130] on button "Select Items" at bounding box center [867, 132] width 82 height 24
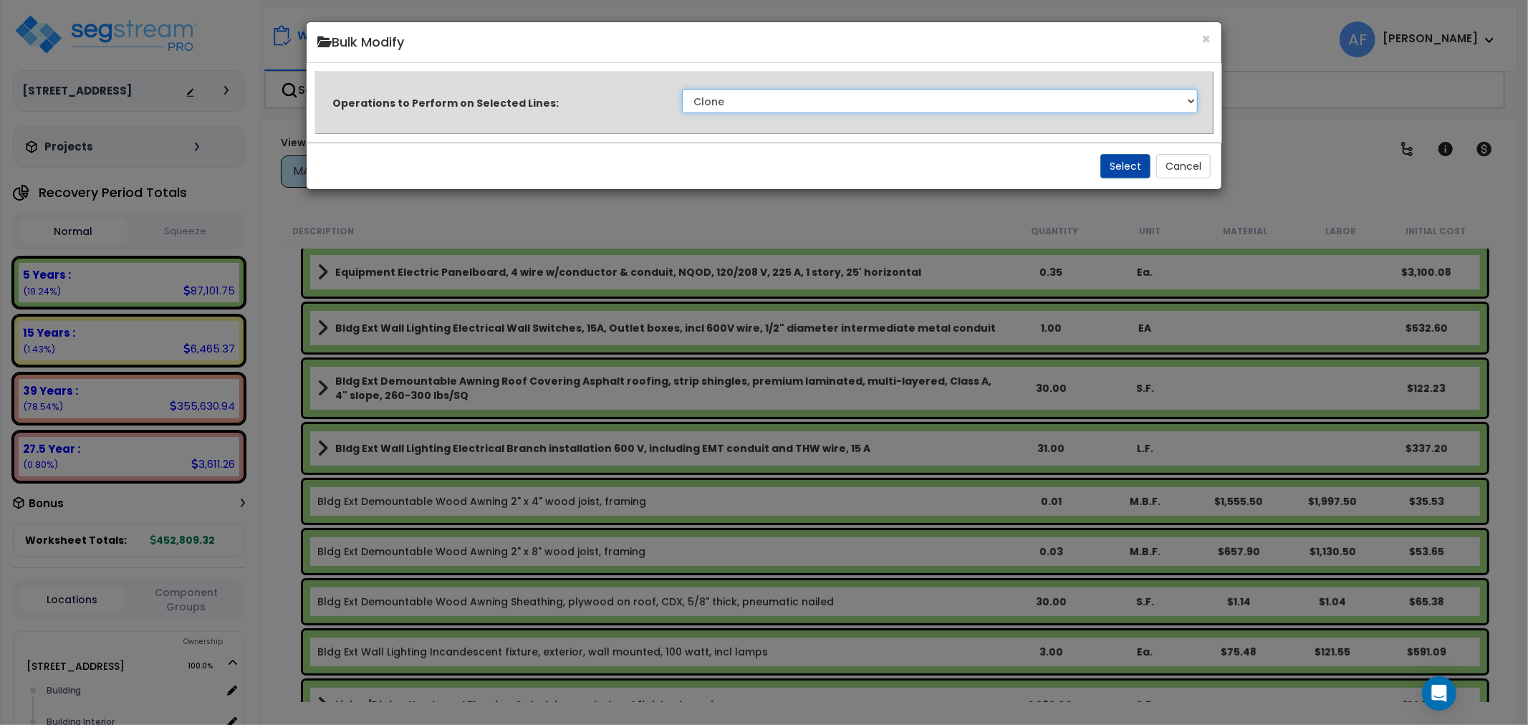
click at [926, 106] on select "Clone Delete Delete Zero Quantities Modify Component Group Modify Cost Sources …" at bounding box center [940, 101] width 517 height 24
click at [682, 89] on select "Clone Delete Delete Zero Quantities Modify Component Group Modify Cost Sources …" at bounding box center [940, 101] width 517 height 24
click at [1118, 161] on button "Select" at bounding box center [1126, 166] width 50 height 24
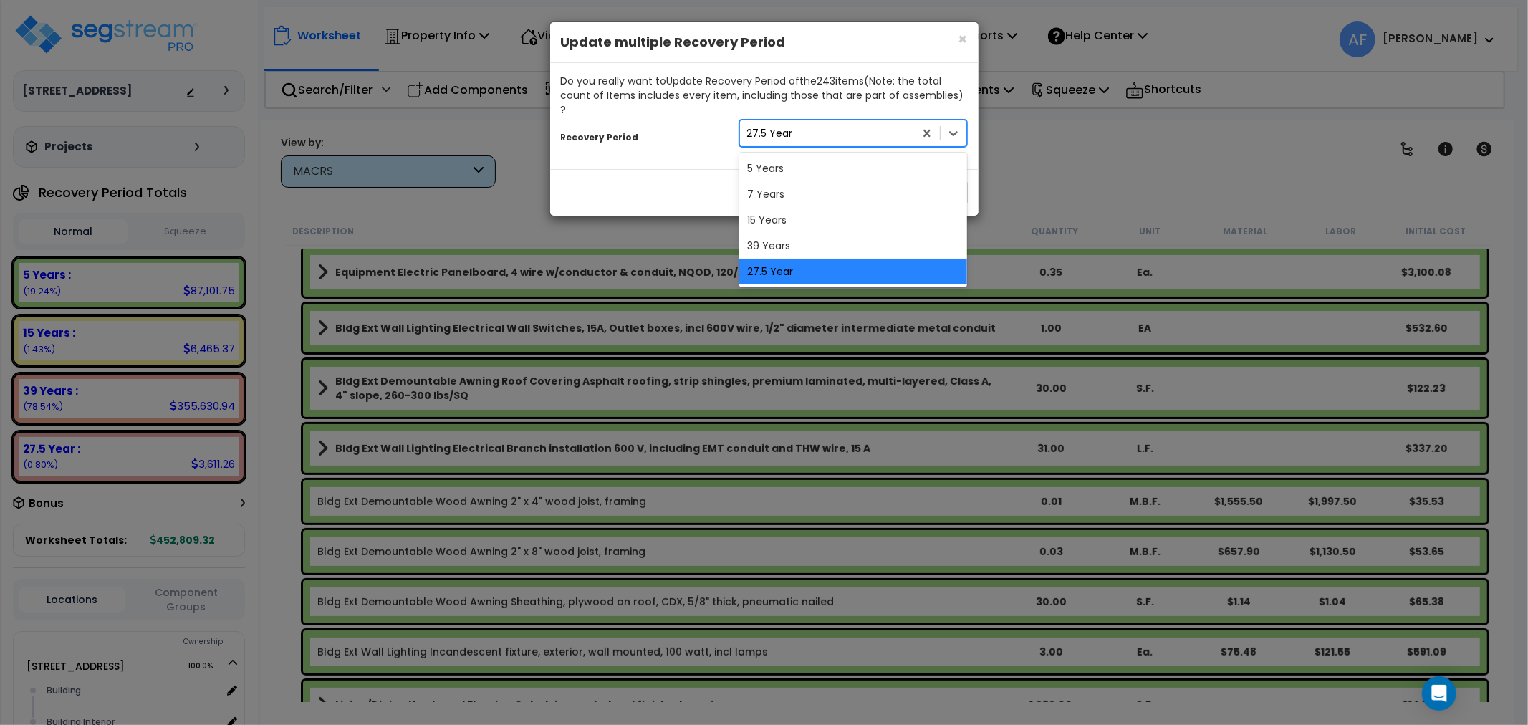
click at [867, 122] on div "27.5 Year" at bounding box center [827, 133] width 175 height 23
click at [789, 259] on div "27.5 Year" at bounding box center [853, 272] width 229 height 26
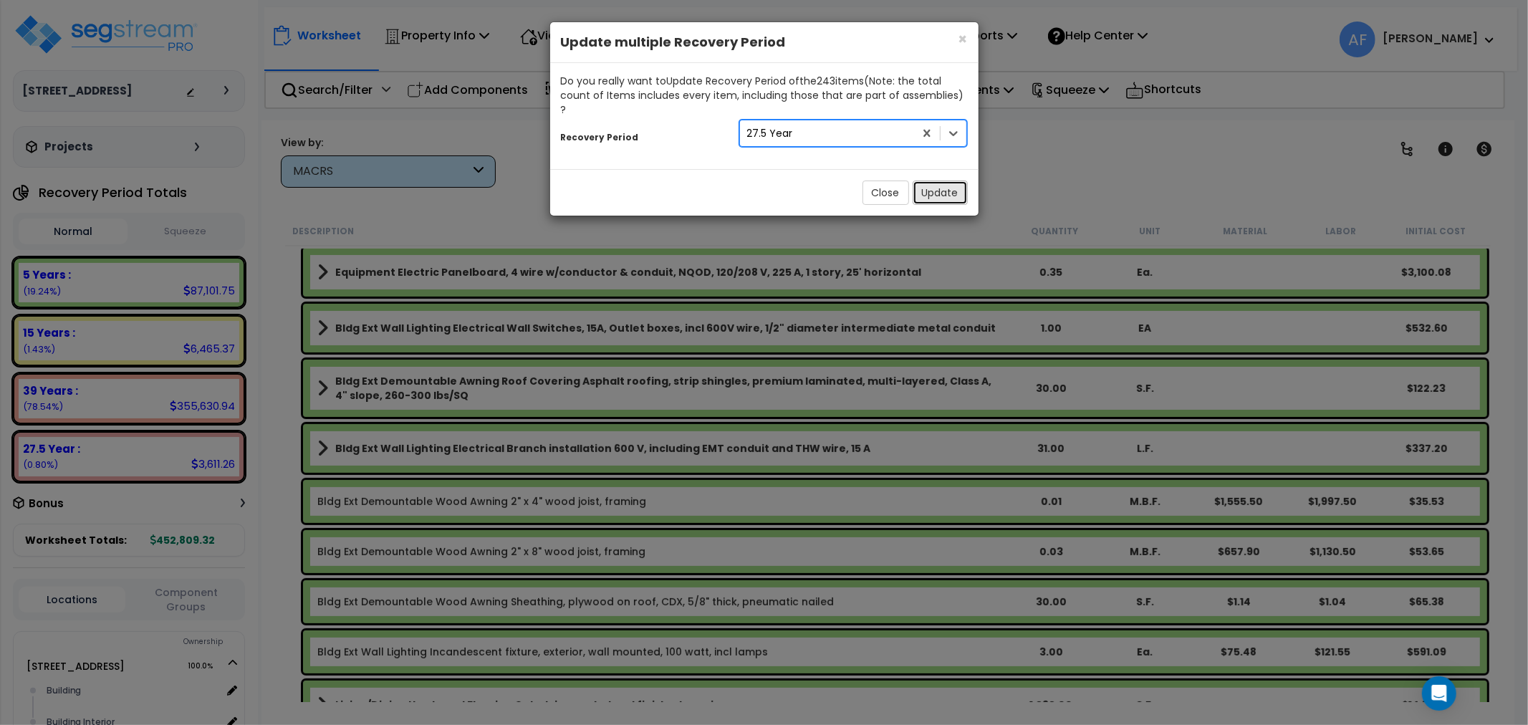
click at [952, 181] on button "Update" at bounding box center [940, 193] width 55 height 24
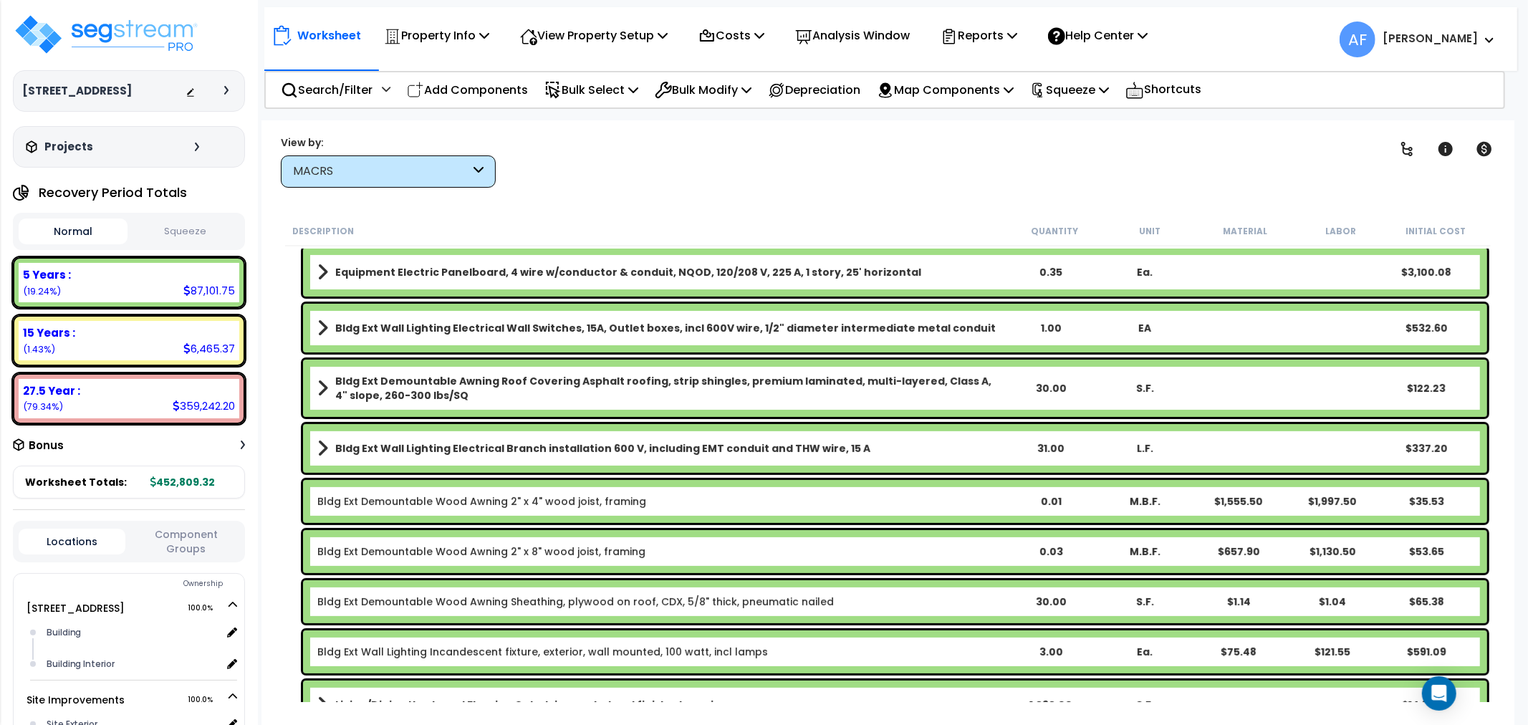
click at [952, 172] on div "Clear Filters" at bounding box center [938, 161] width 849 height 53
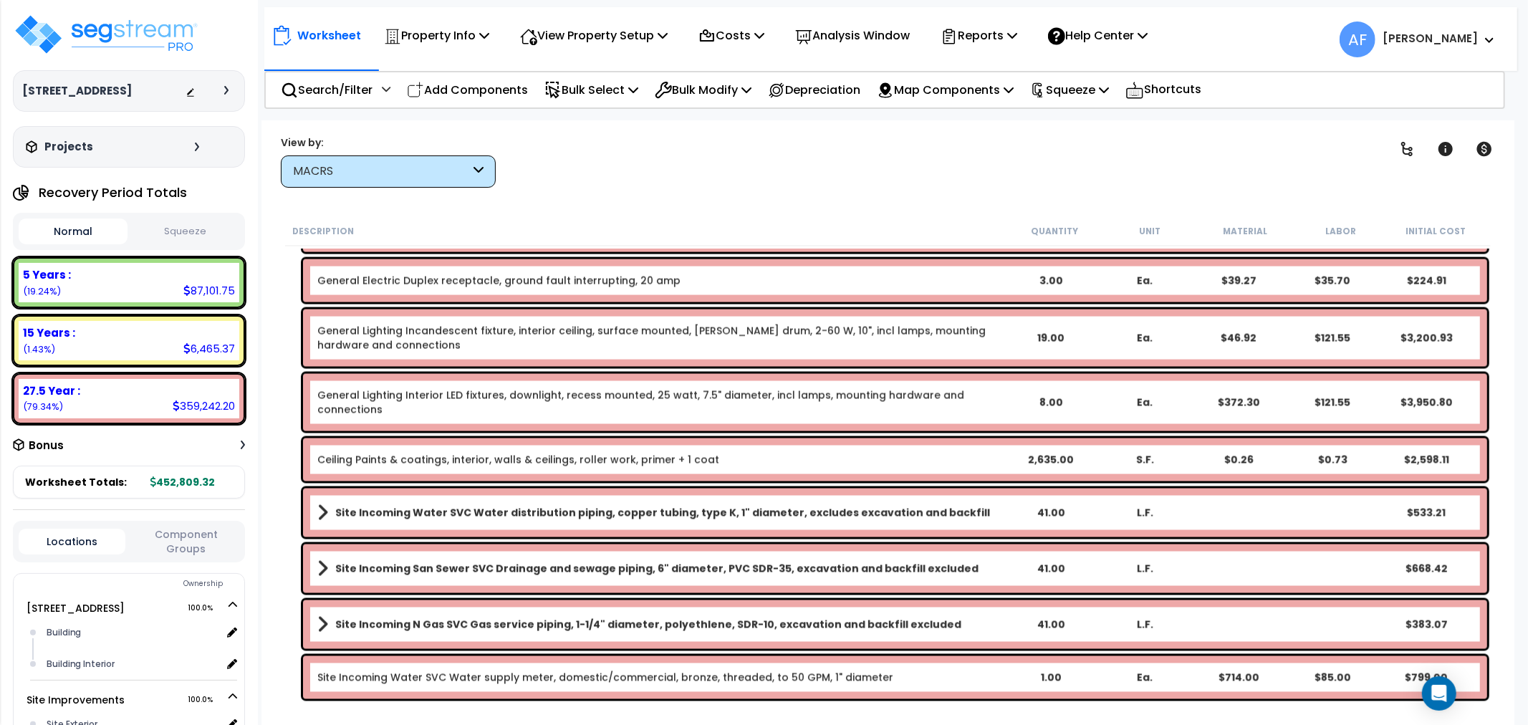
scroll to position [0, 0]
click at [606, 81] on p "Bulk Select" at bounding box center [592, 89] width 94 height 19
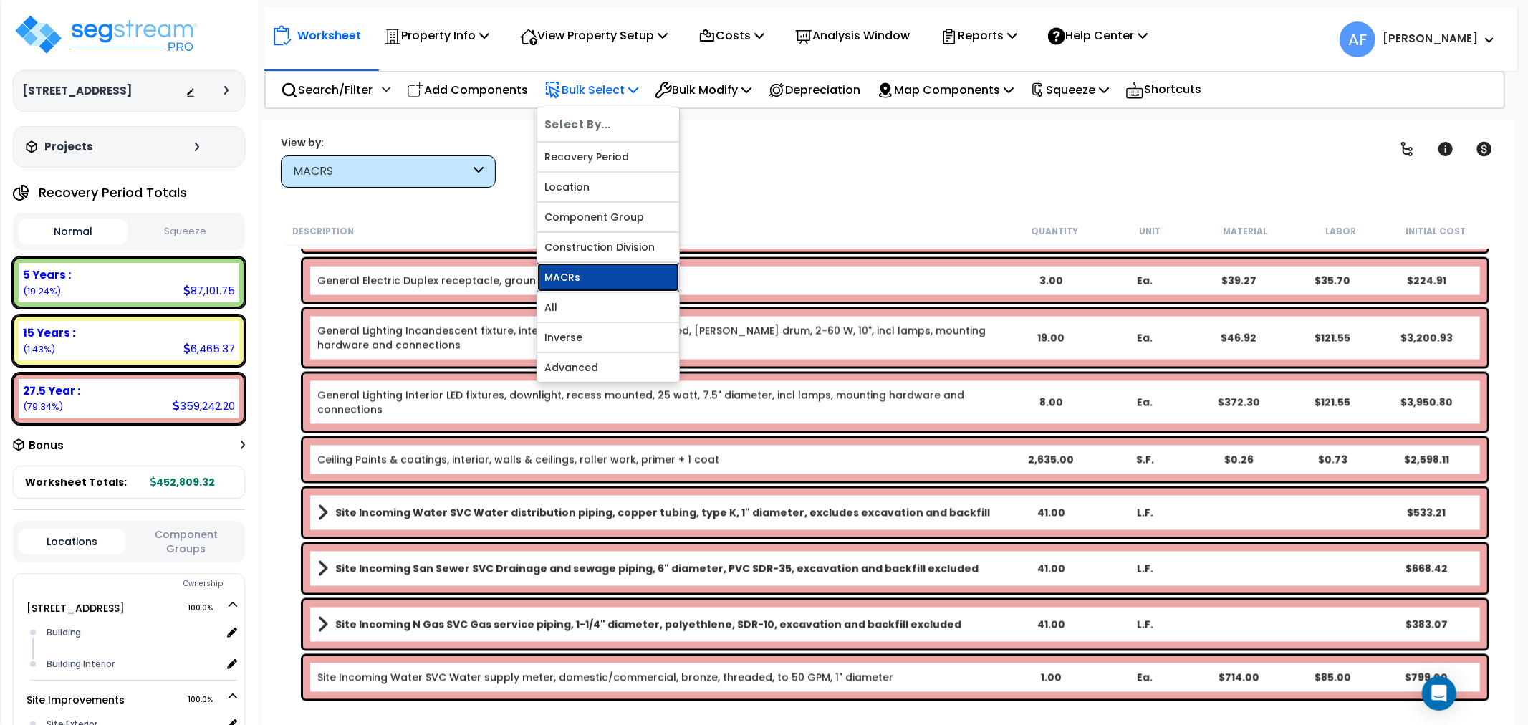
click at [565, 277] on link "MACRs" at bounding box center [608, 277] width 142 height 29
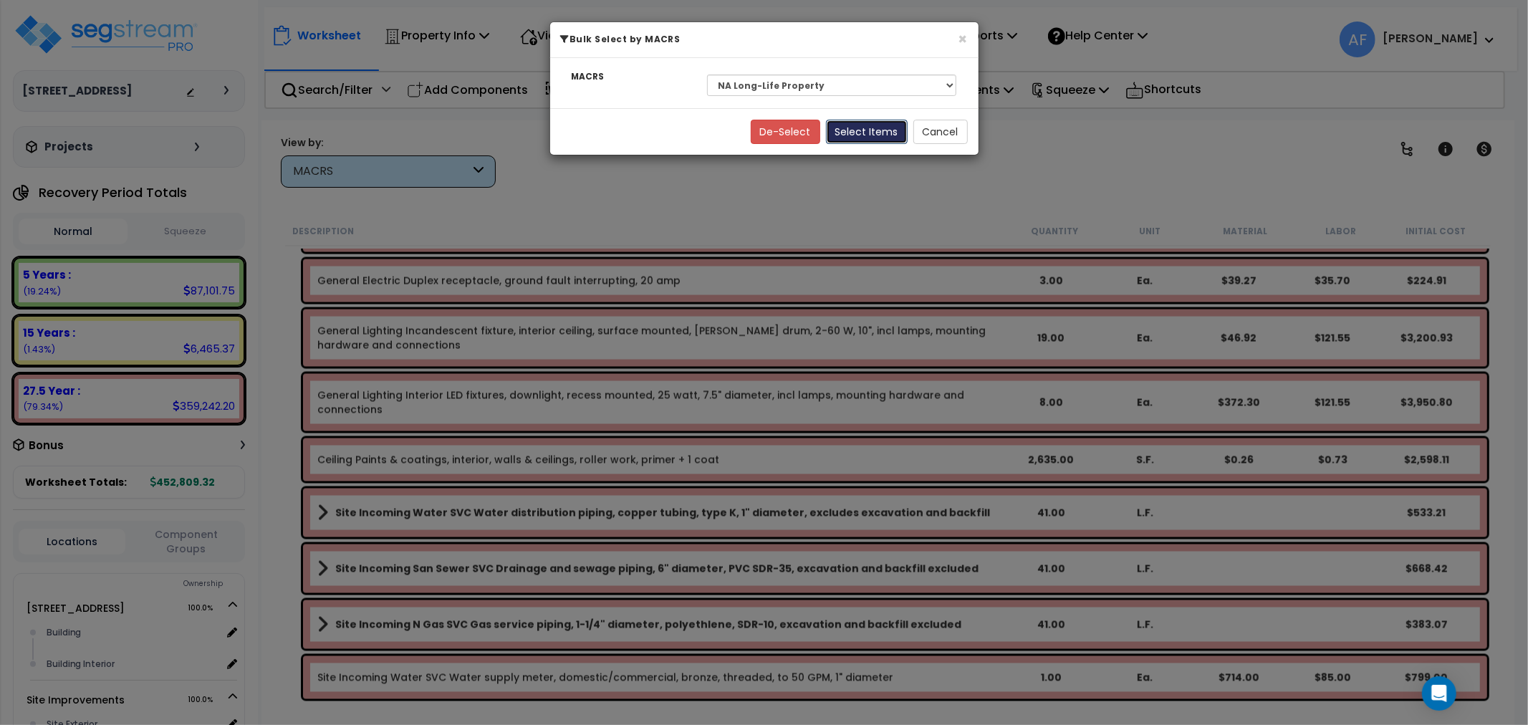
click at [863, 129] on button "Select Items" at bounding box center [867, 132] width 82 height 24
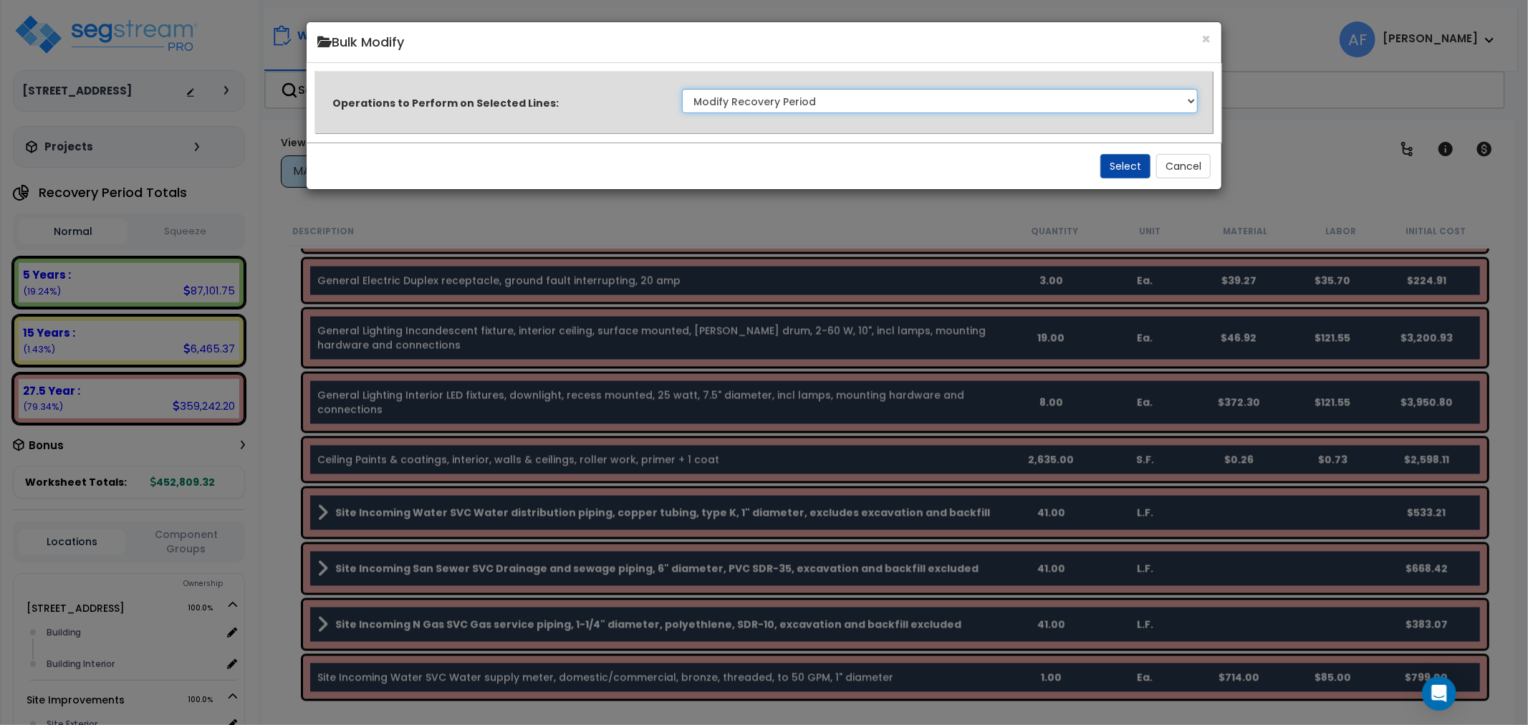
click at [965, 99] on select "Clone Delete Delete Zero Quantities Modify Component Group Modify Cost Sources …" at bounding box center [940, 101] width 517 height 24
select select "modifyTotalCostFactor"
click at [682, 89] on select "Clone Delete Delete Zero Quantities Modify Component Group Modify Cost Sources …" at bounding box center [940, 101] width 517 height 24
click at [1133, 166] on button "Select" at bounding box center [1126, 166] width 50 height 24
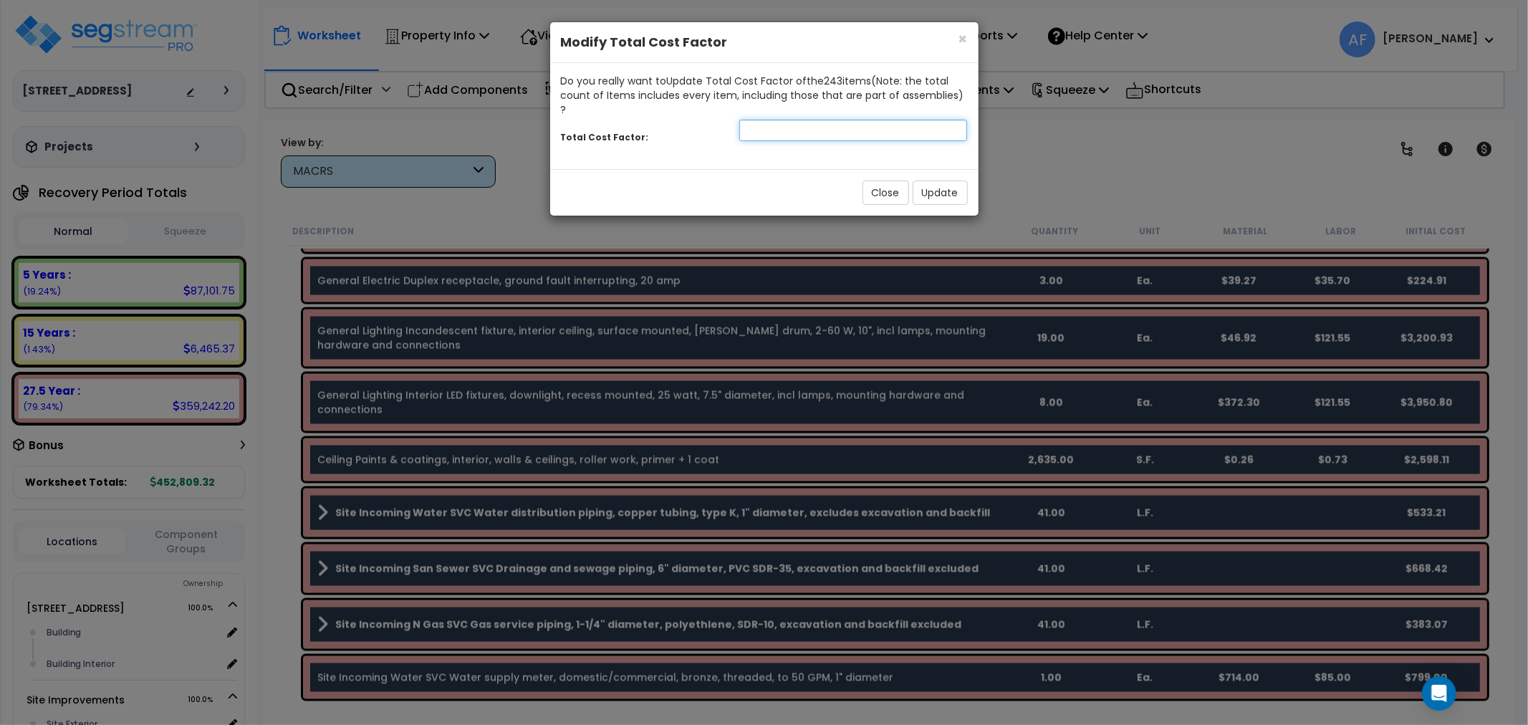
click at [783, 120] on input "number" at bounding box center [853, 130] width 229 height 21
type input "0.7"
click at [954, 183] on button "Update" at bounding box center [940, 193] width 55 height 24
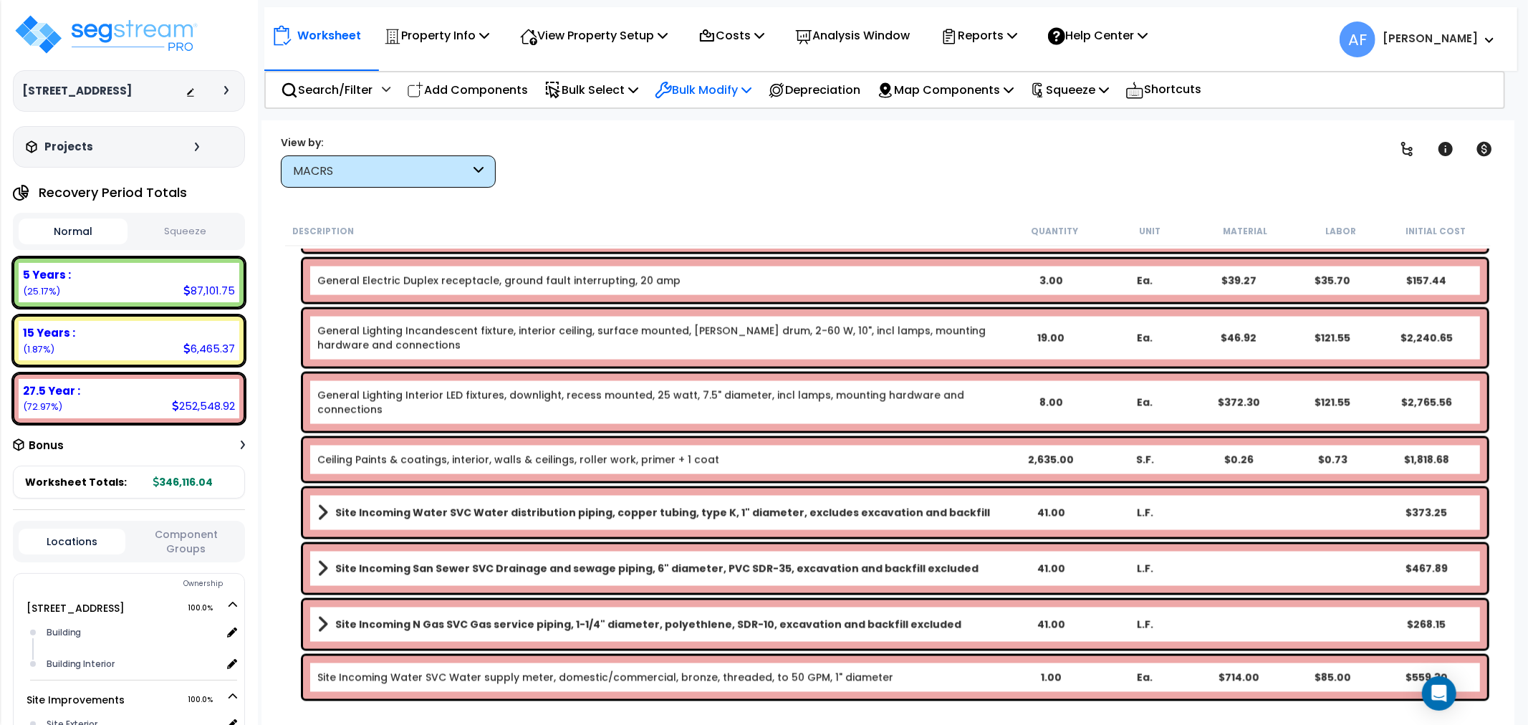
click at [712, 87] on p "Bulk Modify" at bounding box center [703, 89] width 97 height 19
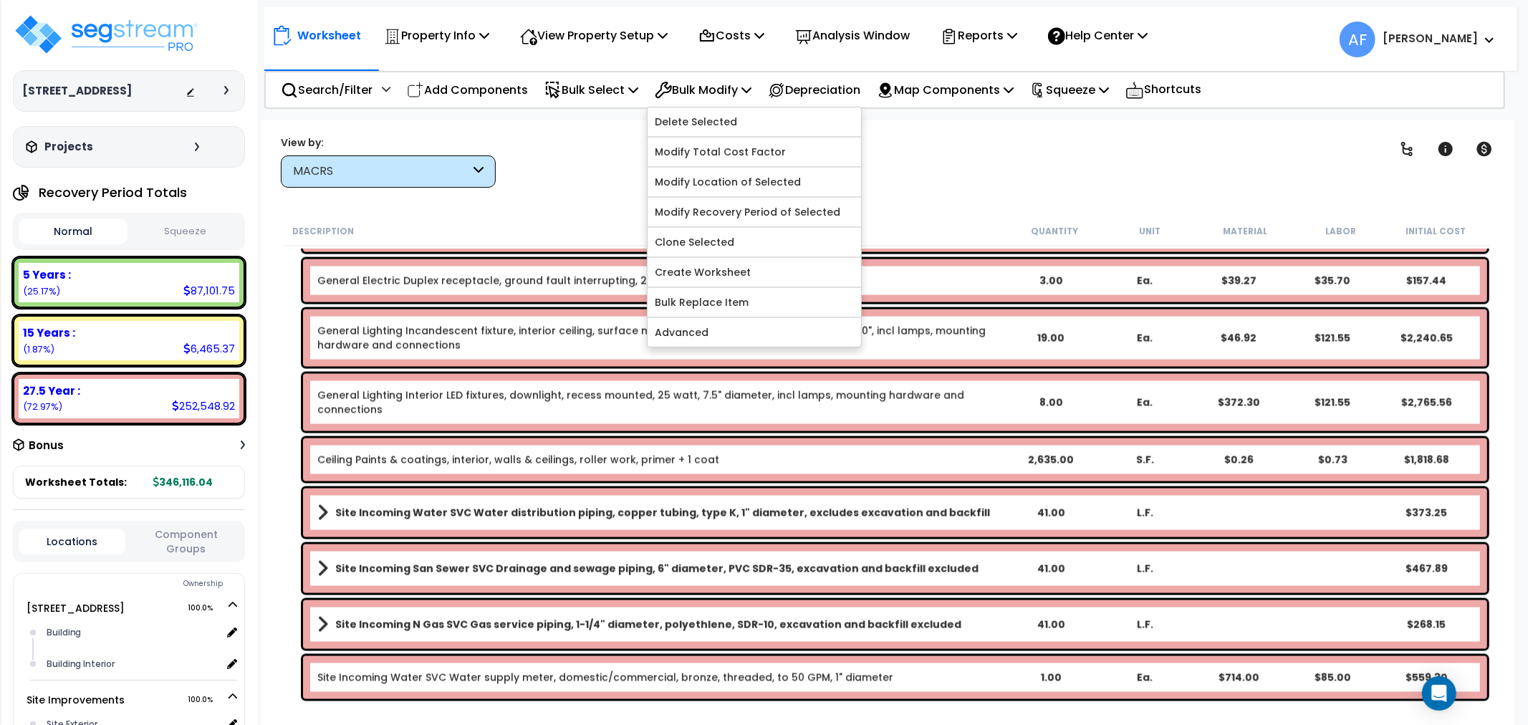
click at [543, 197] on div "Worksheet Property Info Property Setup Add Property Unit Template property Clon…" at bounding box center [888, 482] width 1253 height 725
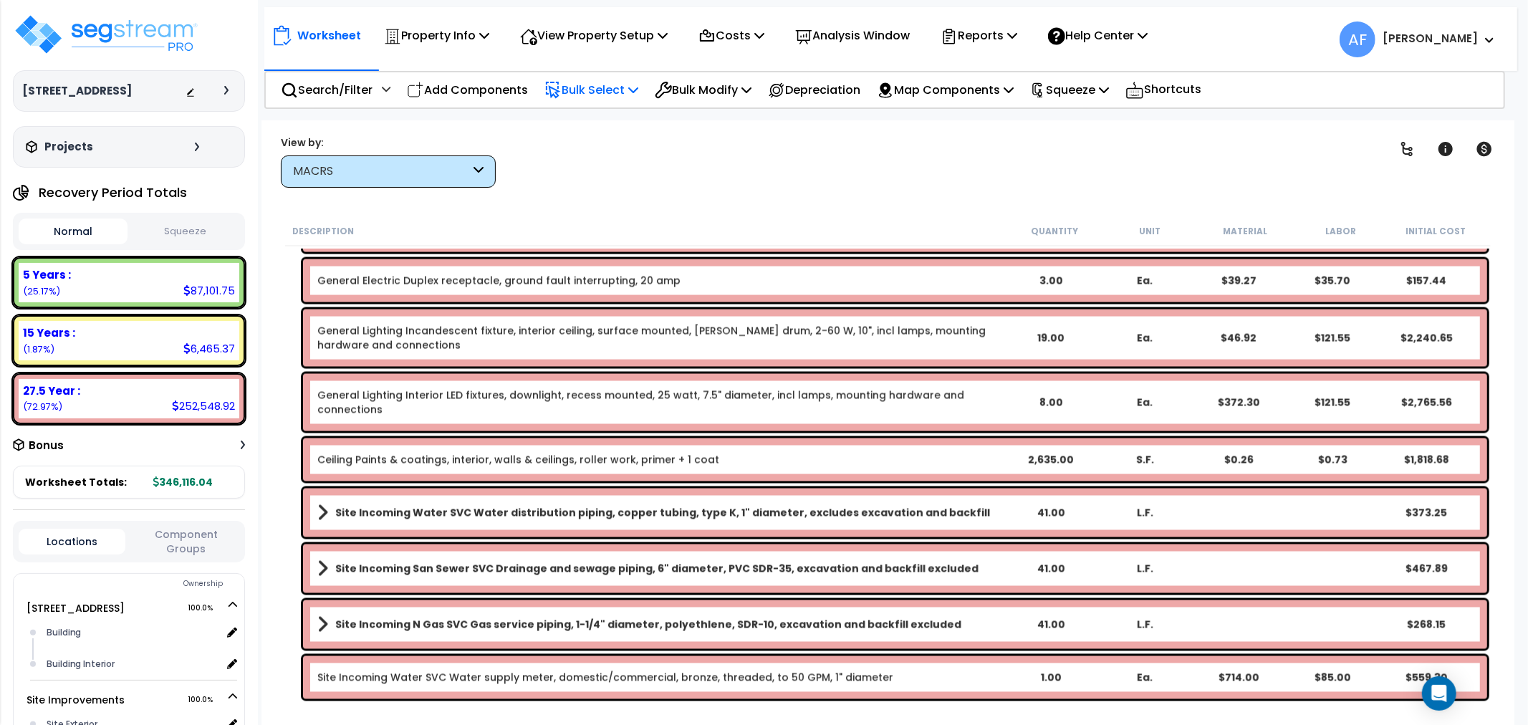
click at [606, 82] on p "Bulk Select" at bounding box center [592, 89] width 94 height 19
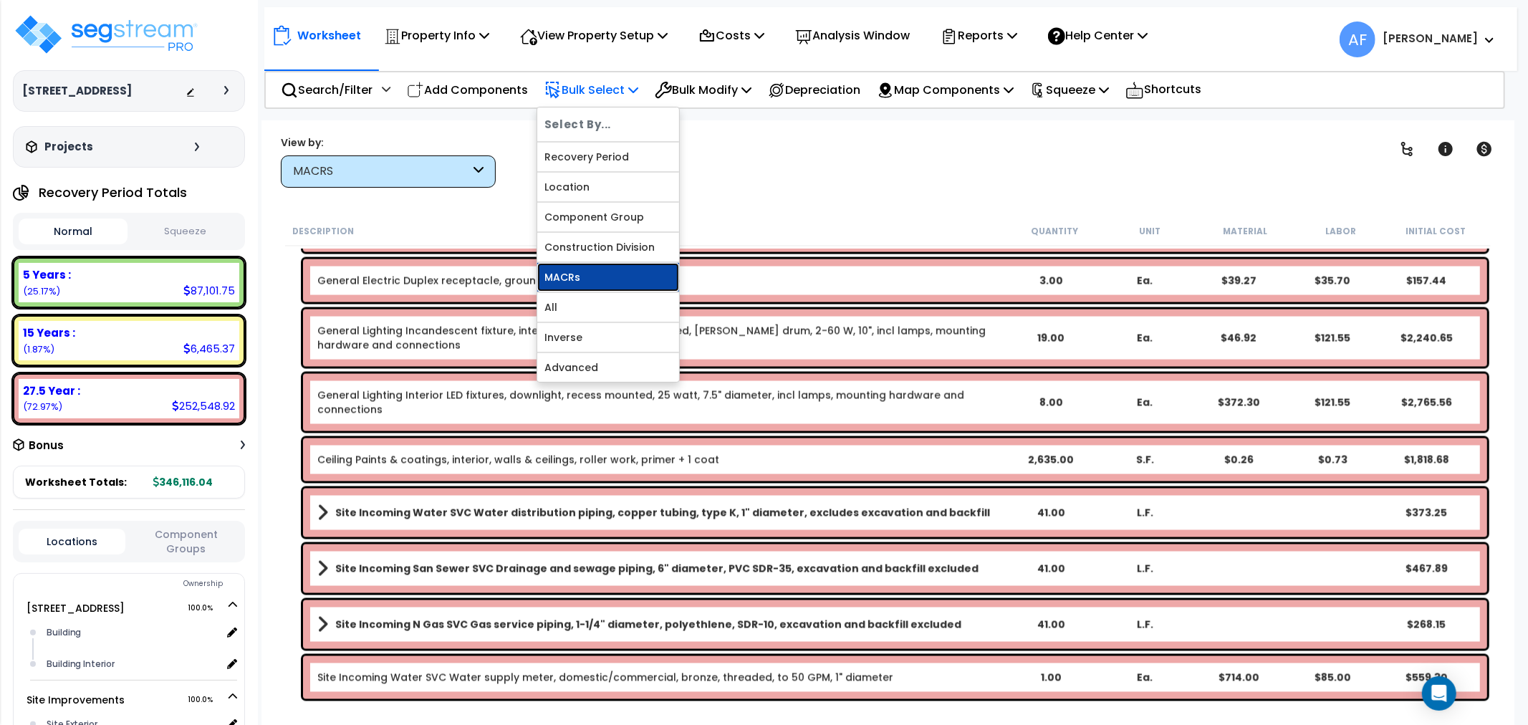
click at [592, 275] on link "MACRs" at bounding box center [608, 277] width 142 height 29
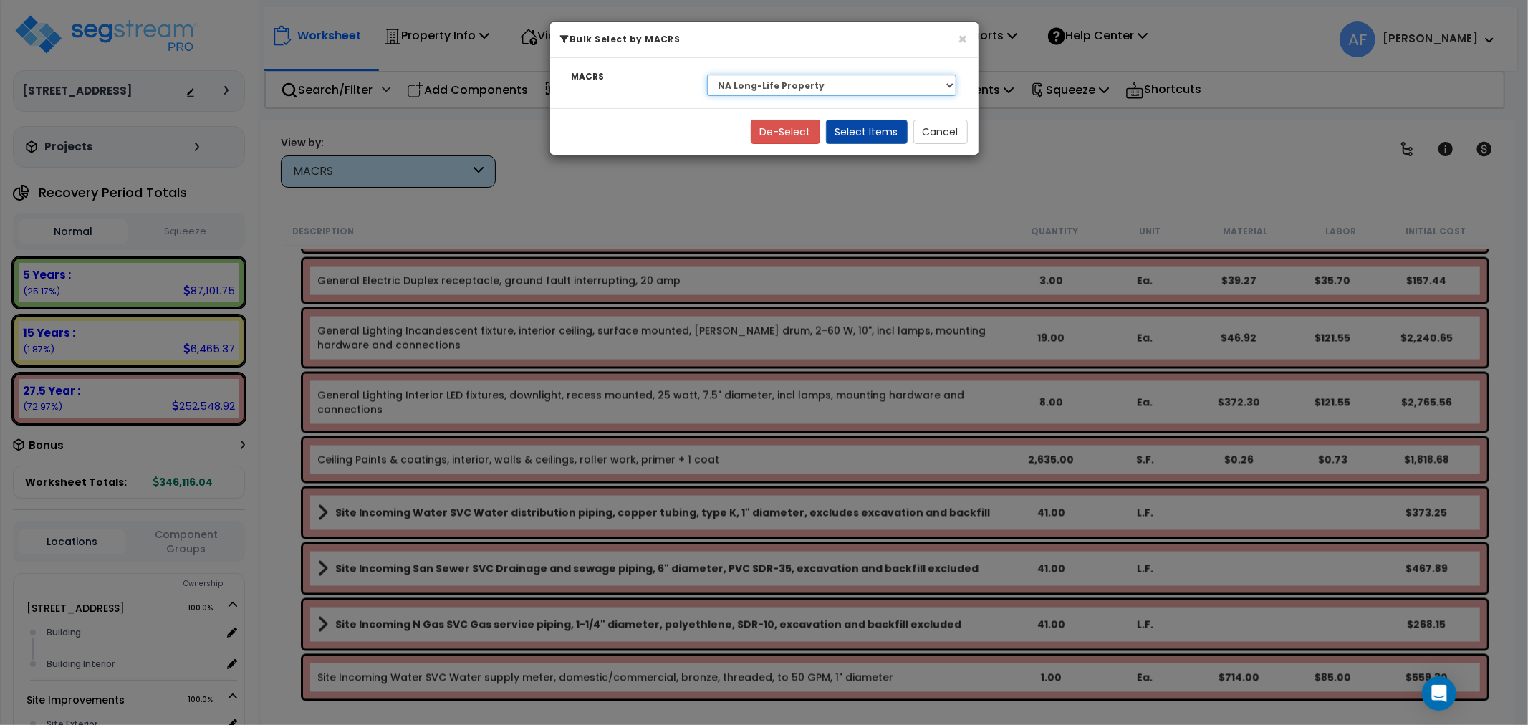
click at [791, 80] on select "Select NA Long-Life Property 00.12 Information Systems 00.3 Land Improvements 5…" at bounding box center [832, 85] width 250 height 21
select select "3668"
click at [707, 75] on select "Select NA Long-Life Property 00.12 Information Systems 00.3 Land Improvements 5…" at bounding box center [832, 85] width 250 height 21
click at [876, 139] on button "Select Items" at bounding box center [867, 132] width 82 height 24
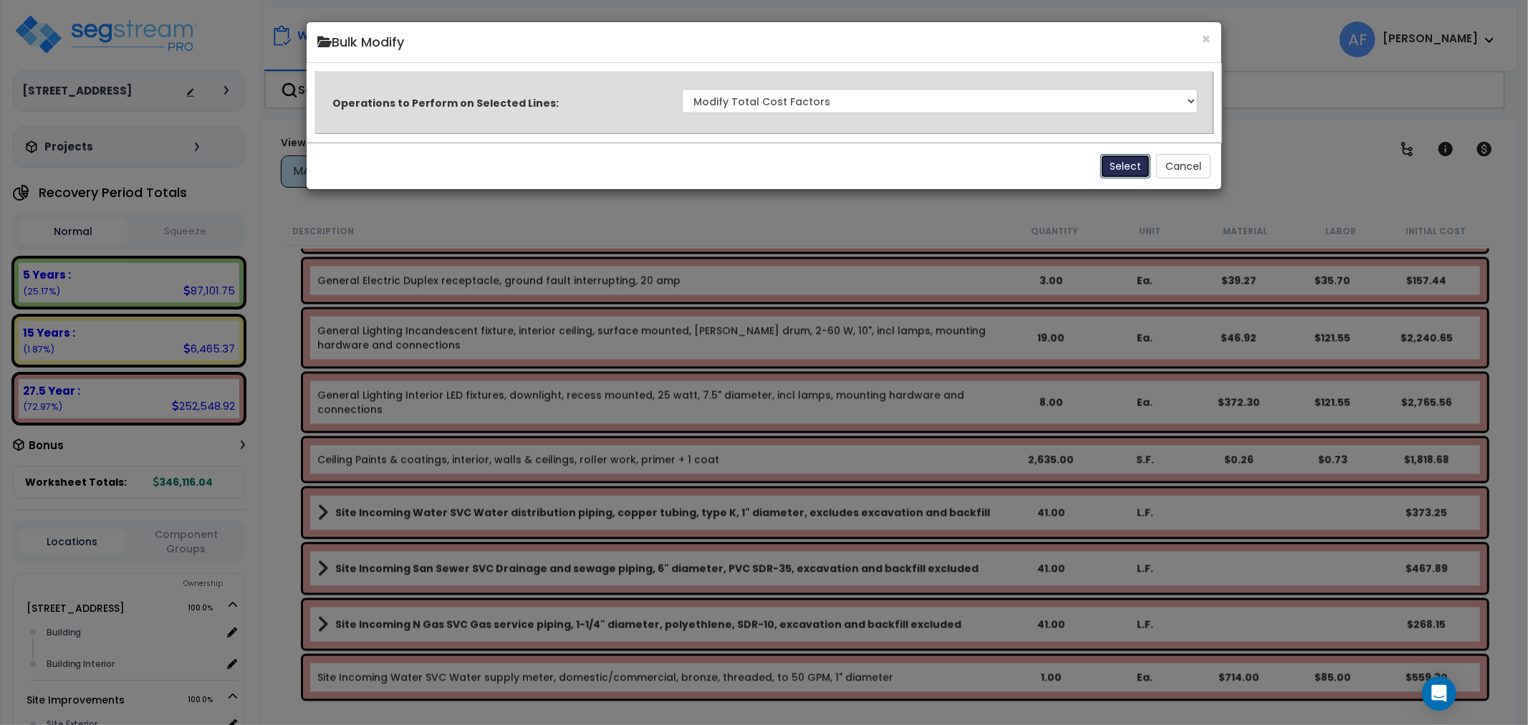
click at [1108, 166] on button "Select" at bounding box center [1126, 166] width 50 height 24
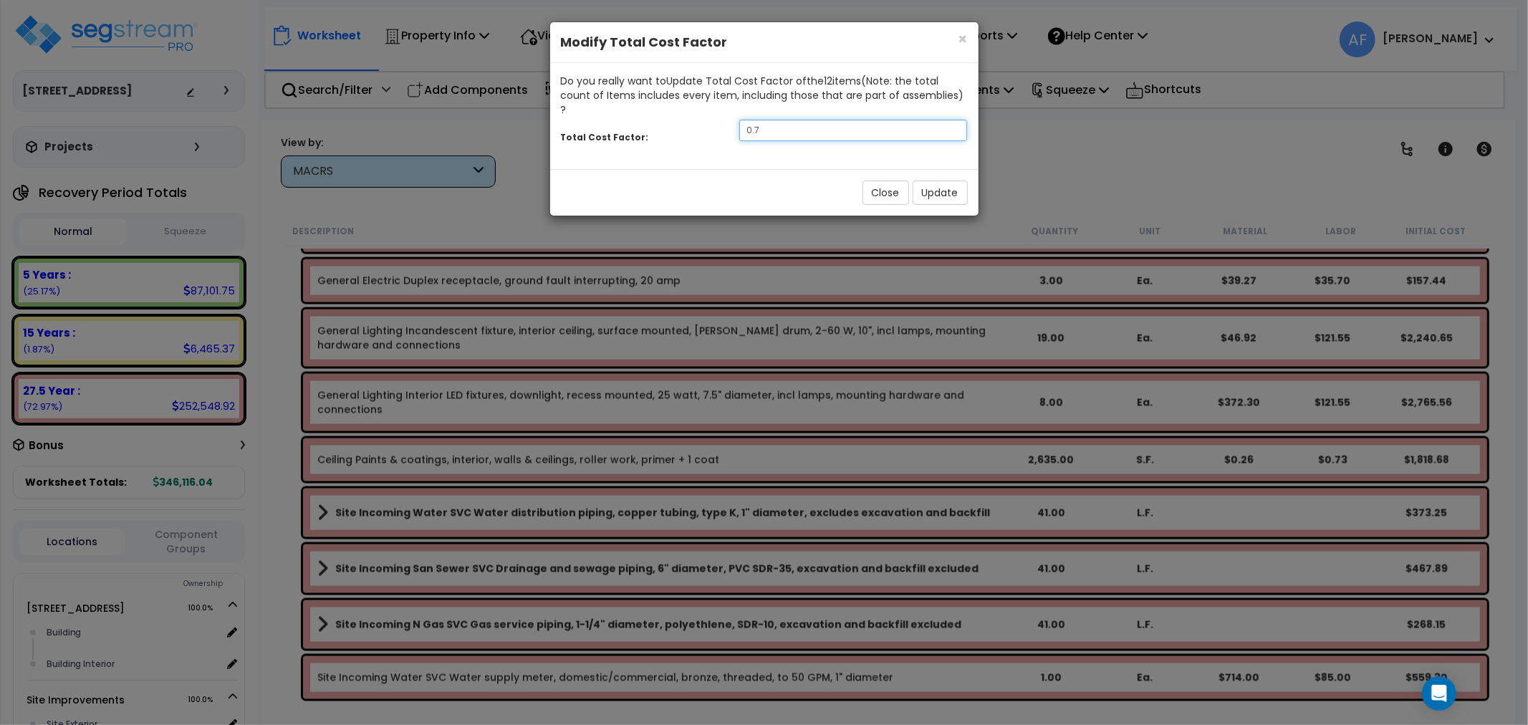
click at [792, 120] on input "0.7" at bounding box center [853, 130] width 229 height 21
type input "0.95"
click at [934, 184] on button "Update" at bounding box center [940, 193] width 55 height 24
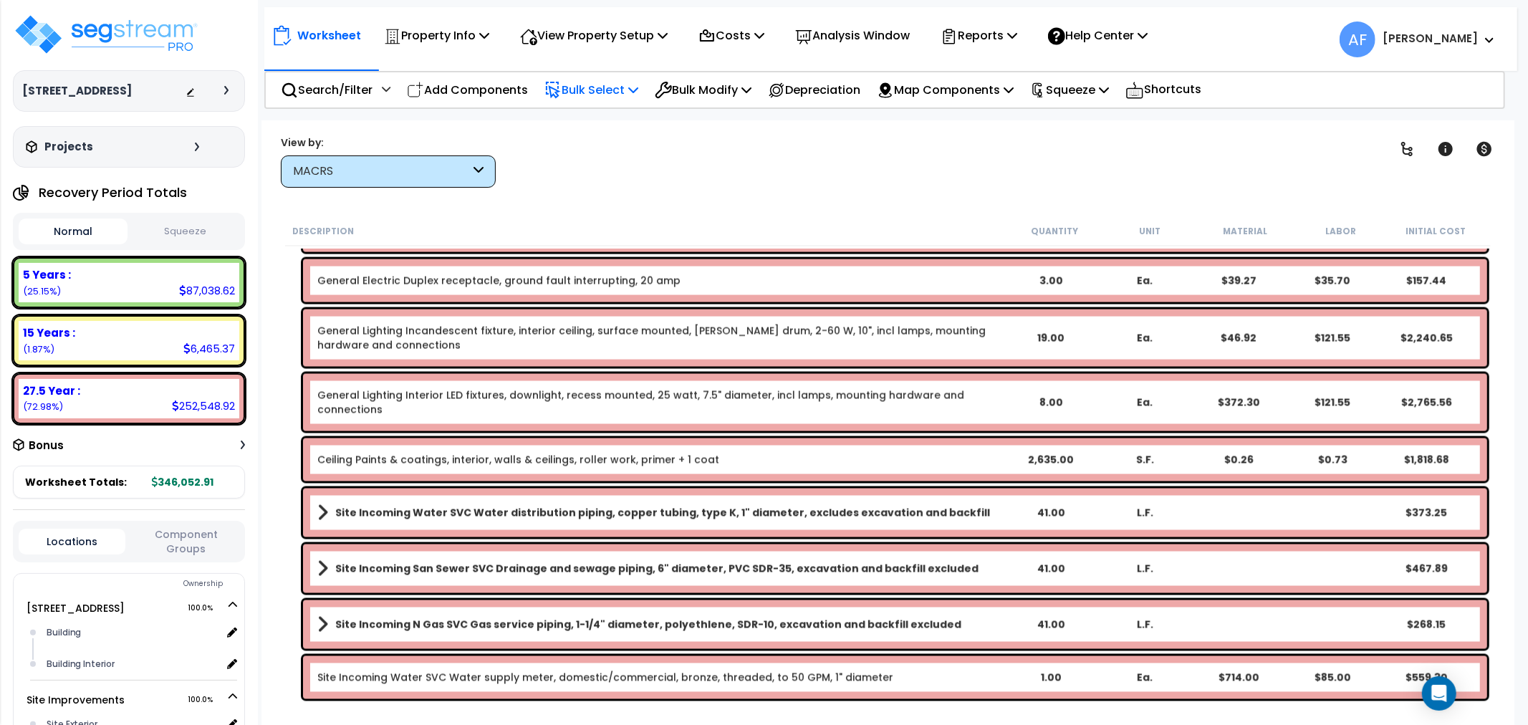
click at [631, 90] on p "Bulk Select" at bounding box center [592, 89] width 94 height 19
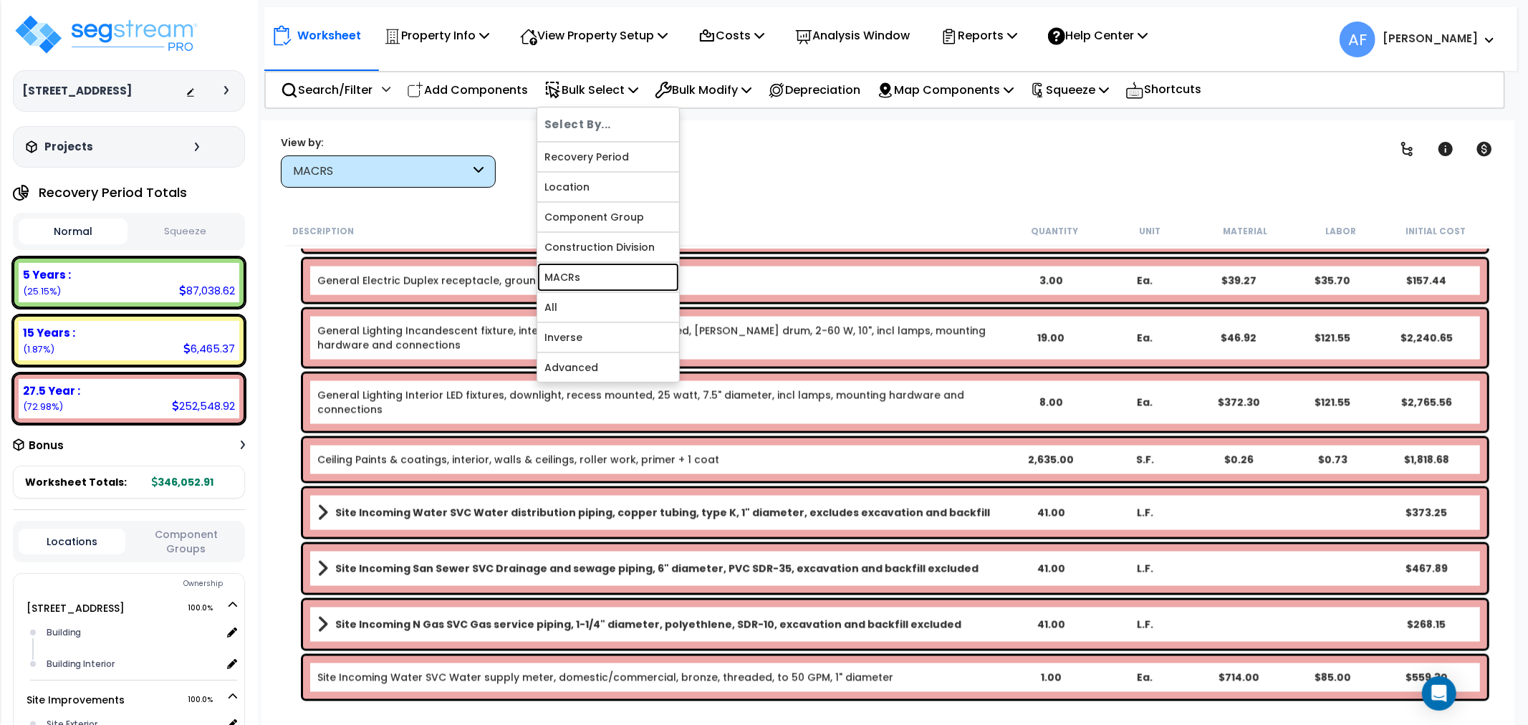
drag, startPoint x: 577, startPoint y: 271, endPoint x: 784, endPoint y: 125, distance: 252.5
click at [578, 270] on link "MACRs" at bounding box center [608, 277] width 142 height 29
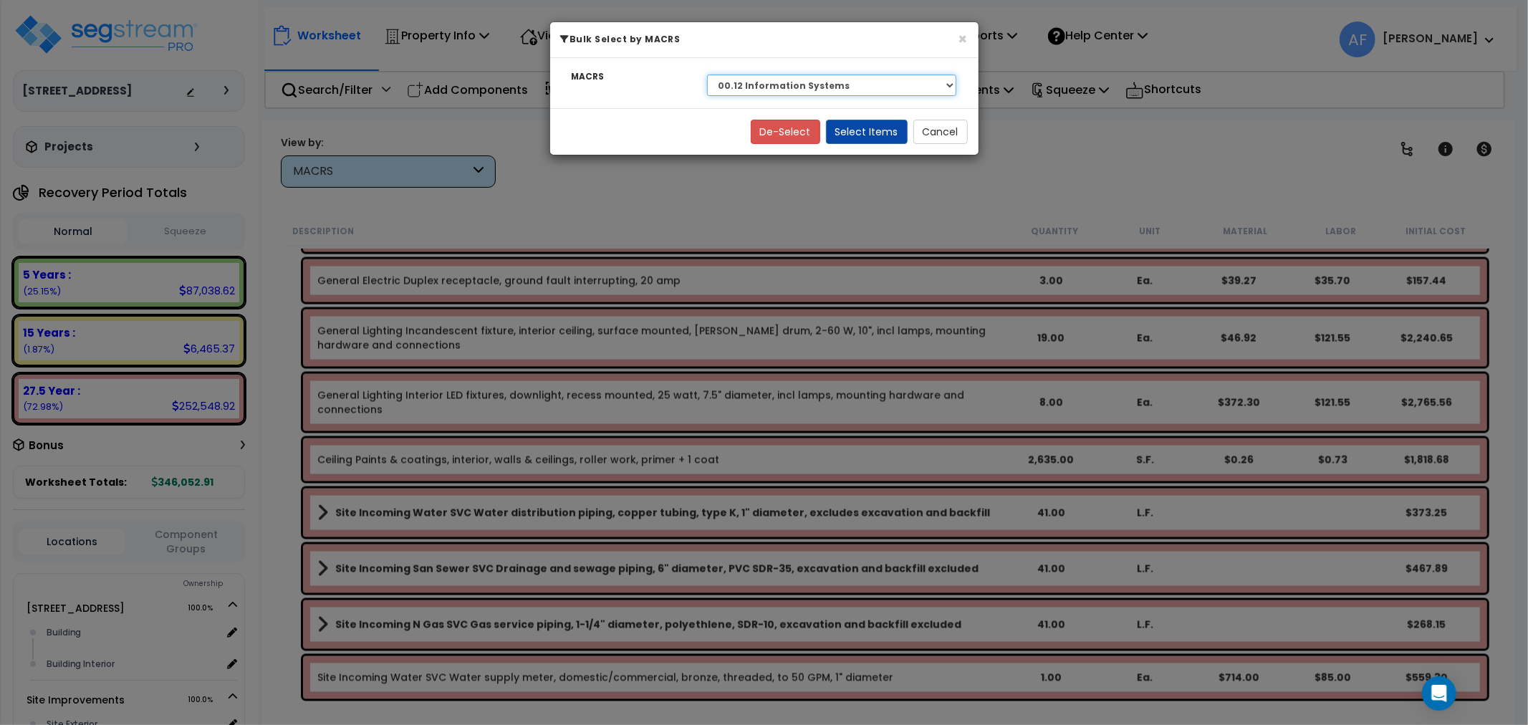
click at [815, 85] on select "Select NA Long-Life Property 00.12 Information Systems 00.3 Land Improvements 5…" at bounding box center [832, 85] width 250 height 21
select select "3666"
click at [707, 75] on select "Select NA Long-Life Property 00.12 Information Systems 00.3 Land Improvements 5…" at bounding box center [832, 85] width 250 height 21
click at [880, 130] on button "Select Items" at bounding box center [867, 132] width 82 height 24
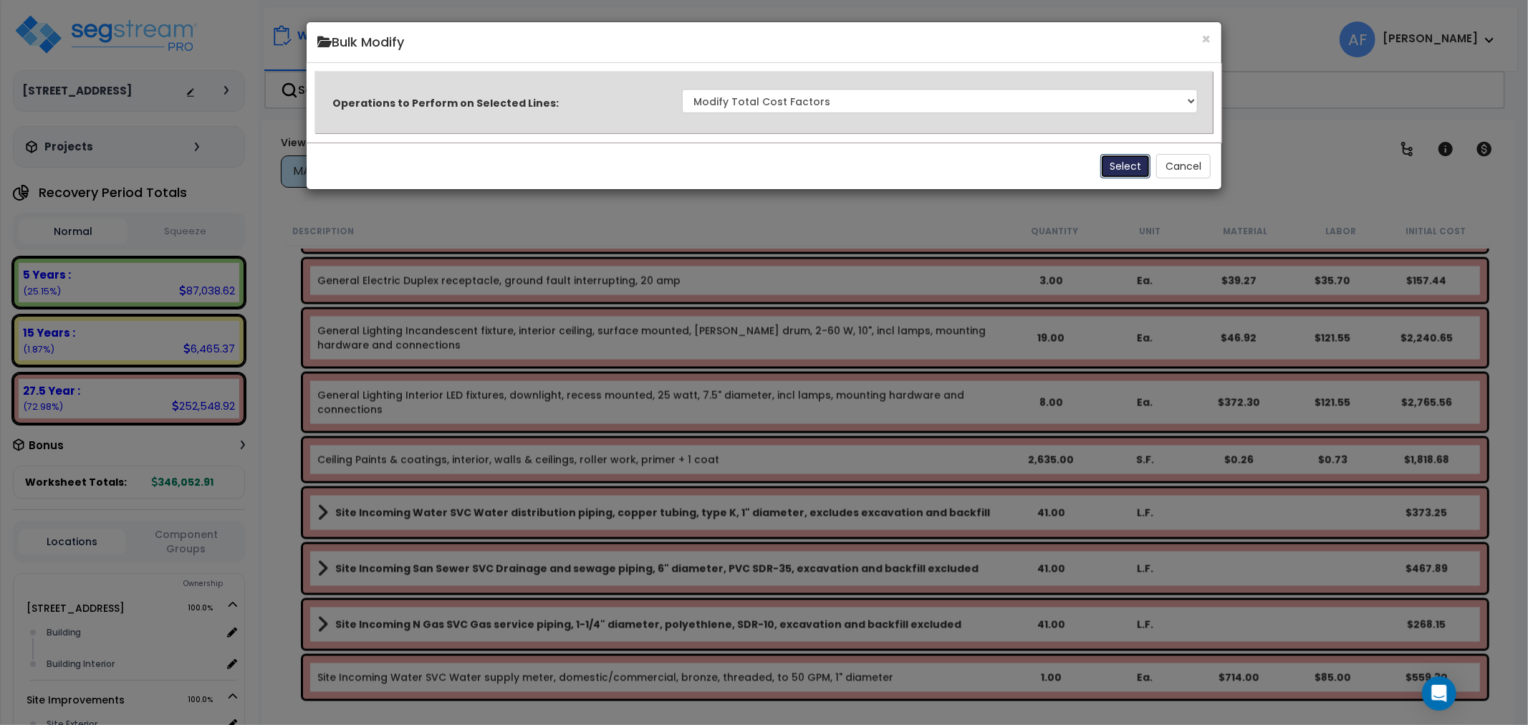
click at [1120, 160] on button "Select" at bounding box center [1126, 166] width 50 height 24
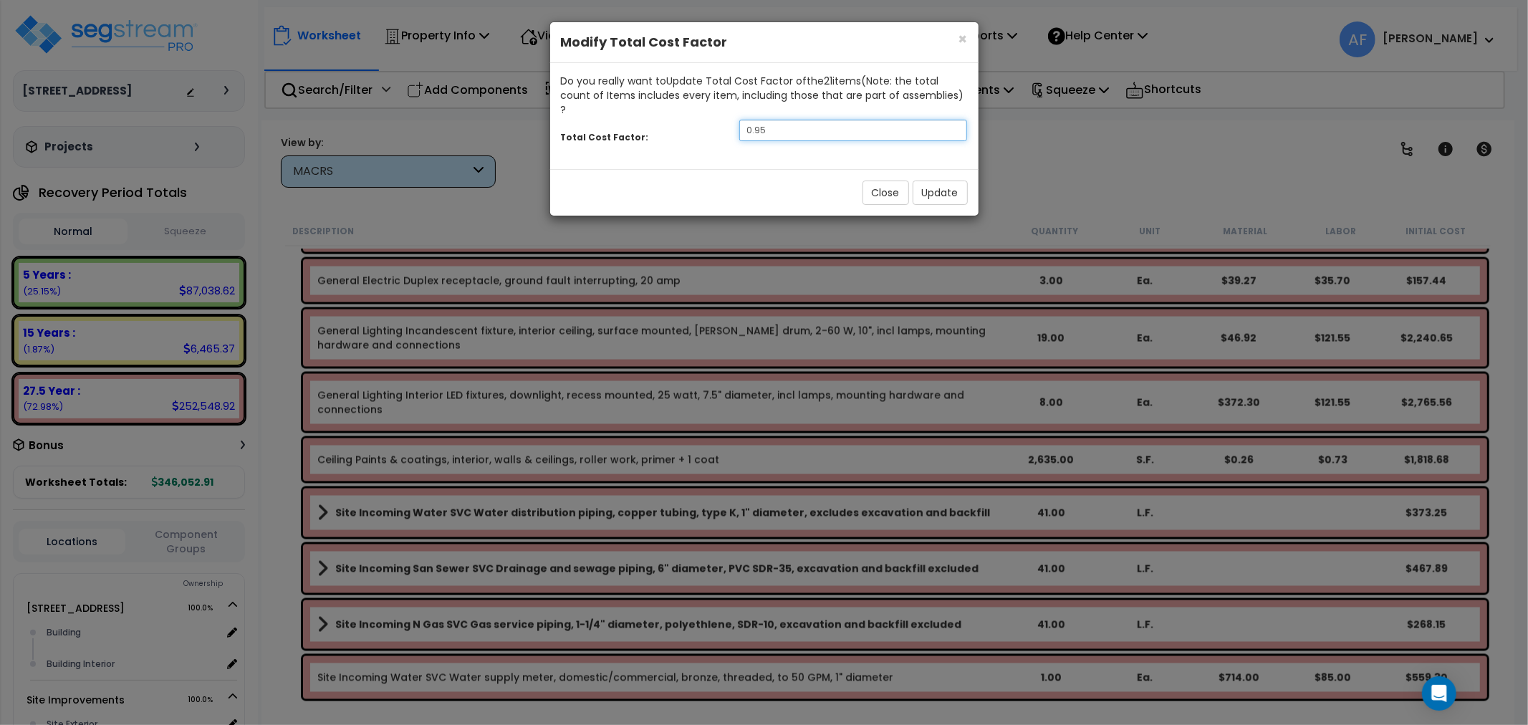
click at [835, 120] on input "0.95" at bounding box center [853, 130] width 229 height 21
type input "0.9"
drag, startPoint x: 935, startPoint y: 181, endPoint x: 747, endPoint y: 146, distance: 191.7
click at [934, 181] on button "Update" at bounding box center [940, 193] width 55 height 24
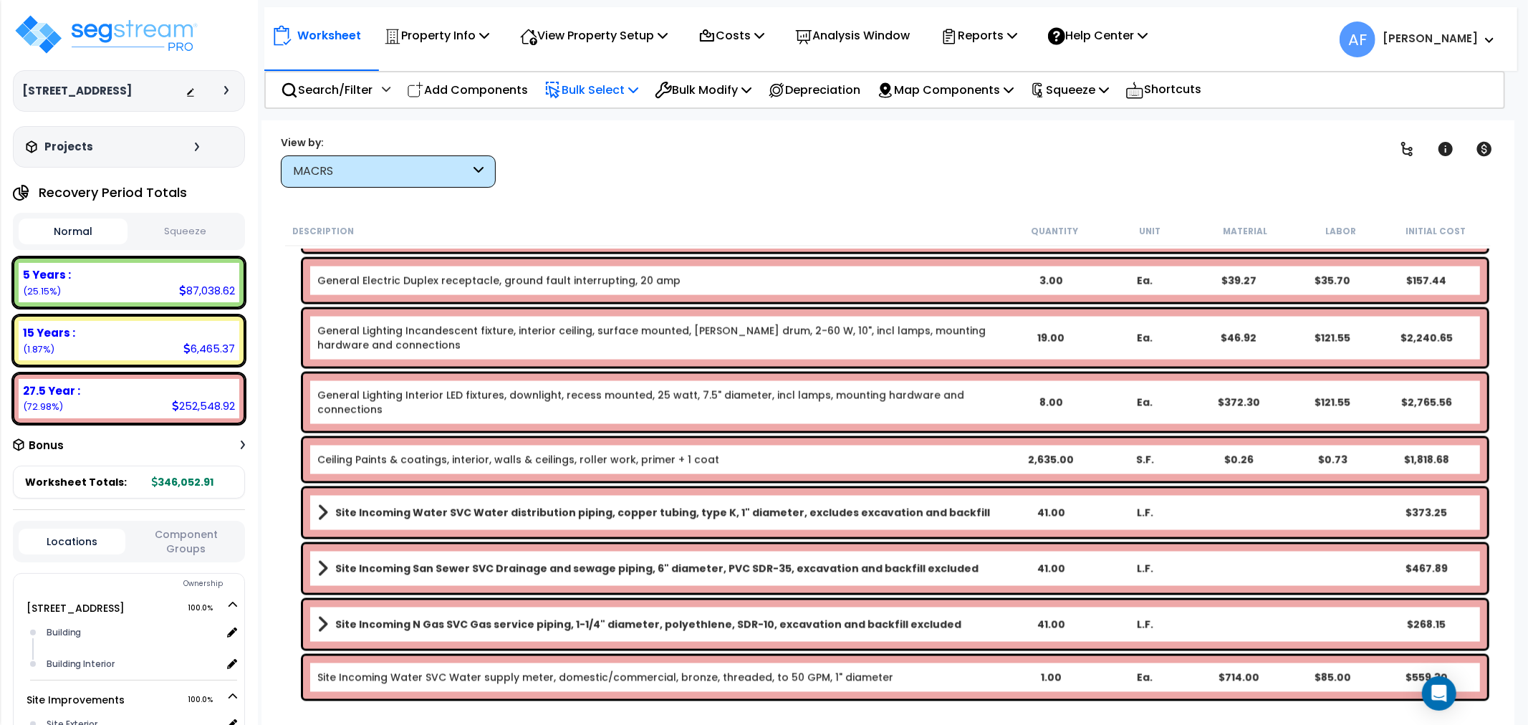
click at [596, 90] on p "Bulk Select" at bounding box center [592, 89] width 94 height 19
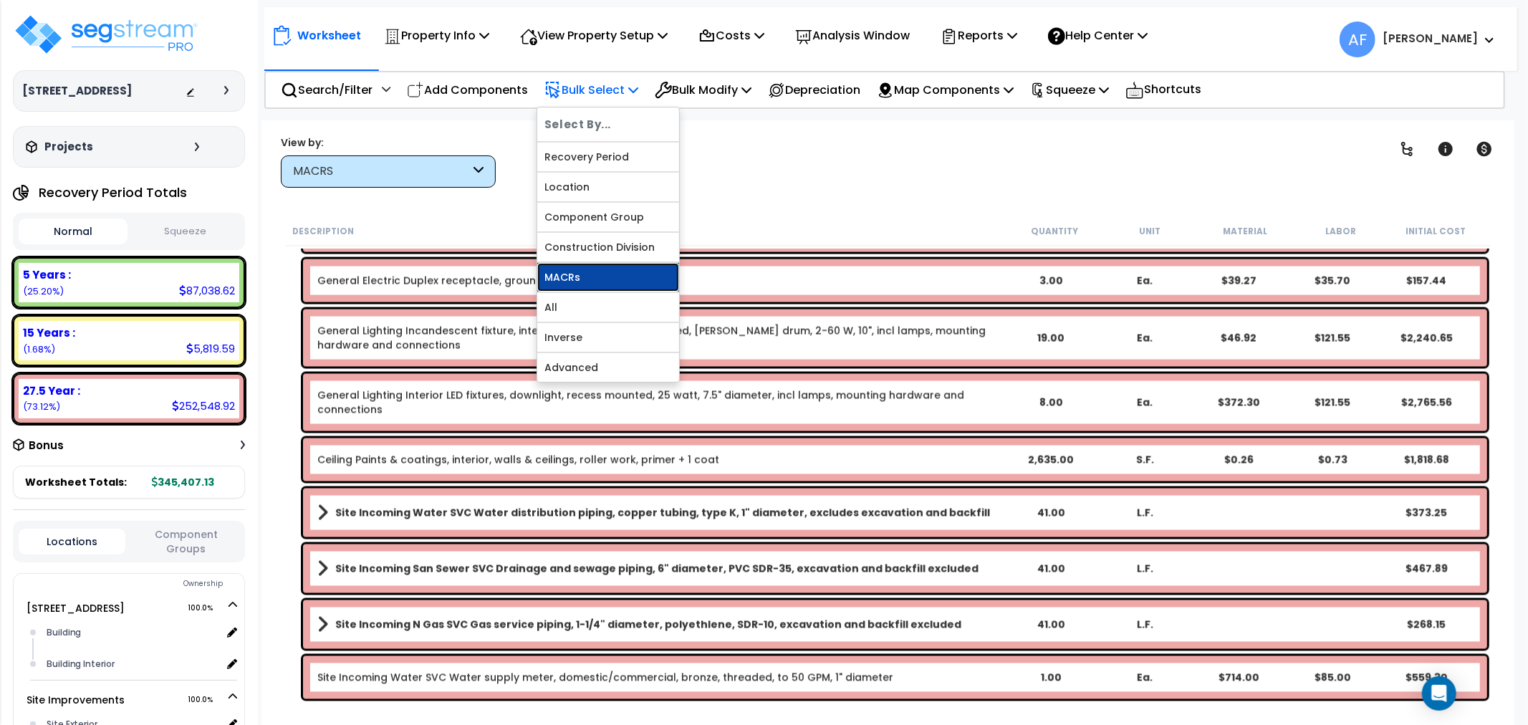
click at [576, 277] on link "MACRs" at bounding box center [608, 277] width 142 height 29
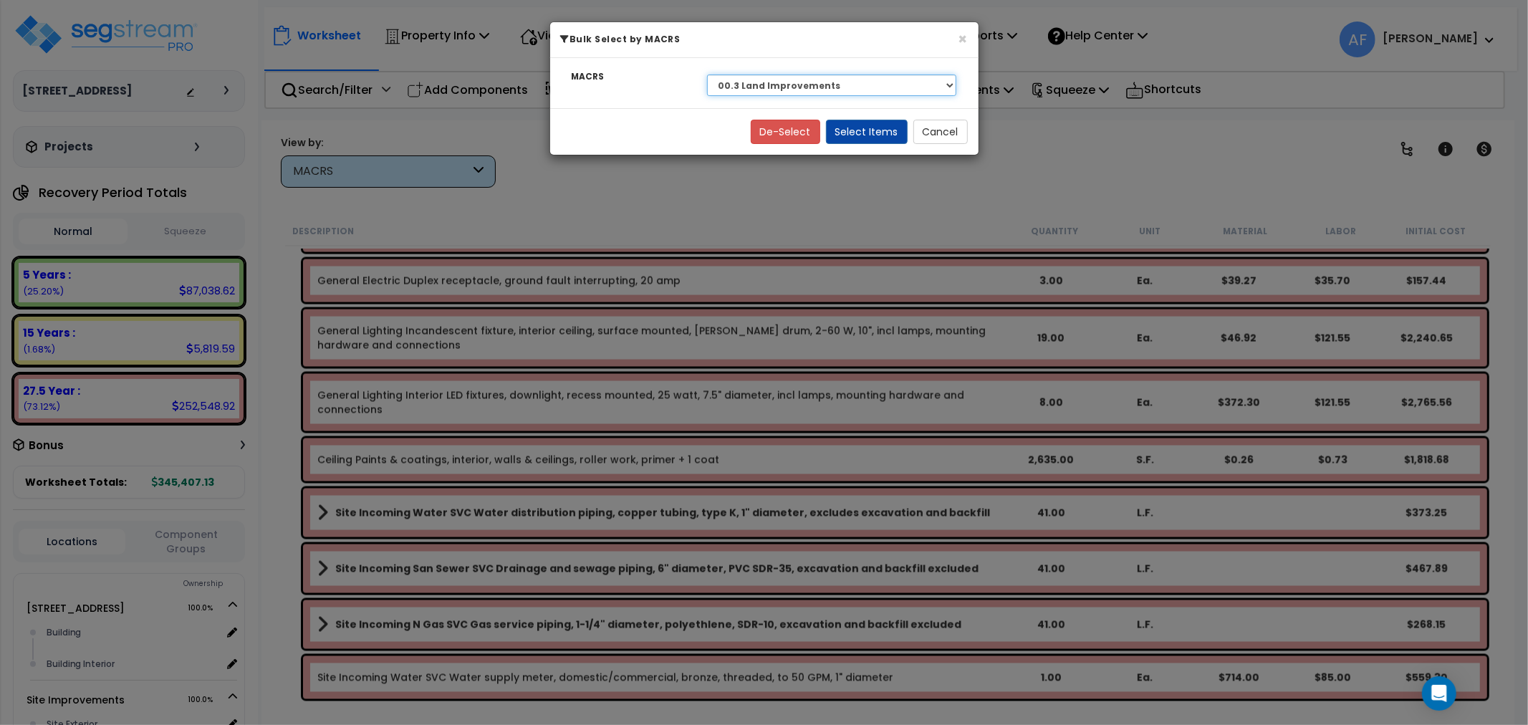
click at [819, 77] on select "Select NA Long-Life Property 00.12 Information Systems 00.3 Land Improvements 5…" at bounding box center [832, 85] width 250 height 21
click at [764, 201] on div "× Bulk Select by MACRS MACRS Select NA Long-Life Property 00.12 Information Sys…" at bounding box center [764, 362] width 1528 height 725
click at [823, 76] on select "Select NA Long-Life Property 00.12 Information Systems 00.3 Land Improvements 5…" at bounding box center [832, 85] width 250 height 21
select select "3667"
click at [707, 75] on select "Select NA Long-Life Property 00.12 Information Systems 00.3 Land Improvements 5…" at bounding box center [832, 85] width 250 height 21
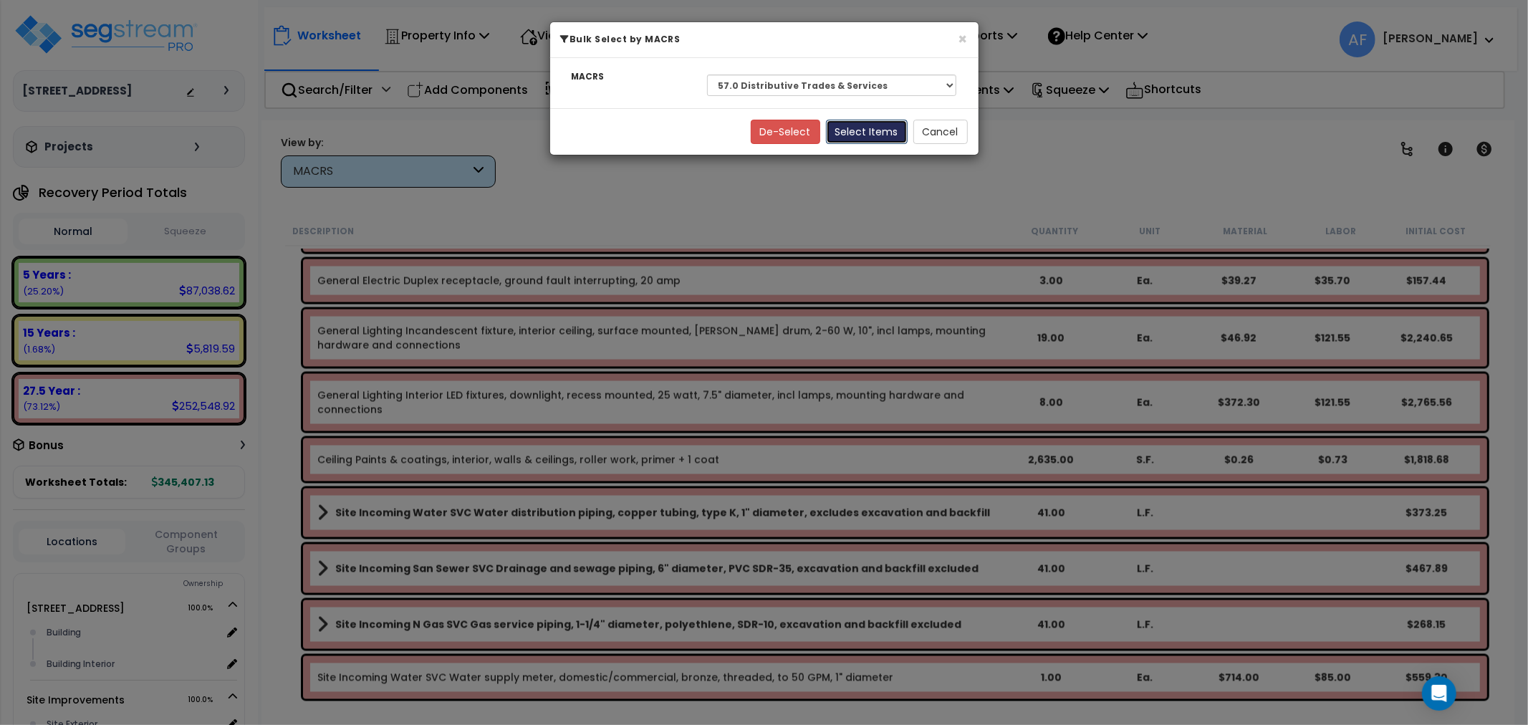
click at [858, 135] on button "Select Items" at bounding box center [867, 132] width 82 height 24
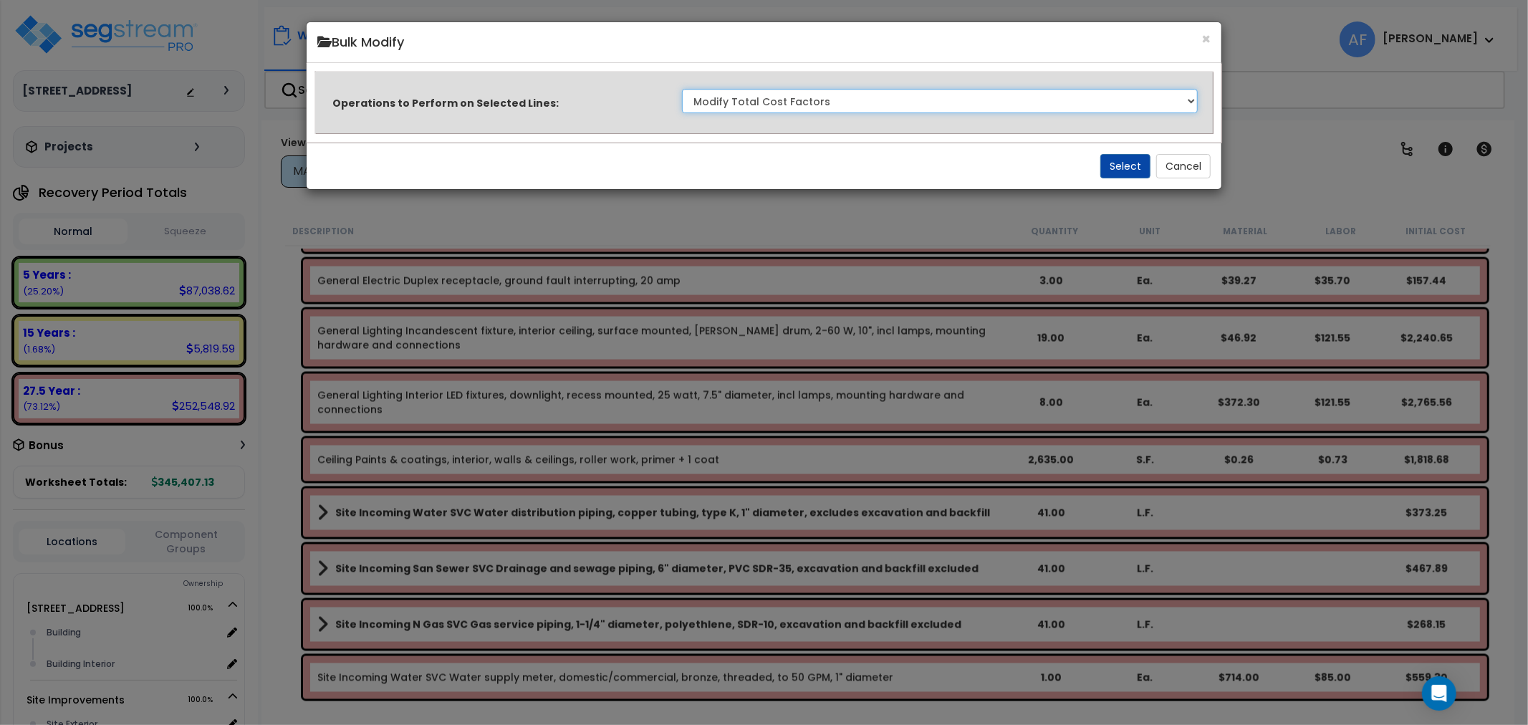
click at [873, 91] on select "Clone Delete Delete Zero Quantities Modify Component Group Modify Cost Sources …" at bounding box center [940, 101] width 517 height 24
click at [1341, 108] on div "× Bulk Modify Operations to Perform on Selected Lines: Clone Delete Delete Zero…" at bounding box center [764, 362] width 1528 height 725
click at [1123, 172] on button "Select" at bounding box center [1126, 166] width 50 height 24
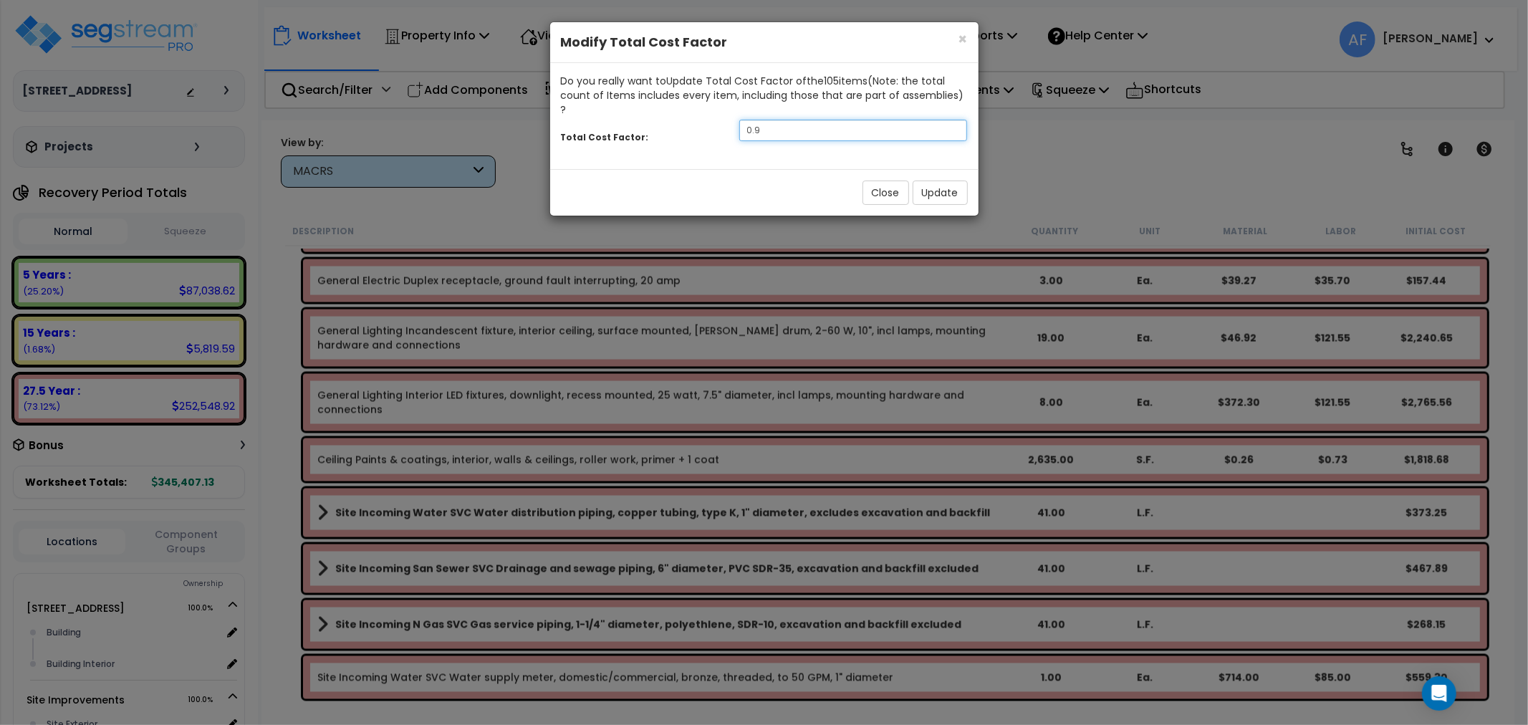
click at [818, 122] on input "0.9" at bounding box center [853, 130] width 229 height 21
type input "0.95"
click at [942, 181] on button "Update" at bounding box center [940, 193] width 55 height 24
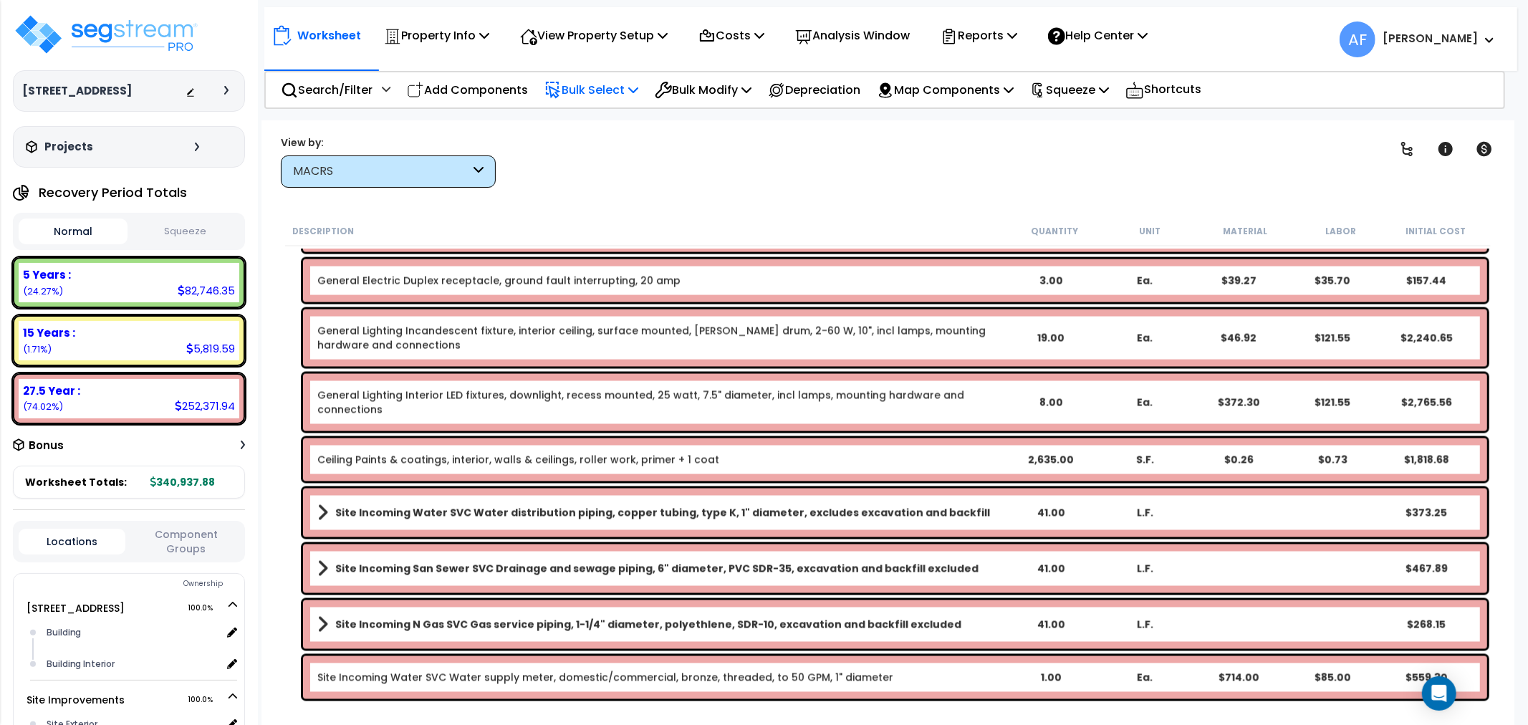
click at [615, 89] on p "Bulk Select" at bounding box center [592, 89] width 94 height 19
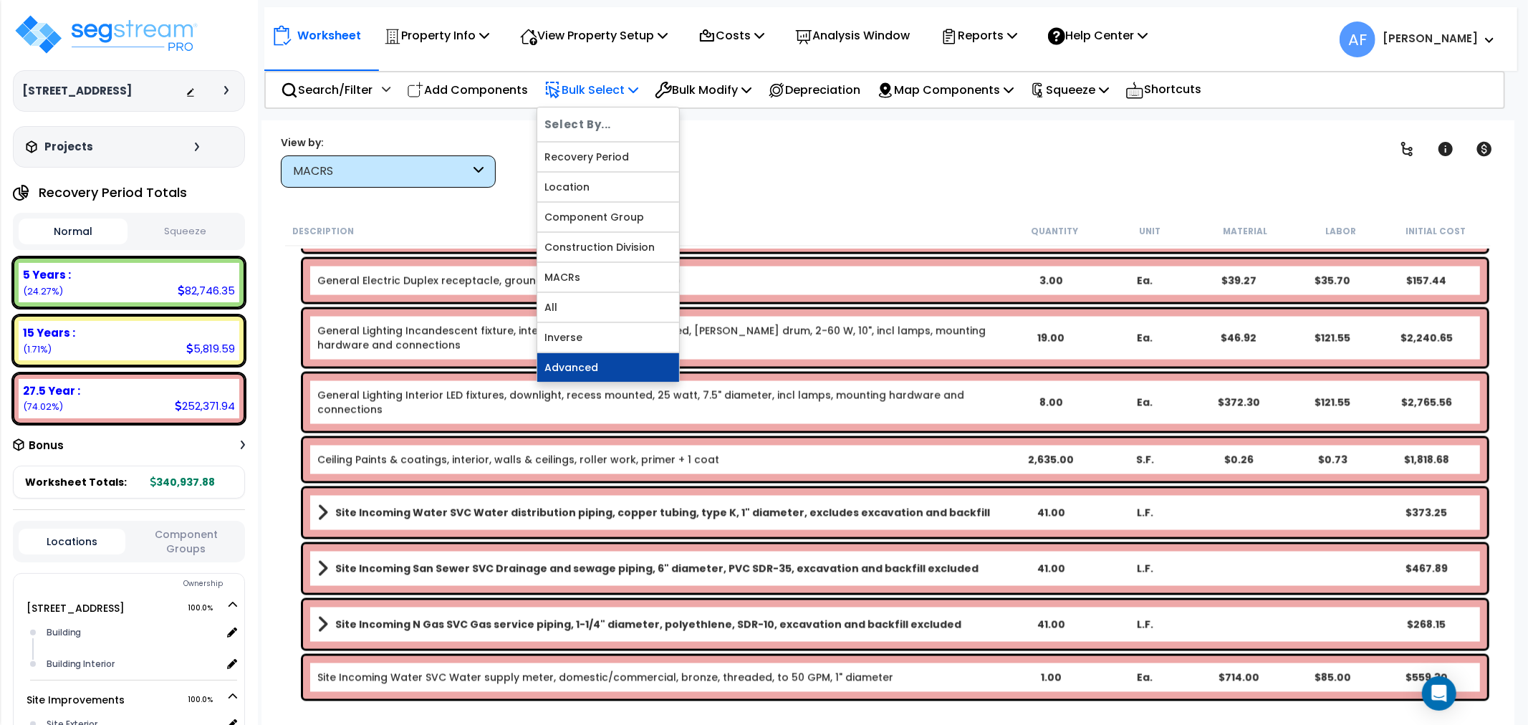
click at [585, 357] on link "Advanced" at bounding box center [608, 367] width 142 height 29
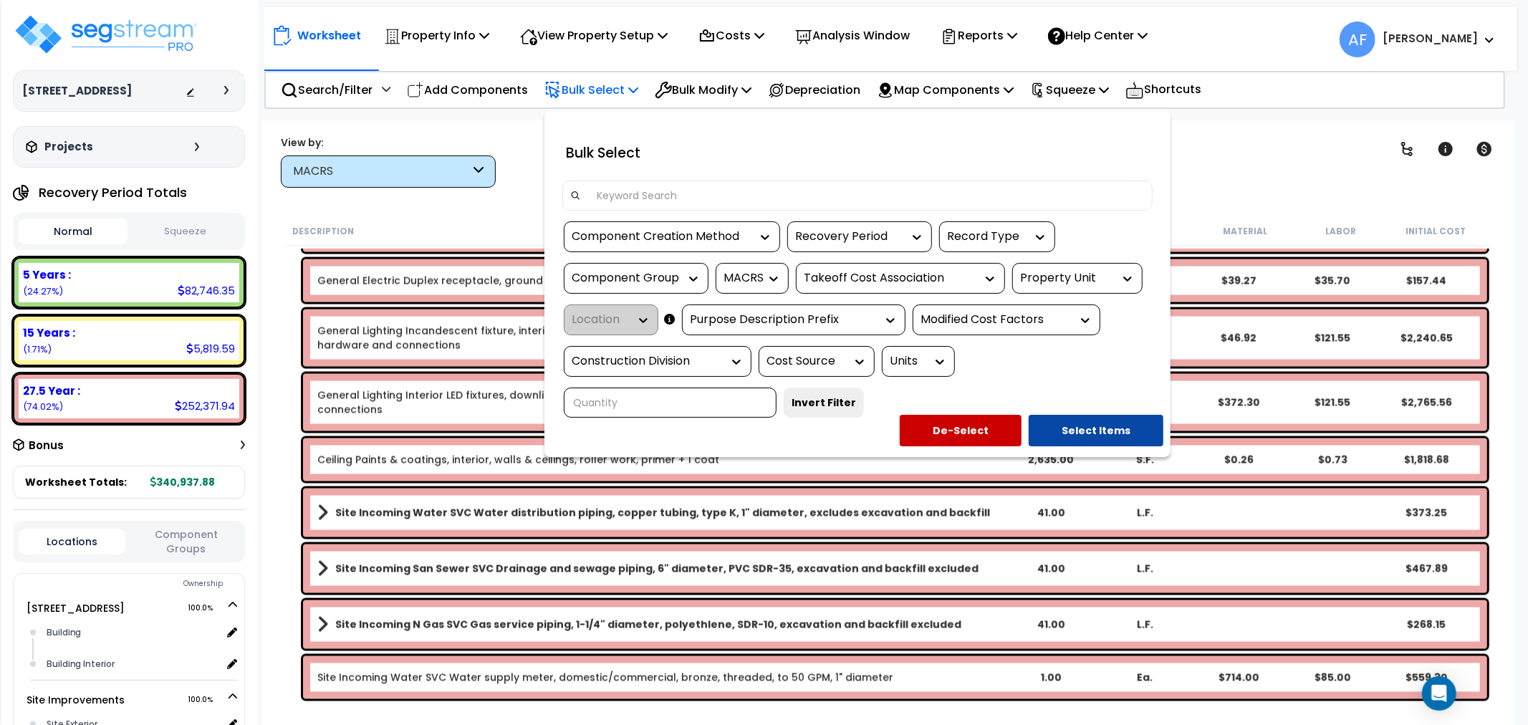
click at [738, 360] on icon at bounding box center [736, 362] width 9 height 5
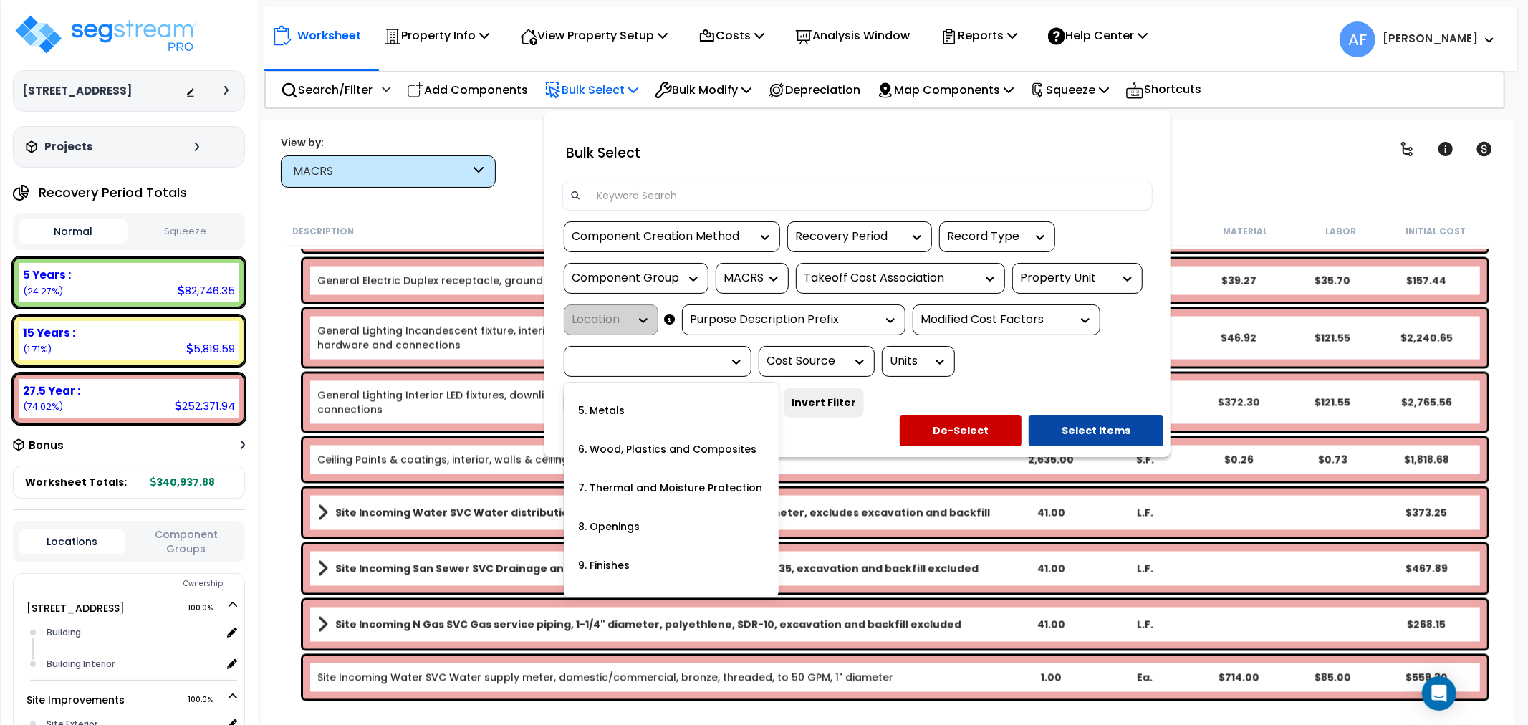
scroll to position [159, 0]
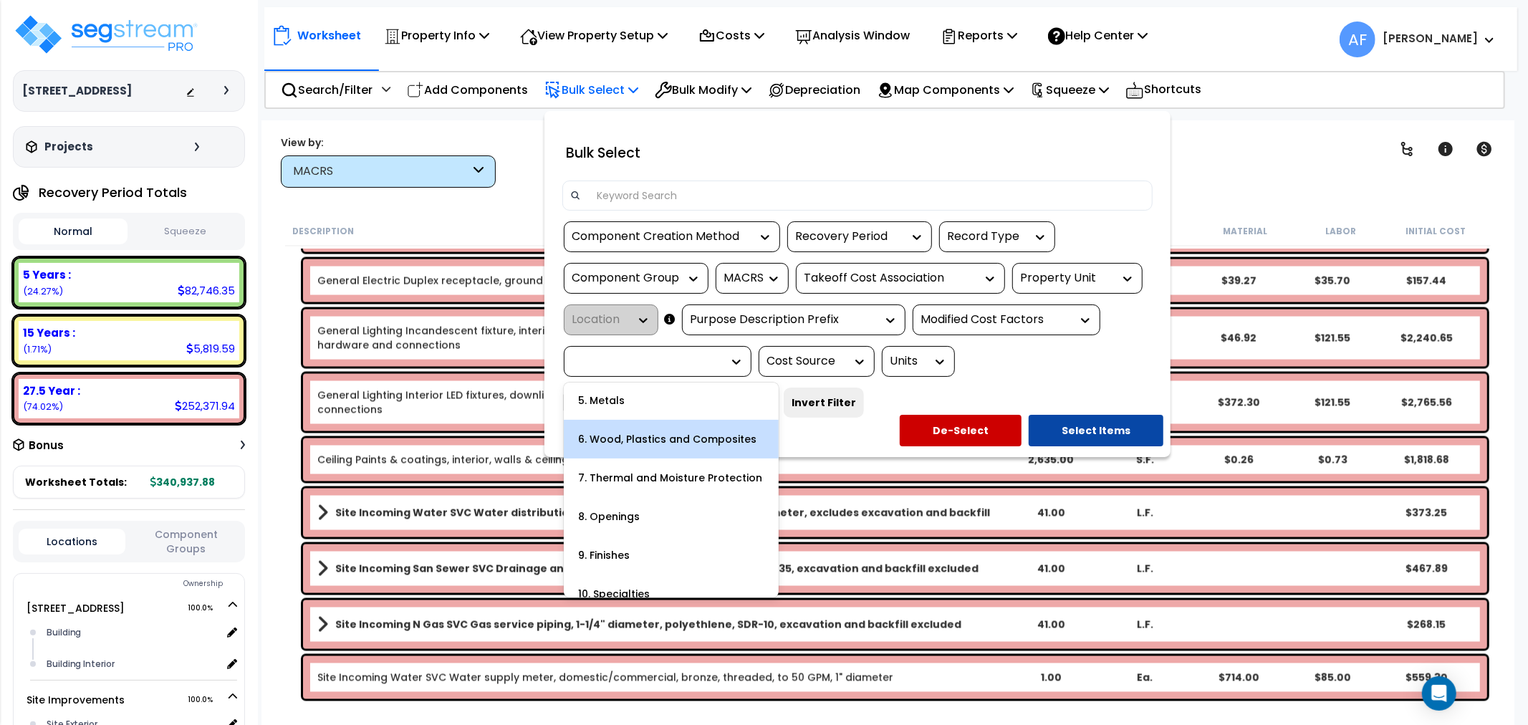
click at [674, 435] on div "6. Wood, Plastics and Composites" at bounding box center [671, 439] width 215 height 39
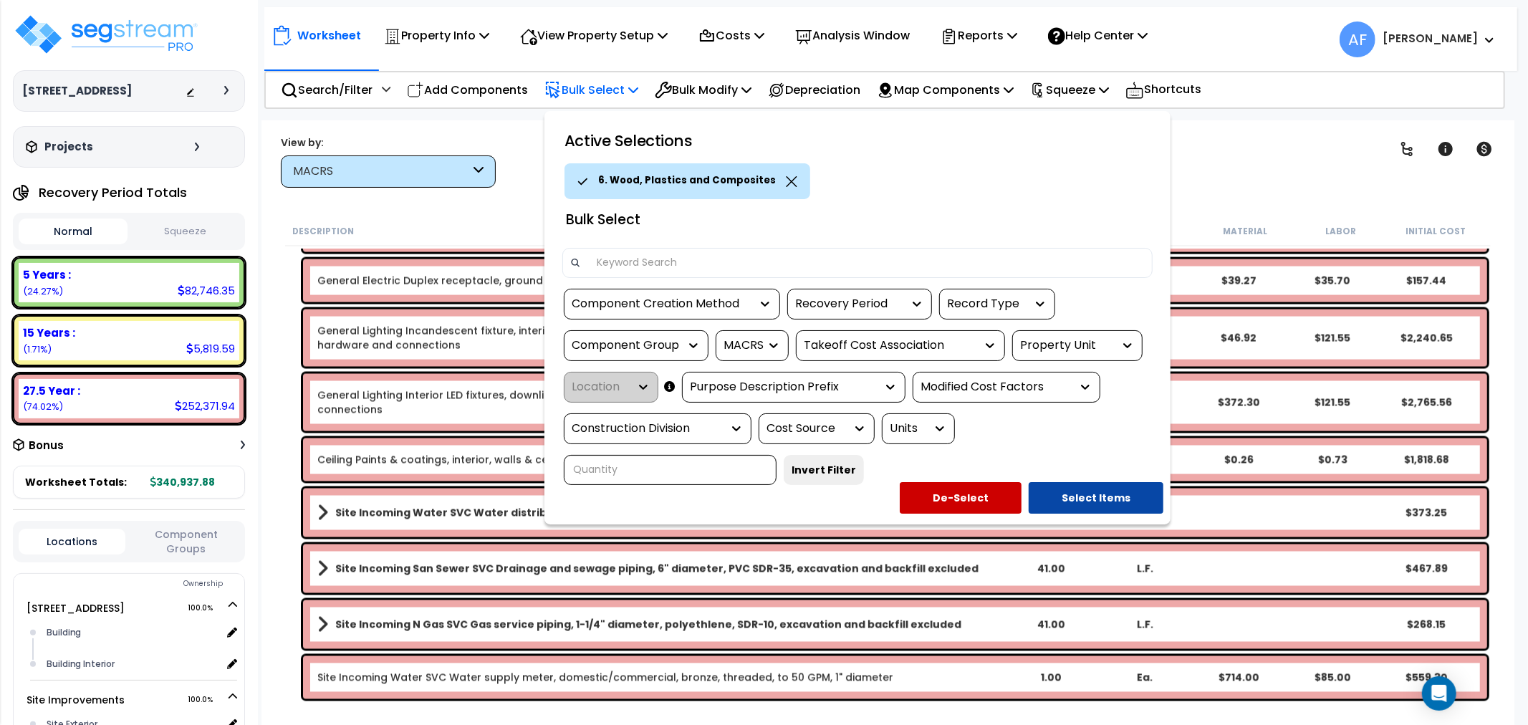
drag, startPoint x: 743, startPoint y: 421, endPoint x: 729, endPoint y: 441, distance: 24.7
click at [743, 423] on icon at bounding box center [736, 428] width 14 height 14
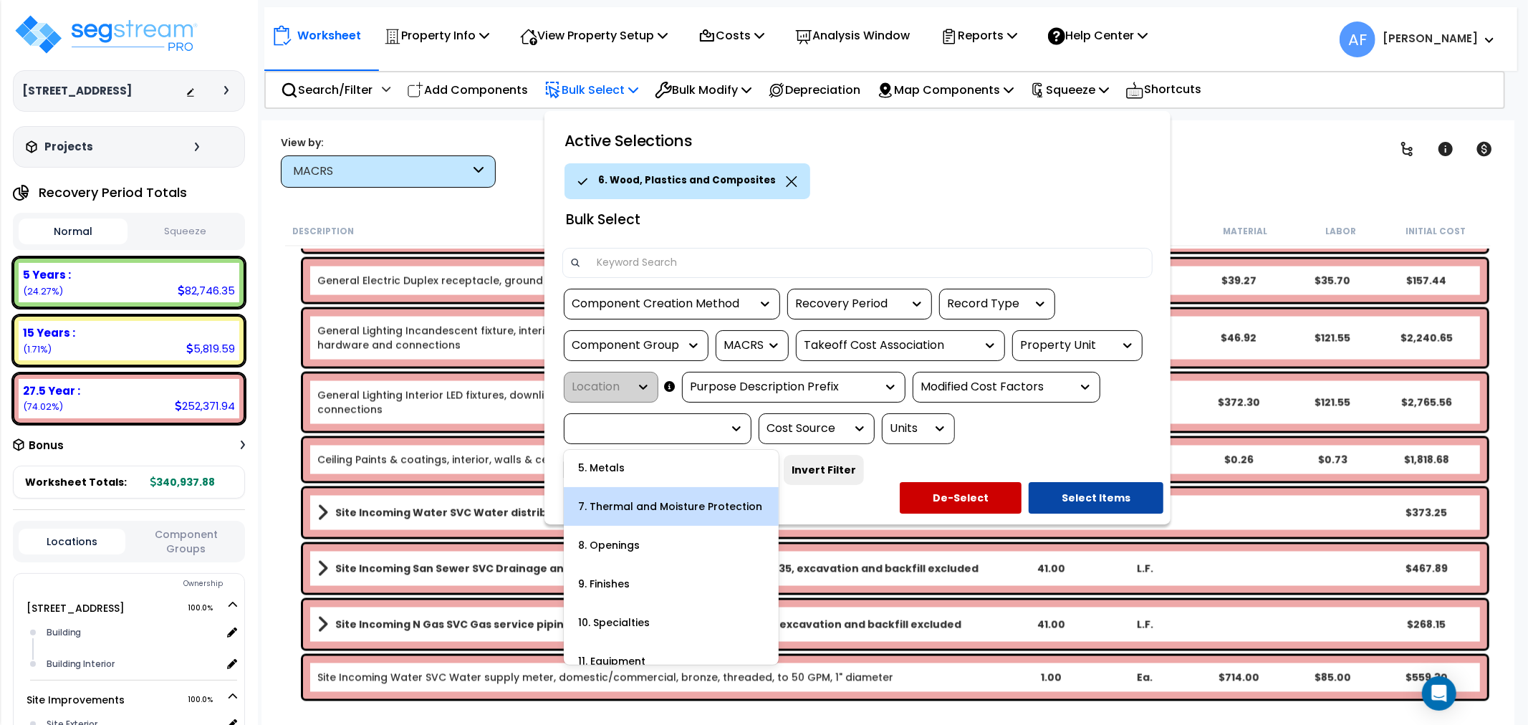
click at [672, 505] on div "7. Thermal and Moisture Protection" at bounding box center [671, 506] width 215 height 39
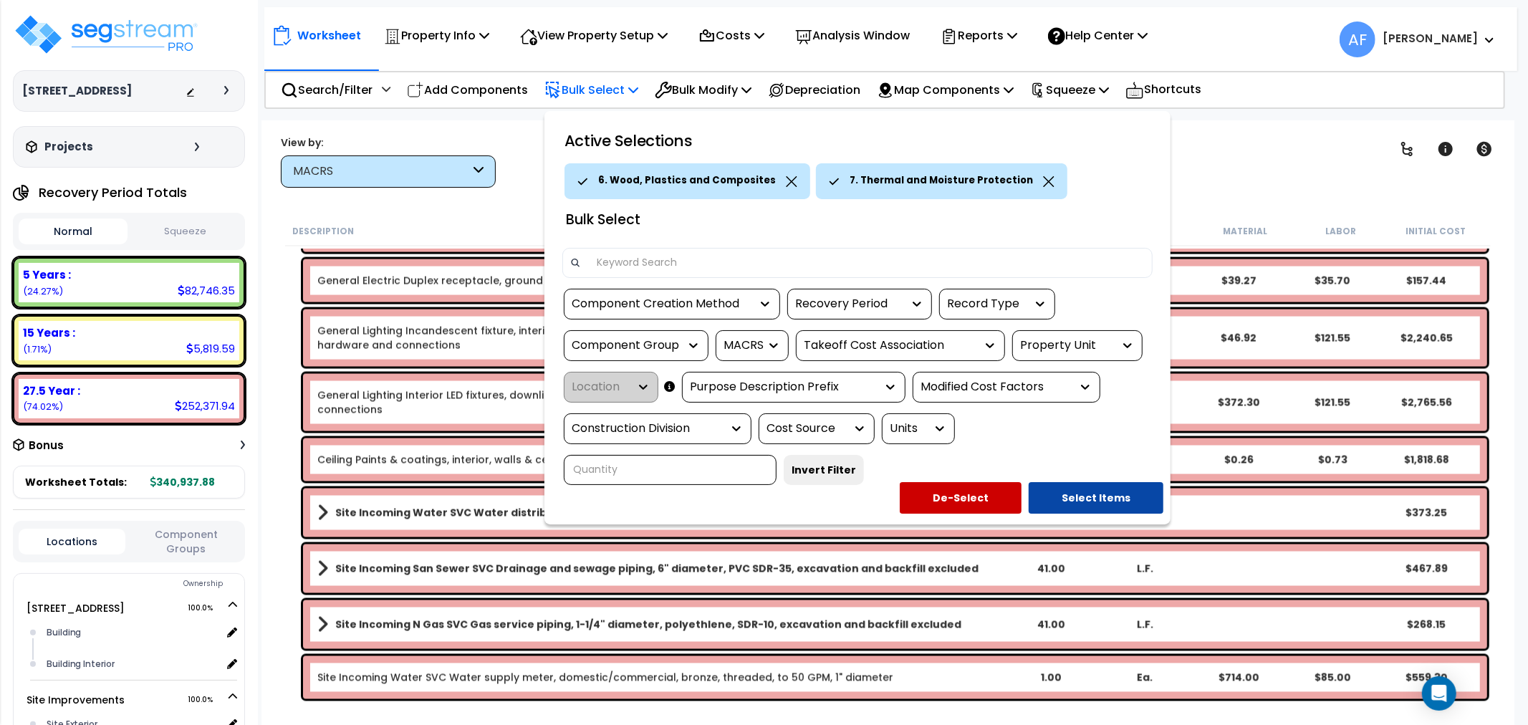
click at [744, 427] on icon at bounding box center [736, 428] width 14 height 14
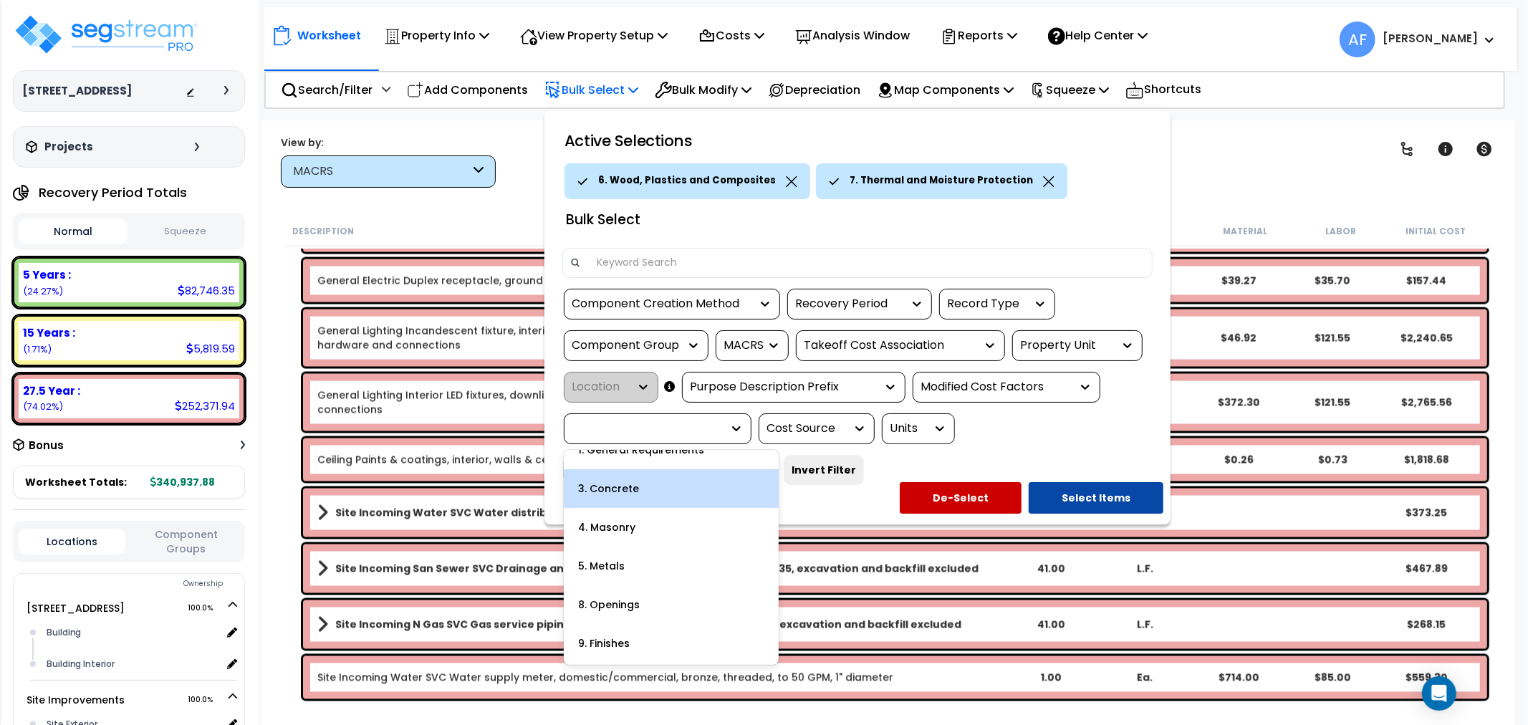
scroll to position [0, 0]
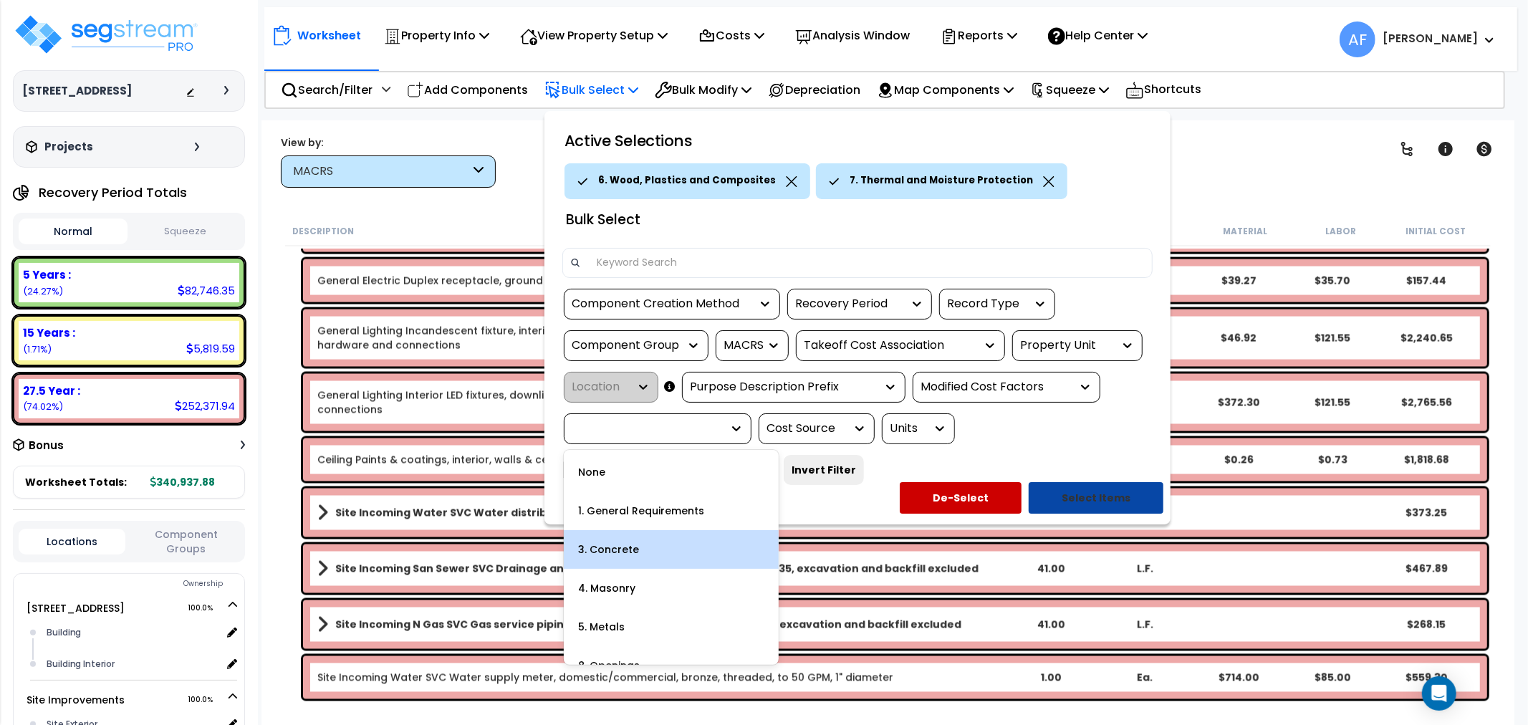
click at [1093, 499] on button "Select Items" at bounding box center [1096, 498] width 135 height 32
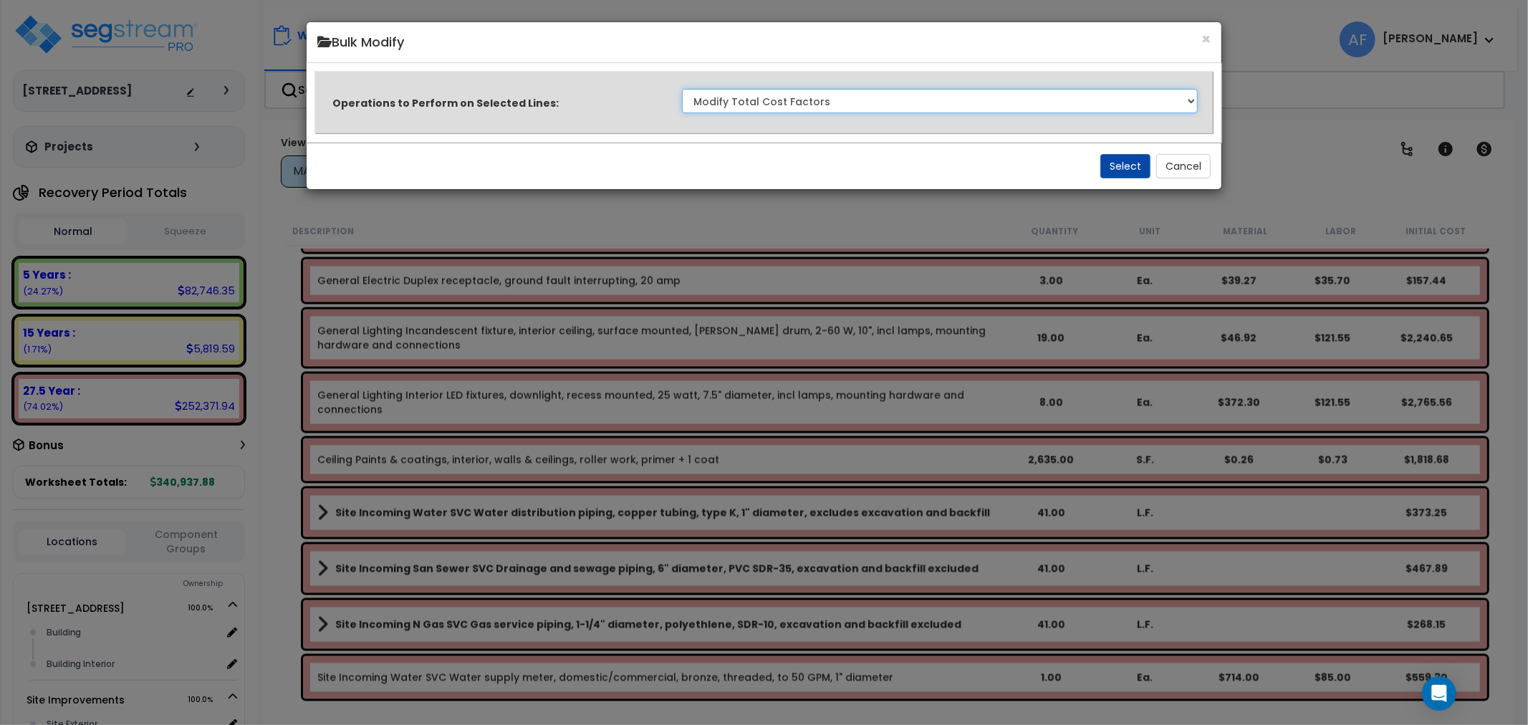
click at [871, 94] on select "Clone Delete Delete Zero Quantities Modify Component Group Modify Cost Sources …" at bounding box center [940, 101] width 517 height 24
click at [1326, 125] on div "× Bulk Modify Operations to Perform on Selected Lines: Clone Delete Delete Zero…" at bounding box center [764, 362] width 1528 height 725
click at [1113, 170] on button "Select" at bounding box center [1126, 166] width 50 height 24
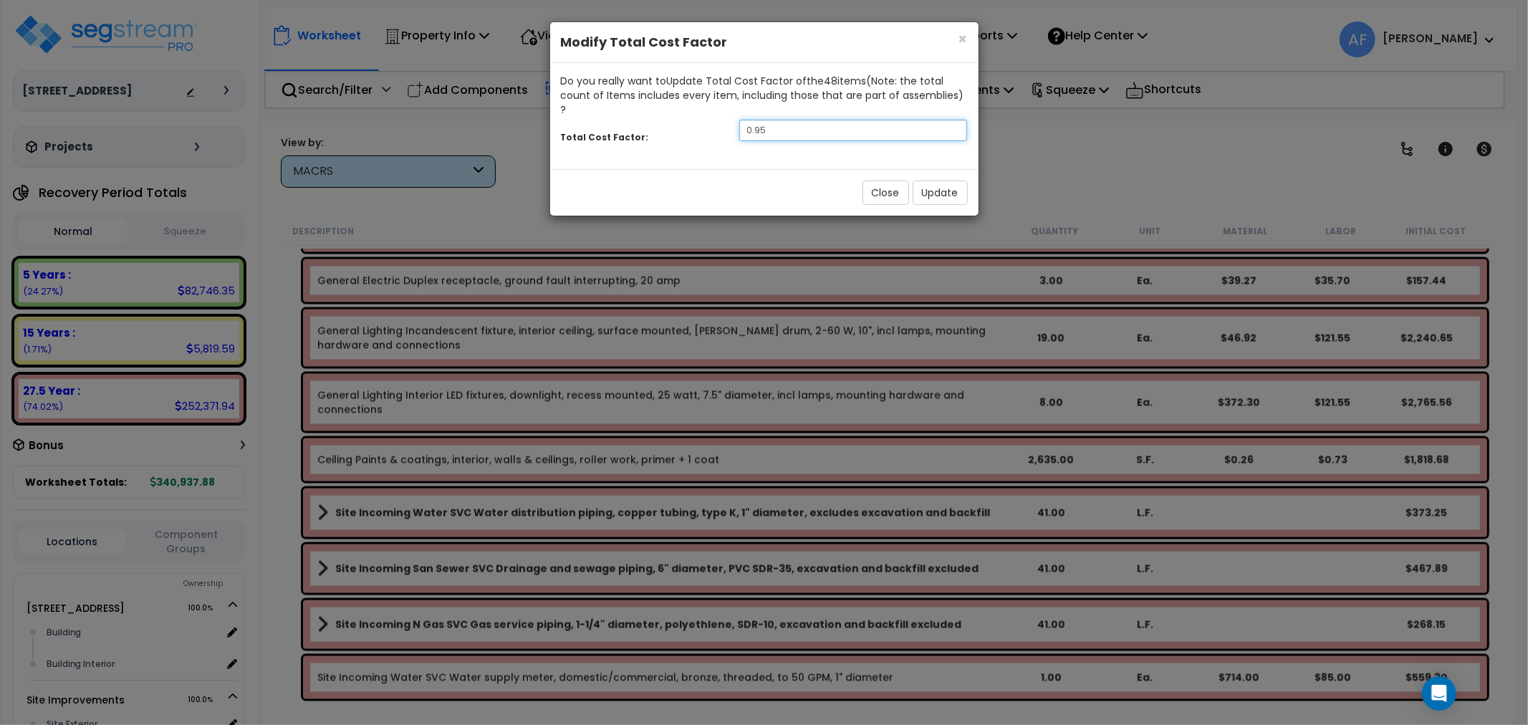
click at [790, 120] on input "0.95" at bounding box center [853, 130] width 229 height 21
type input "0.65"
click at [936, 181] on button "Update" at bounding box center [940, 193] width 55 height 24
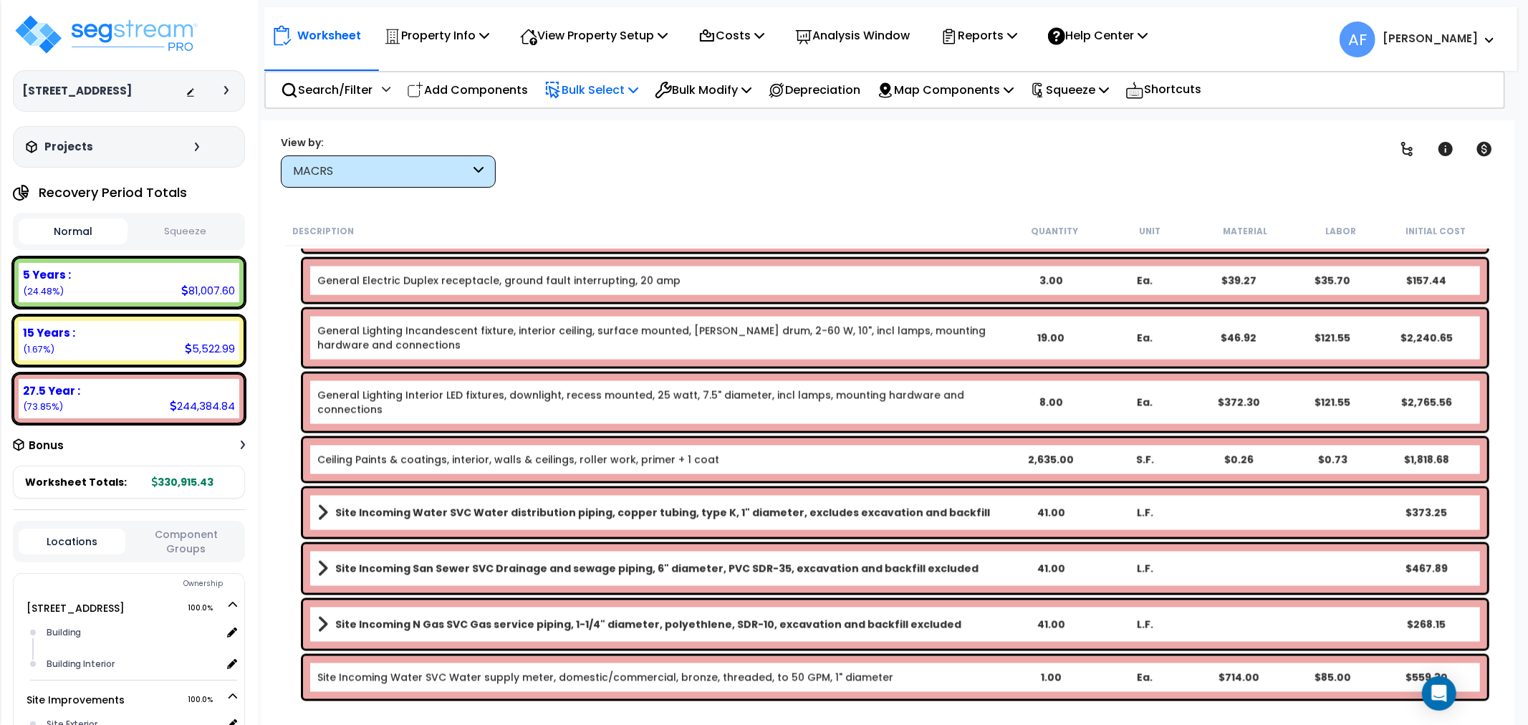
click at [778, 181] on div "Clear Filters" at bounding box center [938, 161] width 849 height 53
click at [780, 177] on div "Clear Filters" at bounding box center [938, 161] width 849 height 53
click at [714, 148] on div "Clear Filters" at bounding box center [938, 161] width 849 height 53
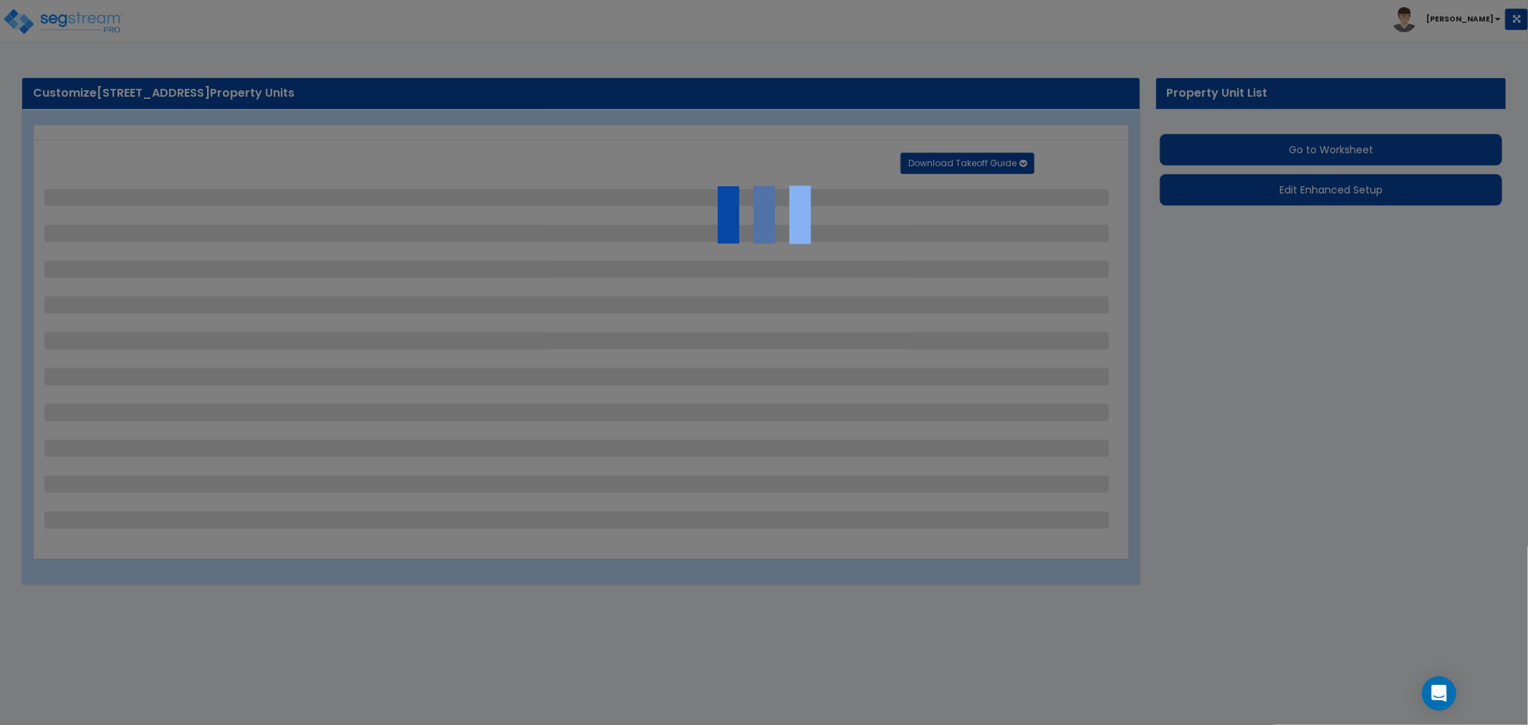
select select "2"
select select "1"
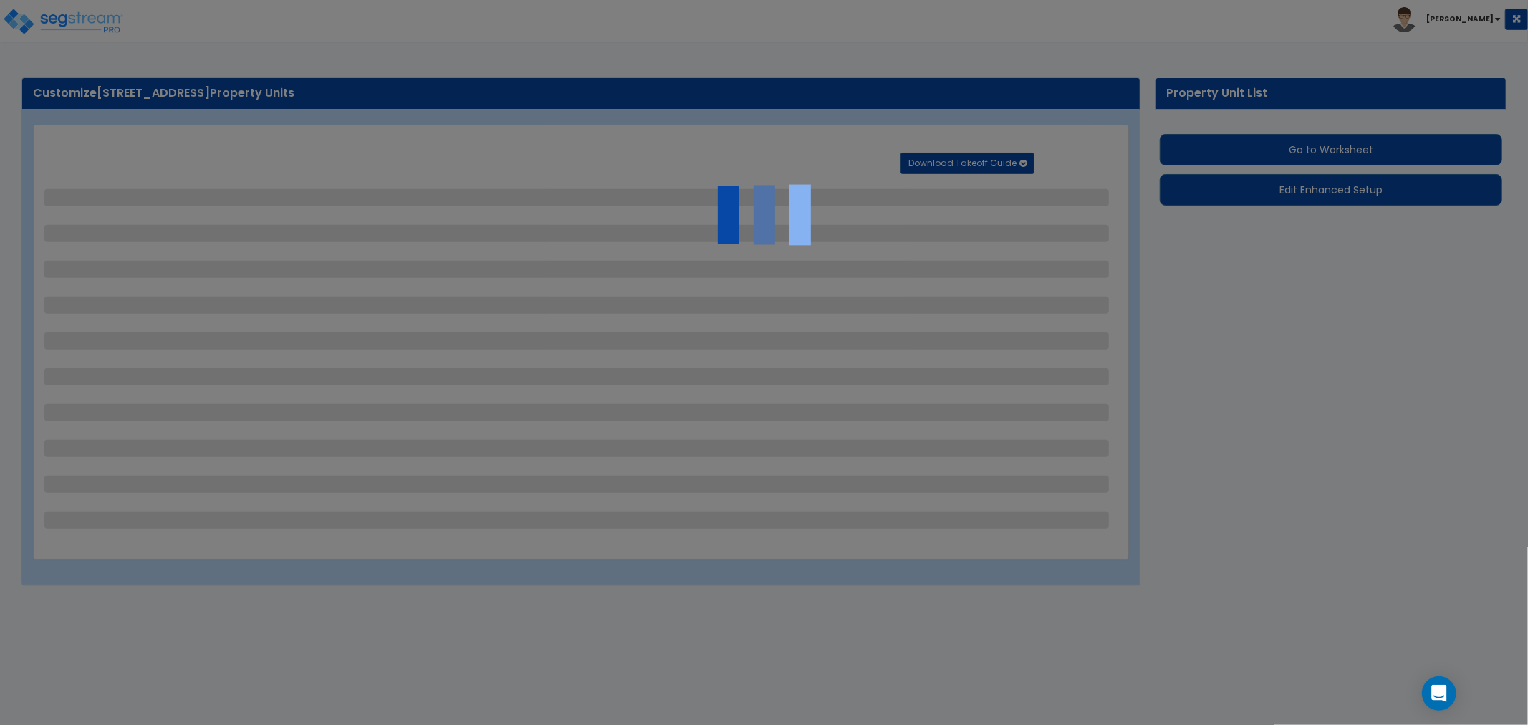
select select "1"
select select "6"
select select "1"
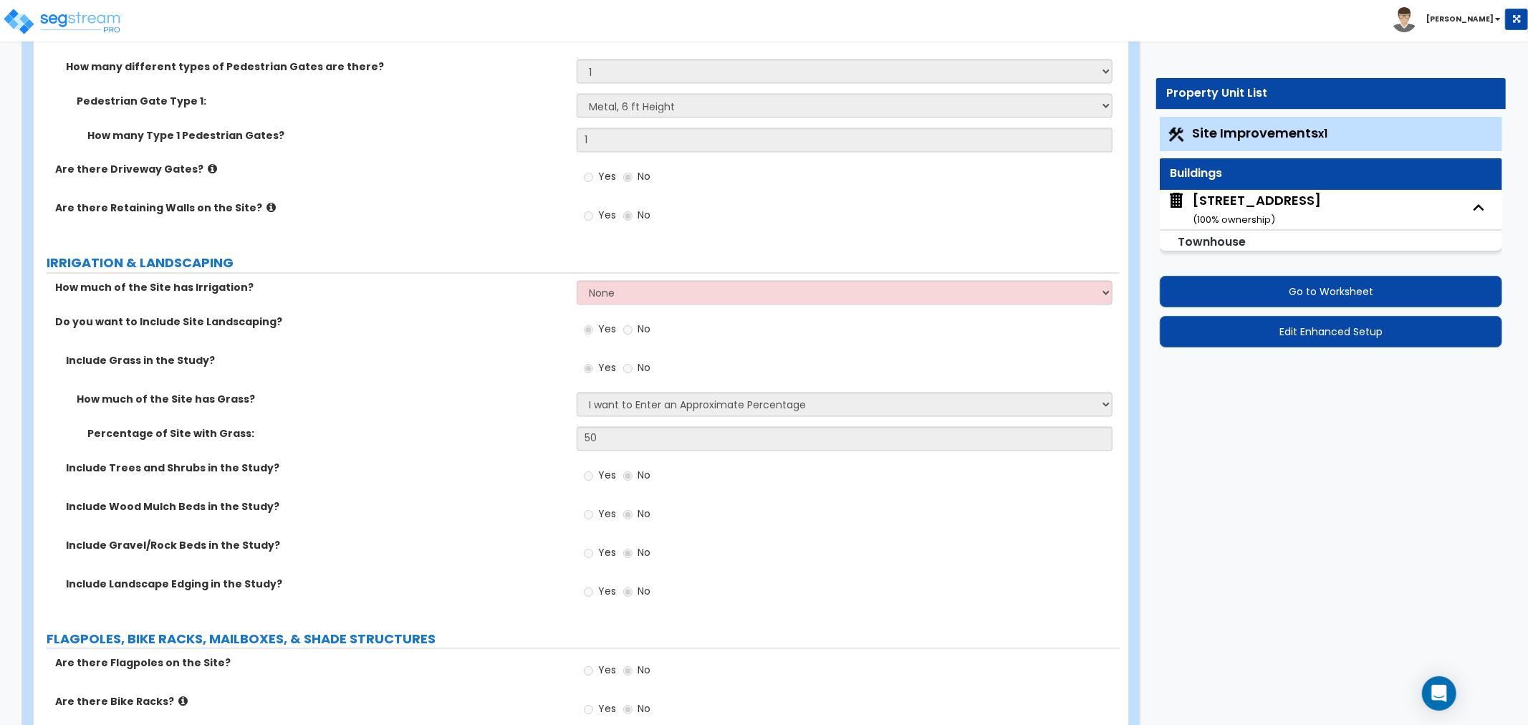
scroll to position [2149, 0]
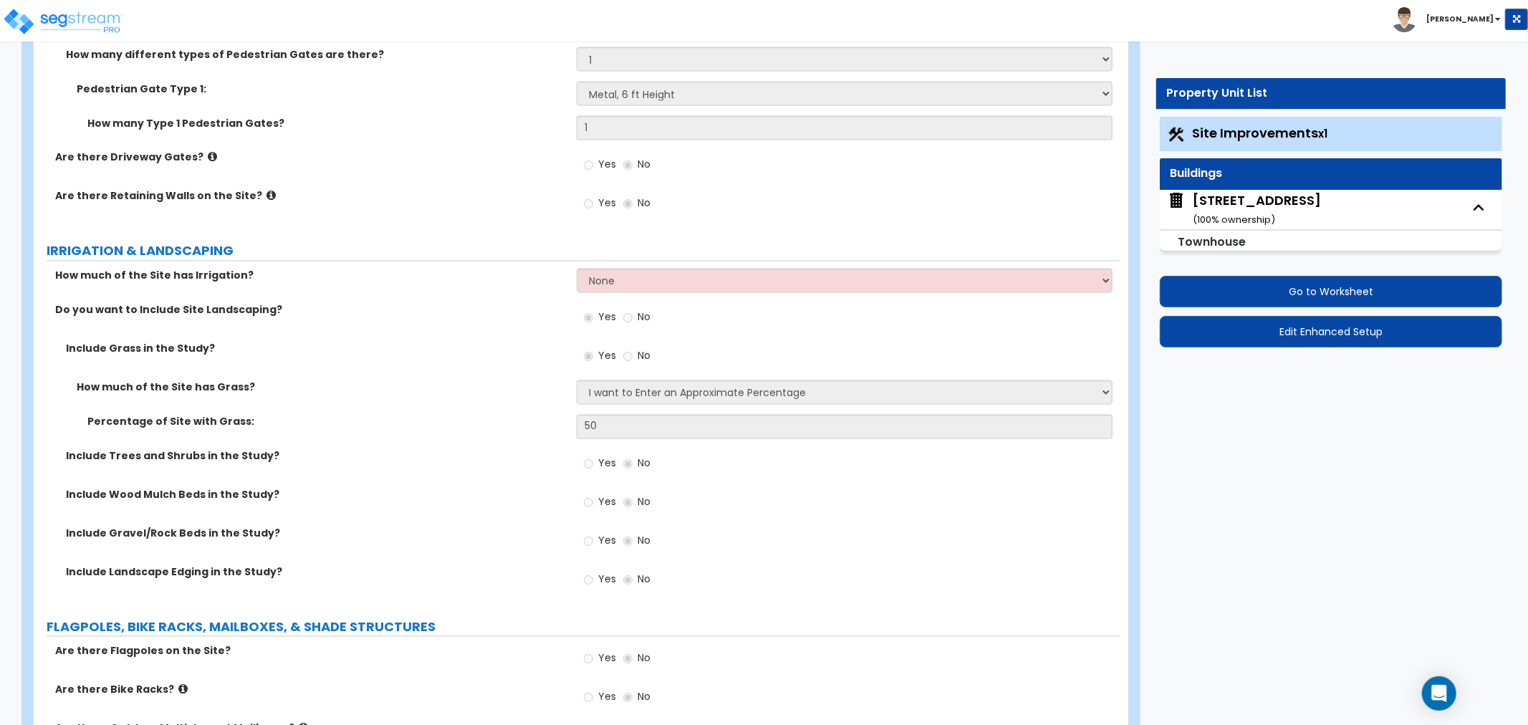
click at [734, 474] on div "Yes No" at bounding box center [848, 468] width 543 height 39
click at [85, 4] on link at bounding box center [67, 9] width 113 height 14
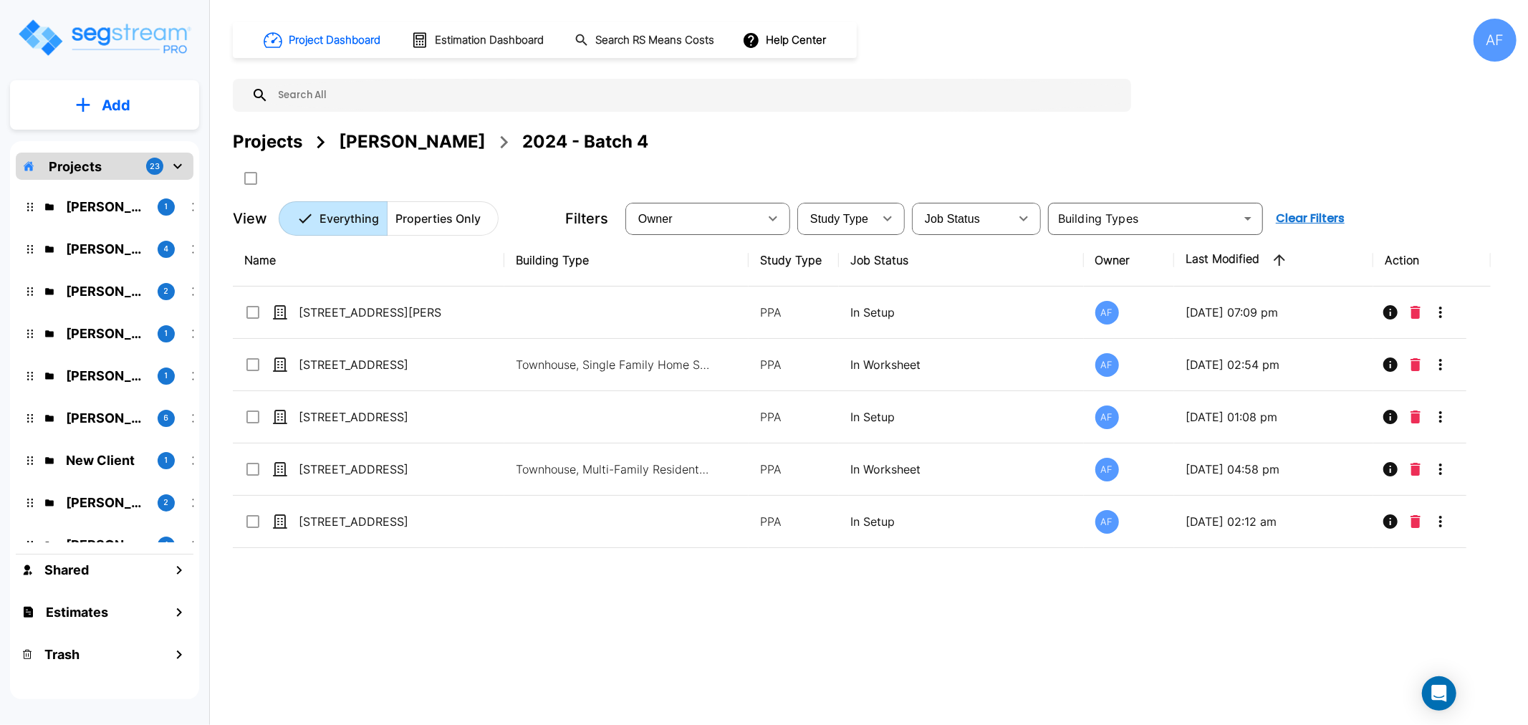
drag, startPoint x: 596, startPoint y: 623, endPoint x: 537, endPoint y: 595, distance: 65.1
click at [597, 623] on div "Name Building Type Study Type Job Status Owner Last Modified Action [STREET_ADD…" at bounding box center [862, 458] width 1258 height 449
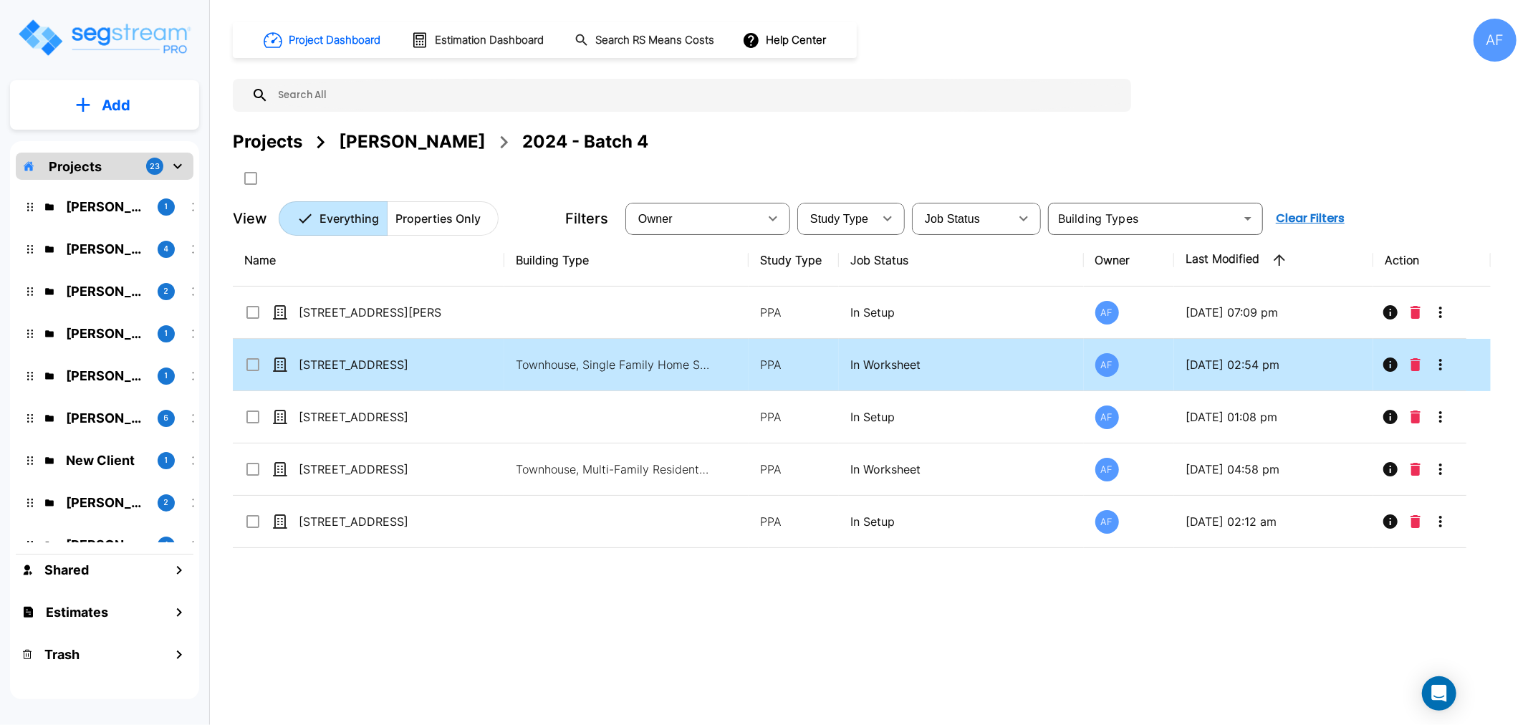
click at [311, 352] on td "[STREET_ADDRESS]" at bounding box center [369, 365] width 272 height 52
checkbox input "true"
click at [311, 352] on td "[STREET_ADDRESS]" at bounding box center [369, 365] width 272 height 52
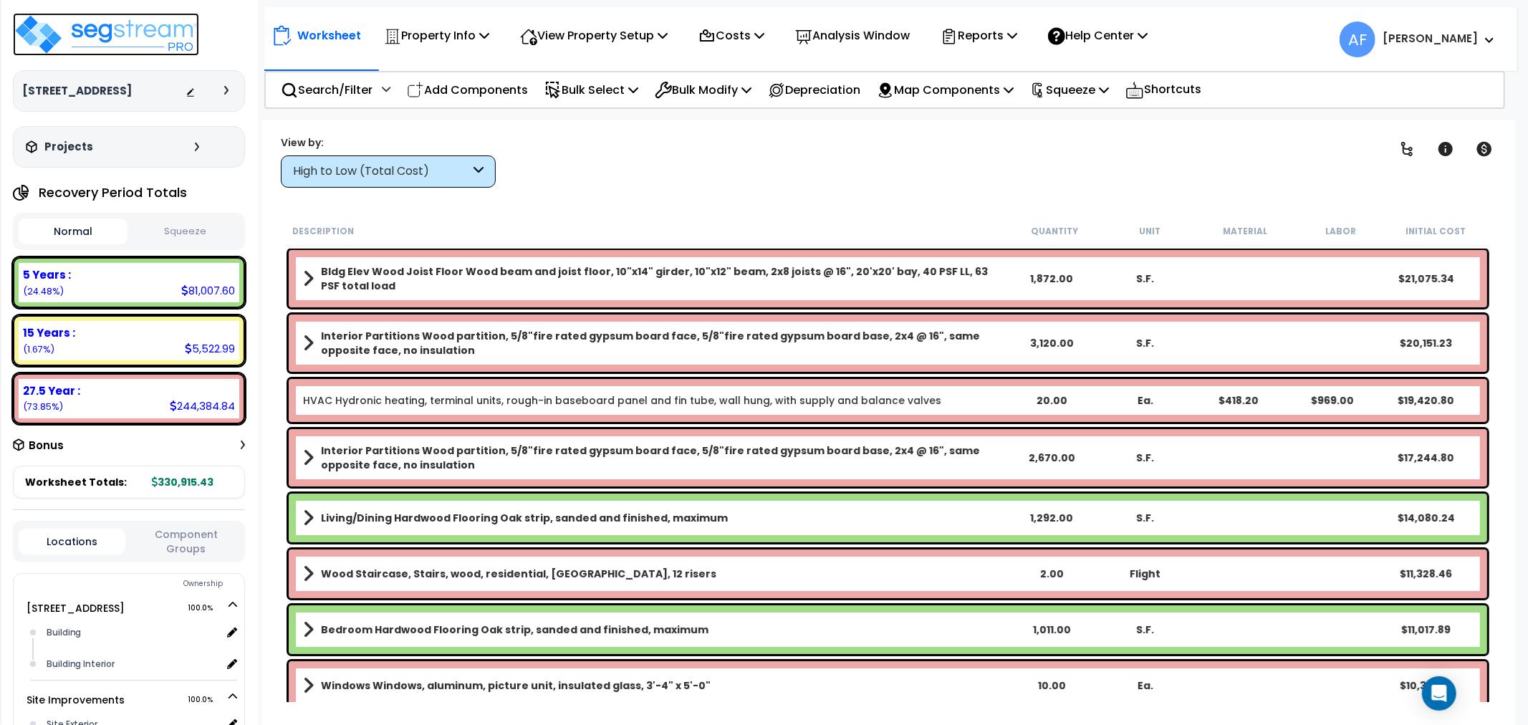
click at [160, 40] on img at bounding box center [106, 34] width 186 height 43
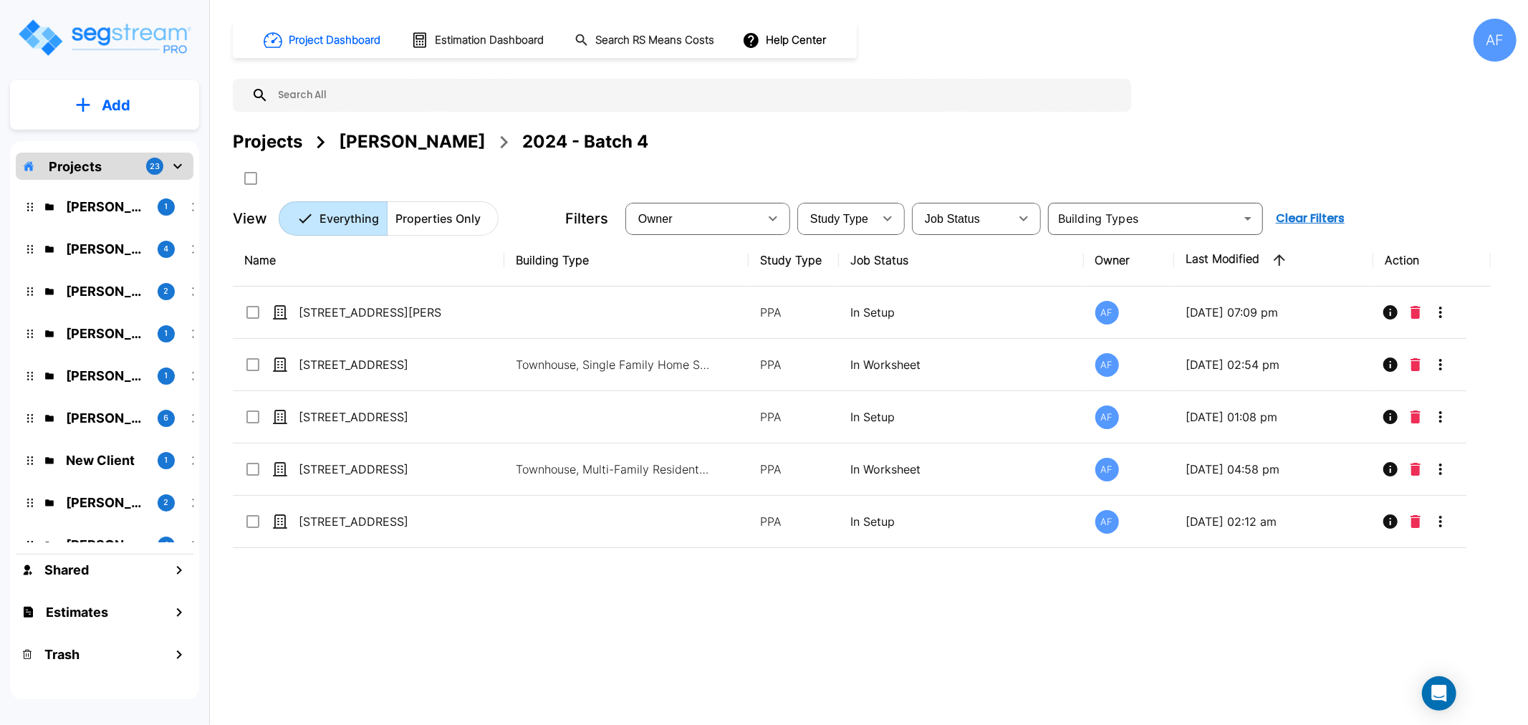
click at [1502, 34] on div "AF" at bounding box center [1495, 40] width 43 height 43
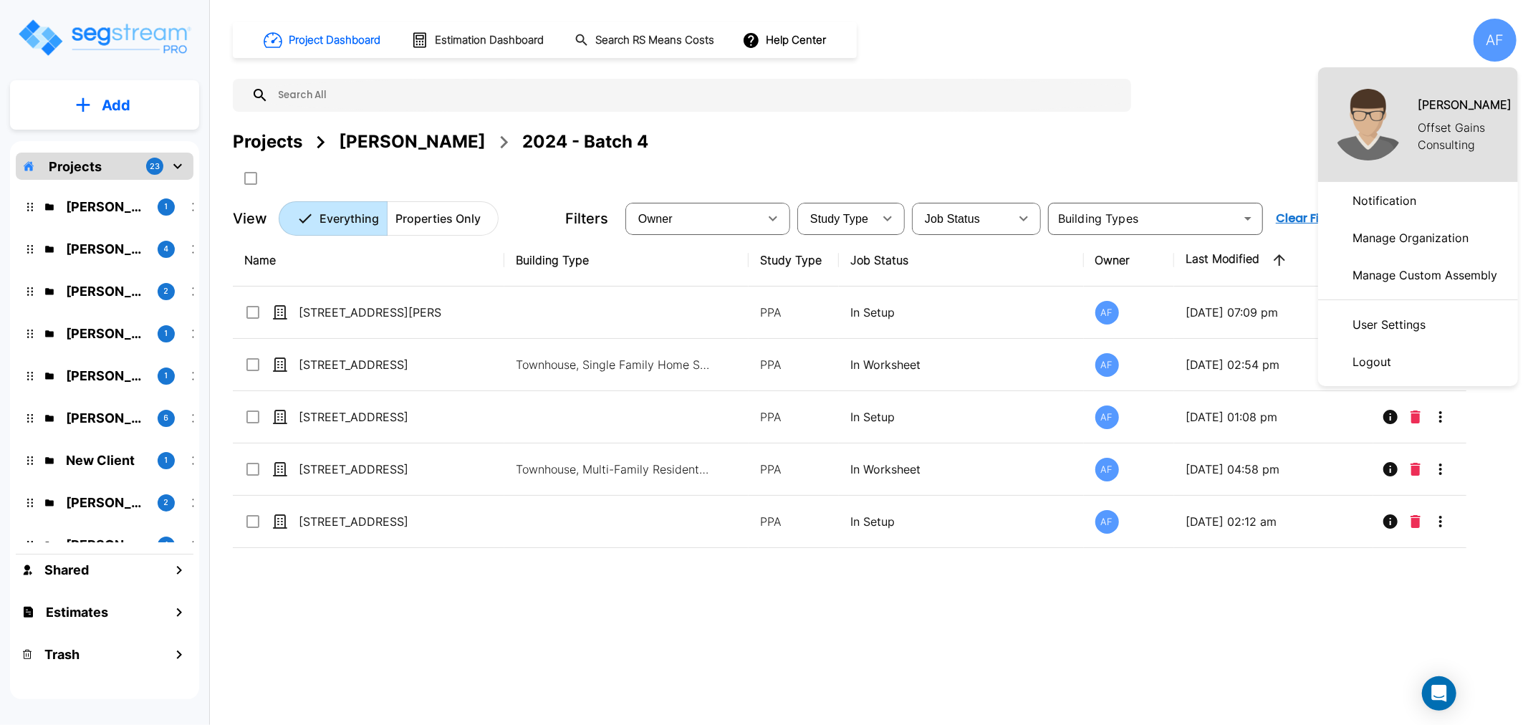
click at [1376, 363] on p "Logout" at bounding box center [1372, 361] width 50 height 29
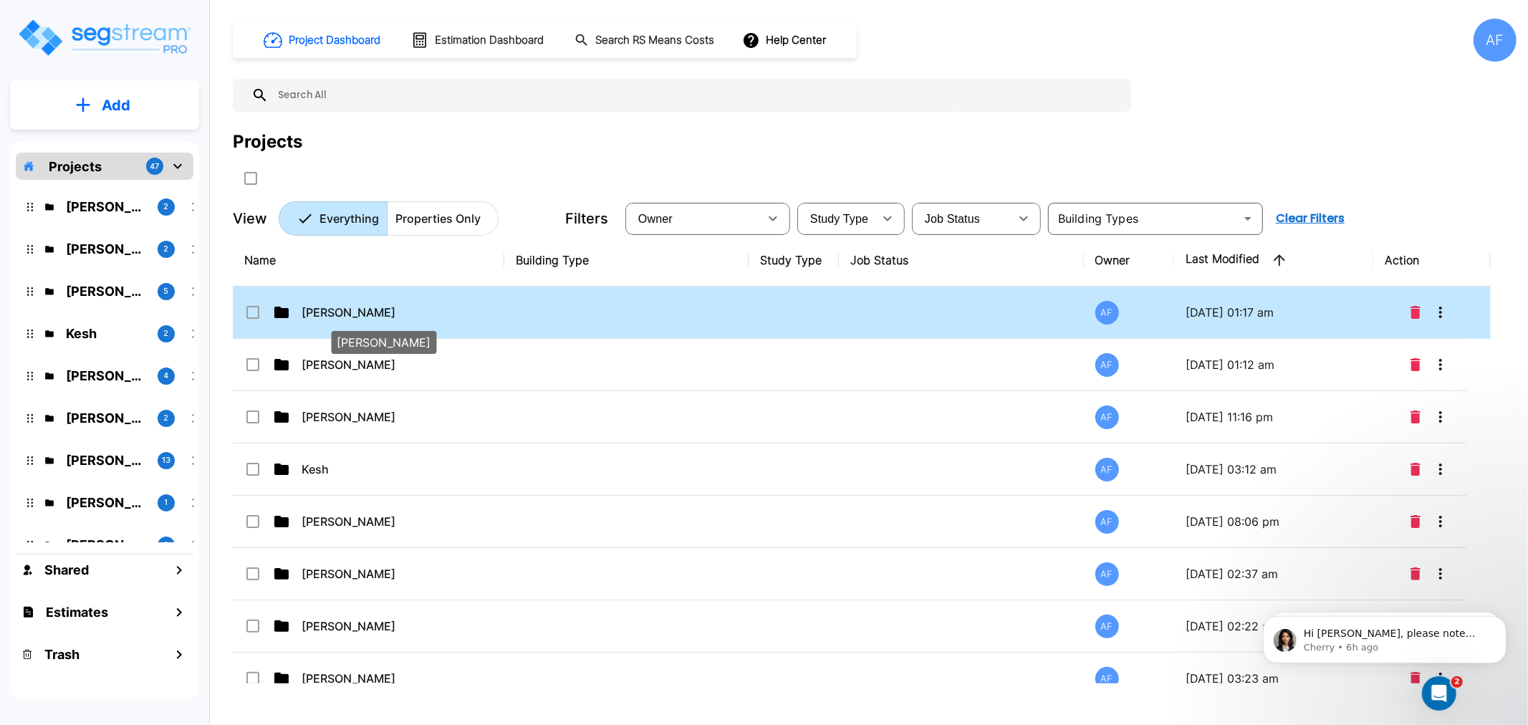
click at [332, 317] on p "Barry Donath" at bounding box center [373, 312] width 143 height 17
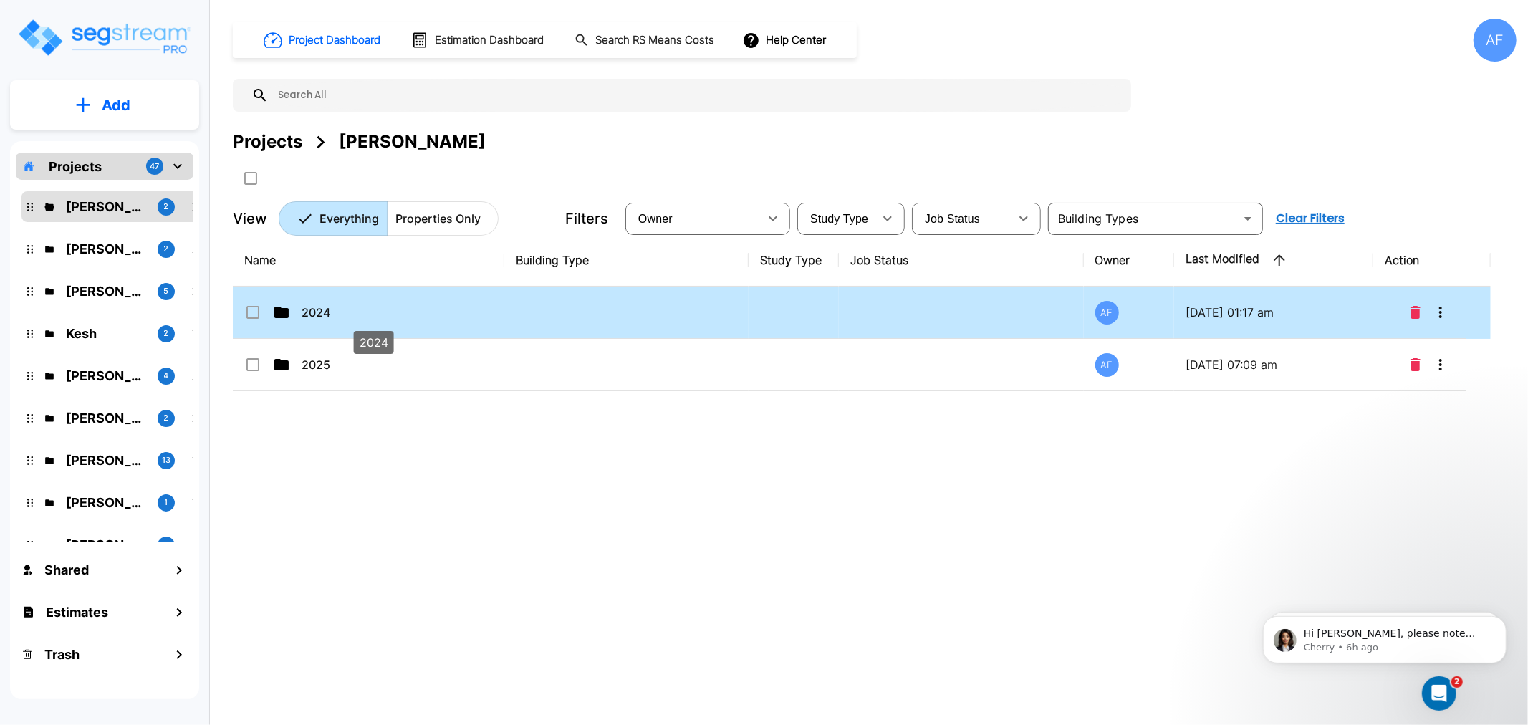
click at [320, 316] on p "2024" at bounding box center [373, 312] width 143 height 17
checkbox input "true"
click at [320, 316] on p "2024" at bounding box center [373, 312] width 143 height 17
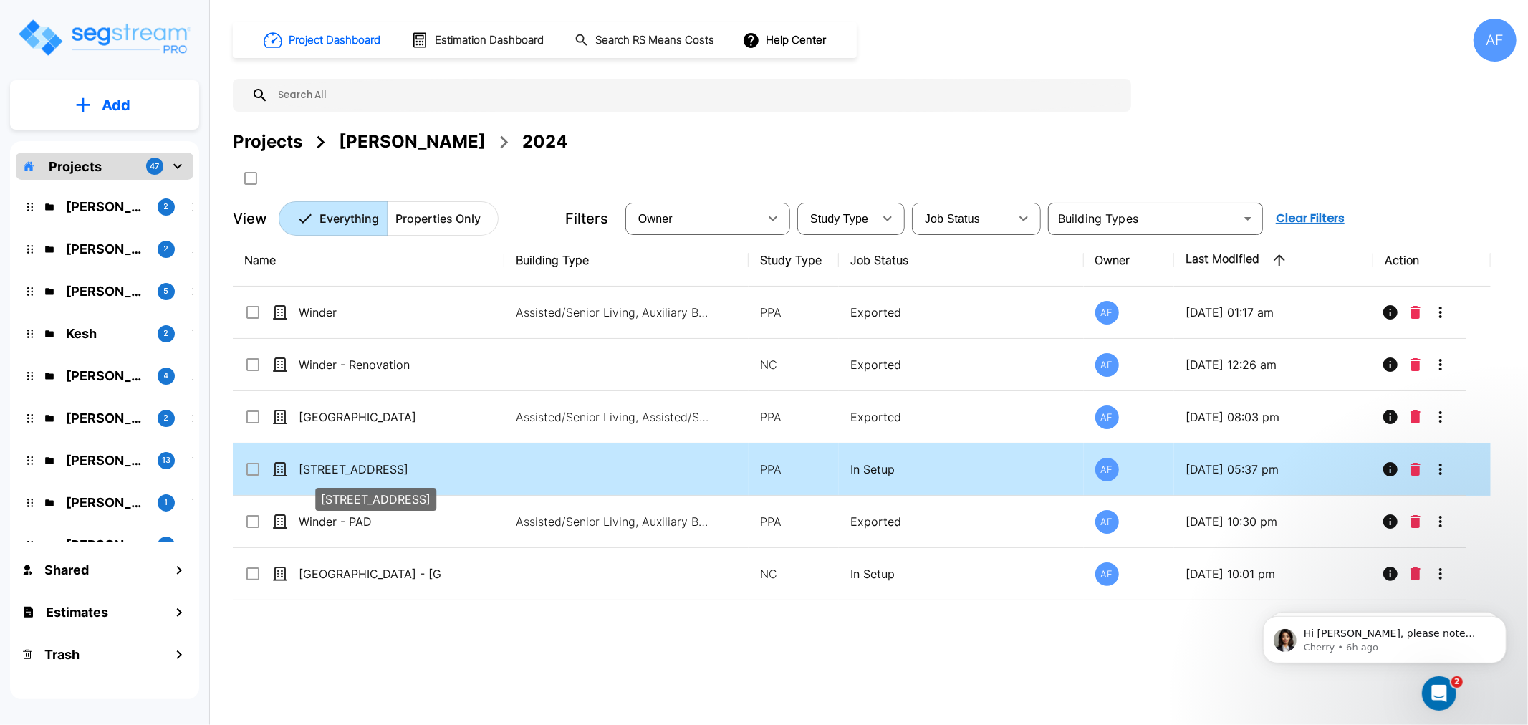
click at [340, 466] on p "321 Hospital Road" at bounding box center [370, 469] width 143 height 17
checkbox input "true"
click at [340, 466] on p "321 Hospital Road" at bounding box center [370, 469] width 143 height 17
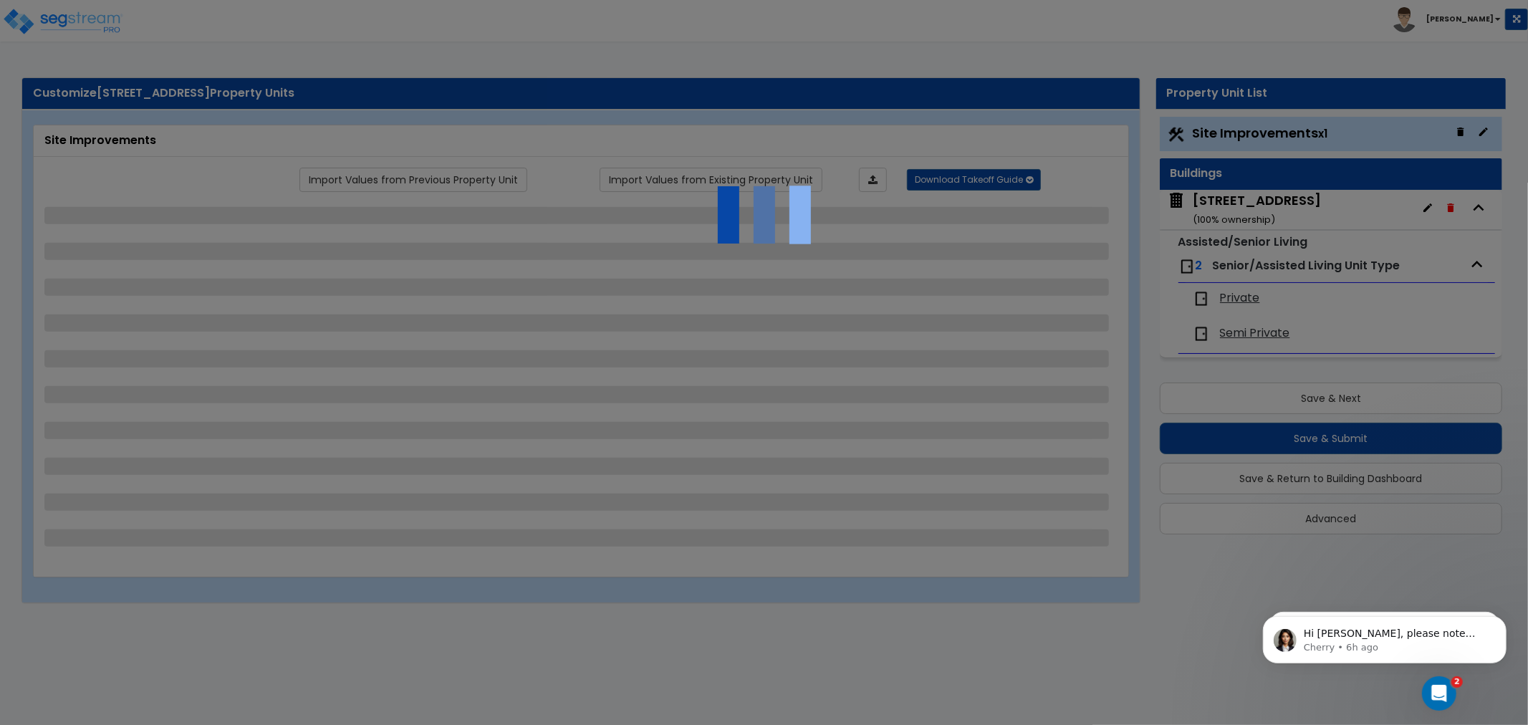
select select "2"
select select "1"
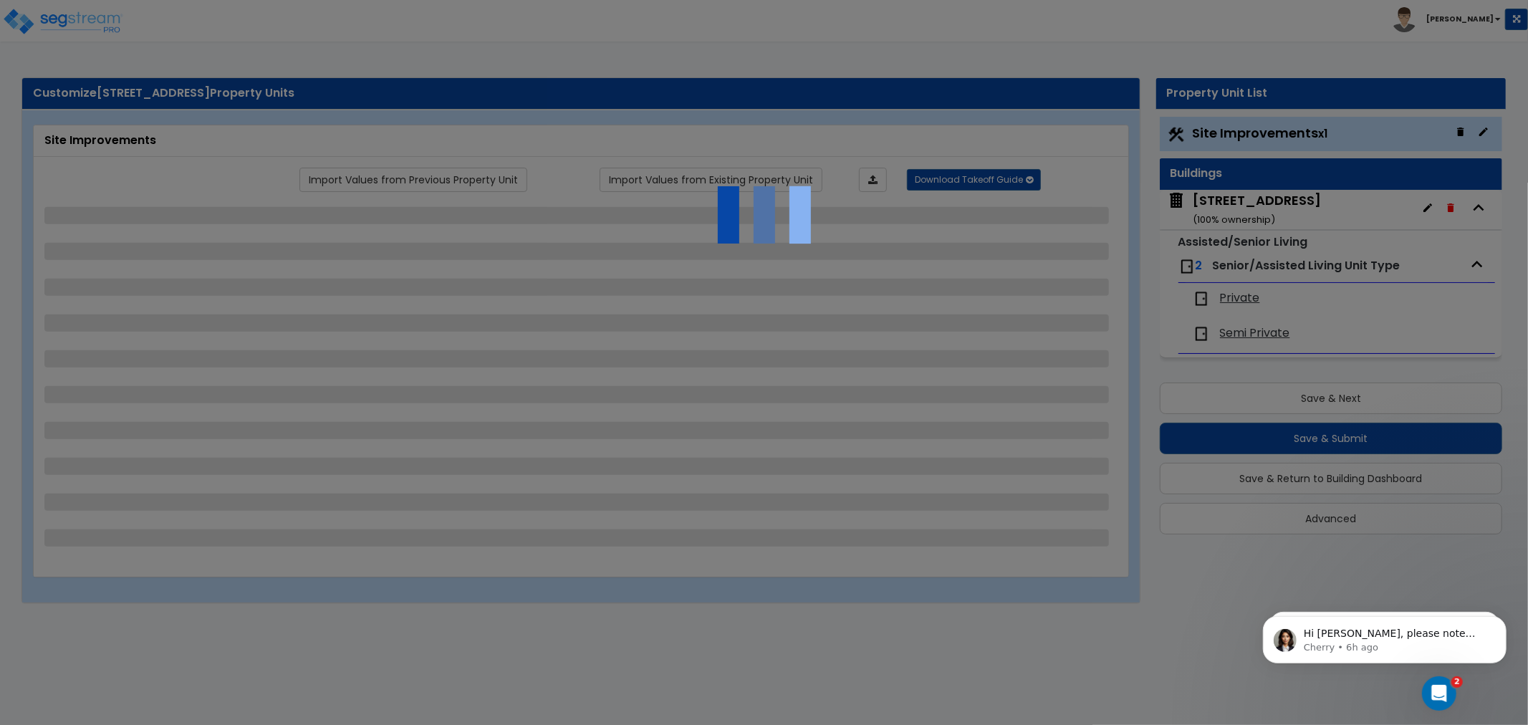
select select "1"
select select "2"
select select "1"
select select "4"
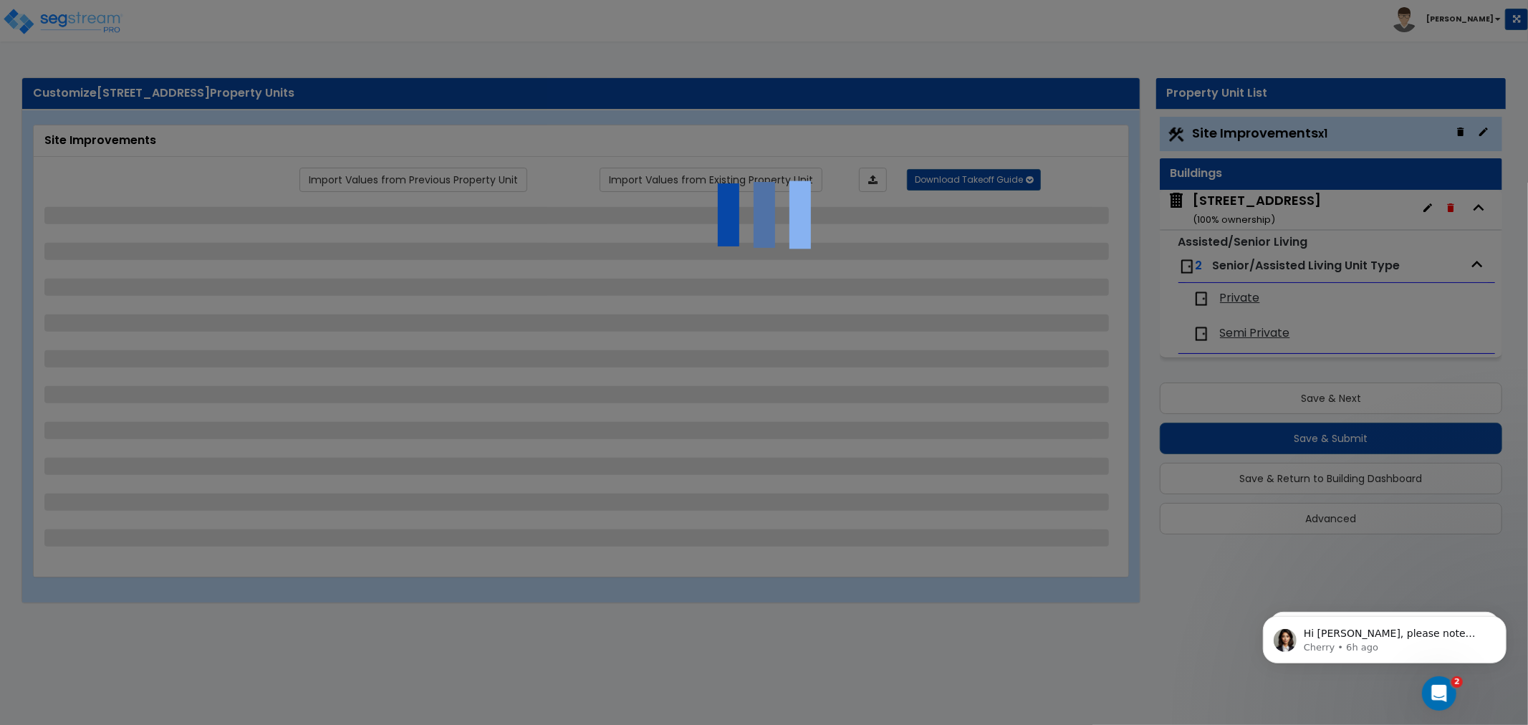
select select "1"
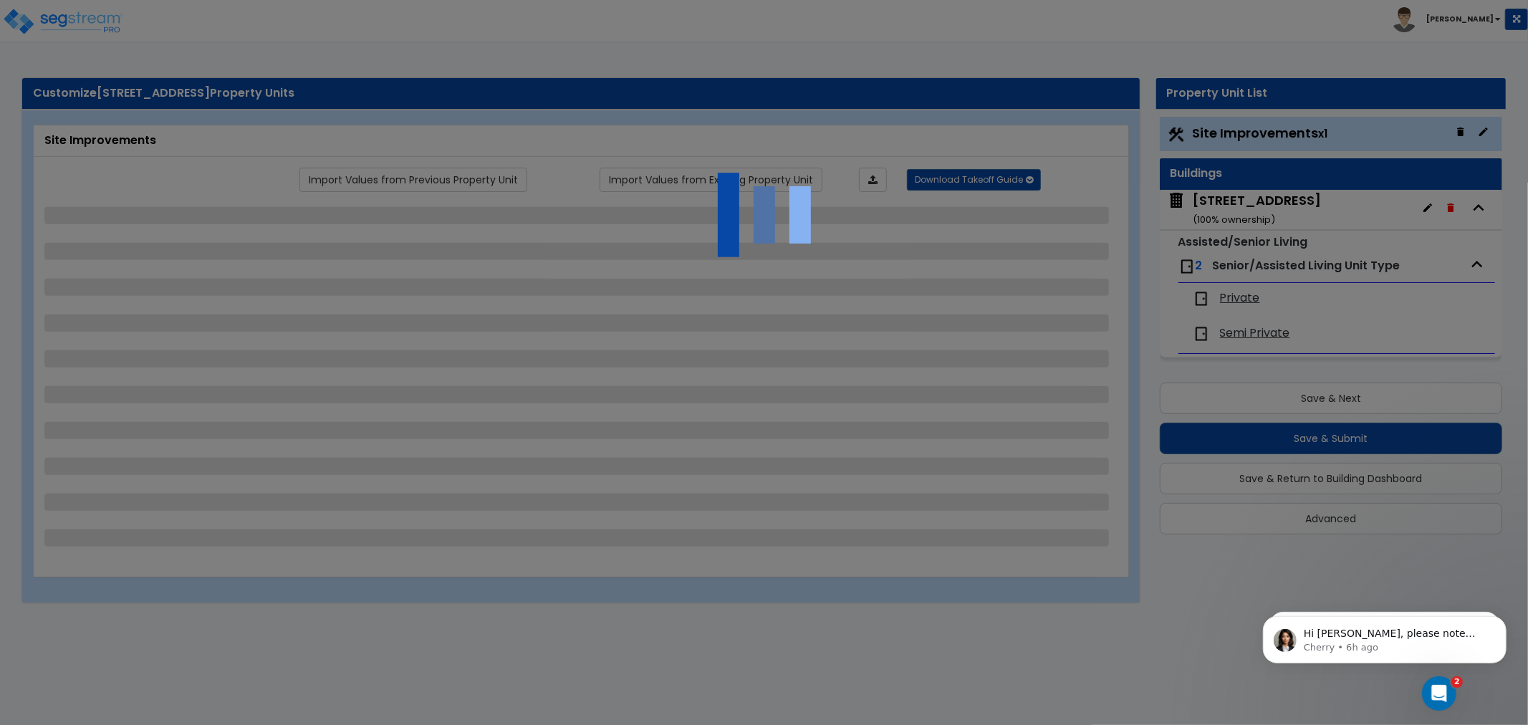
select select "1"
select select "2"
select select "1"
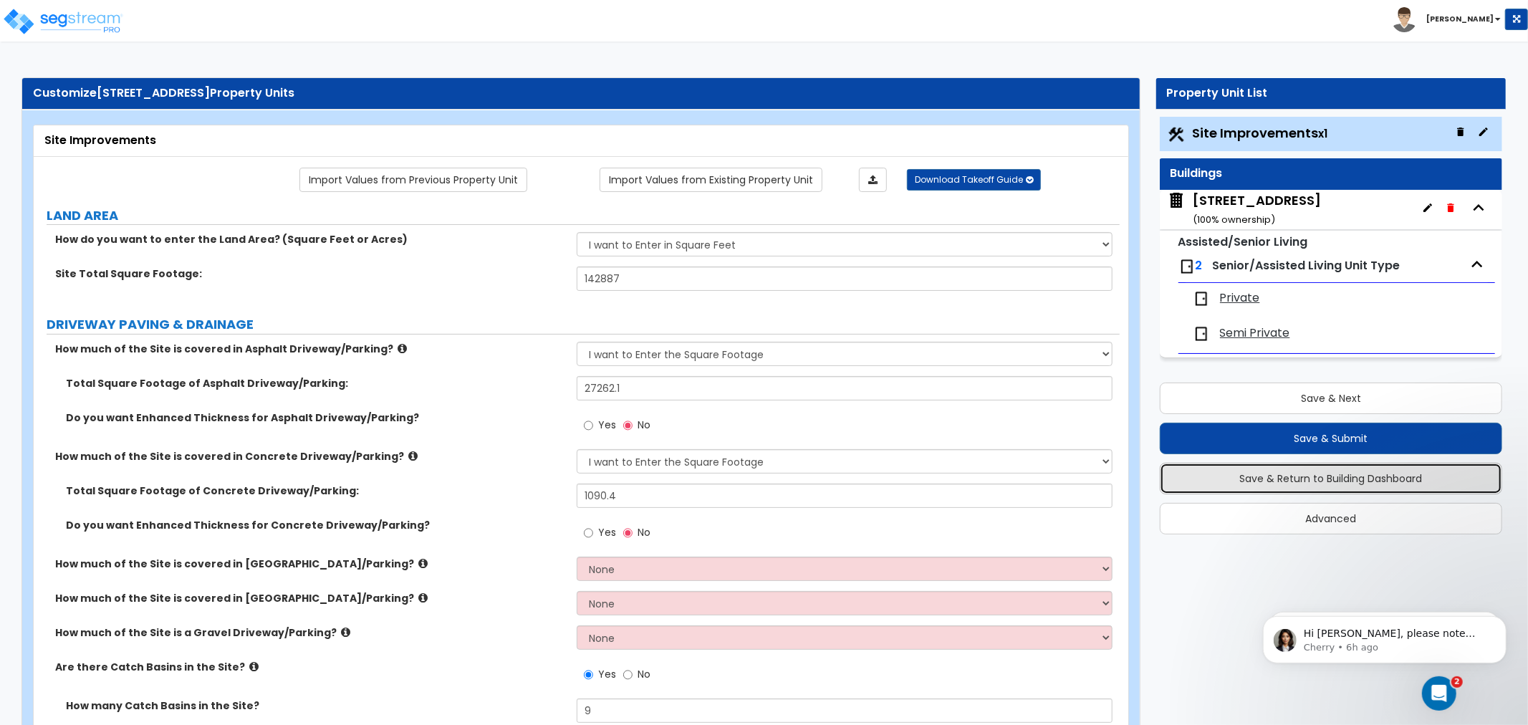
click at [1307, 474] on button "Save & Return to Building Dashboard" at bounding box center [1331, 479] width 342 height 32
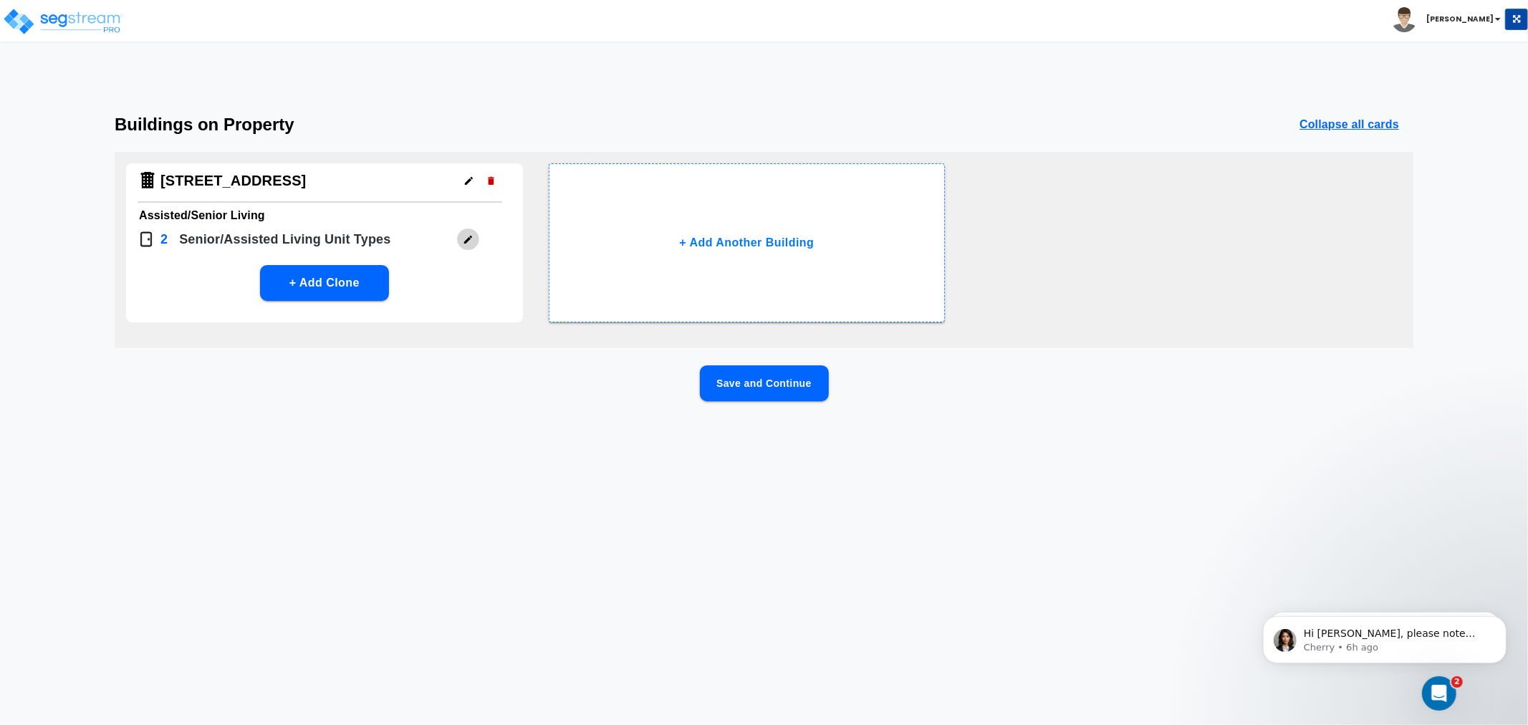
click at [476, 234] on button "button" at bounding box center [468, 240] width 22 height 22
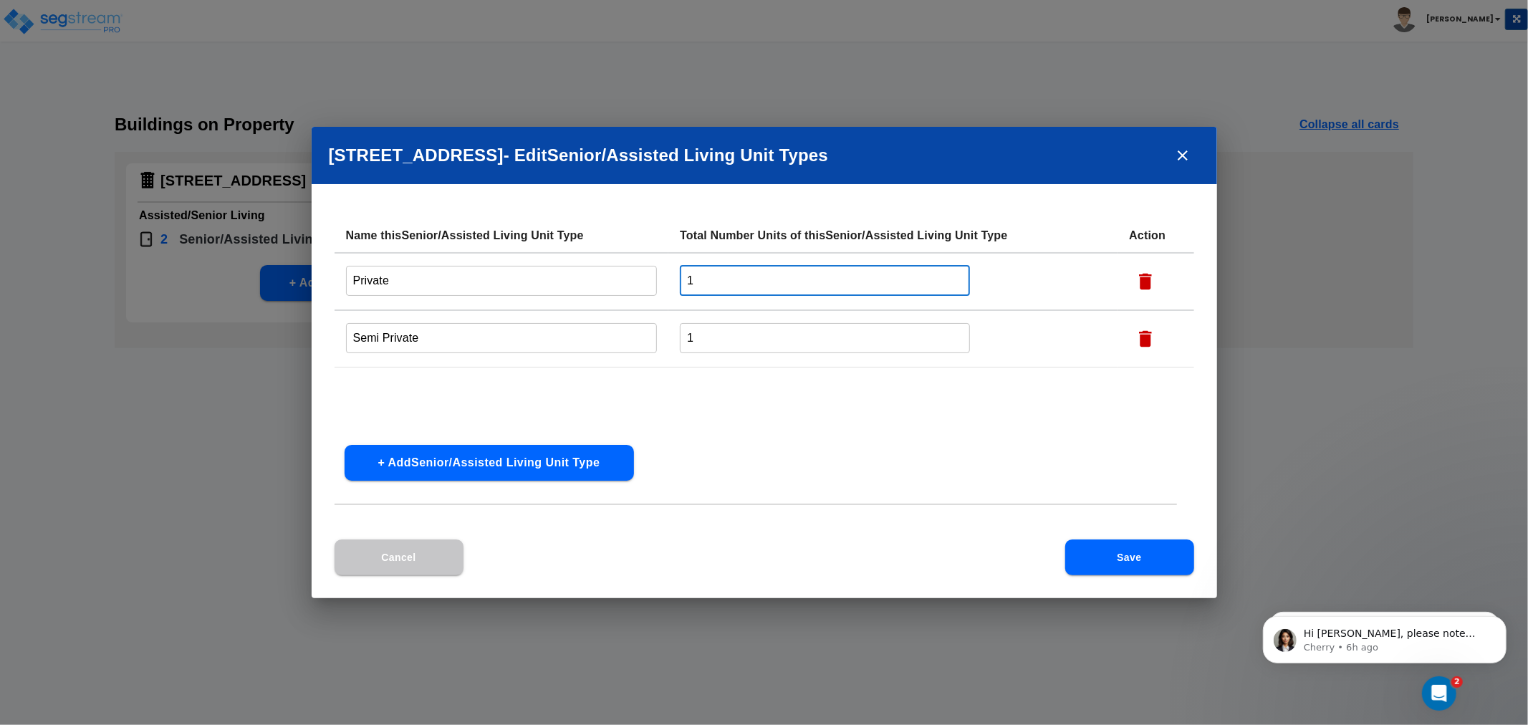
drag, startPoint x: 706, startPoint y: 272, endPoint x: 679, endPoint y: 294, distance: 35.1
click at [668, 282] on tr "Private ​ 1 ​" at bounding box center [765, 281] width 860 height 57
type input "4"
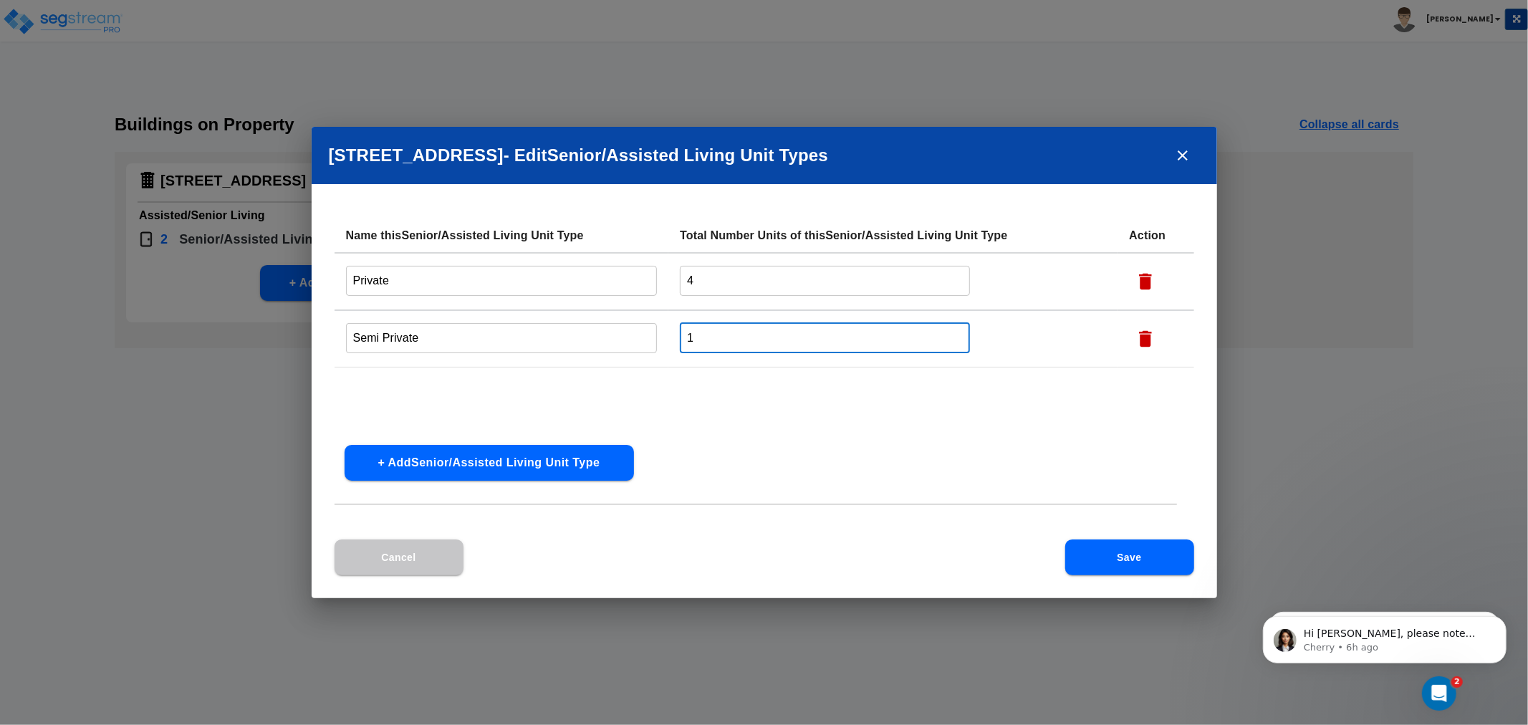
drag, startPoint x: 704, startPoint y: 342, endPoint x: 639, endPoint y: 342, distance: 64.5
click at [639, 342] on tr "Semi Private ​ 1 ​" at bounding box center [765, 338] width 860 height 57
type input "48"
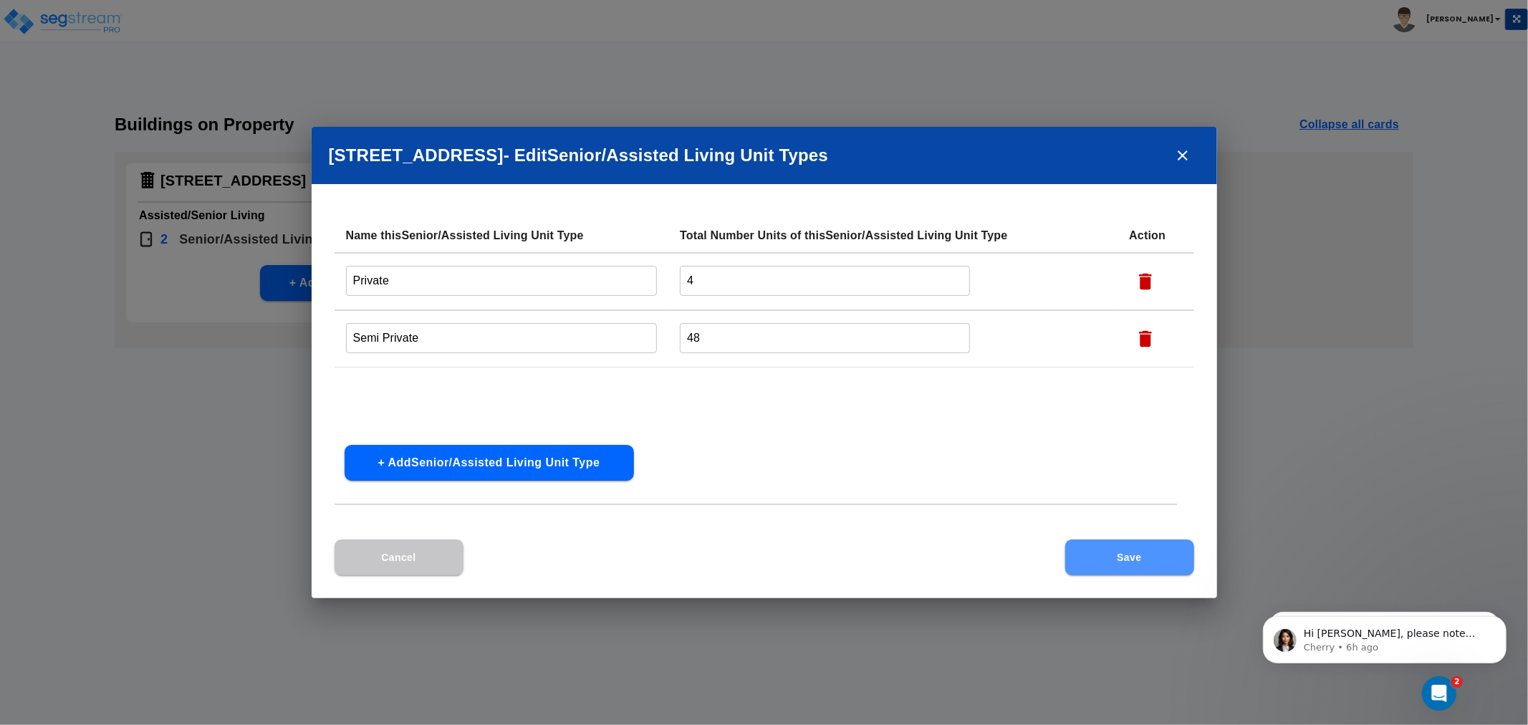
click at [1151, 572] on button "Save" at bounding box center [1129, 558] width 129 height 36
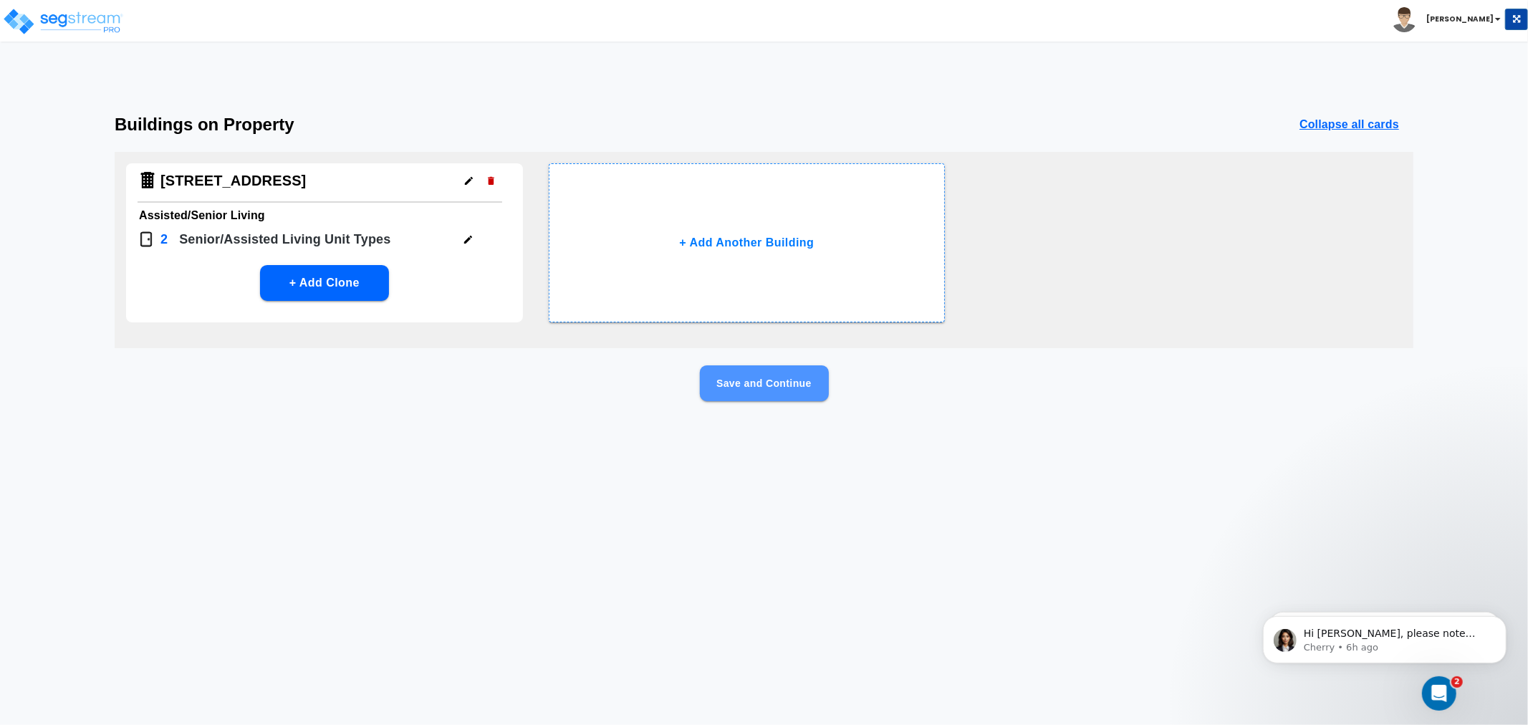
click at [747, 388] on button "Save and Continue" at bounding box center [764, 383] width 129 height 36
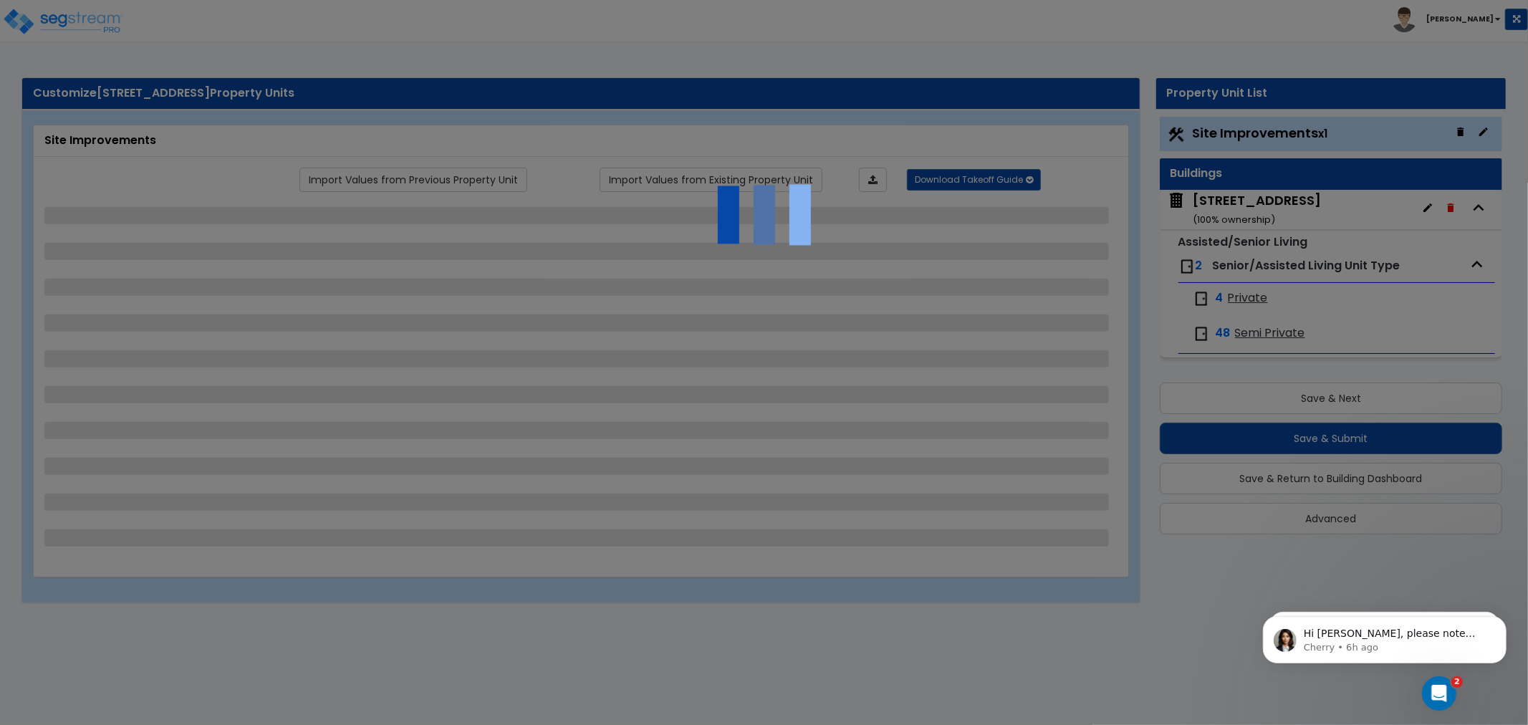
select select "2"
select select "1"
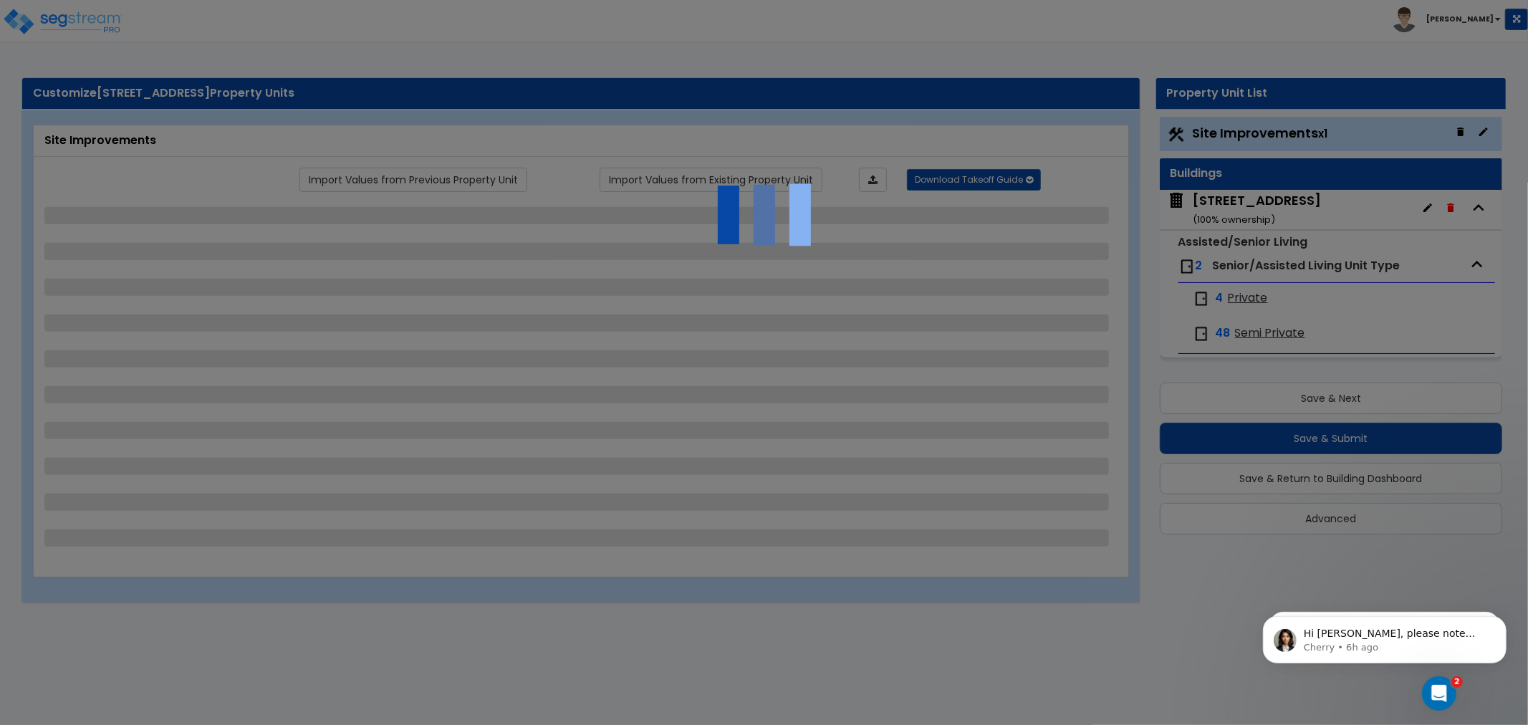
select select "1"
select select "2"
select select "1"
select select "4"
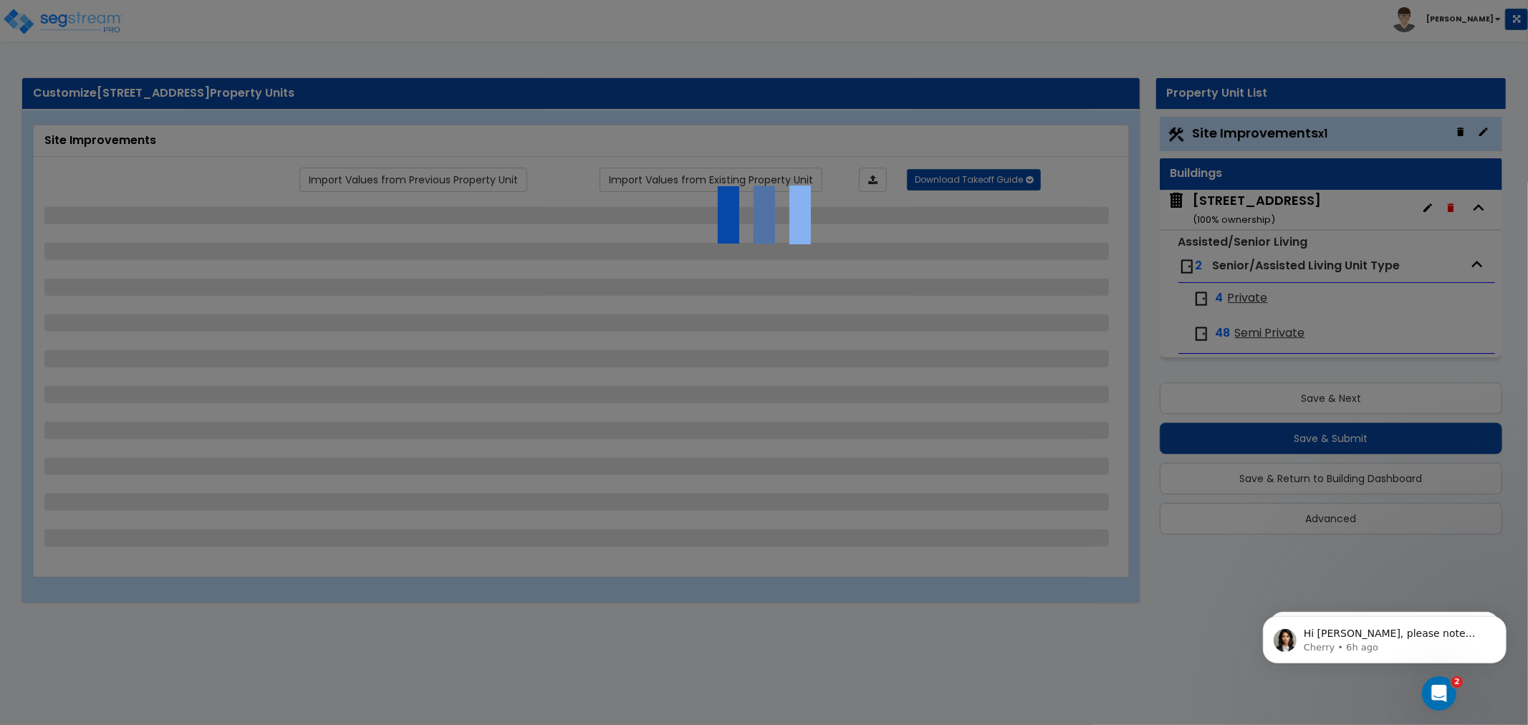
select select "1"
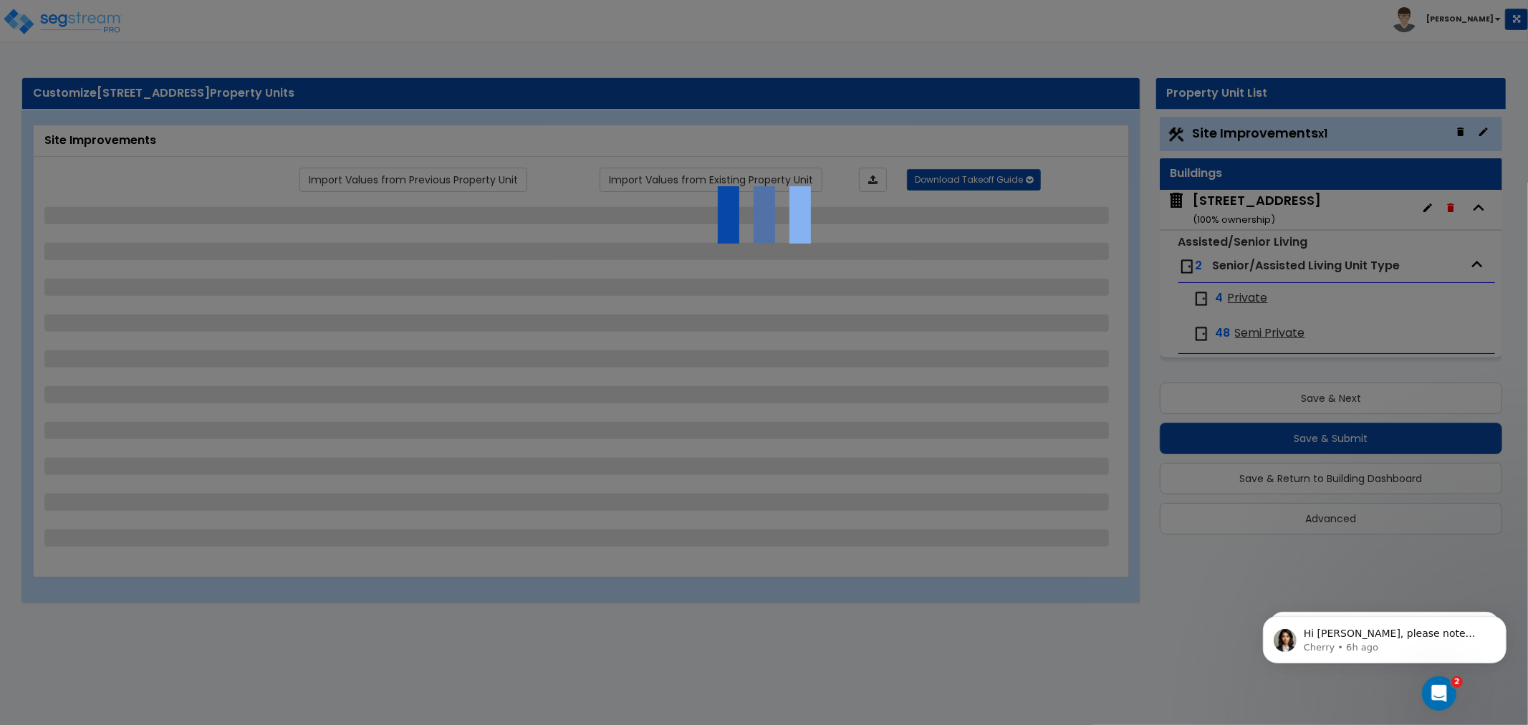
select select "1"
select select "2"
select select "1"
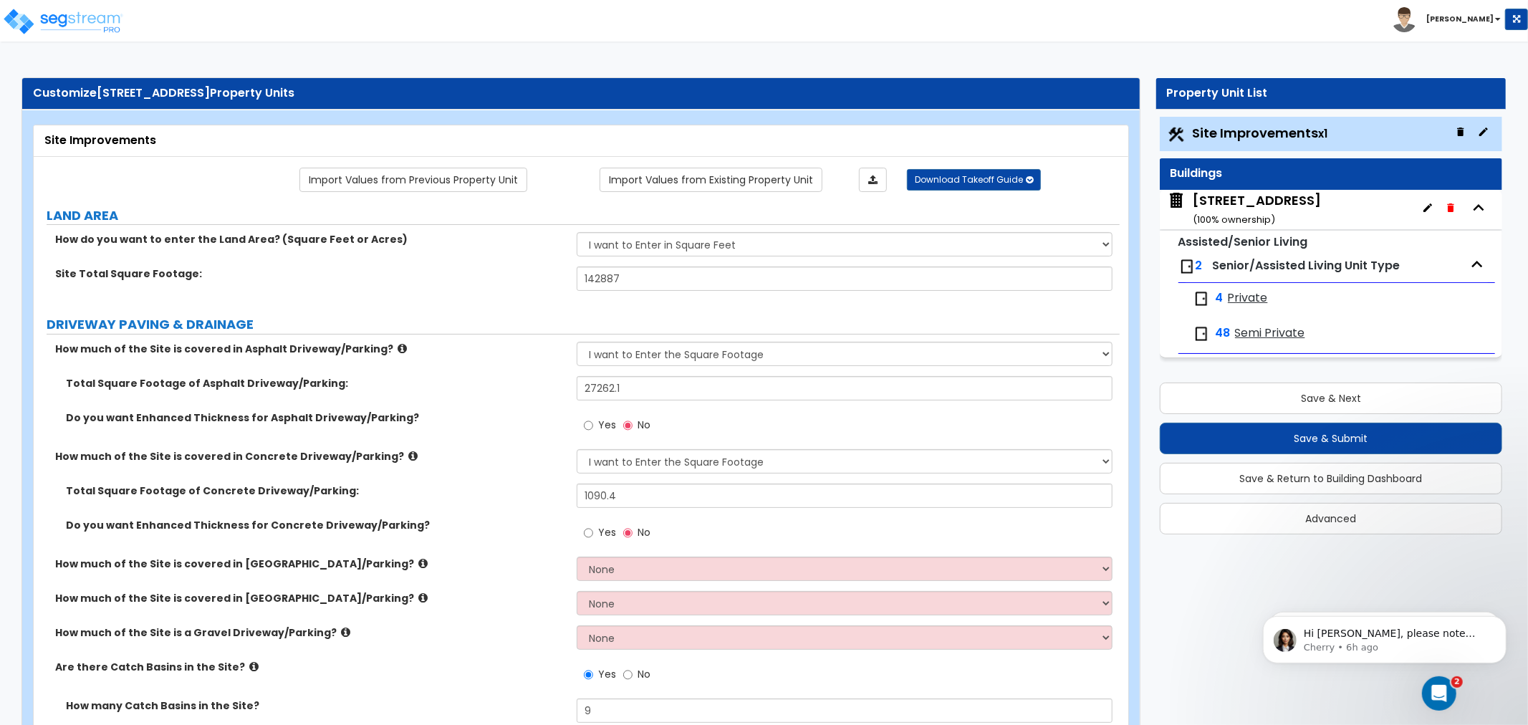
click at [1248, 299] on span "Private" at bounding box center [1248, 298] width 40 height 16
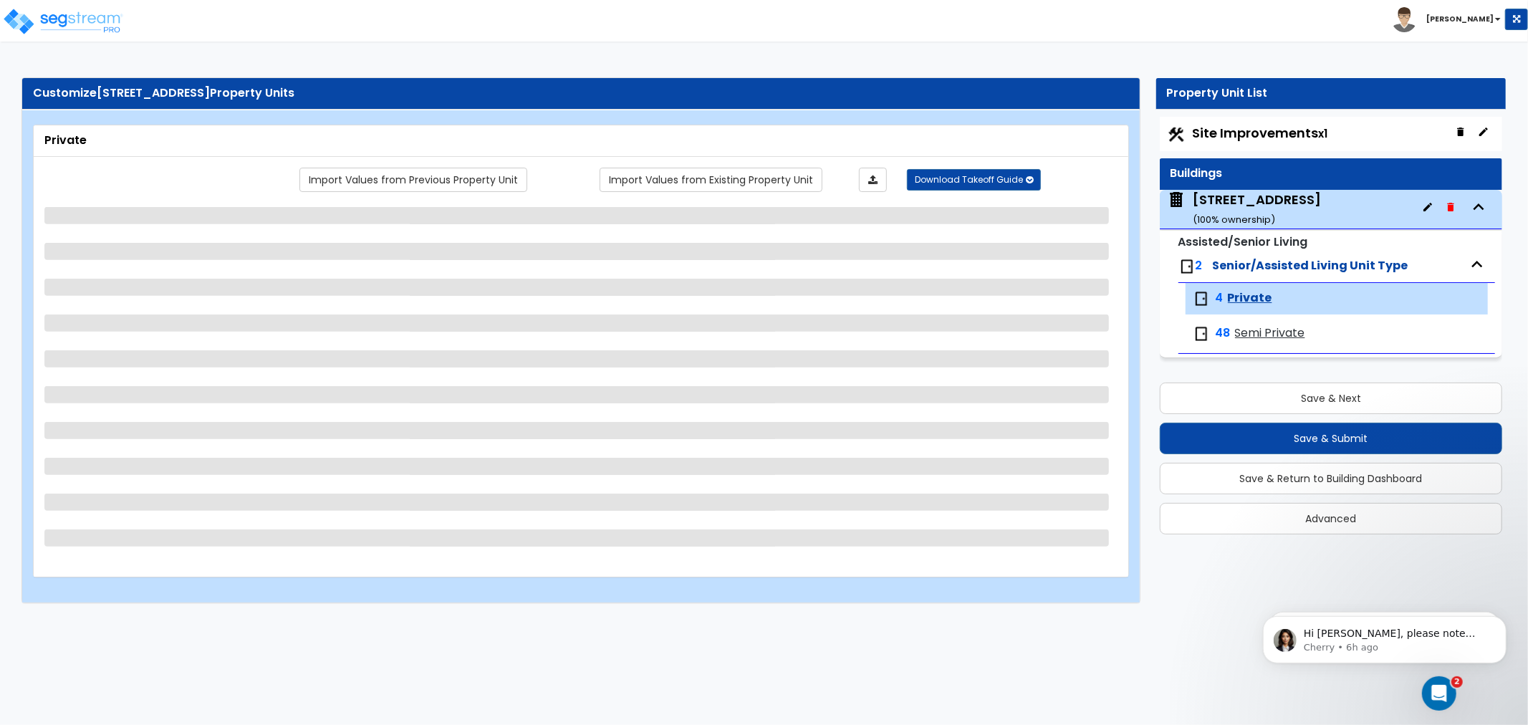
select select "1"
select select "2"
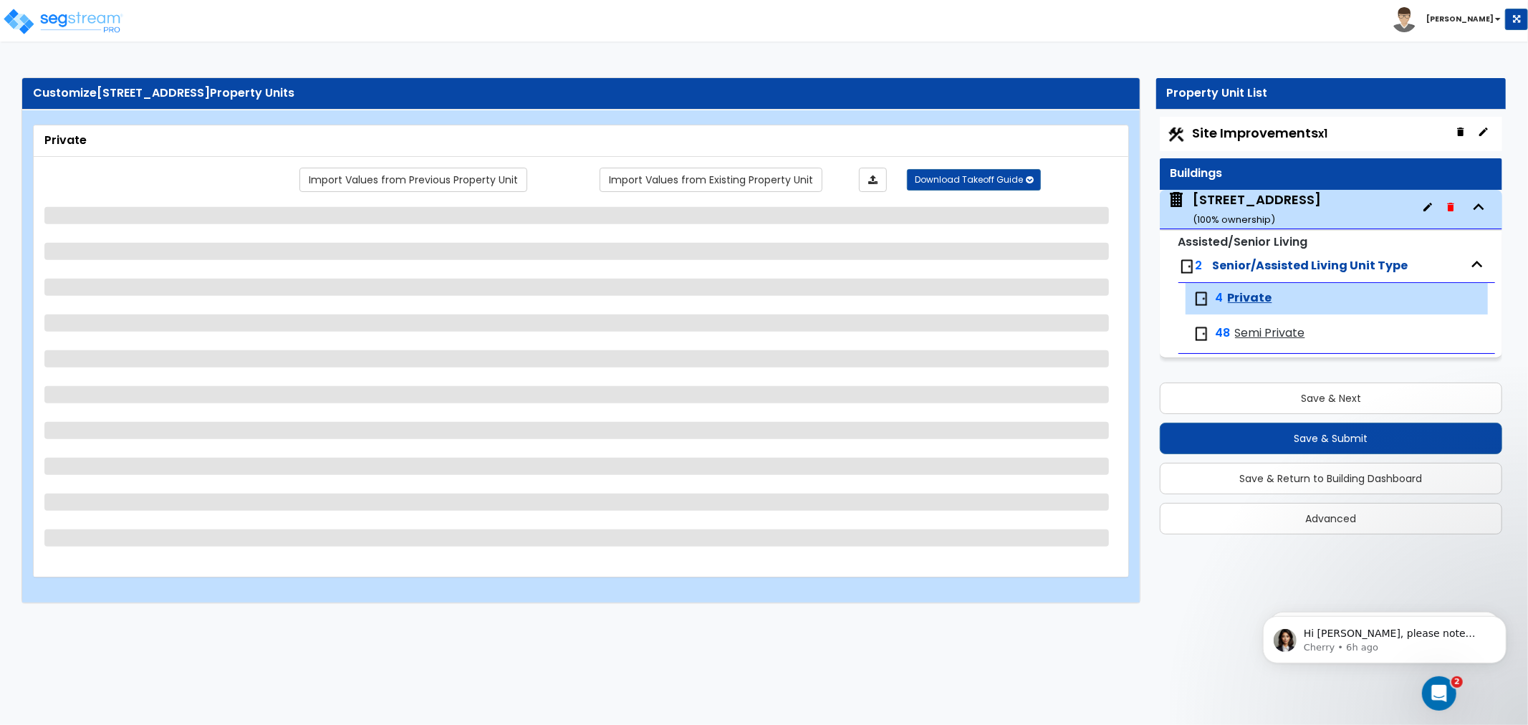
select select "2"
select select "1"
select select "3"
select select "1"
select select "3"
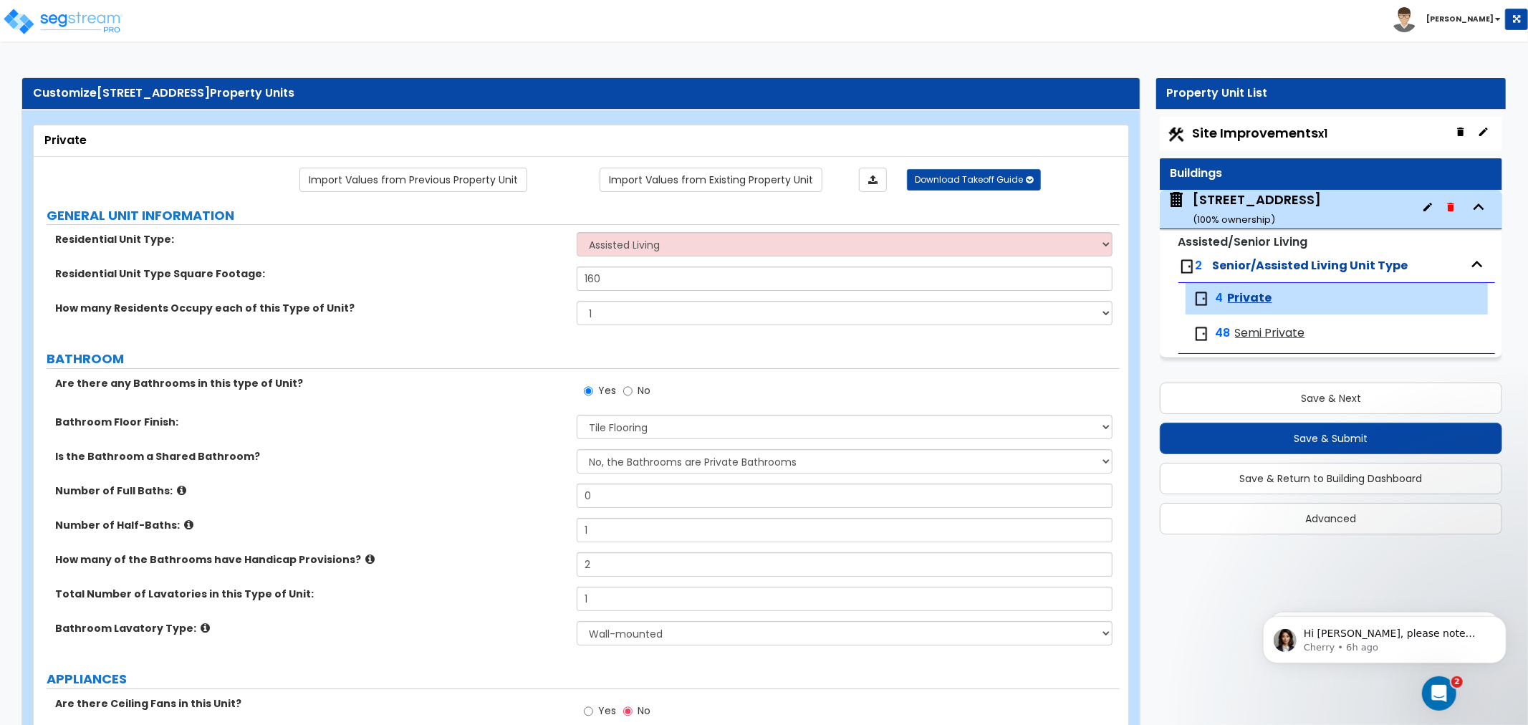
click at [1257, 333] on span "Semi Private" at bounding box center [1270, 333] width 70 height 16
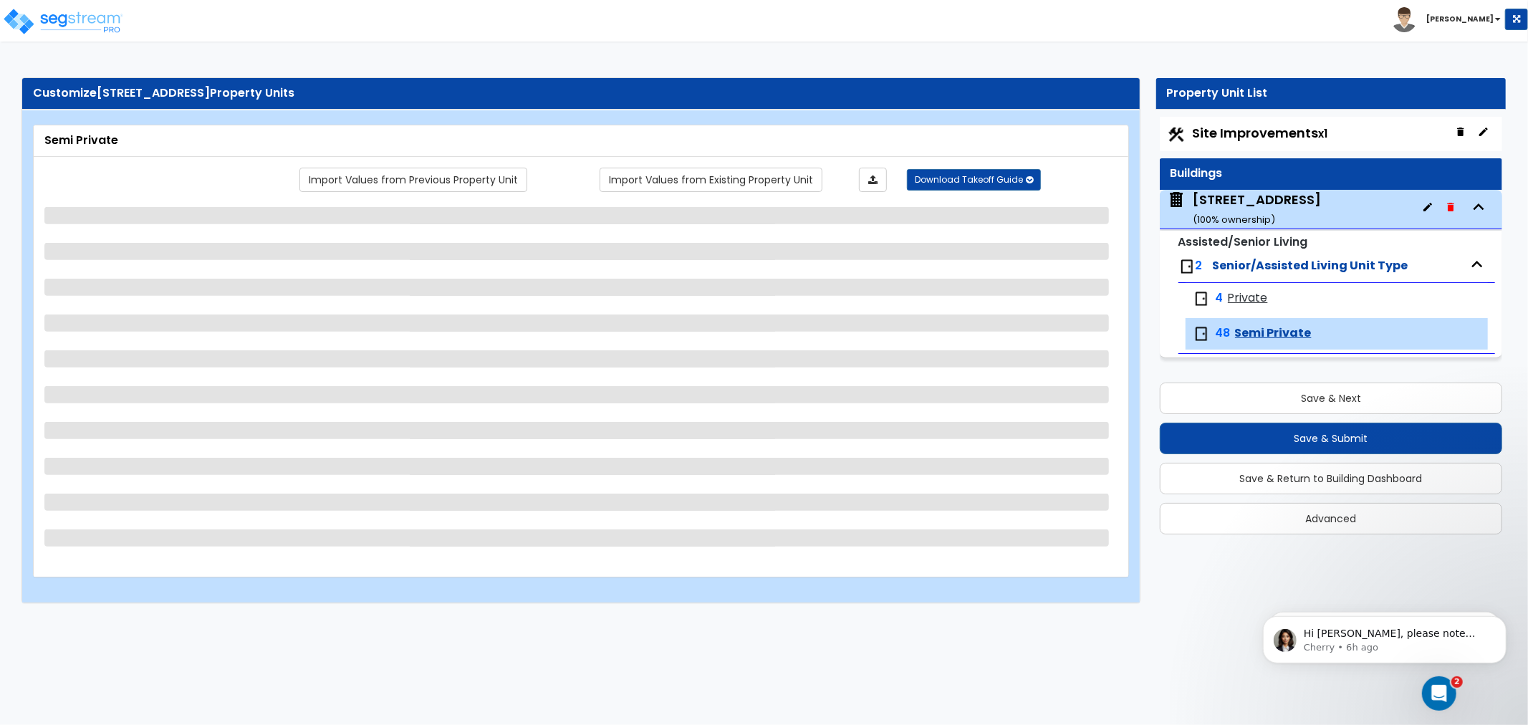
select select "2"
select select "1"
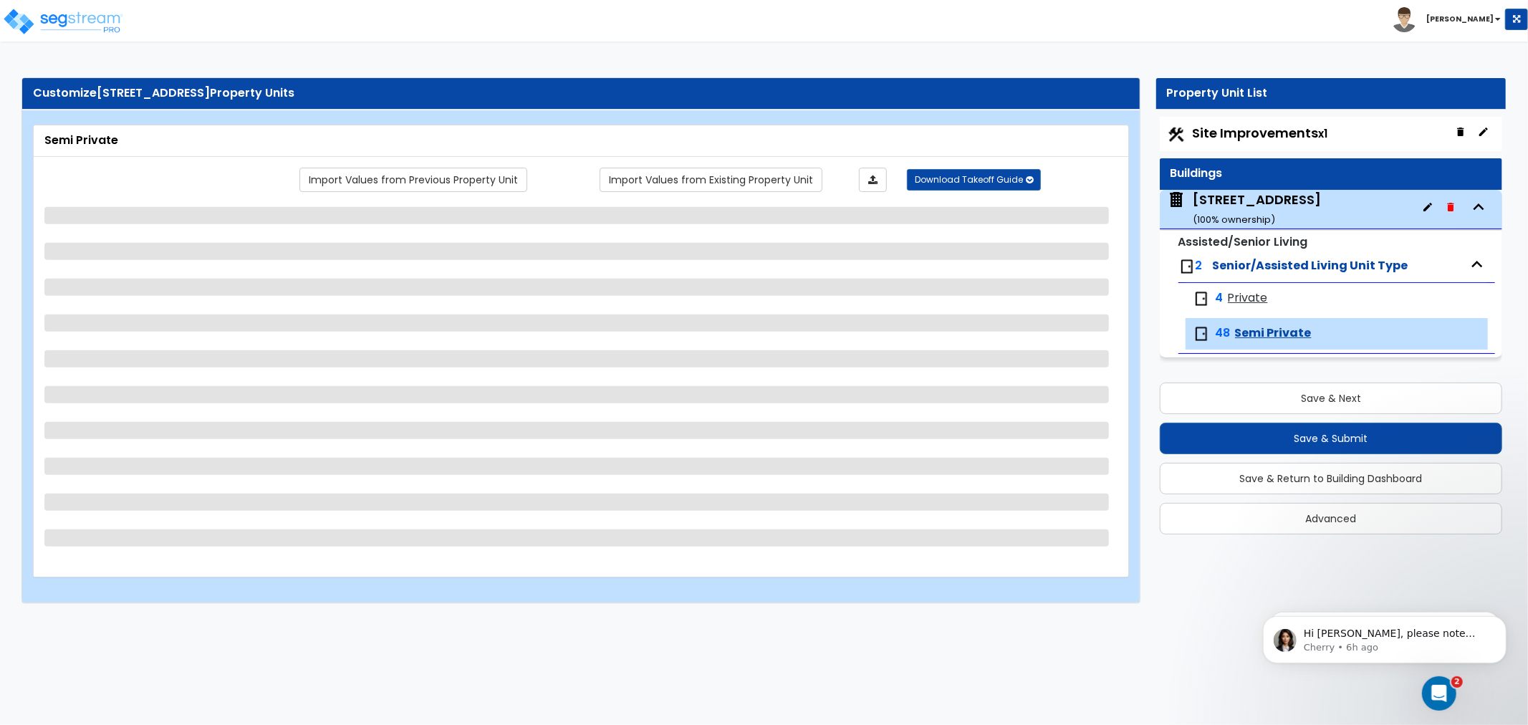
select select "2"
select select "1"
select select "3"
select select "2"
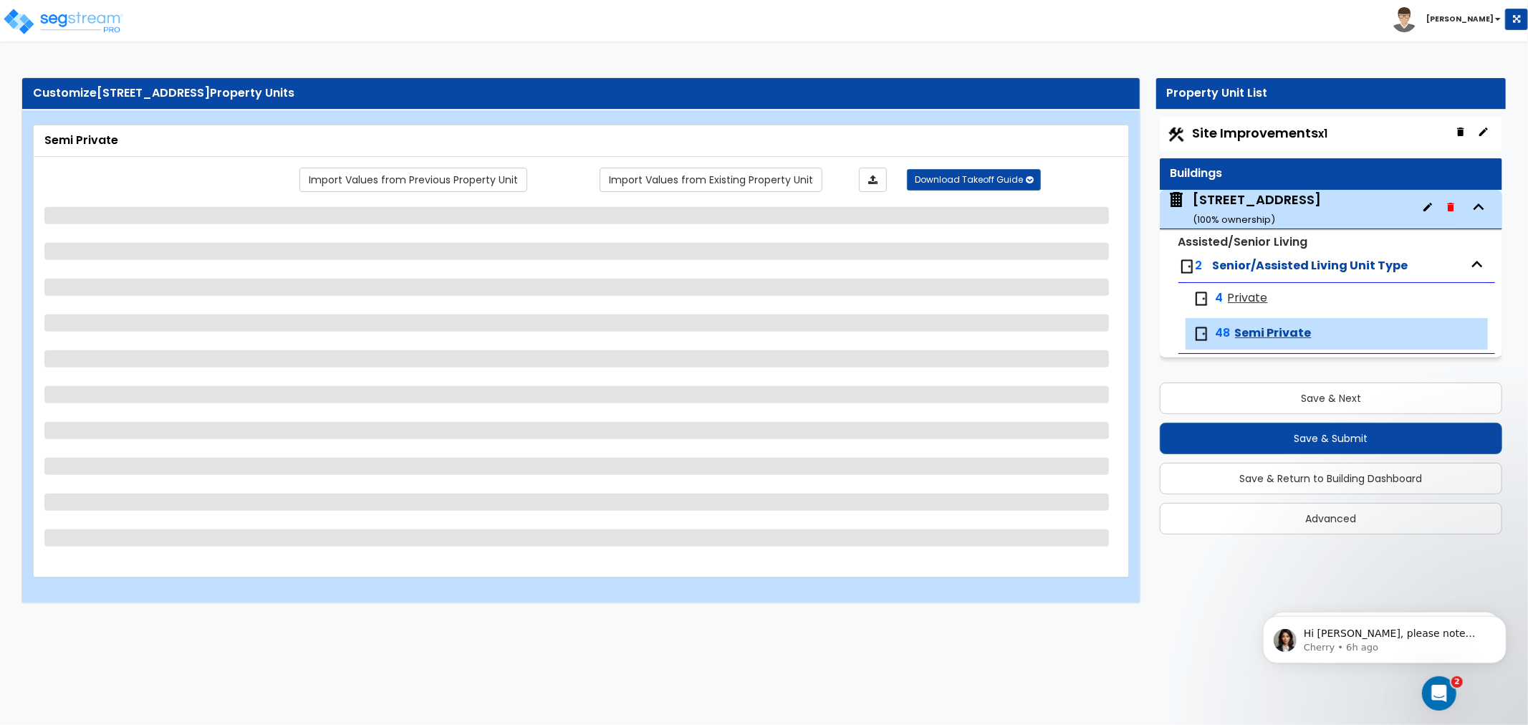
select select "3"
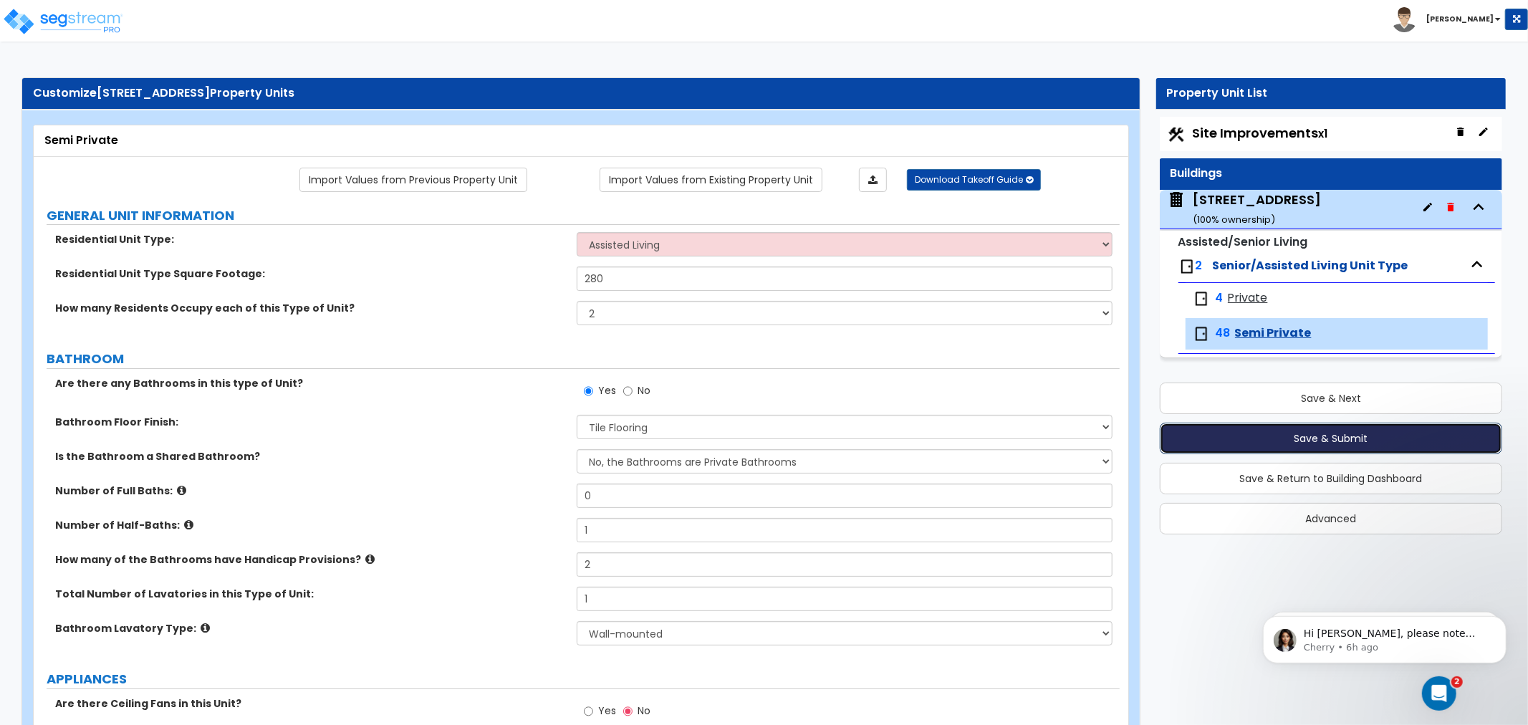
click at [1309, 436] on button "Save & Submit" at bounding box center [1331, 439] width 342 height 32
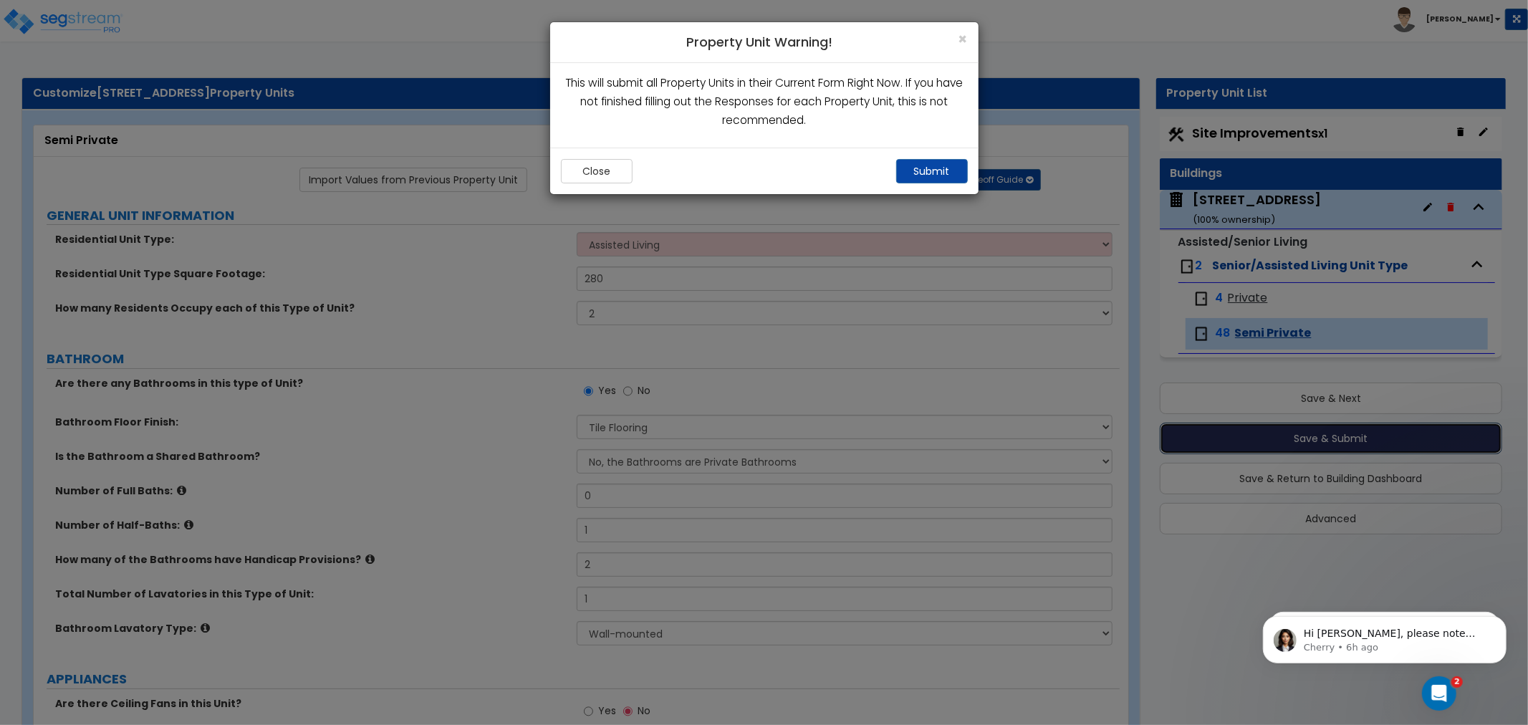
click at [1160, 423] on button "Save & Submit" at bounding box center [1331, 439] width 342 height 32
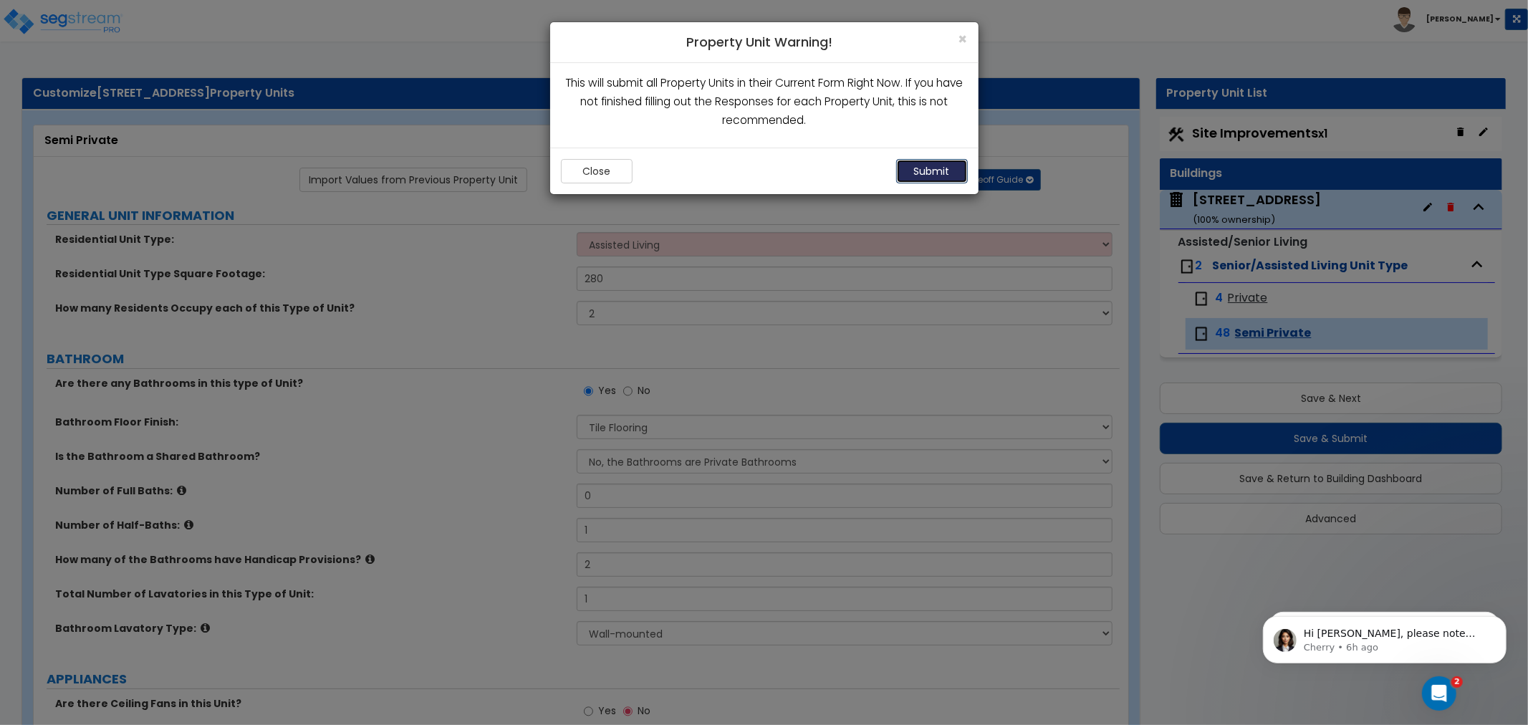
click at [899, 173] on button "Submit" at bounding box center [932, 171] width 72 height 24
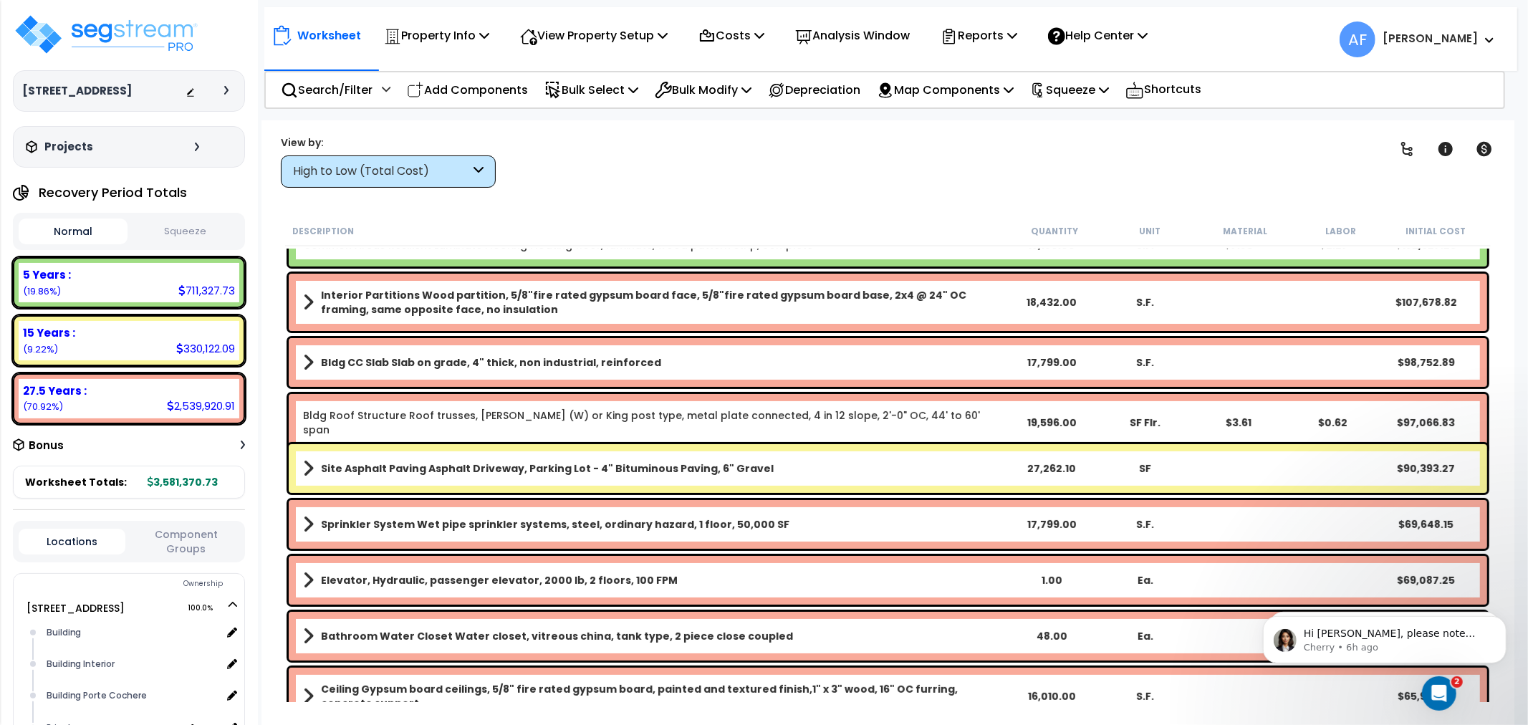
scroll to position [80, 0]
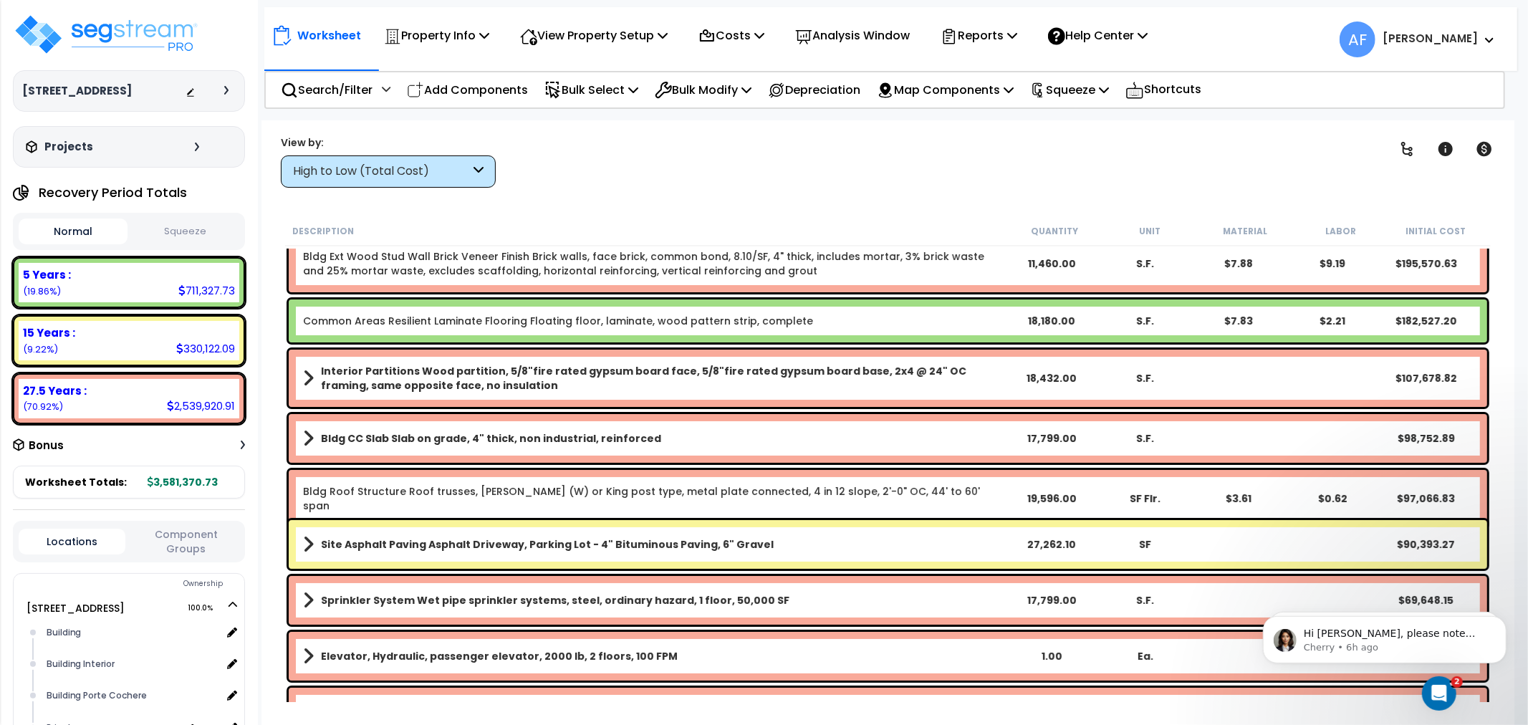
click at [426, 170] on div "High to Low (Total Cost)" at bounding box center [381, 171] width 177 height 16
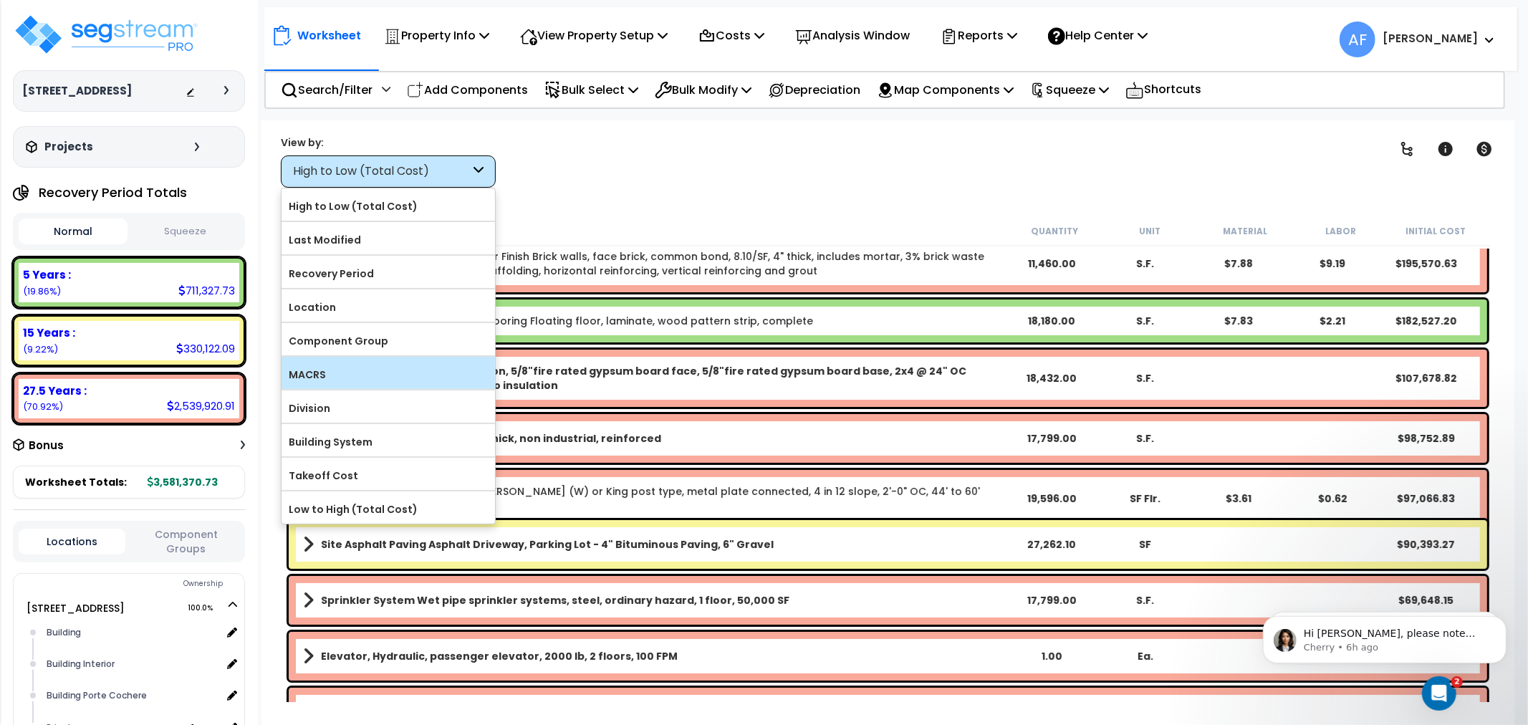
click at [323, 369] on label "MACRS" at bounding box center [389, 374] width 214 height 21
click at [0, 0] on input "MACRS" at bounding box center [0, 0] width 0 height 0
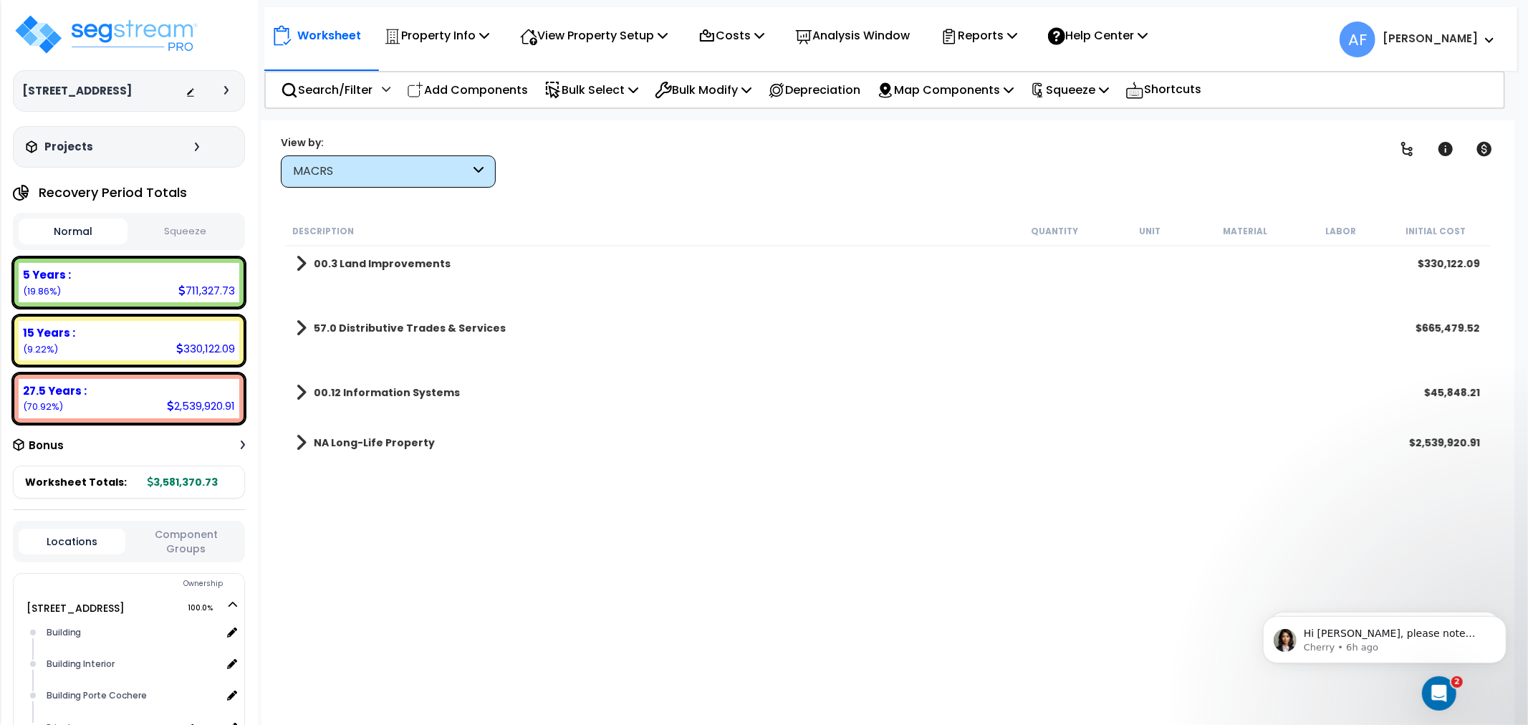
scroll to position [0, 0]
click at [324, 264] on b "00.3 Land Improvements" at bounding box center [382, 264] width 137 height 14
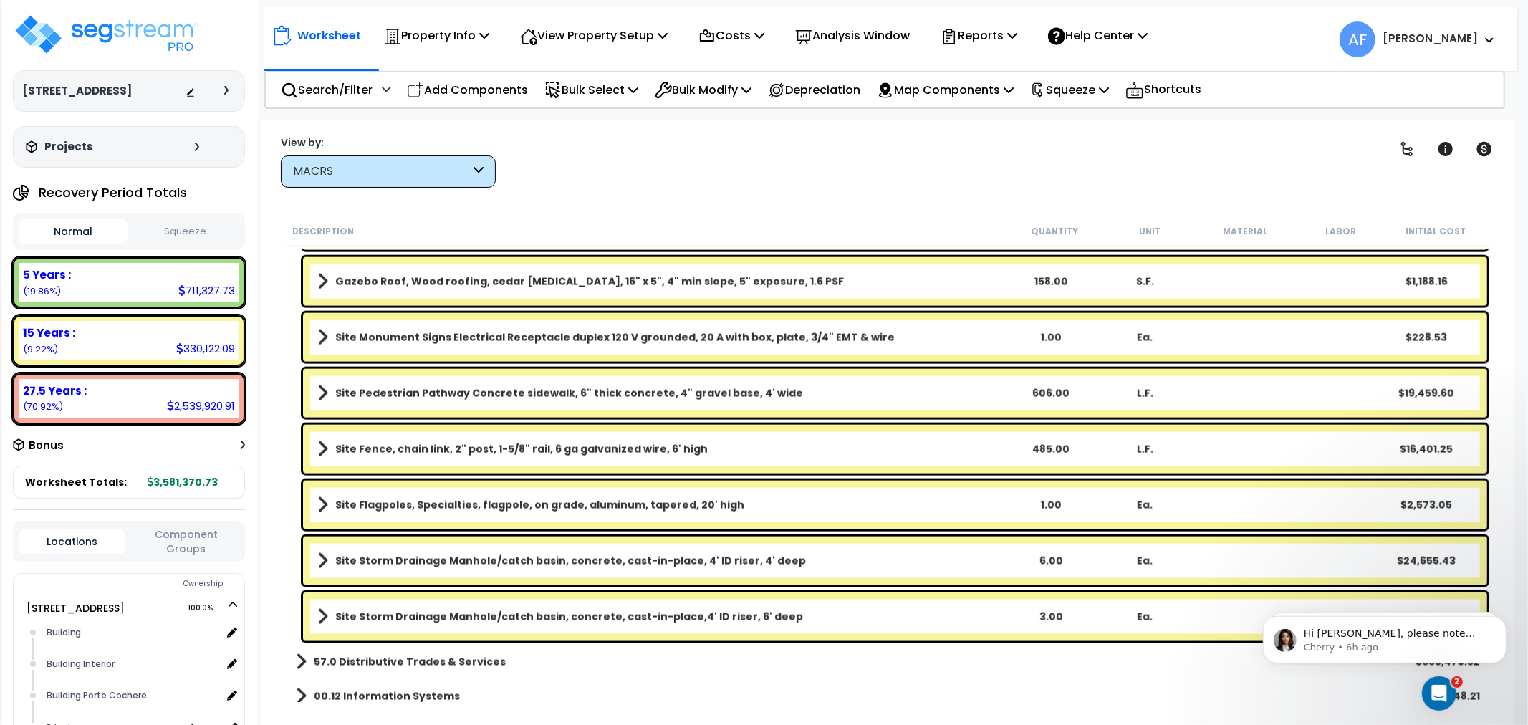
scroll to position [1742, 0]
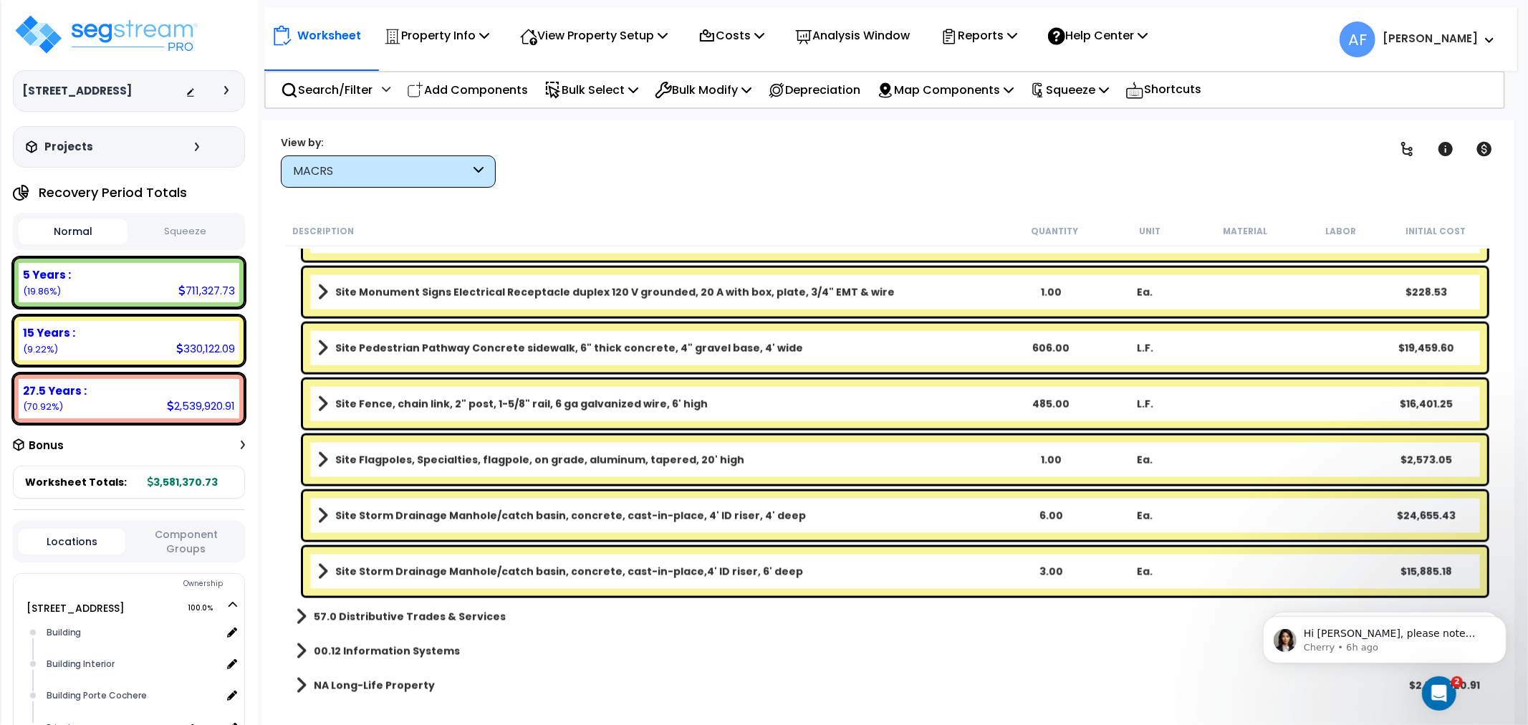
click at [314, 613] on b "57.0 Distributive Trades & Services" at bounding box center [410, 617] width 192 height 14
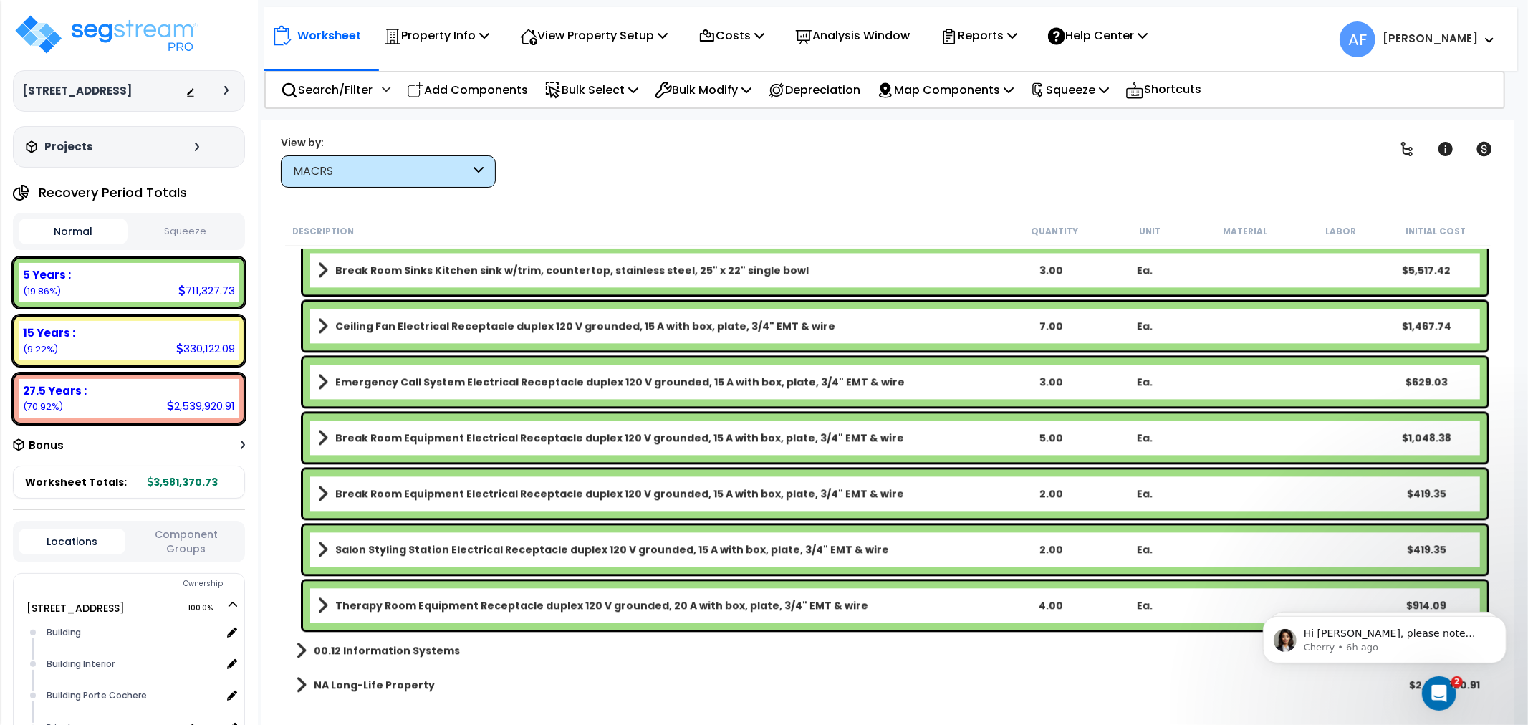
scroll to position [7439, 0]
click at [314, 657] on b "00.12 Information Systems" at bounding box center [387, 651] width 146 height 14
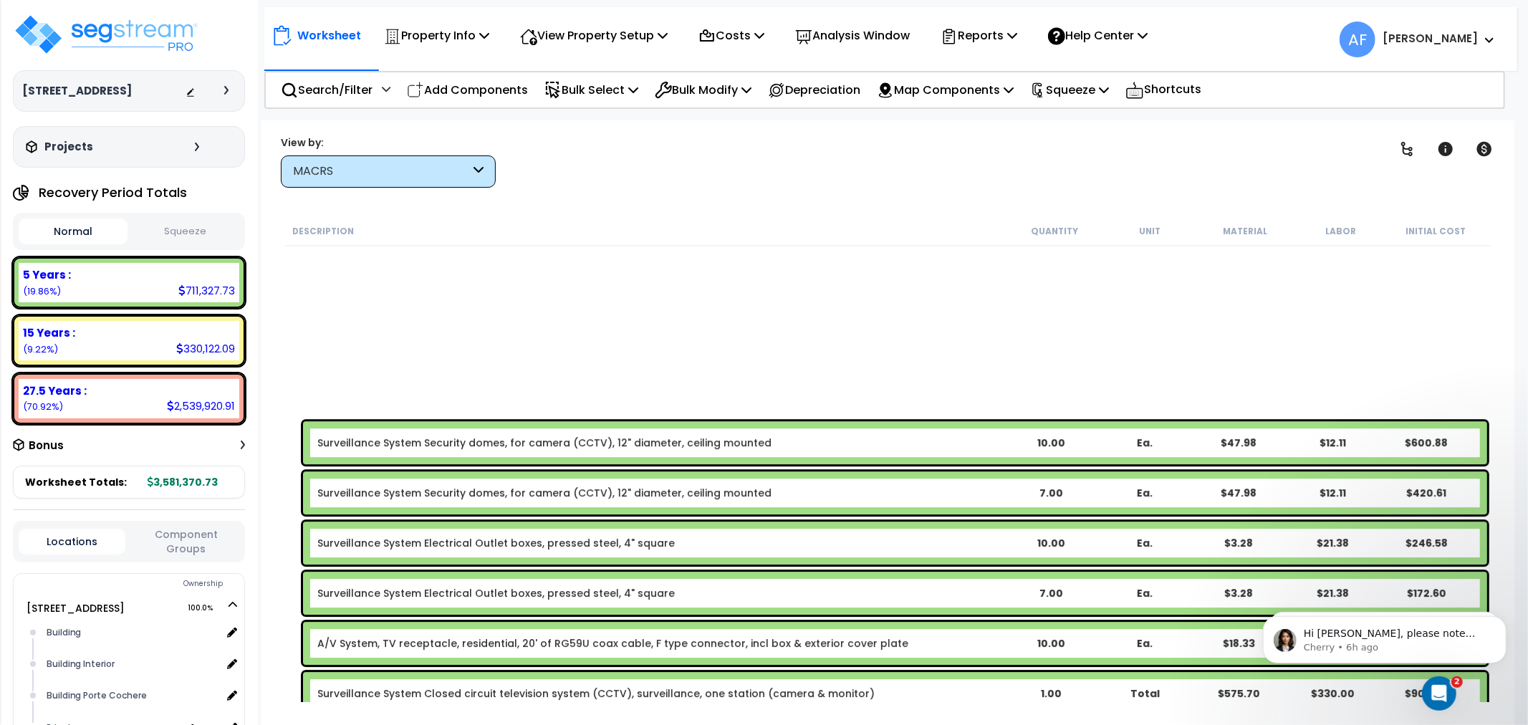
scroll to position [8745, 0]
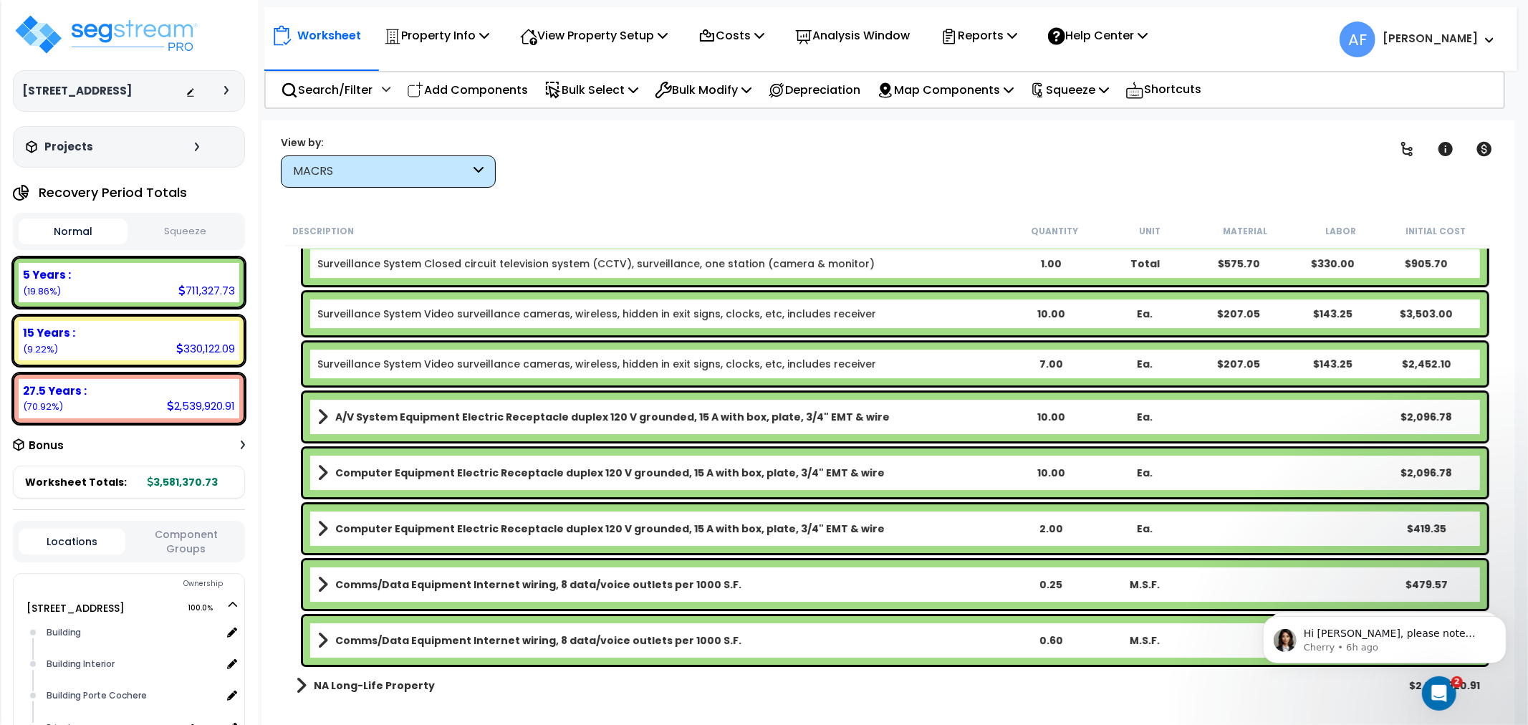
click at [321, 681] on b "NA Long-Life Property" at bounding box center [374, 686] width 121 height 14
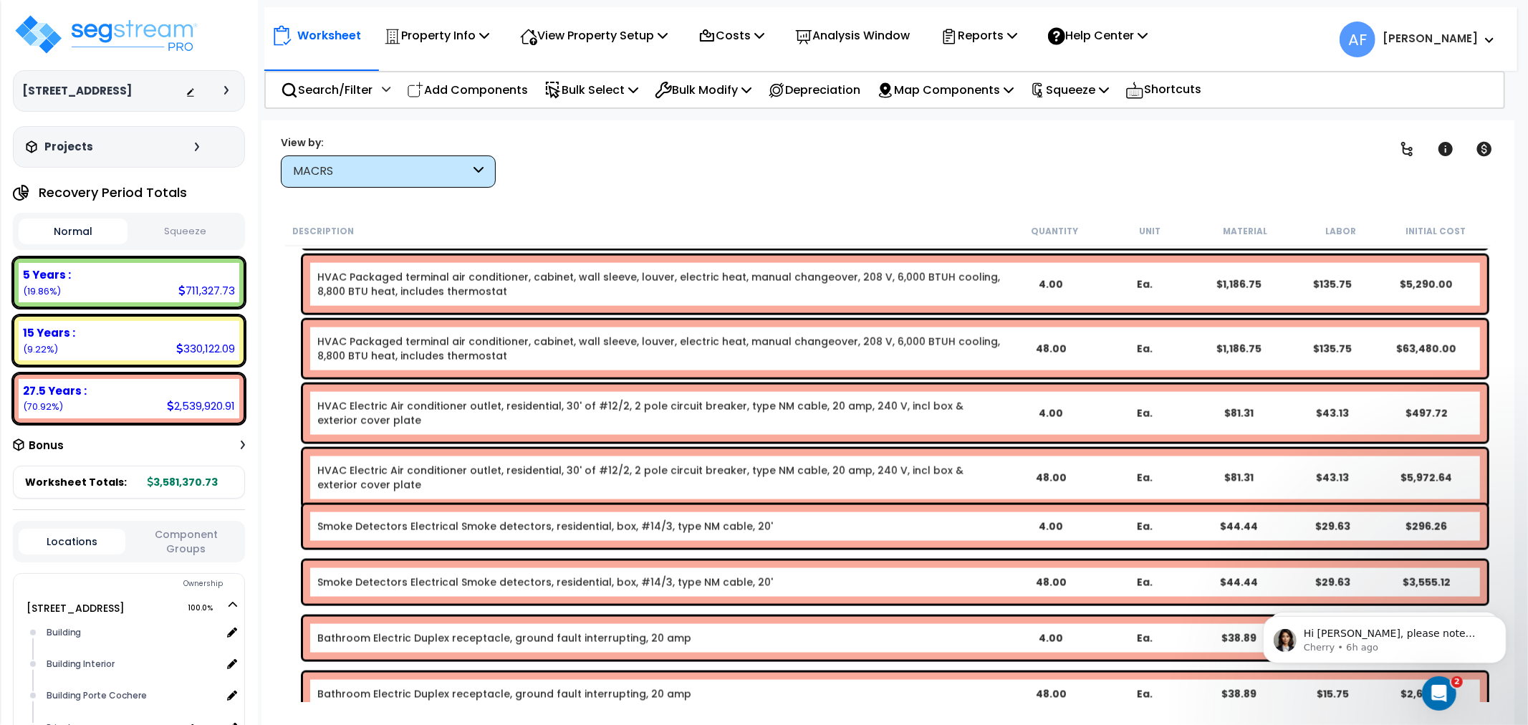
scroll to position [11053, 0]
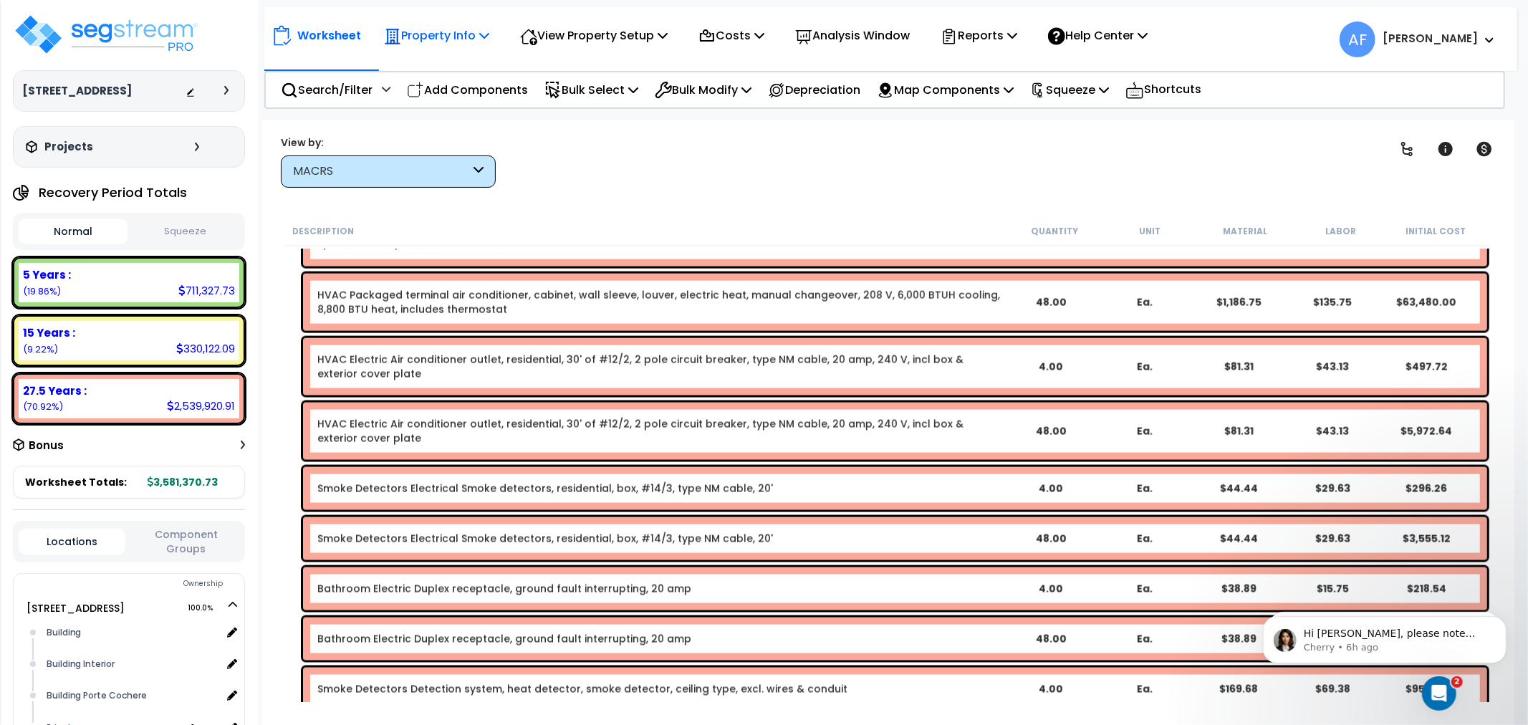
click at [495, 32] on div "Property Info Property Setup Add Property Unit Template property Clone property" at bounding box center [436, 36] width 121 height 34
click at [441, 22] on div "Property Info" at bounding box center [436, 36] width 105 height 34
click at [438, 75] on link "Property Setup" at bounding box center [448, 68] width 142 height 29
click at [489, 34] on p "View Property Setup" at bounding box center [436, 35] width 105 height 19
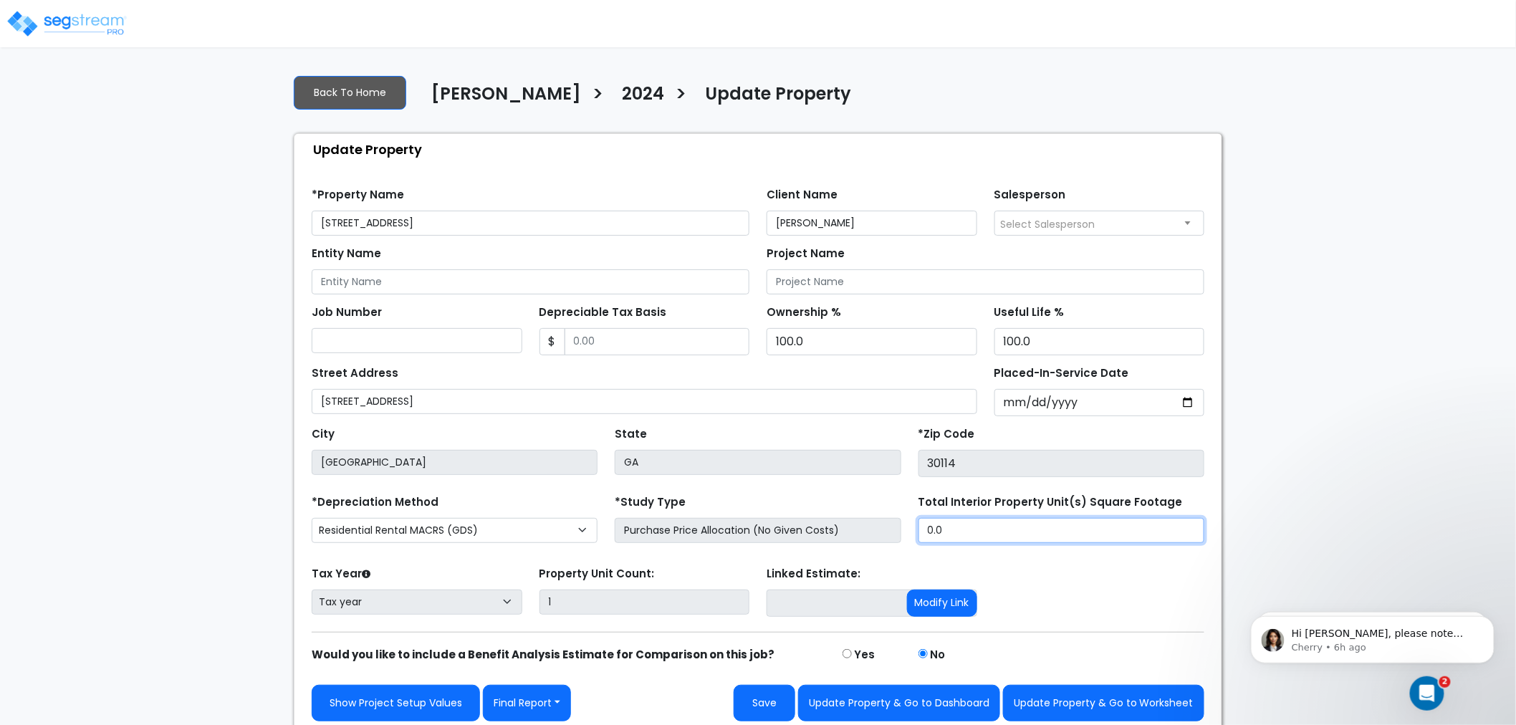
drag, startPoint x: 954, startPoint y: 526, endPoint x: 886, endPoint y: 524, distance: 68.1
click at [886, 524] on div "*Depreciation Method Commercial MACRS (GDS) Residential Rental MACRS (GDS) Comm…" at bounding box center [758, 520] width 910 height 57
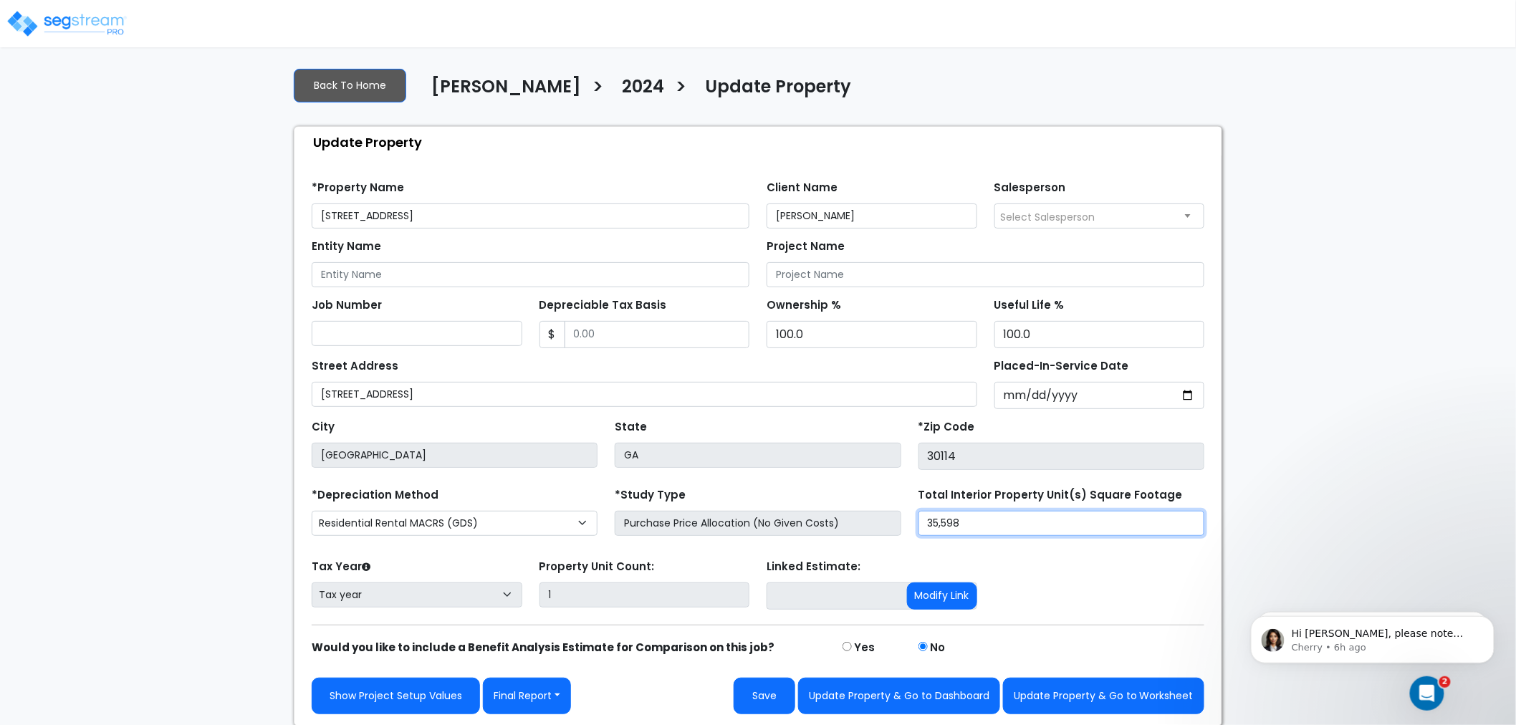
scroll to position [9, 0]
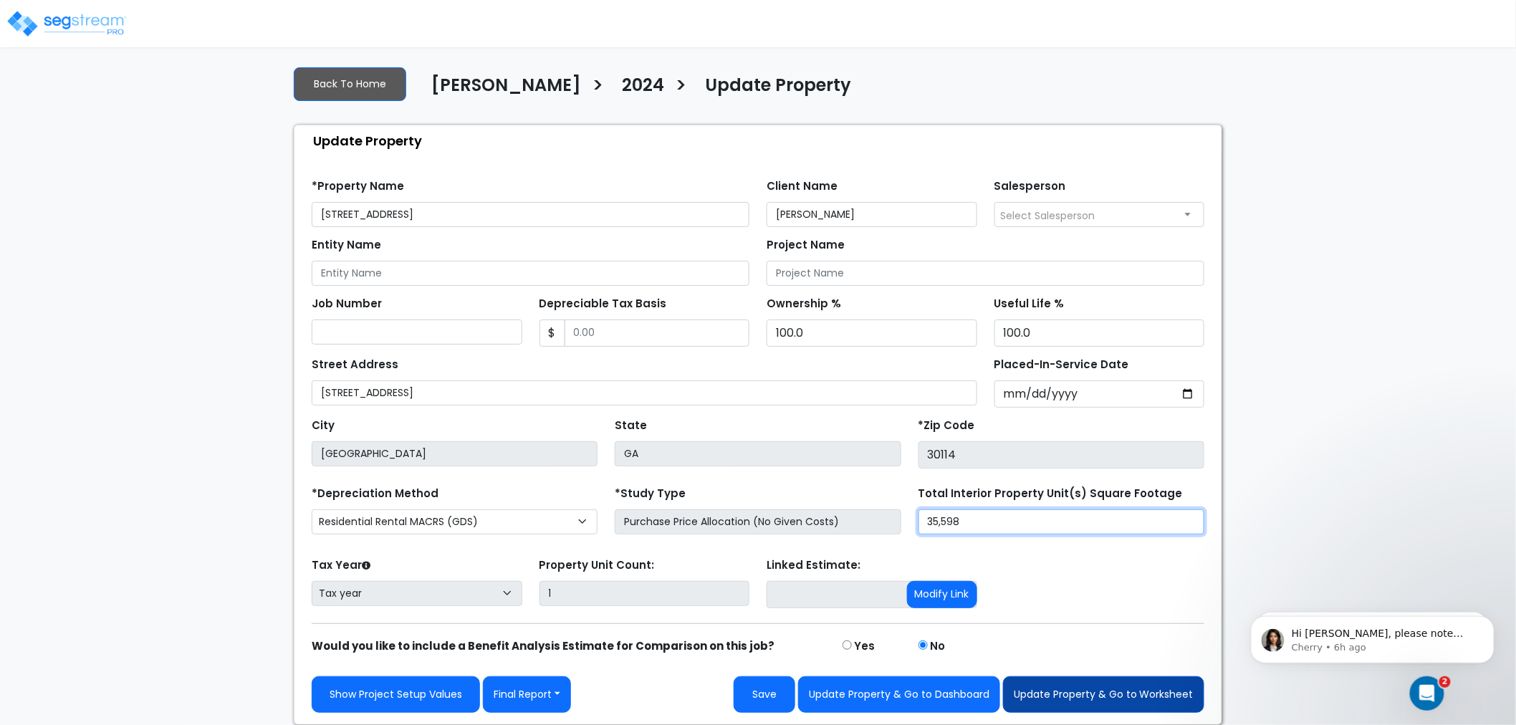
type input "35,598"
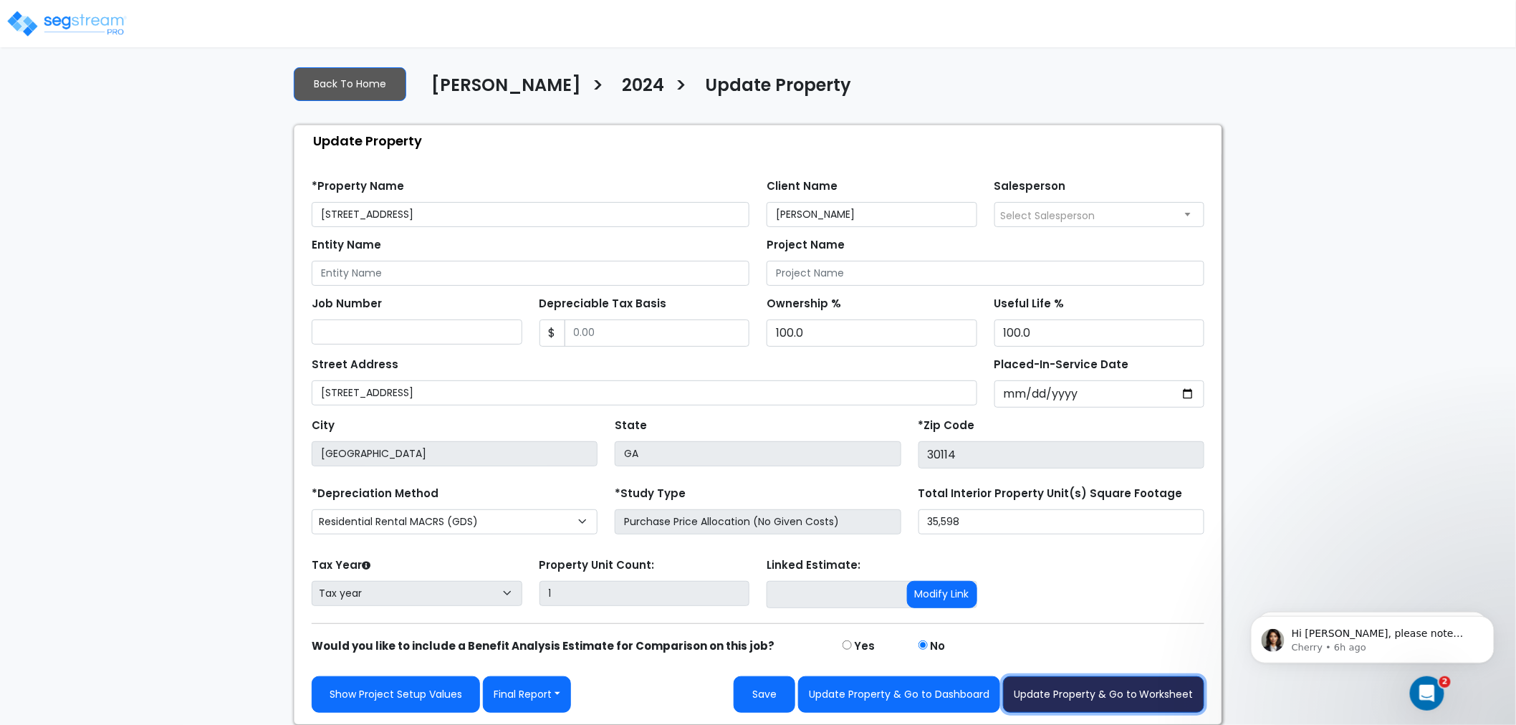
click at [1083, 686] on button "Update Property & Go to Worksheet" at bounding box center [1103, 694] width 201 height 37
